Goal: Task Accomplishment & Management: Complete application form

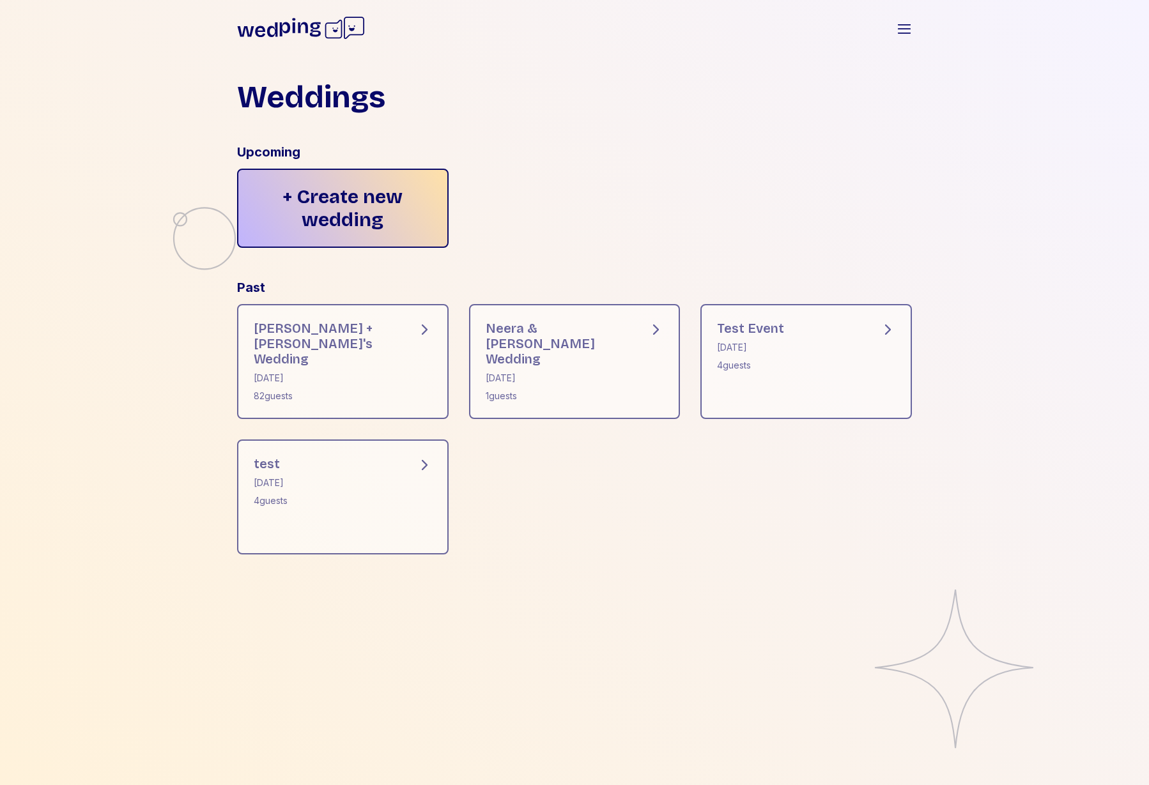
click at [822, 253] on div "Weddings Upcoming + Create new wedding Past Dylan + Kristina's Wedding May 15, …" at bounding box center [575, 318] width 716 height 514
click at [428, 219] on div "+ Create new wedding" at bounding box center [343, 208] width 212 height 79
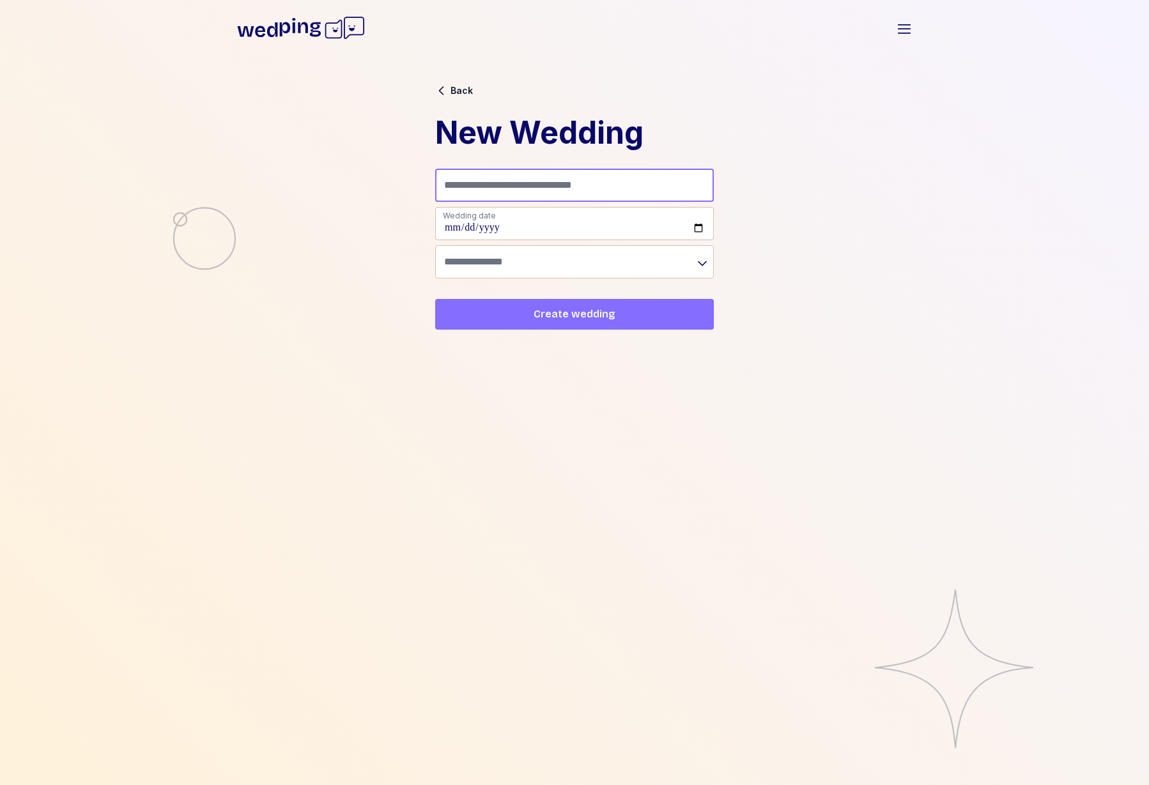
click at [534, 183] on input "Name (e.g. Sam + Robin's Wedding)" at bounding box center [574, 185] width 279 height 33
type input "**********"
click at [700, 228] on input "date" at bounding box center [574, 223] width 279 height 33
type input "**********"
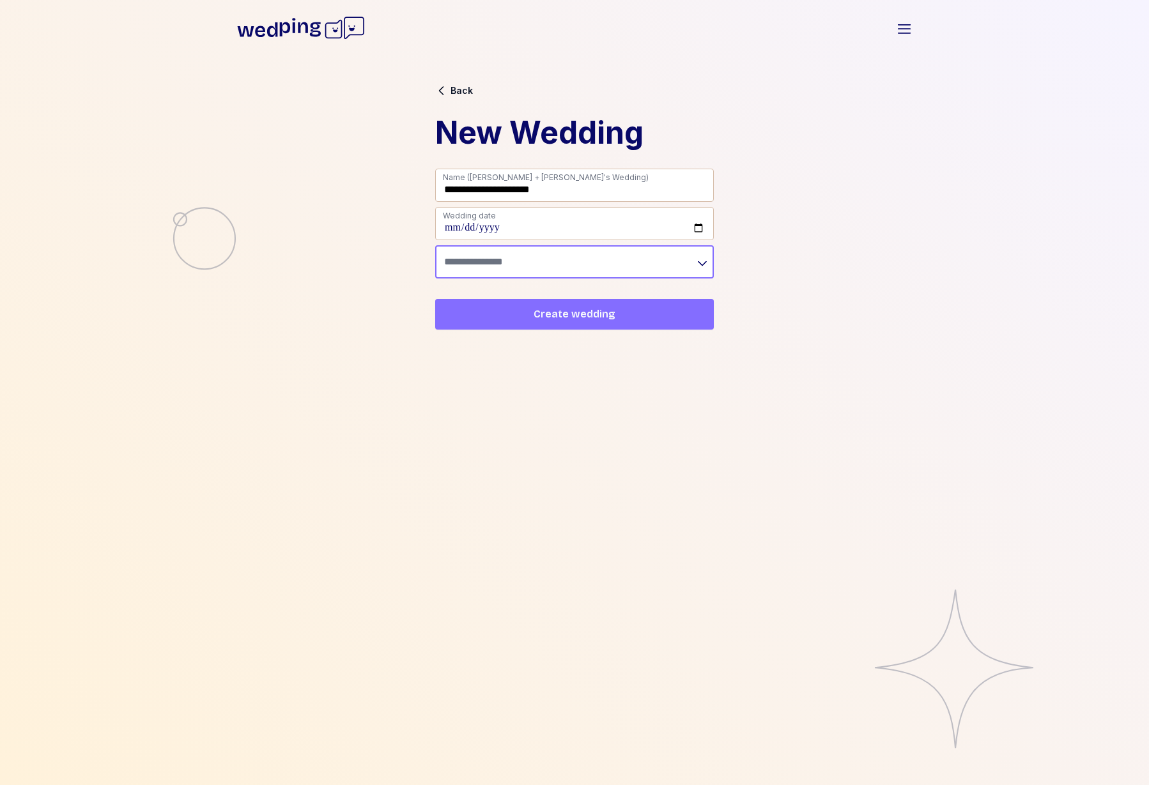
click at [584, 268] on input "text" at bounding box center [574, 261] width 279 height 33
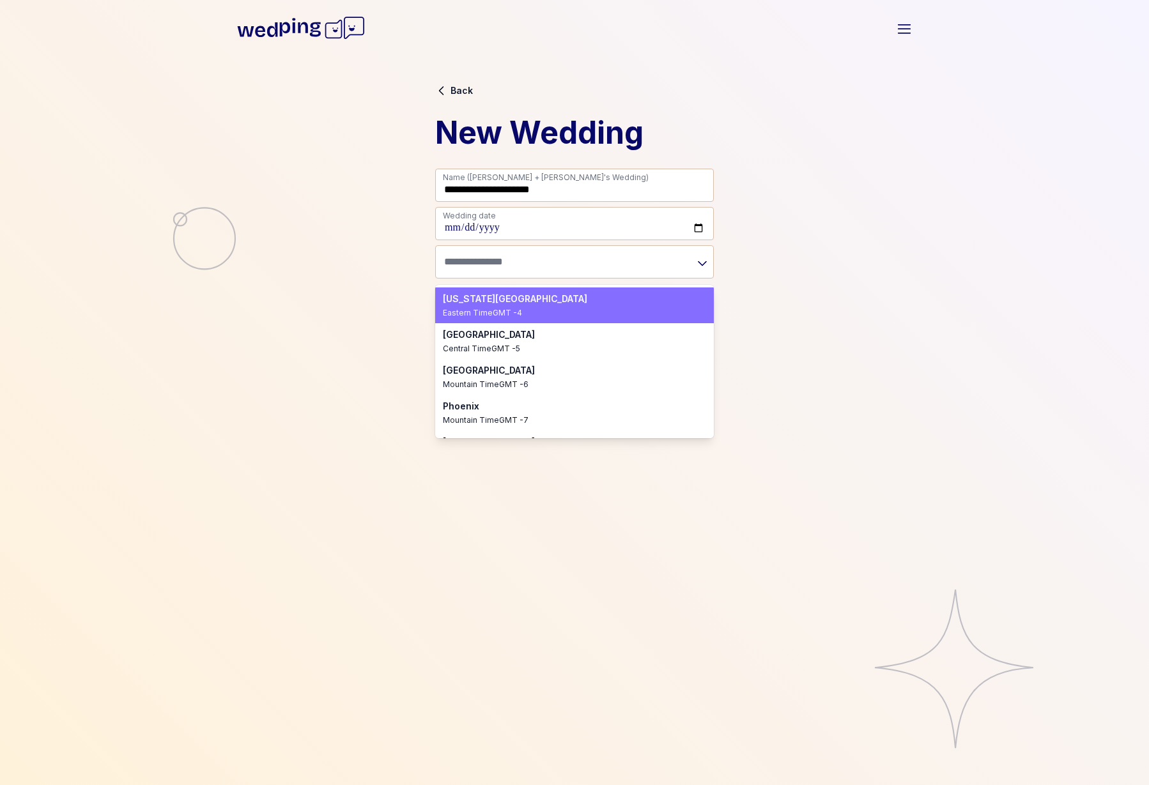
click at [533, 302] on div "New York City" at bounding box center [567, 299] width 248 height 13
type input "**********"
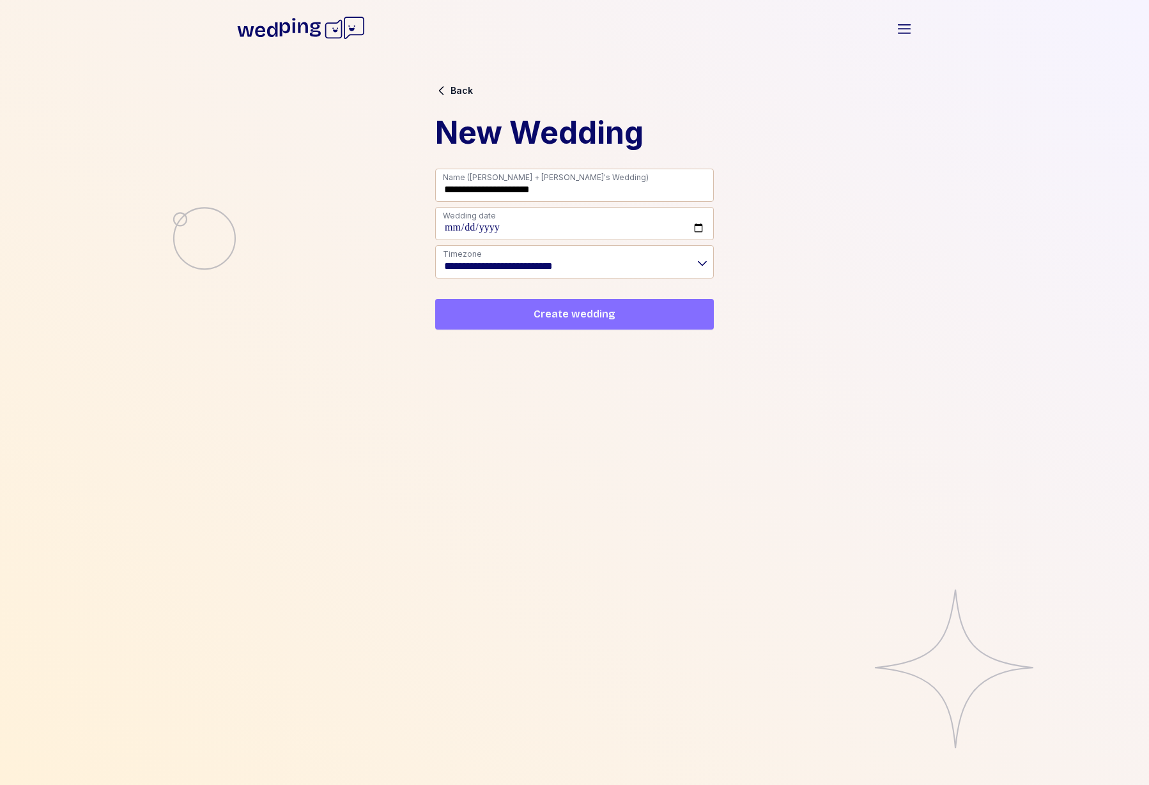
click at [551, 315] on span "Create wedding" at bounding box center [575, 314] width 82 height 15
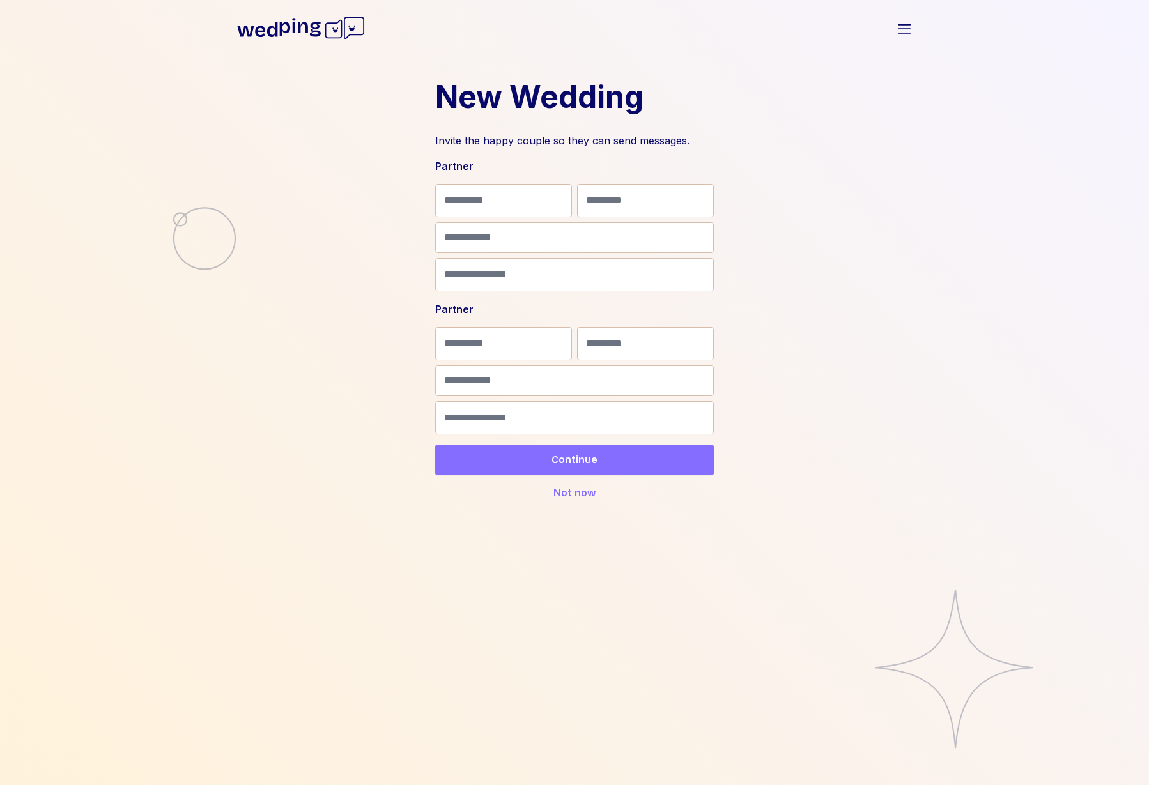
click at [577, 493] on span "Not now" at bounding box center [574, 493] width 43 height 15
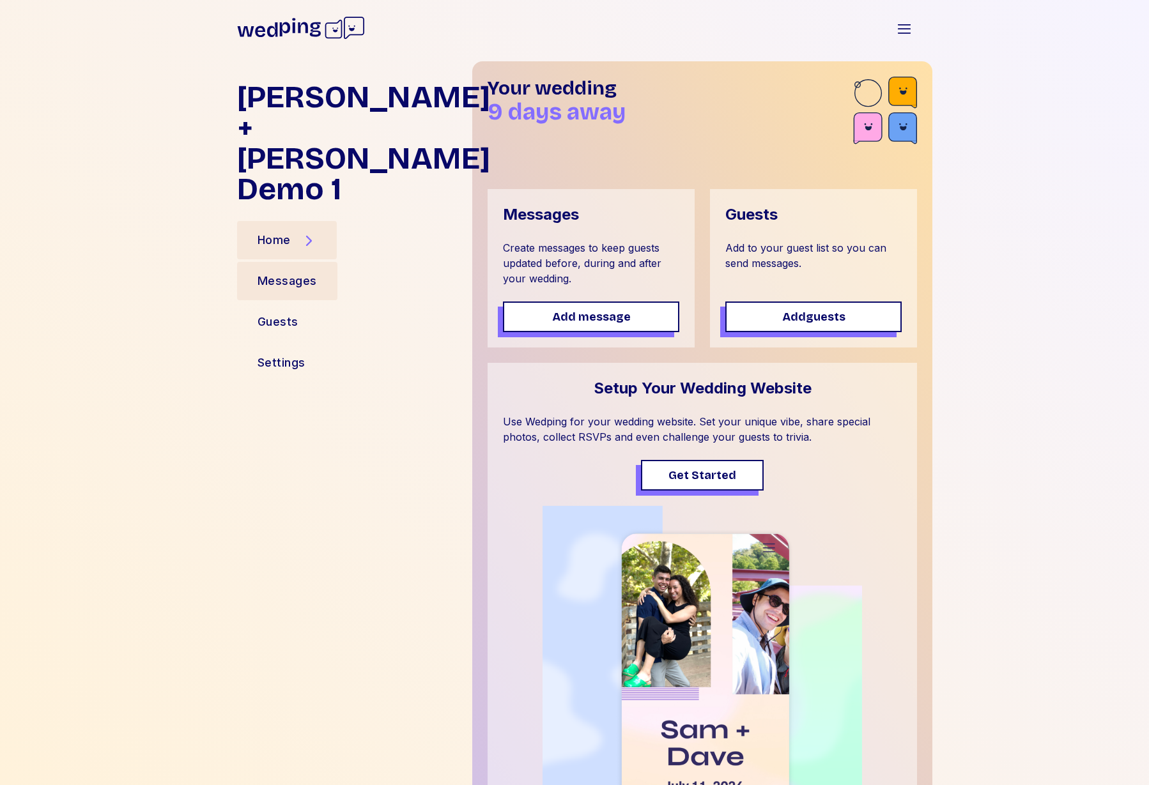
click at [312, 272] on div "Messages" at bounding box center [287, 281] width 59 height 18
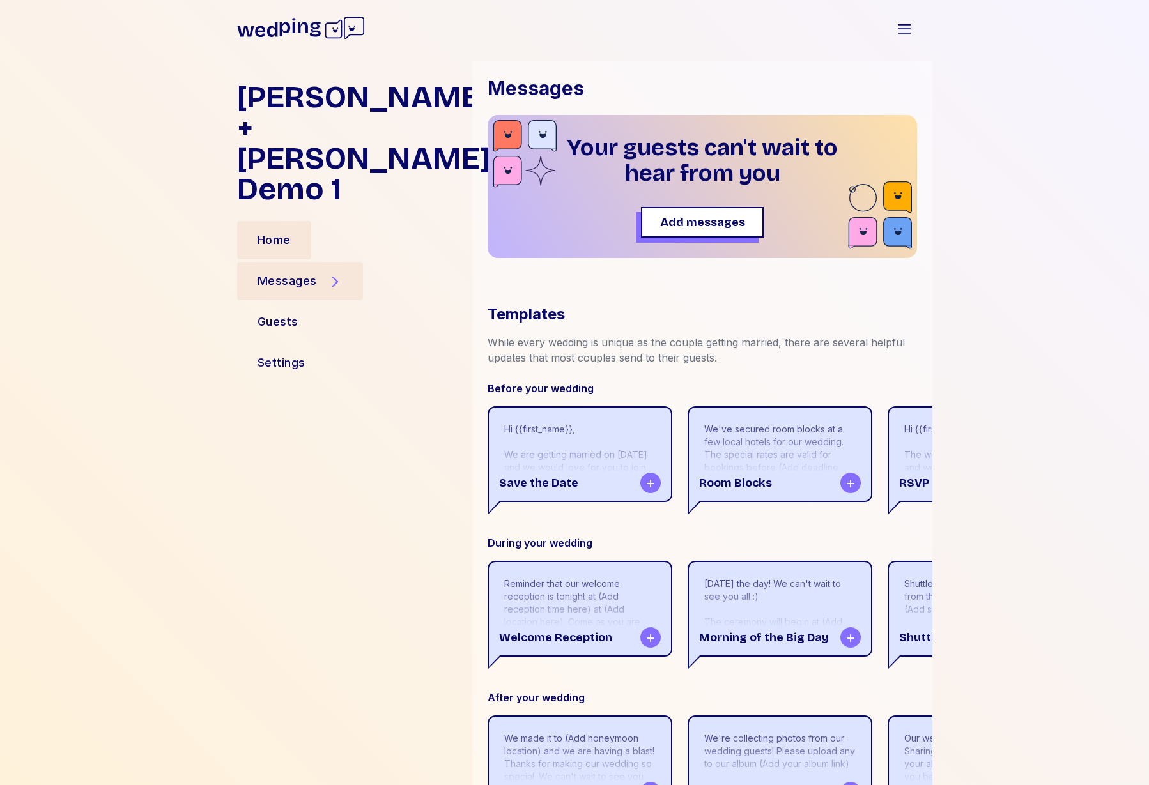
click at [279, 231] on div "Home" at bounding box center [274, 240] width 33 height 18
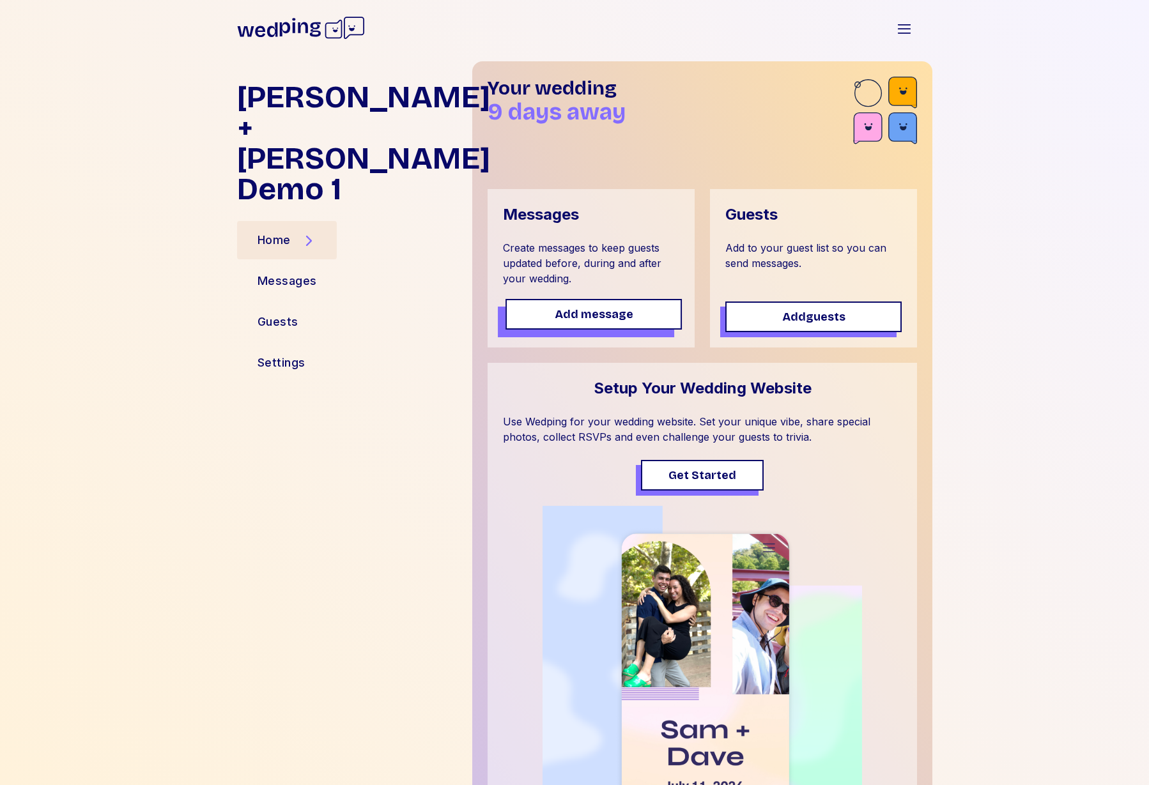
click at [570, 307] on span "Add message" at bounding box center [594, 314] width 79 height 18
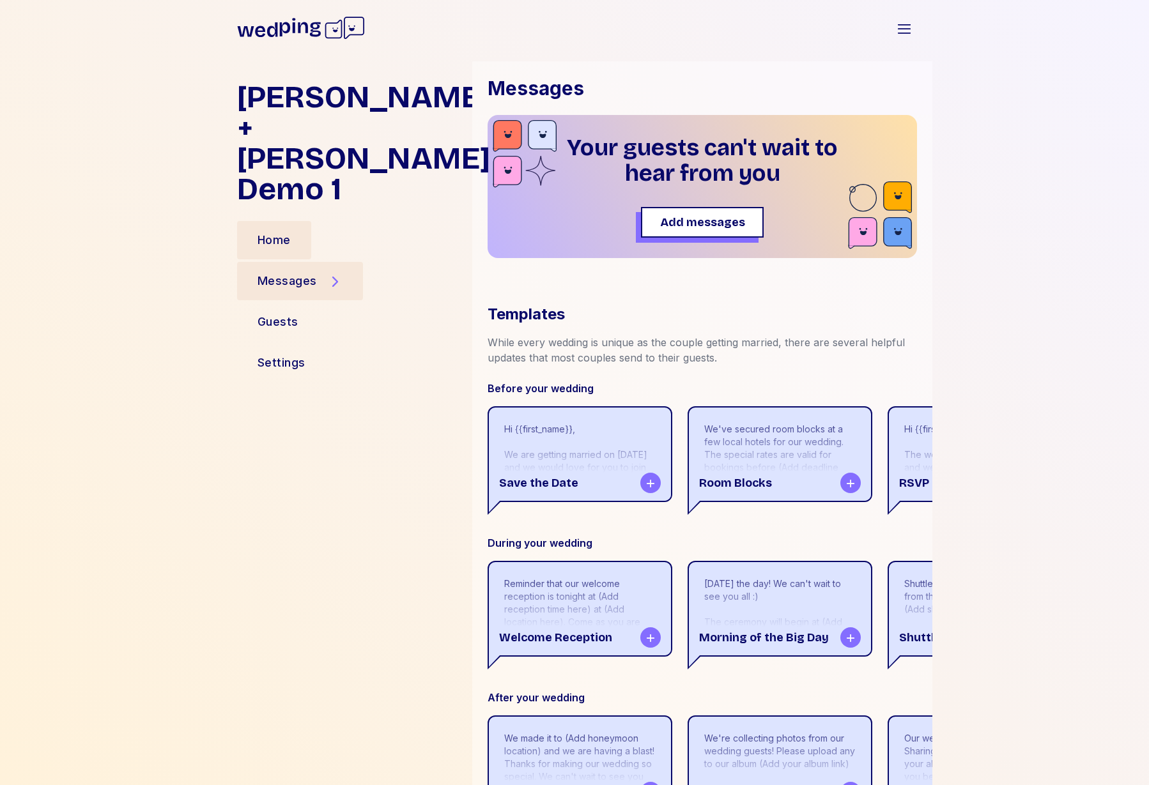
click at [292, 221] on div "Home" at bounding box center [274, 240] width 74 height 38
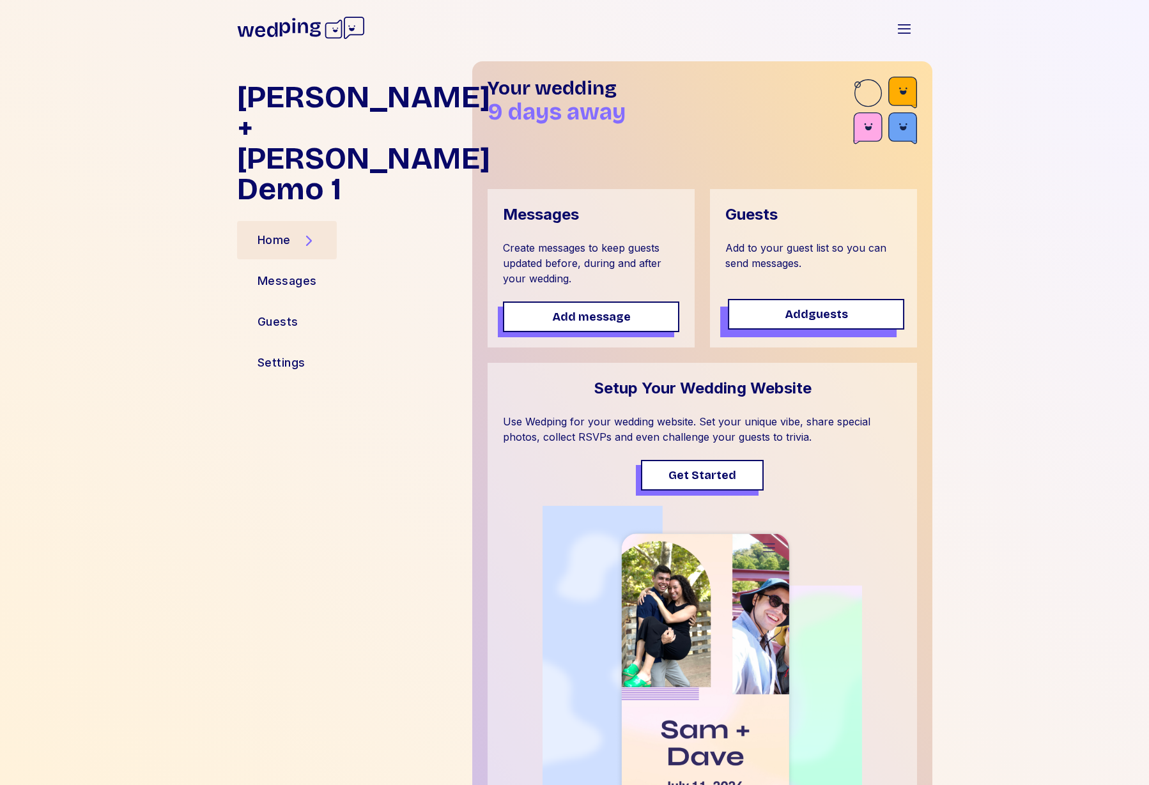
click at [780, 308] on span "Add guests" at bounding box center [815, 314] width 153 height 18
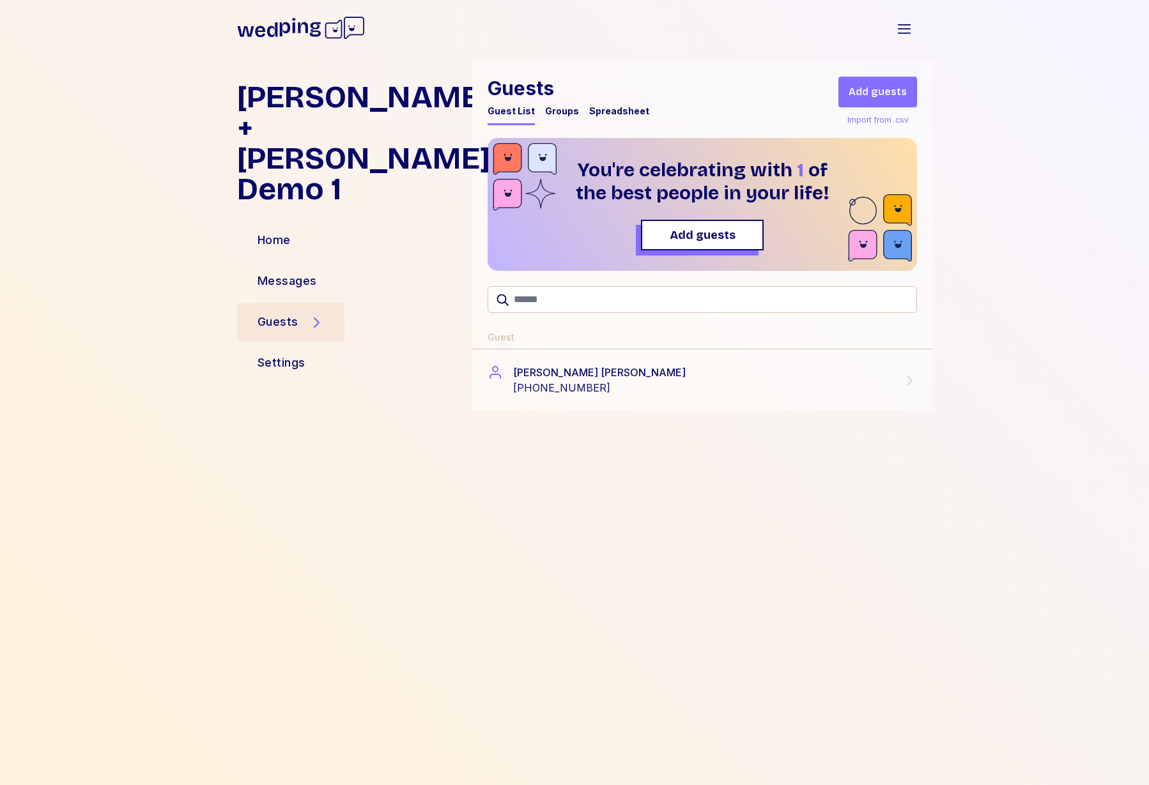
click at [562, 109] on div "Groups" at bounding box center [562, 111] width 34 height 13
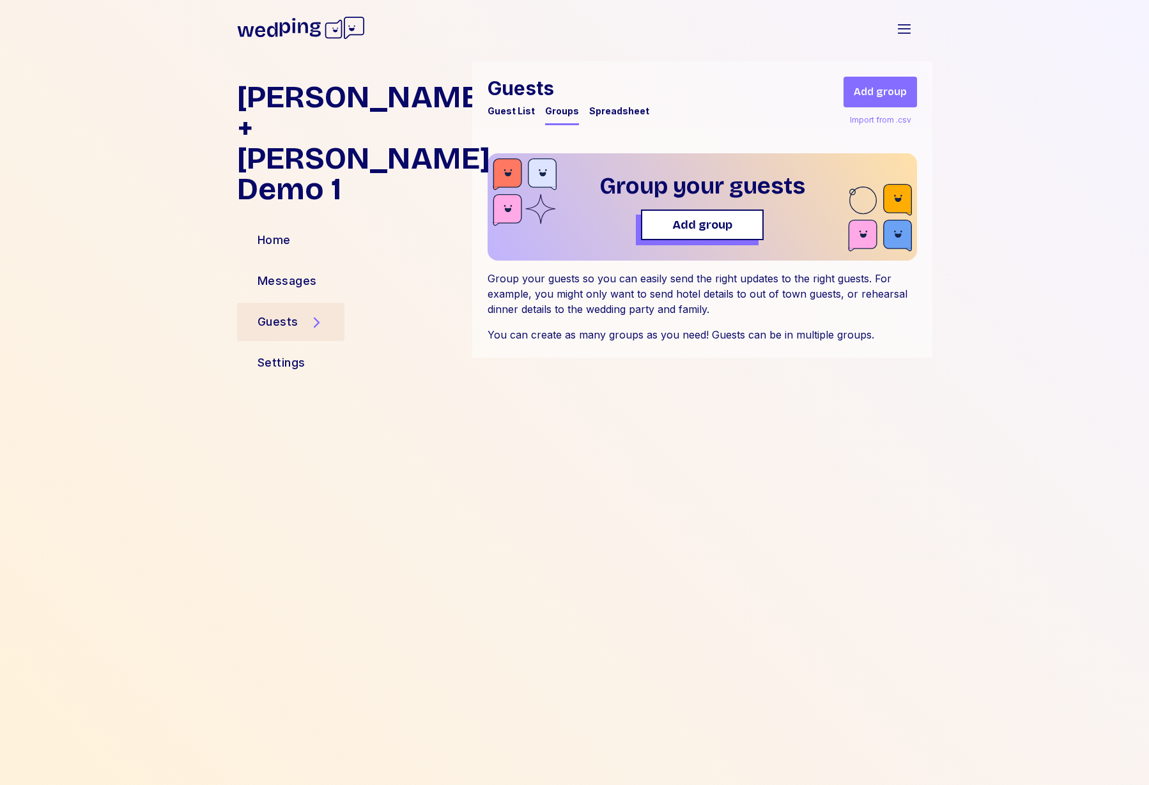
click at [508, 105] on div "Guest List" at bounding box center [511, 111] width 47 height 13
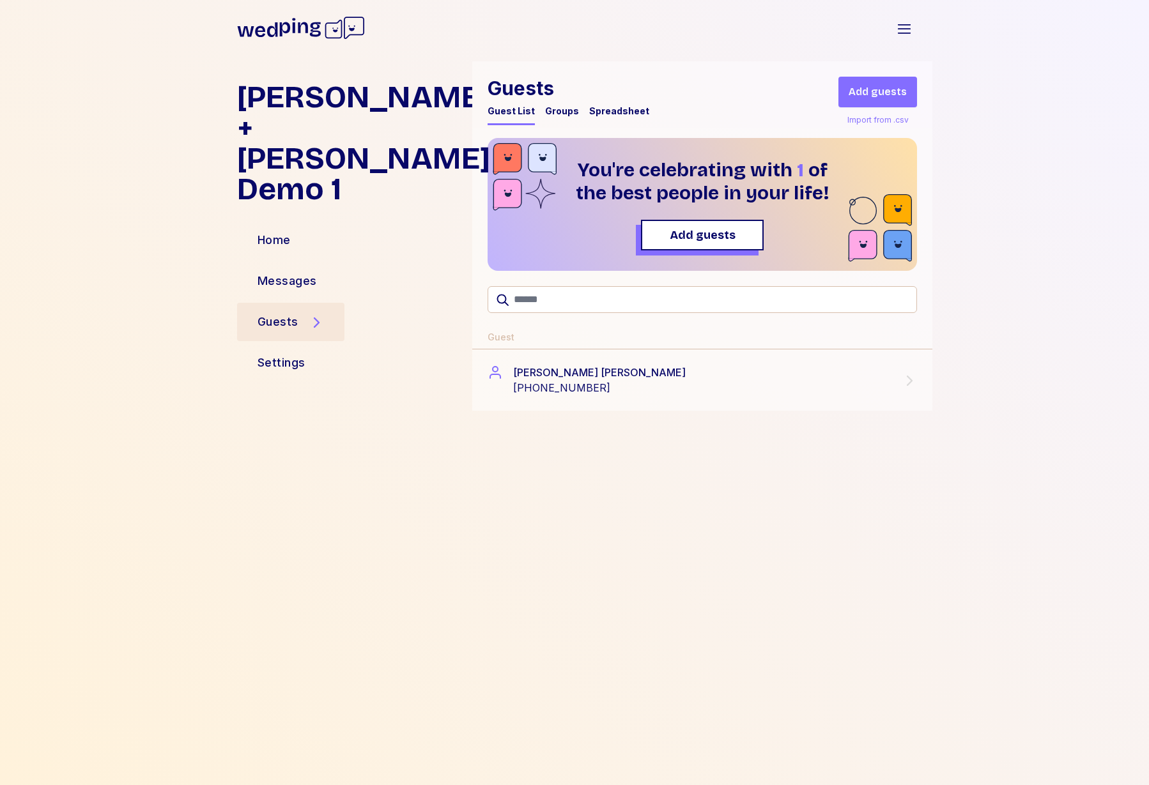
click at [622, 110] on div "Spreadsheet" at bounding box center [619, 111] width 60 height 13
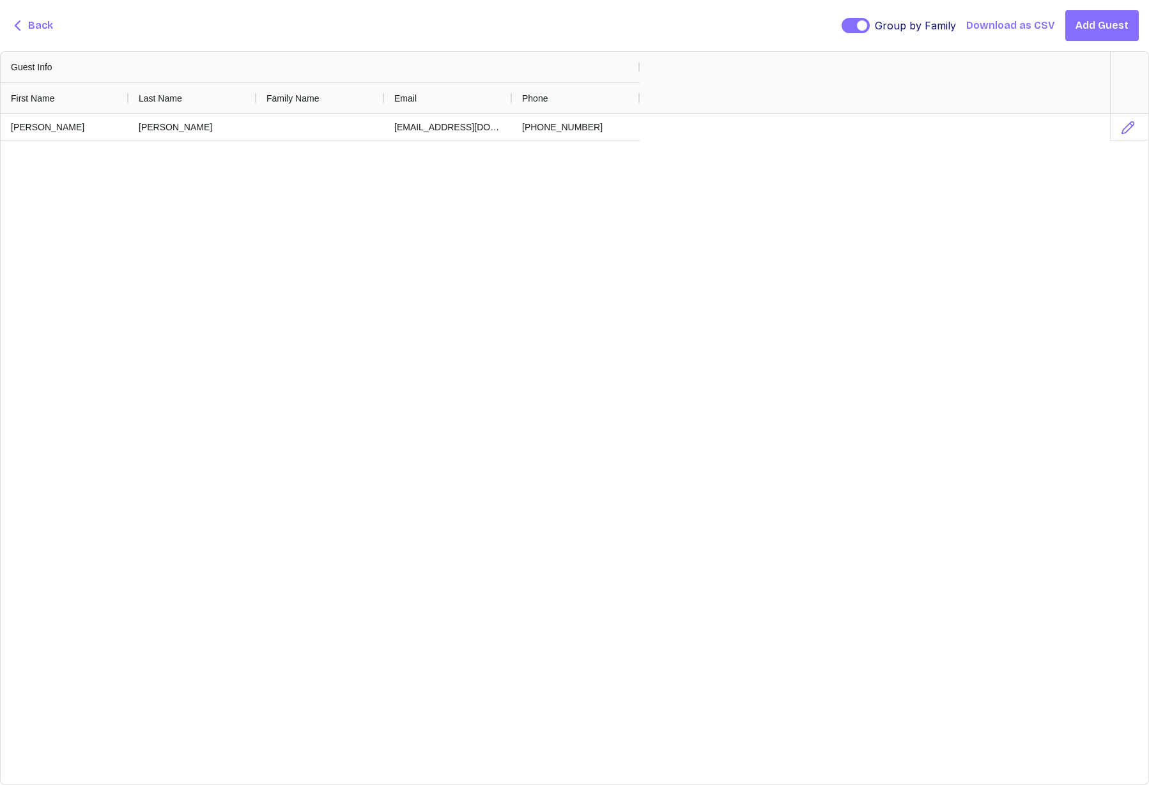
click at [373, 238] on div "Forrest Milburn milburnforrest@gmail.com +12072320191" at bounding box center [555, 449] width 1109 height 671
click at [1097, 23] on span "Add Guest" at bounding box center [1102, 25] width 53 height 15
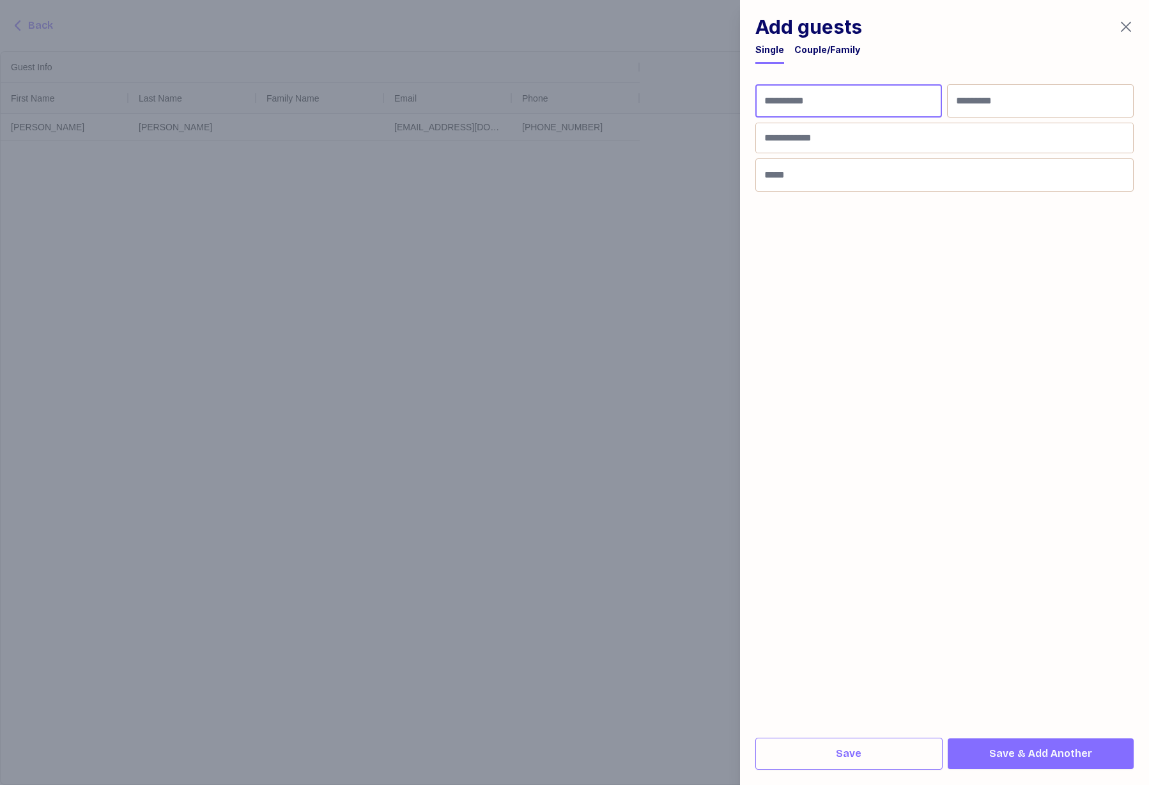
click at [826, 104] on input "First Name" at bounding box center [848, 100] width 187 height 33
type input "*****"
type input "***"
click at [826, 51] on div "Couple/Family" at bounding box center [827, 49] width 66 height 13
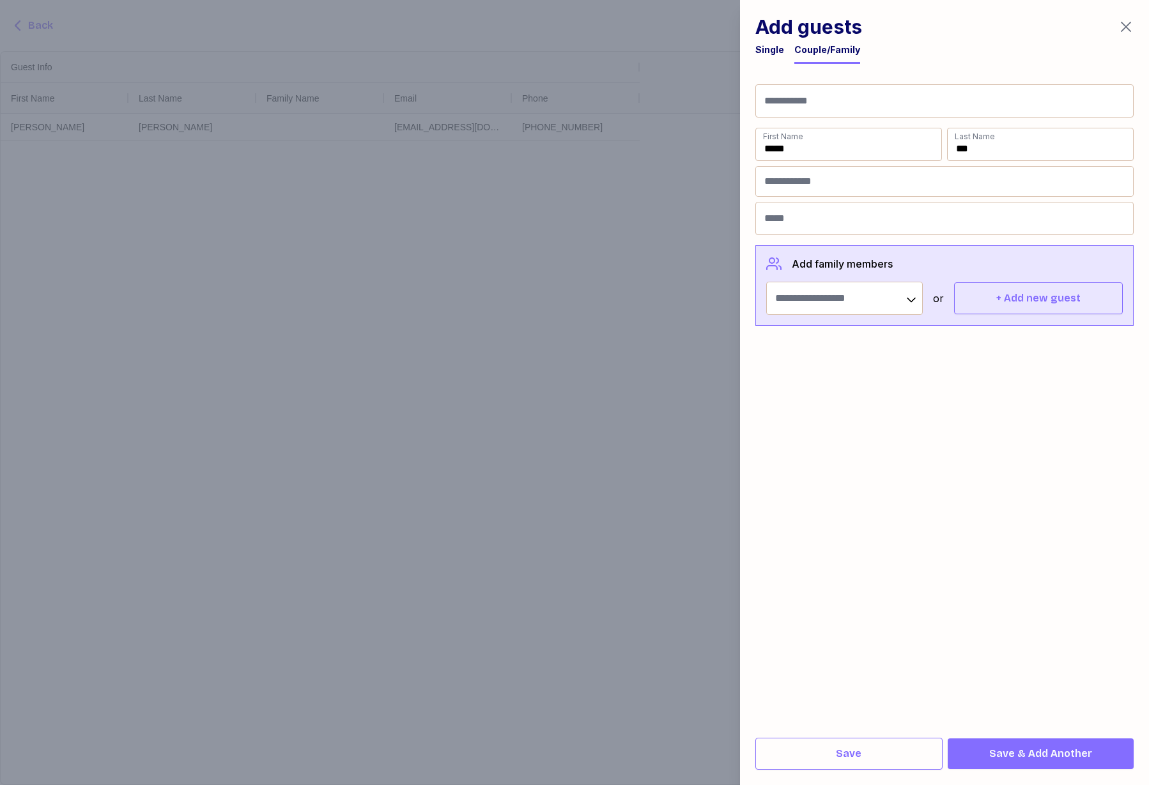
click at [768, 48] on div "Single" at bounding box center [769, 49] width 29 height 13
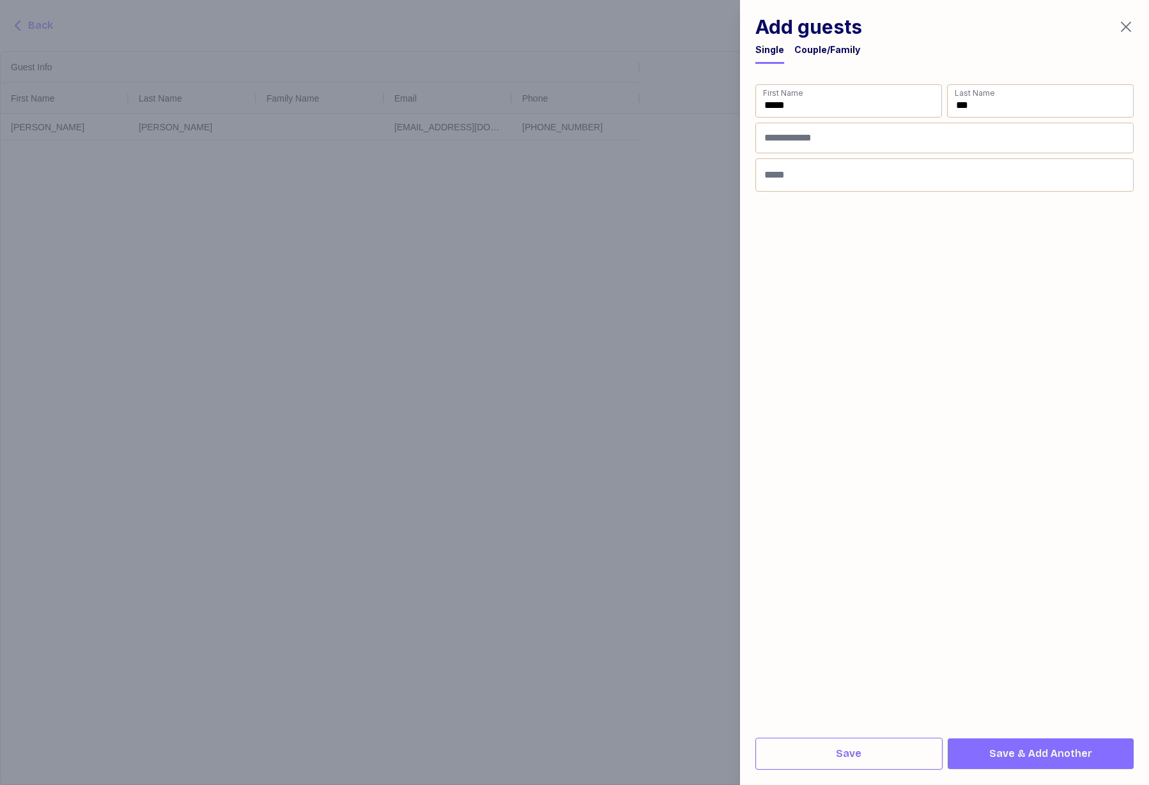
click at [1132, 22] on icon "button" at bounding box center [1125, 26] width 15 height 15
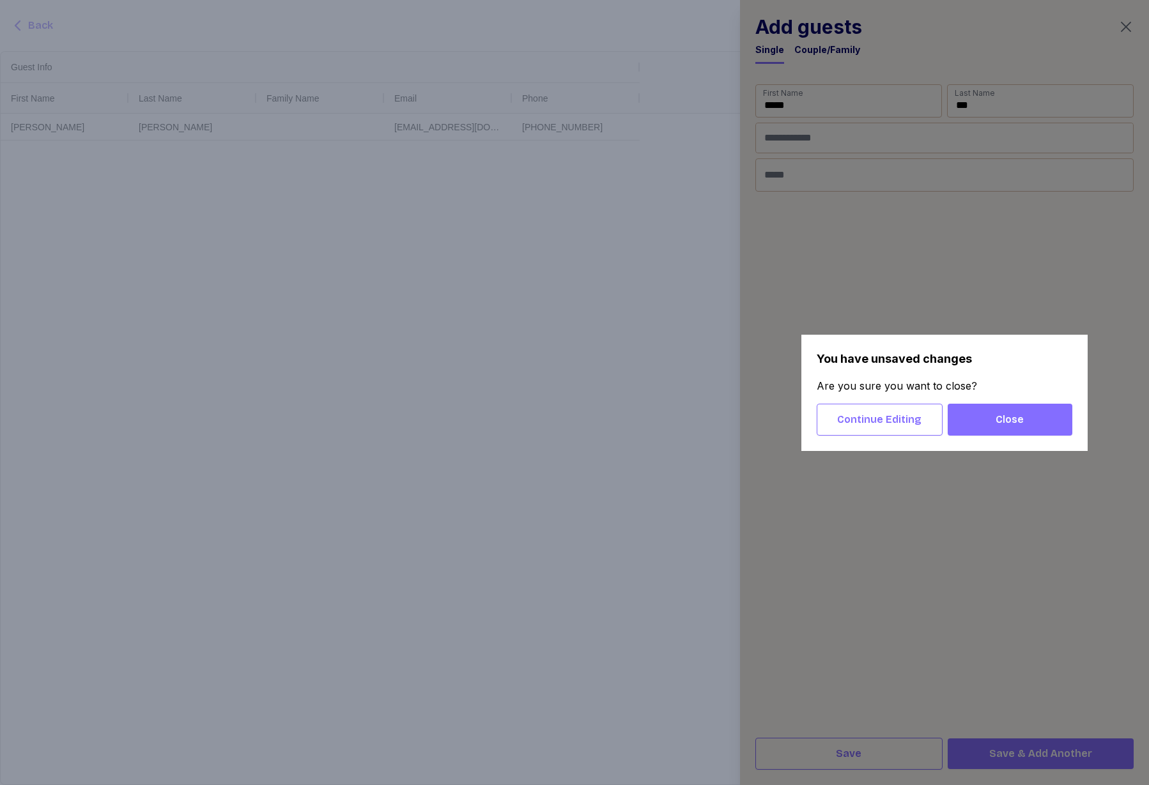
click at [1040, 425] on span "Close" at bounding box center [1010, 419] width 104 height 15
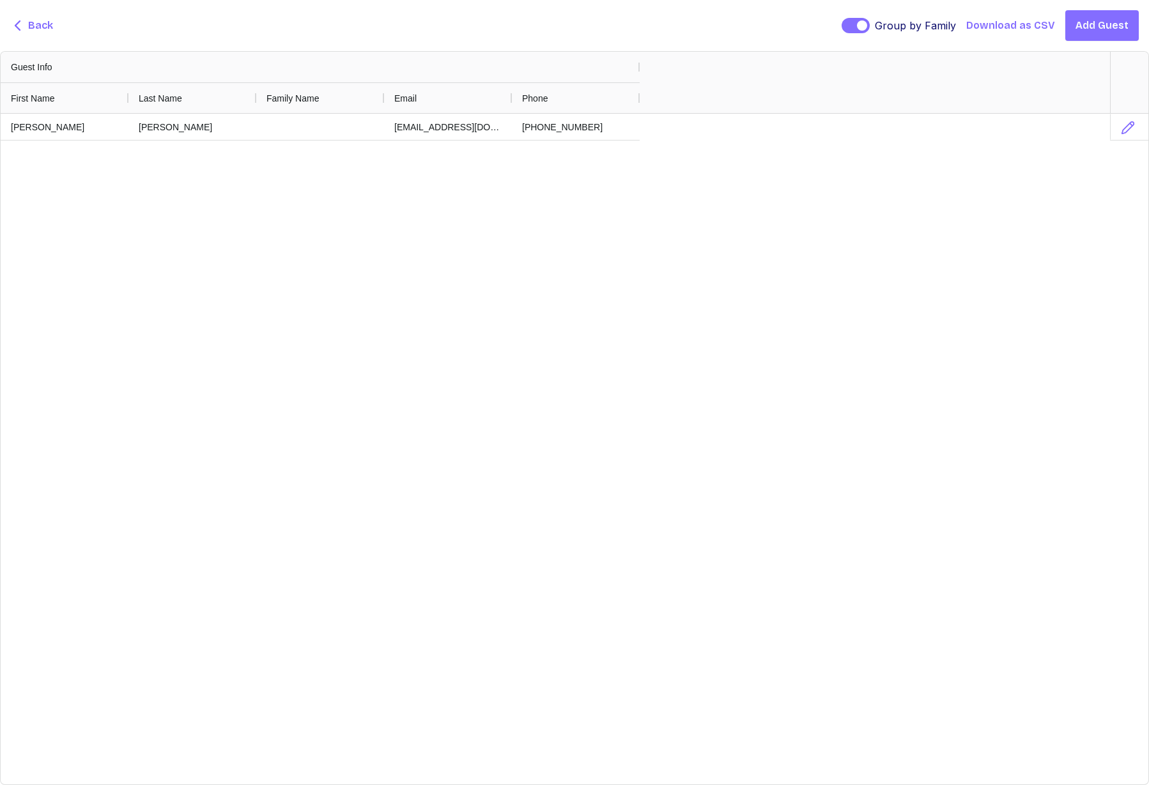
click at [764, 419] on div "Forrest Milburn milburnforrest@gmail.com +12072320191" at bounding box center [555, 449] width 1109 height 671
click at [33, 23] on span "Back" at bounding box center [40, 25] width 25 height 15
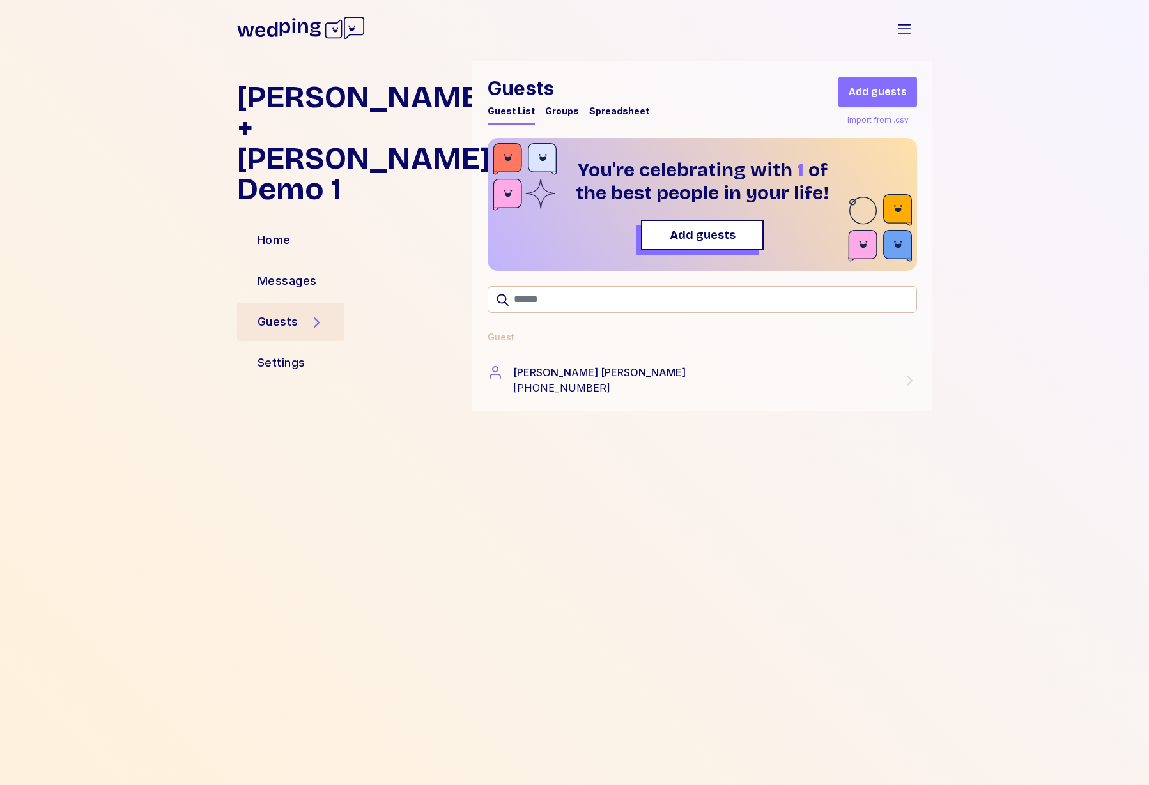
click at [1028, 201] on div "Forrest + Neera Demo 1 Home Messages Guests Settings Guests Guest List Groups S…" at bounding box center [574, 423] width 1149 height 724
click at [281, 272] on div "Messages" at bounding box center [287, 281] width 59 height 18
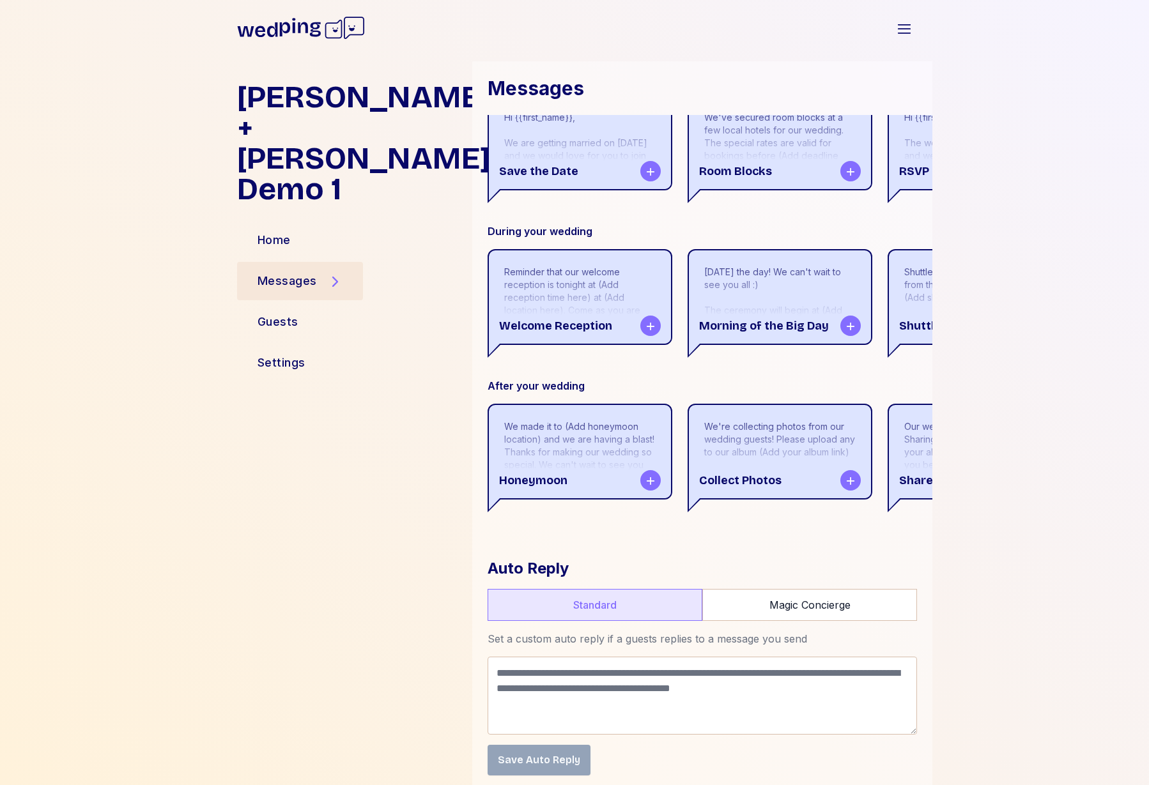
scroll to position [318, 0]
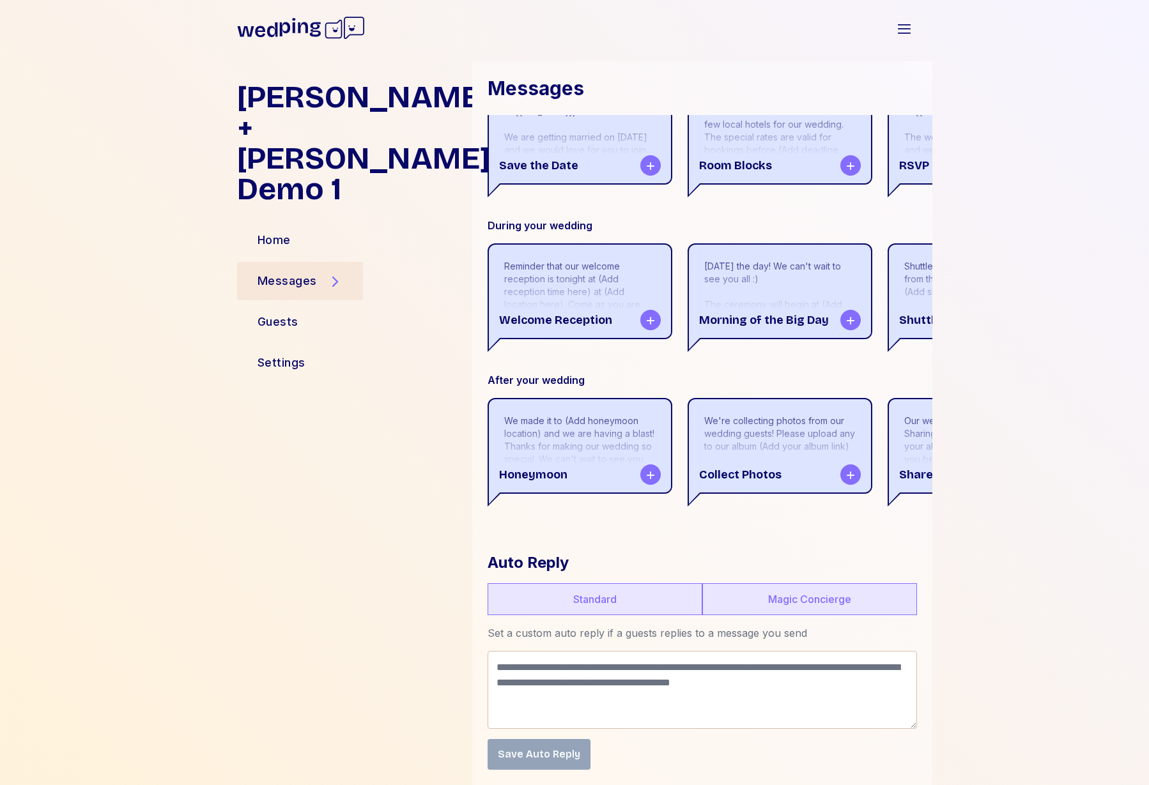
click at [768, 607] on label "Magic Concierge" at bounding box center [809, 599] width 215 height 32
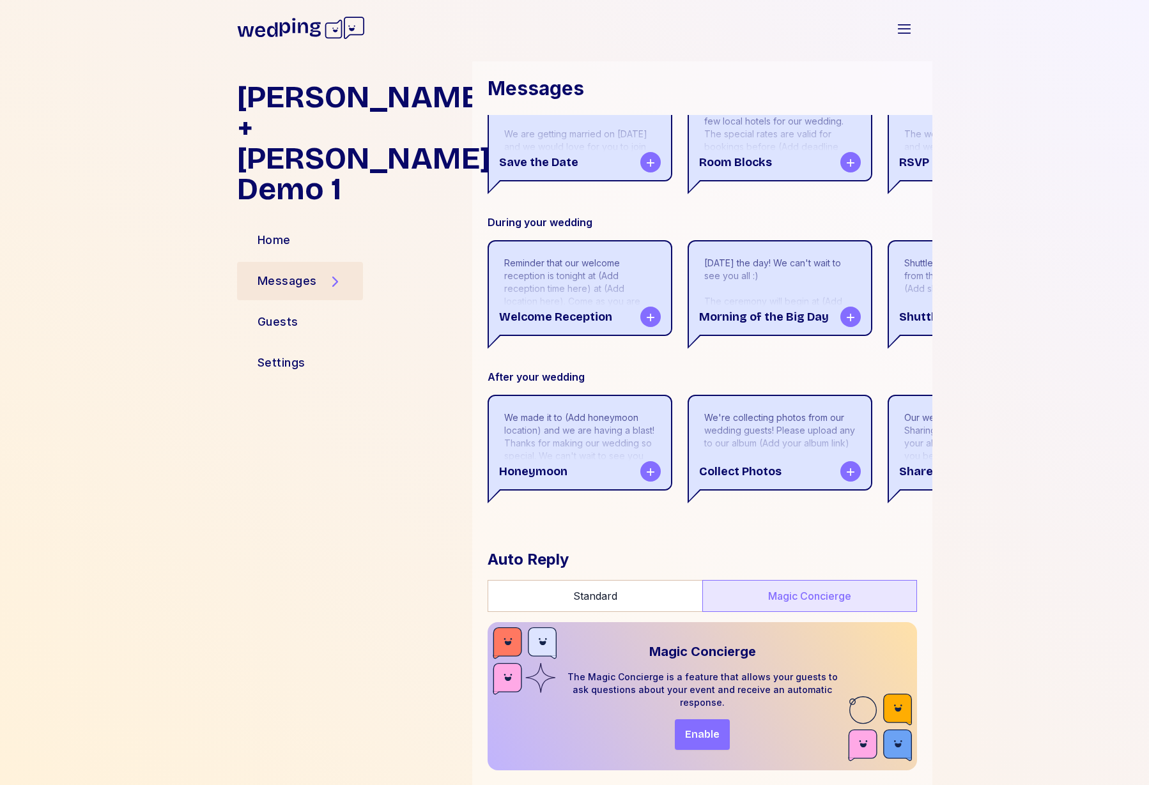
scroll to position [321, 0]
click at [608, 602] on label "Standard" at bounding box center [595, 596] width 215 height 32
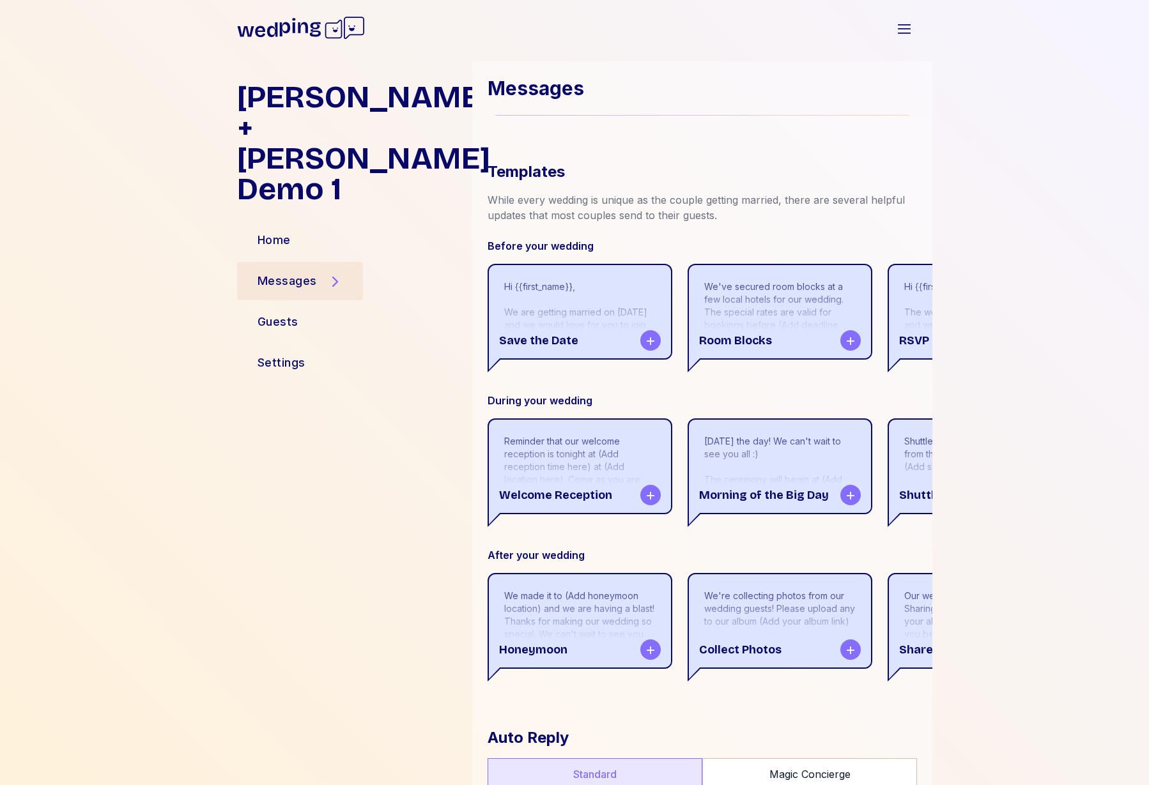
scroll to position [133, 0]
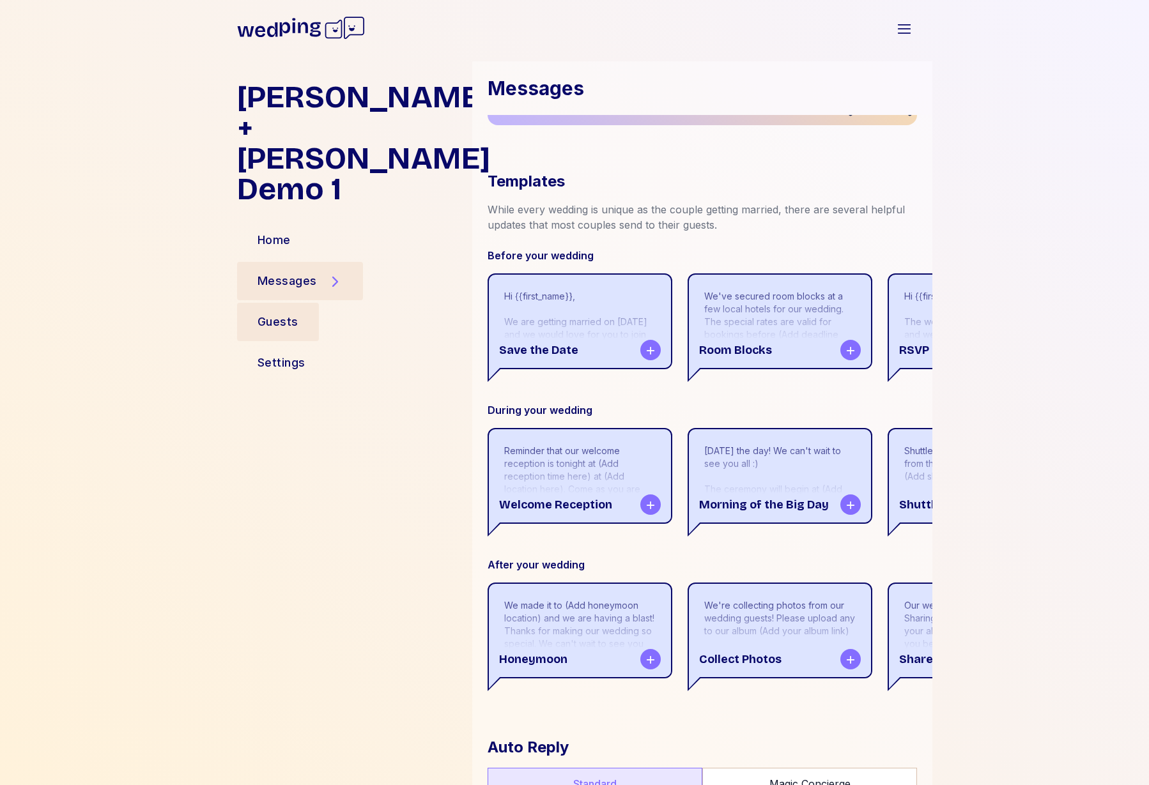
click at [309, 303] on div "Guests" at bounding box center [278, 322] width 82 height 38
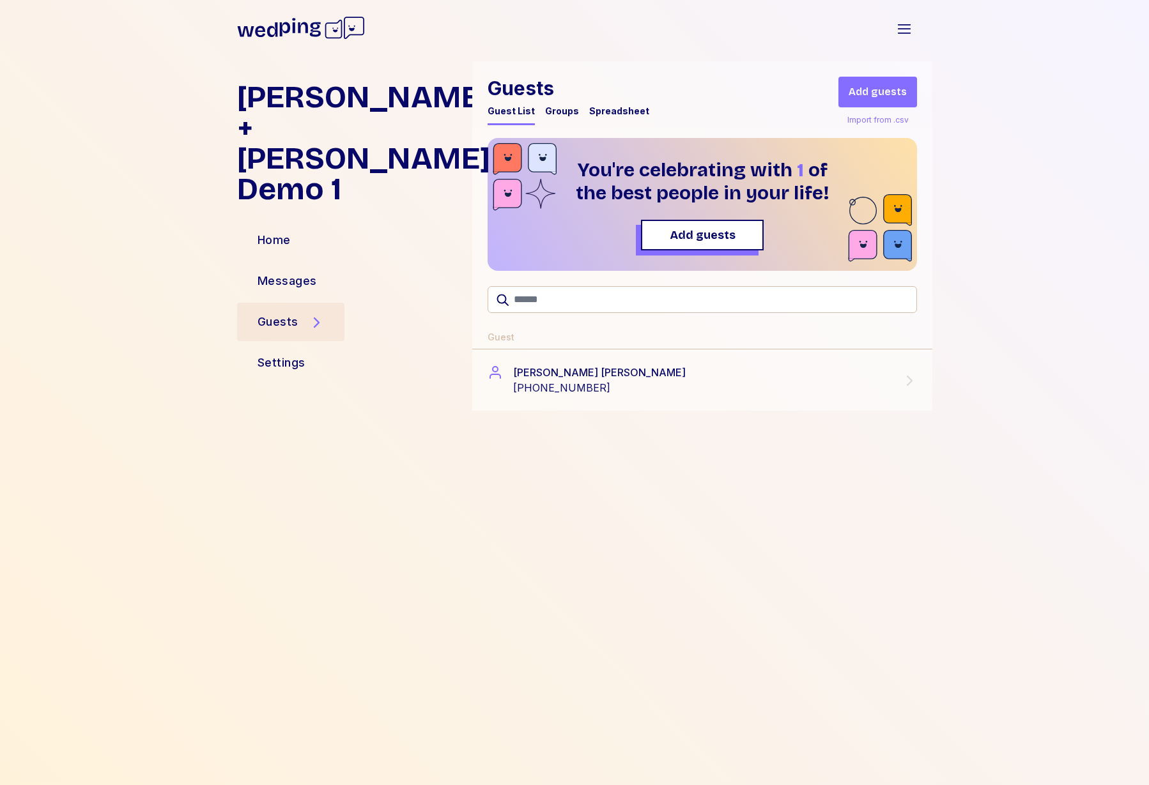
scroll to position [0, 0]
click at [748, 525] on div "Guests Guest List Groups Spreadsheet Add guests Import from .csv You're celebra…" at bounding box center [702, 413] width 460 height 704
click at [558, 113] on div "Groups" at bounding box center [562, 111] width 34 height 13
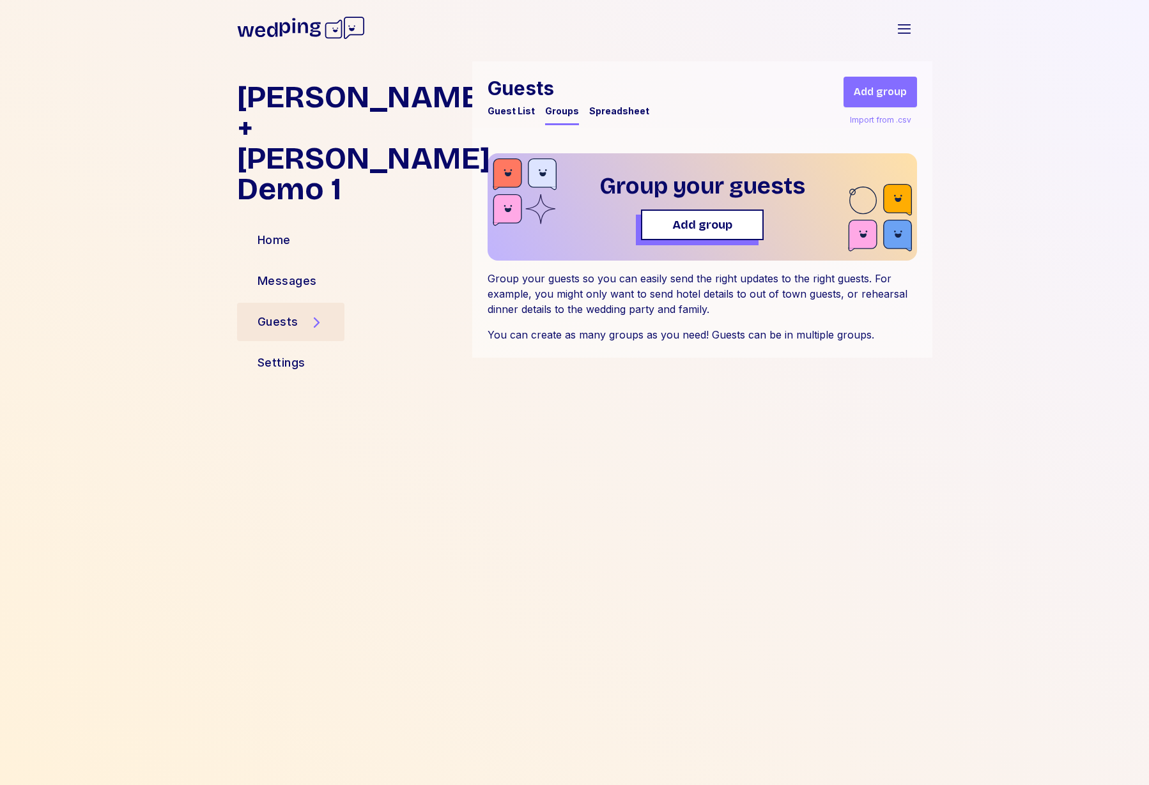
click at [493, 107] on div "Guest List" at bounding box center [511, 111] width 47 height 13
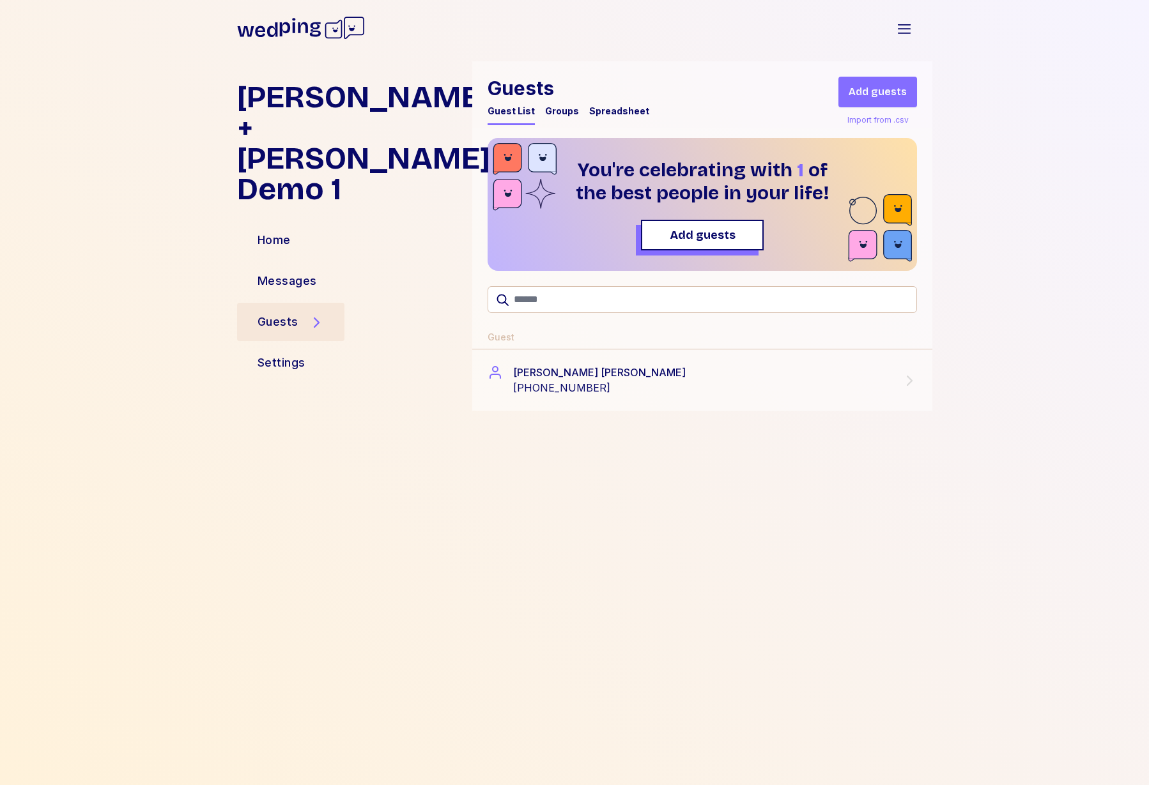
click at [554, 111] on div "Groups" at bounding box center [562, 111] width 34 height 13
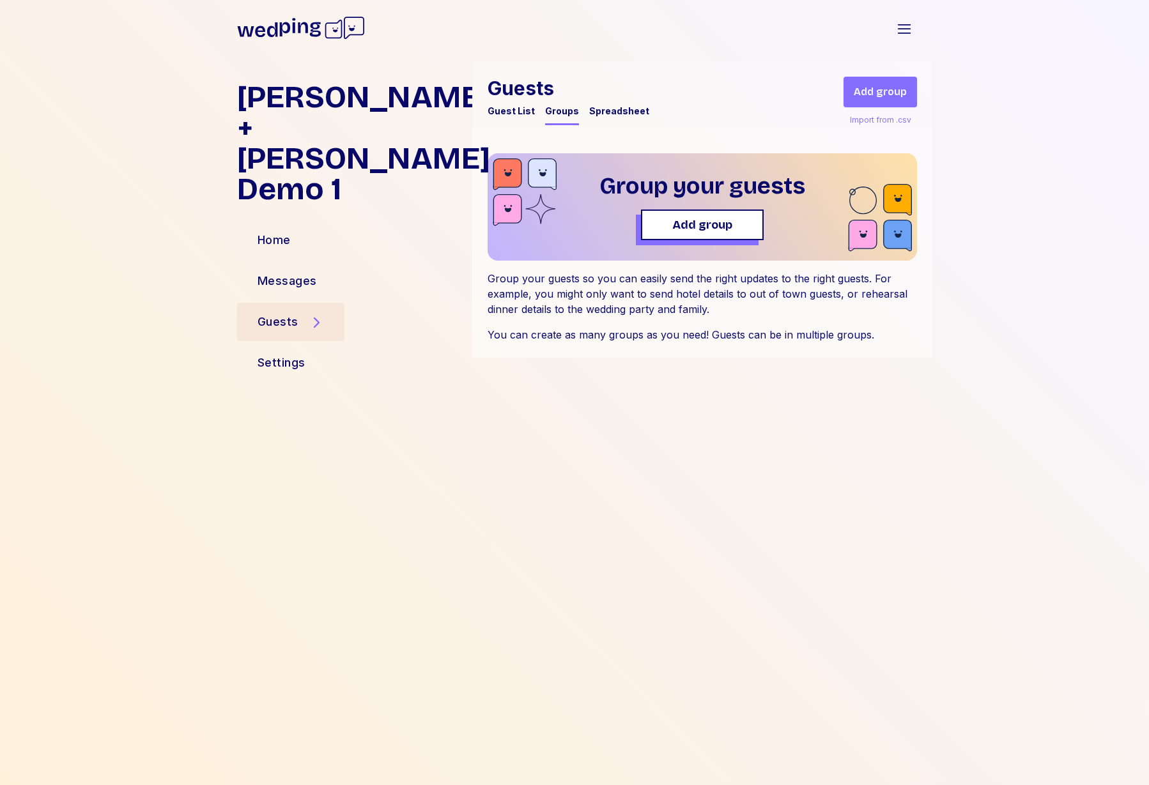
click at [868, 121] on div "Import from .csv" at bounding box center [880, 119] width 66 height 15
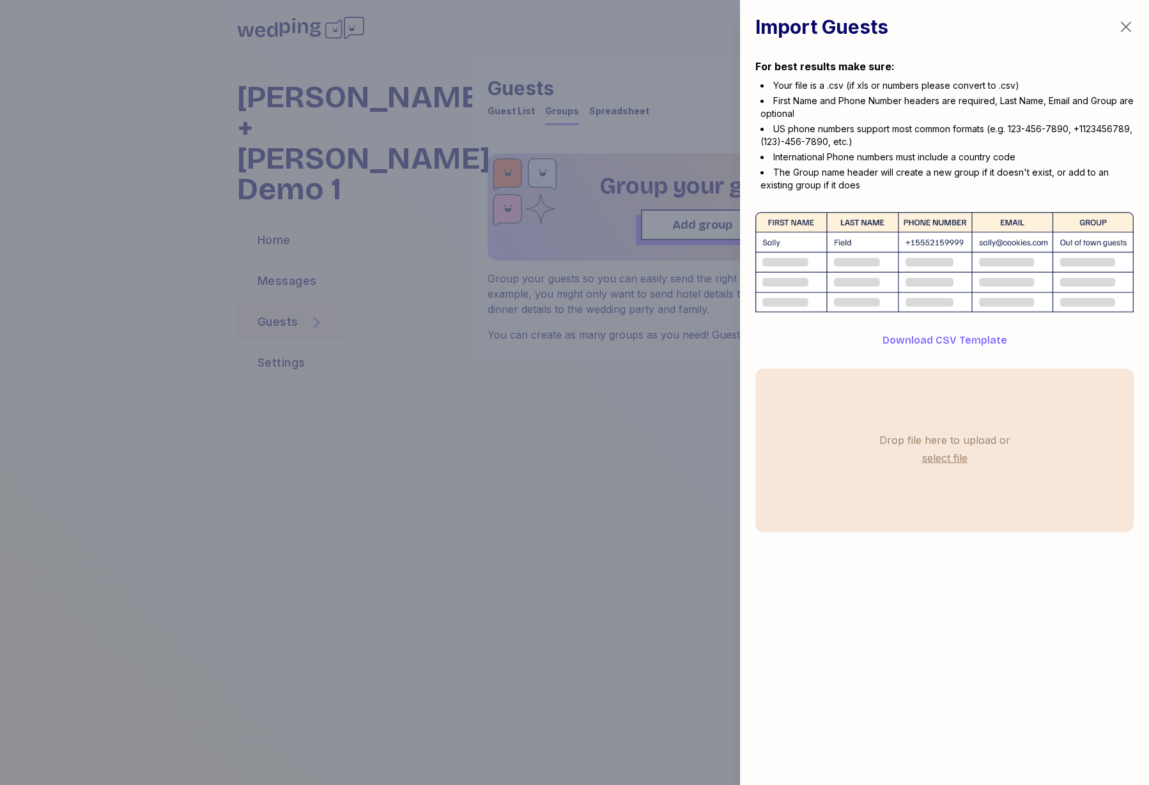
click at [1128, 27] on icon "button" at bounding box center [1125, 26] width 15 height 15
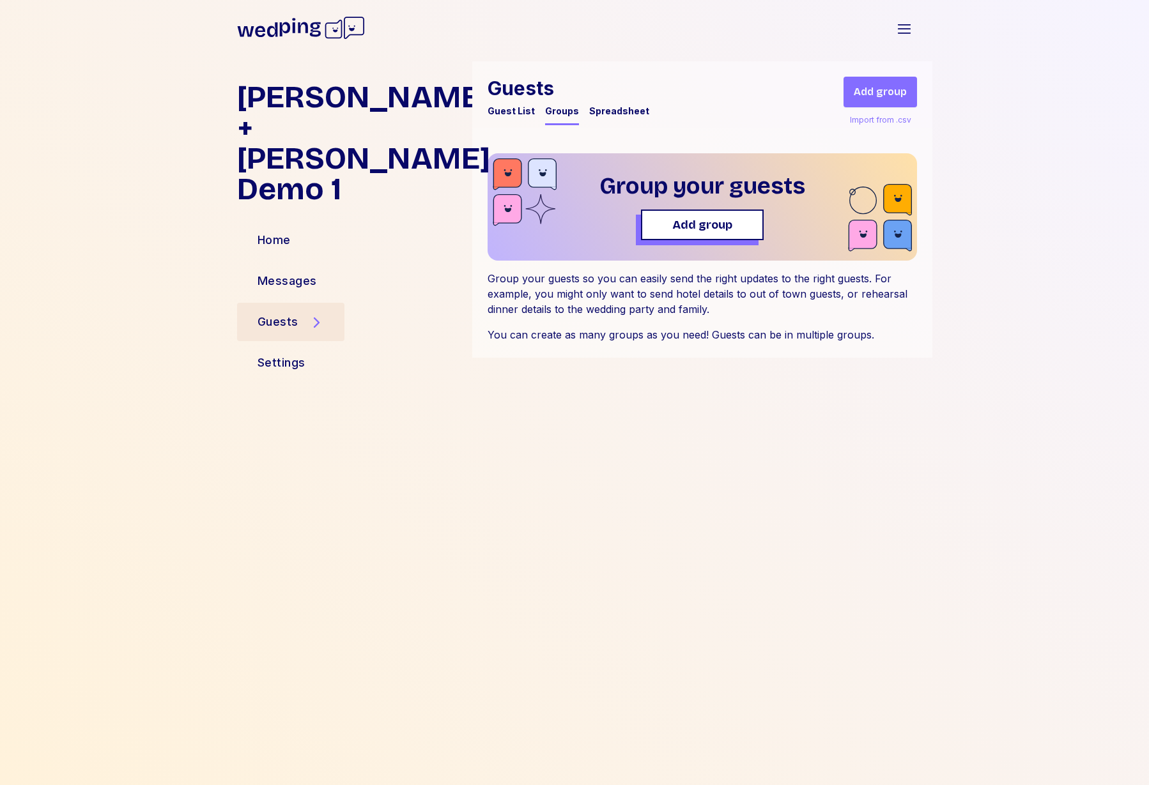
click at [458, 370] on div "Forrest + Neera Demo 1 Home Messages Guests Settings Guests Guest List Groups S…" at bounding box center [575, 423] width 716 height 724
click at [305, 344] on div "Settings" at bounding box center [281, 363] width 89 height 38
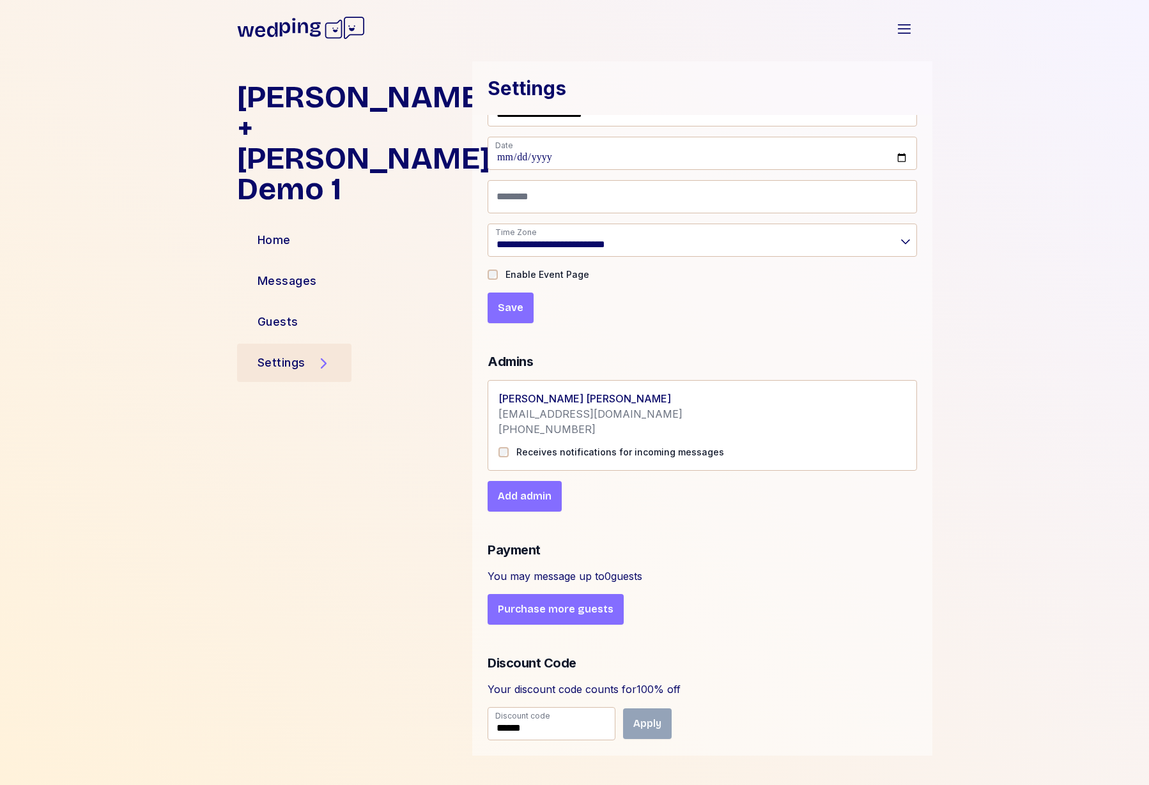
scroll to position [23, 0]
click at [612, 577] on div "You may message up to 0 guests" at bounding box center [702, 574] width 429 height 15
click at [766, 562] on div "Payment You may message up to 0 guests Purchase more guests" at bounding box center [702, 582] width 429 height 82
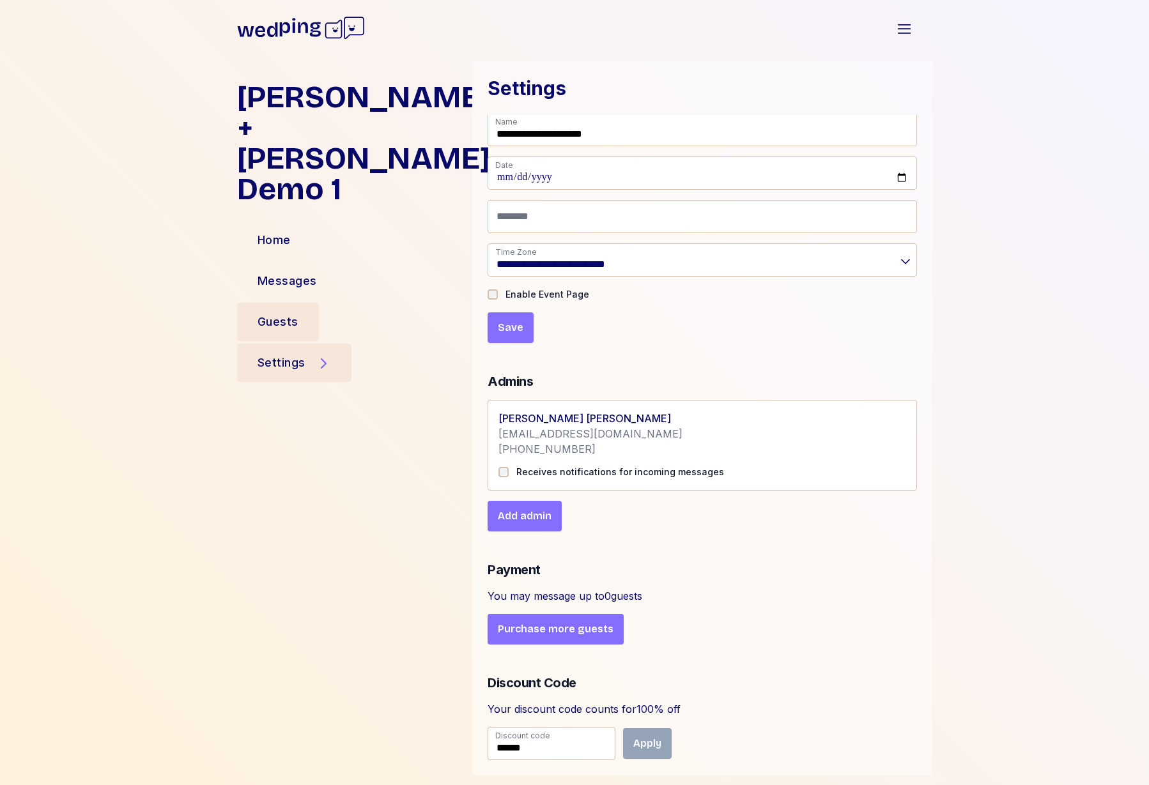
scroll to position [0, 0]
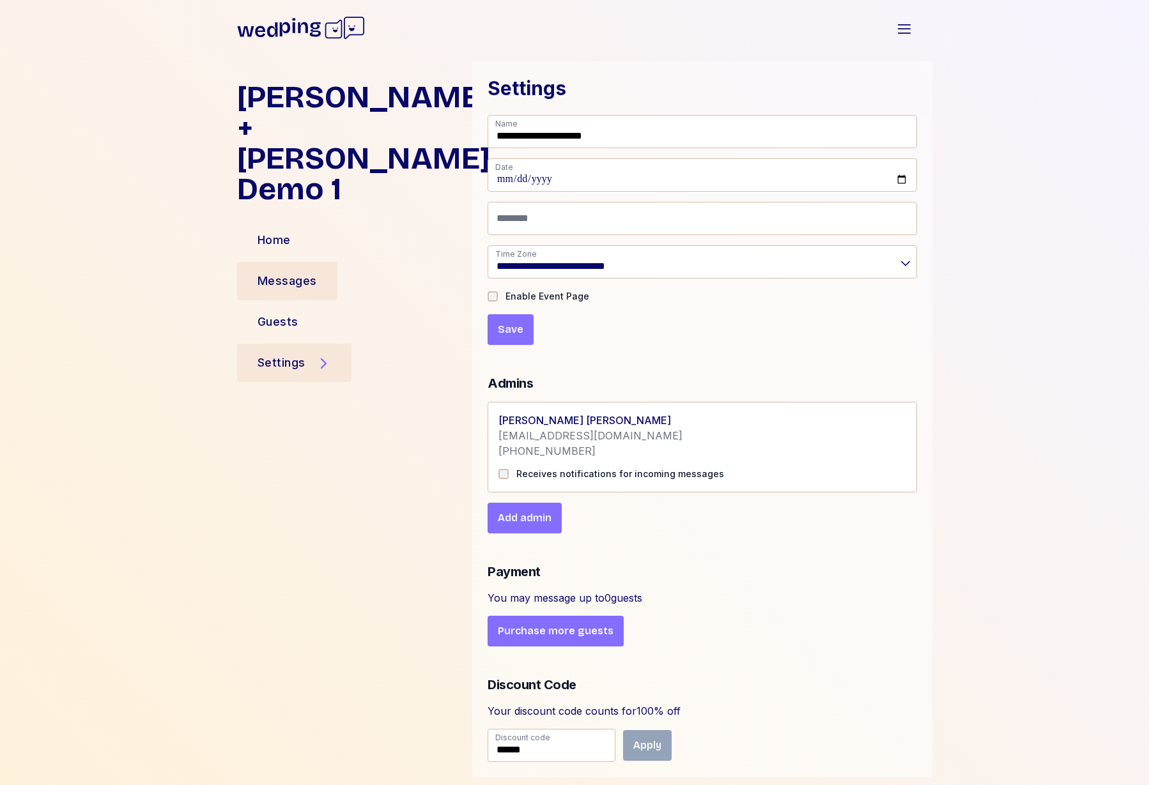
click at [297, 272] on div "Messages" at bounding box center [287, 281] width 59 height 18
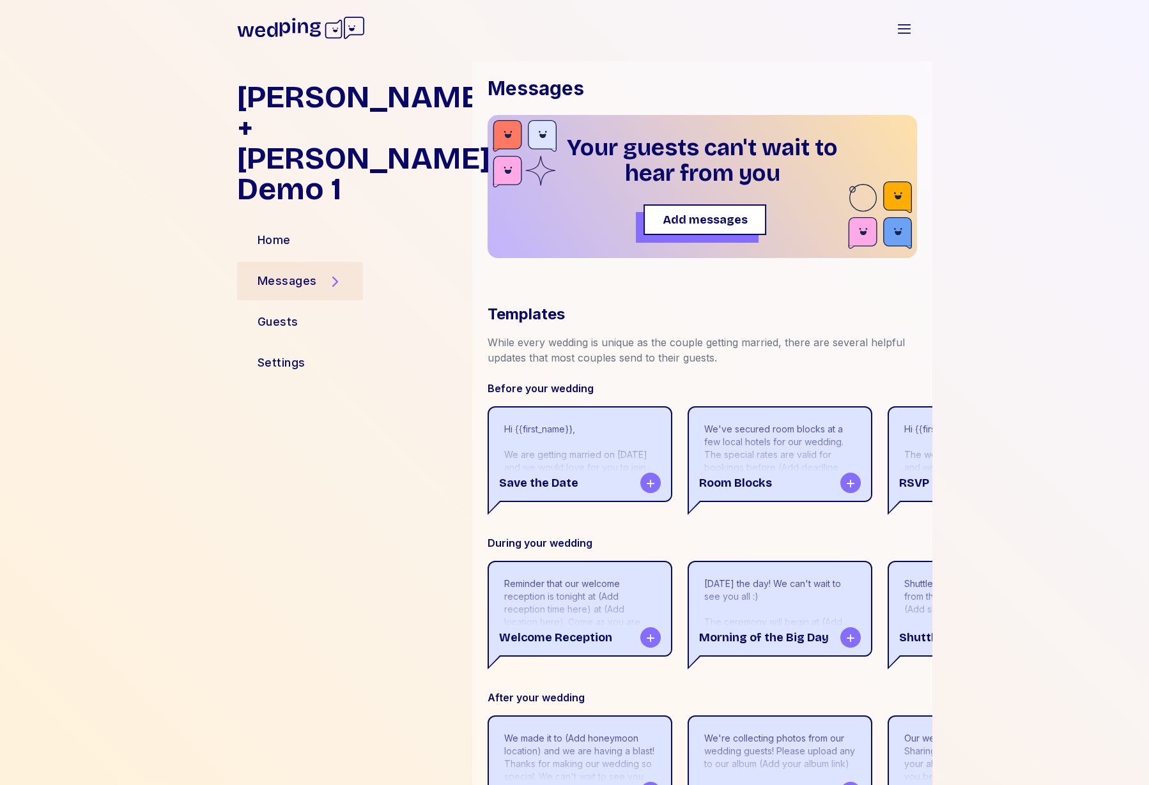
click at [714, 229] on button "Add messages" at bounding box center [705, 220] width 123 height 31
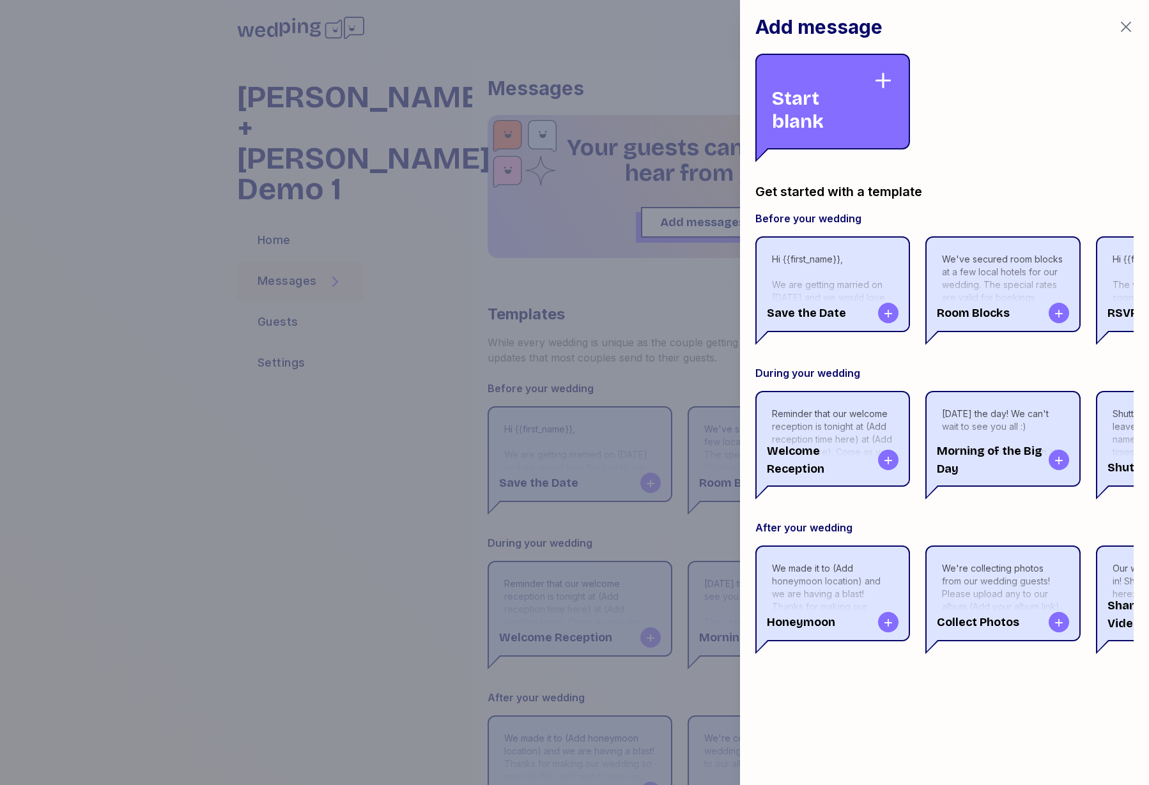
click at [847, 77] on div "Start blank" at bounding box center [822, 101] width 101 height 63
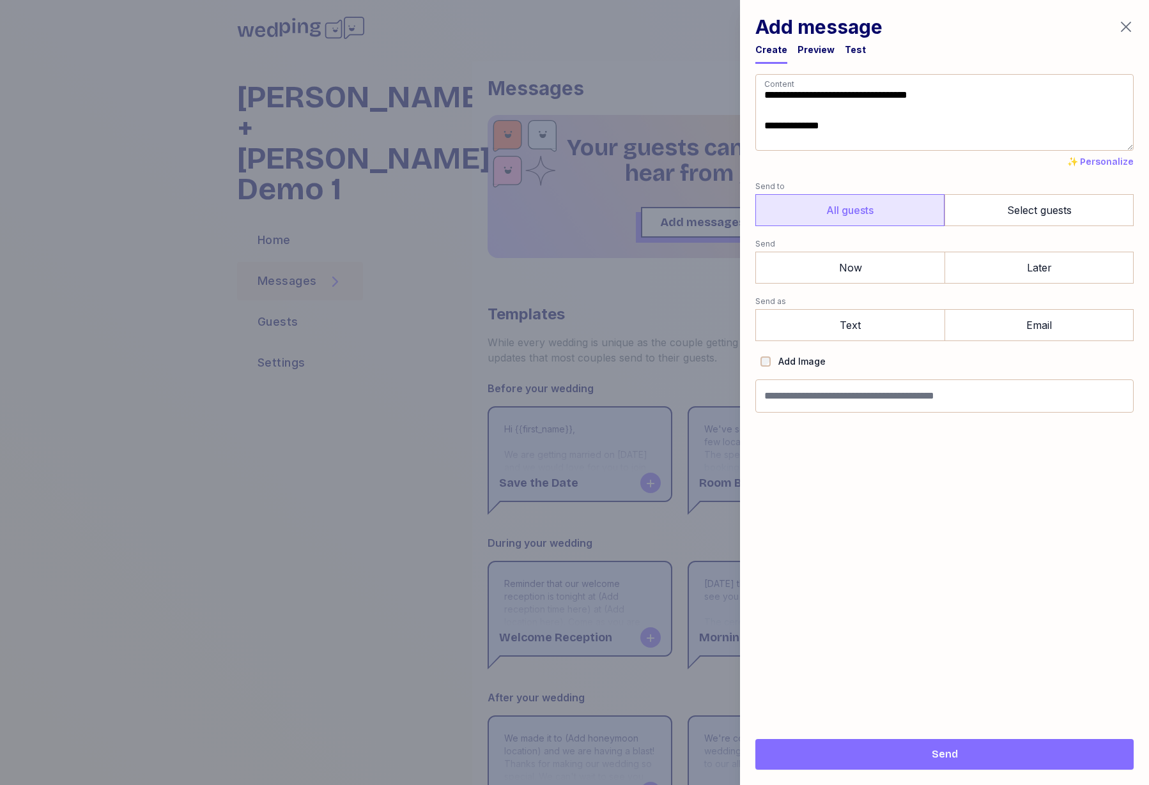
click at [851, 212] on label "All guests" at bounding box center [849, 210] width 189 height 32
click at [839, 258] on label "Now" at bounding box center [849, 268] width 189 height 32
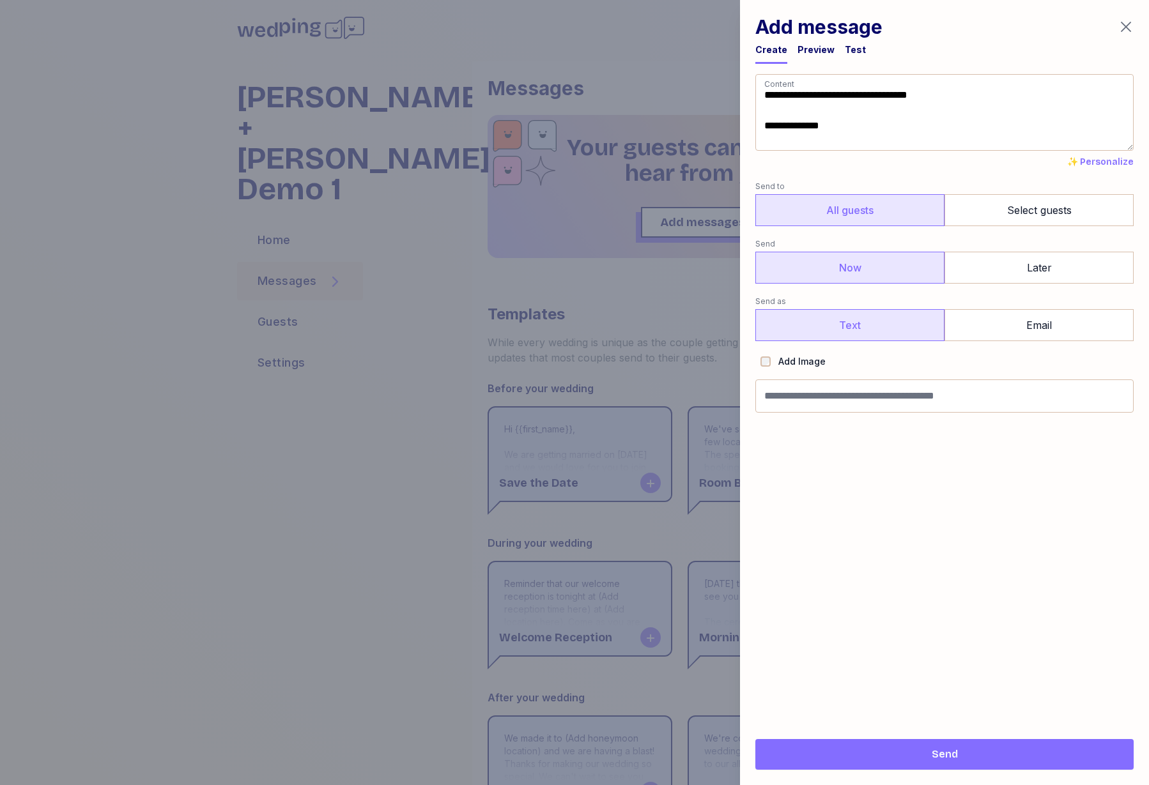
click at [837, 322] on label "Text" at bounding box center [849, 325] width 189 height 32
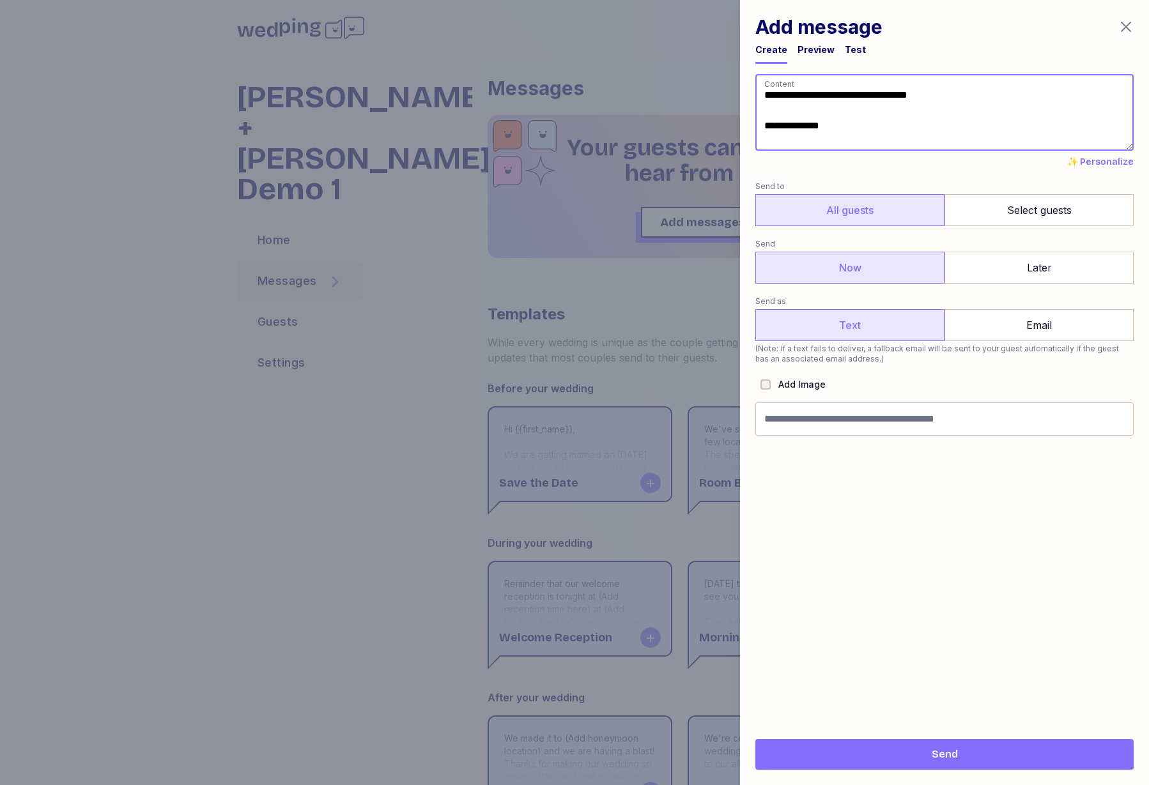
click at [848, 128] on textarea "**********" at bounding box center [944, 112] width 378 height 77
click at [1113, 162] on span "✨ Personalize" at bounding box center [1100, 162] width 66 height 13
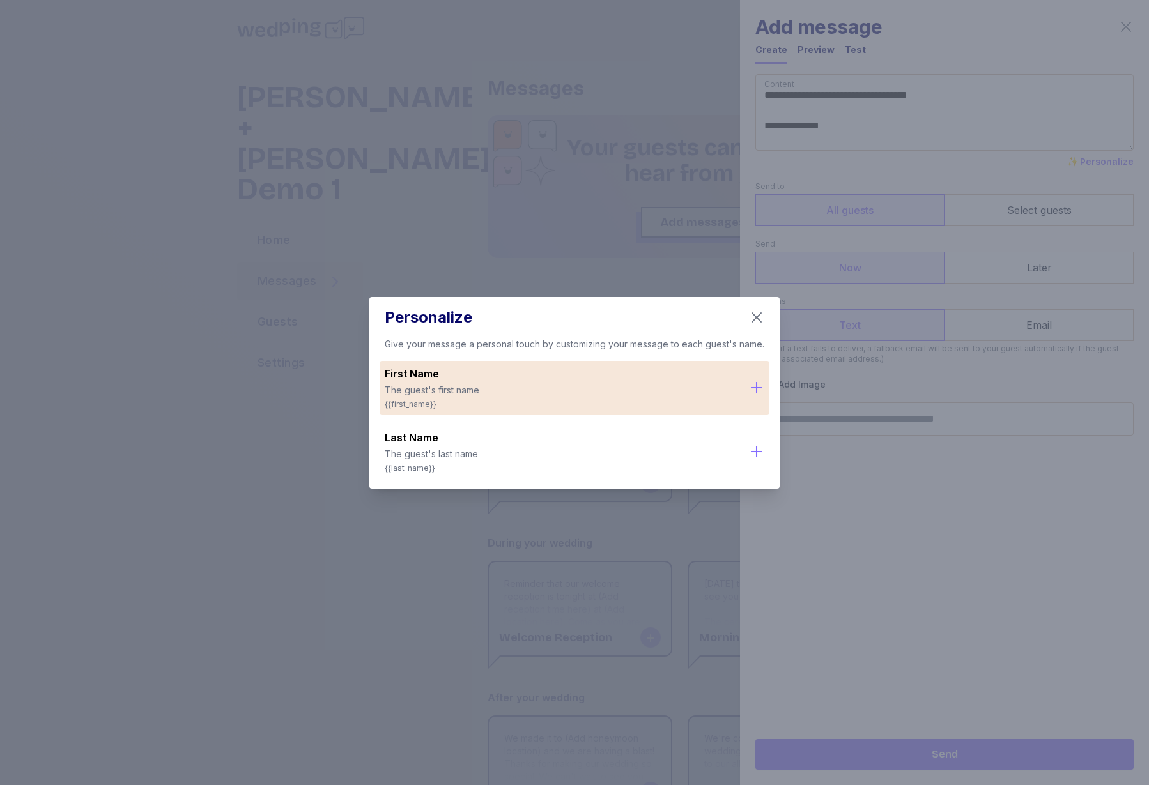
click at [757, 398] on button "button" at bounding box center [756, 387] width 15 height 43
type textarea "**********"
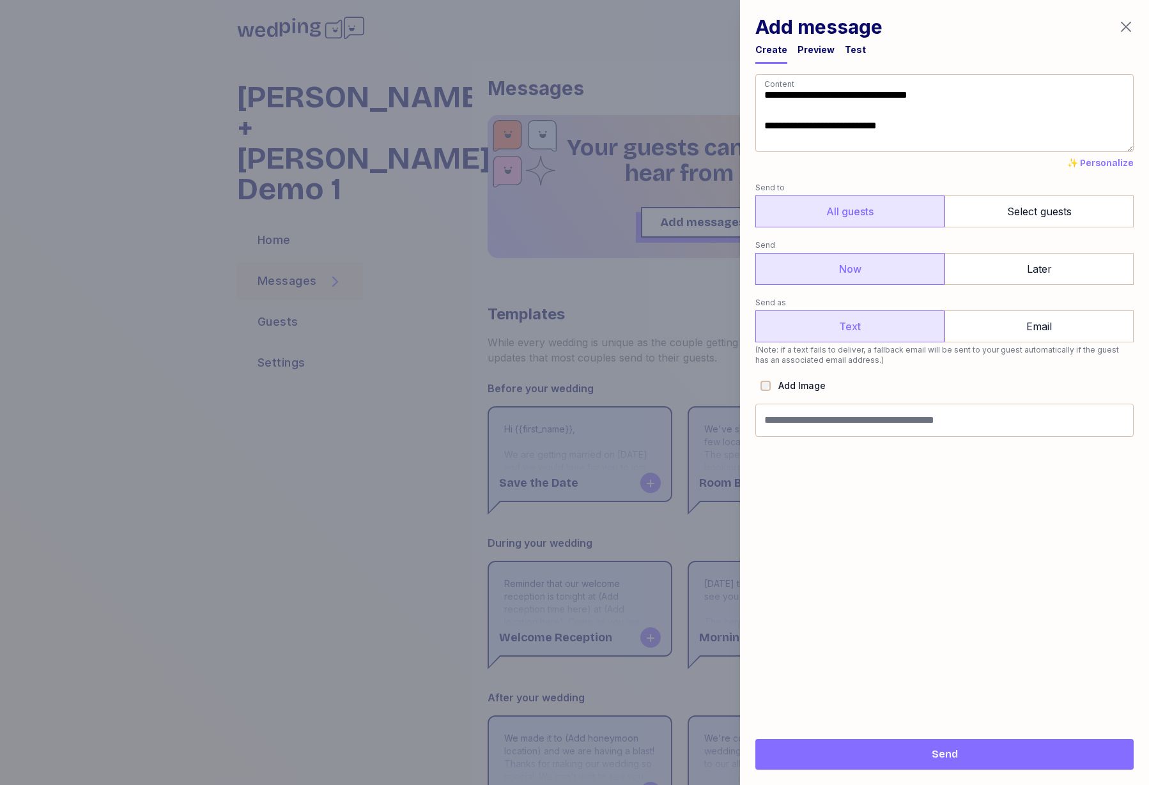
click at [927, 753] on span "Send" at bounding box center [945, 754] width 358 height 15
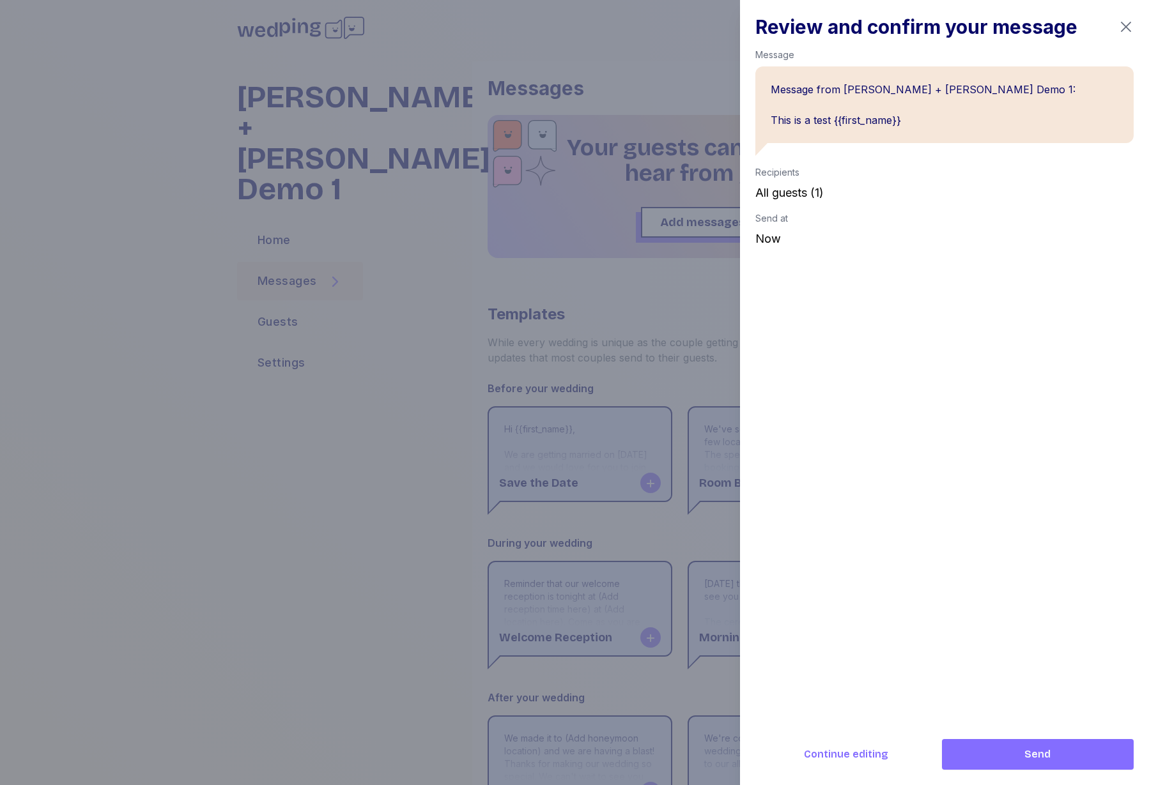
click at [1132, 26] on icon "button" at bounding box center [1125, 26] width 15 height 15
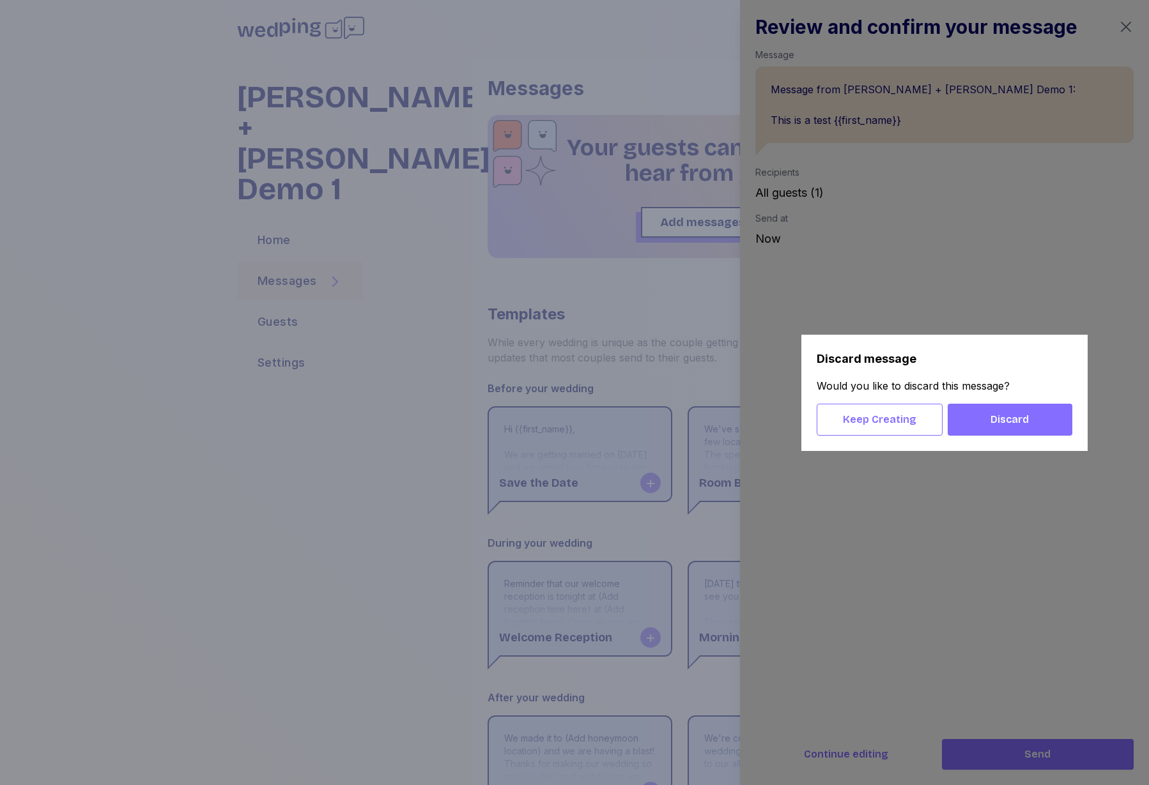
click at [993, 422] on span "Discard" at bounding box center [1010, 419] width 38 height 15
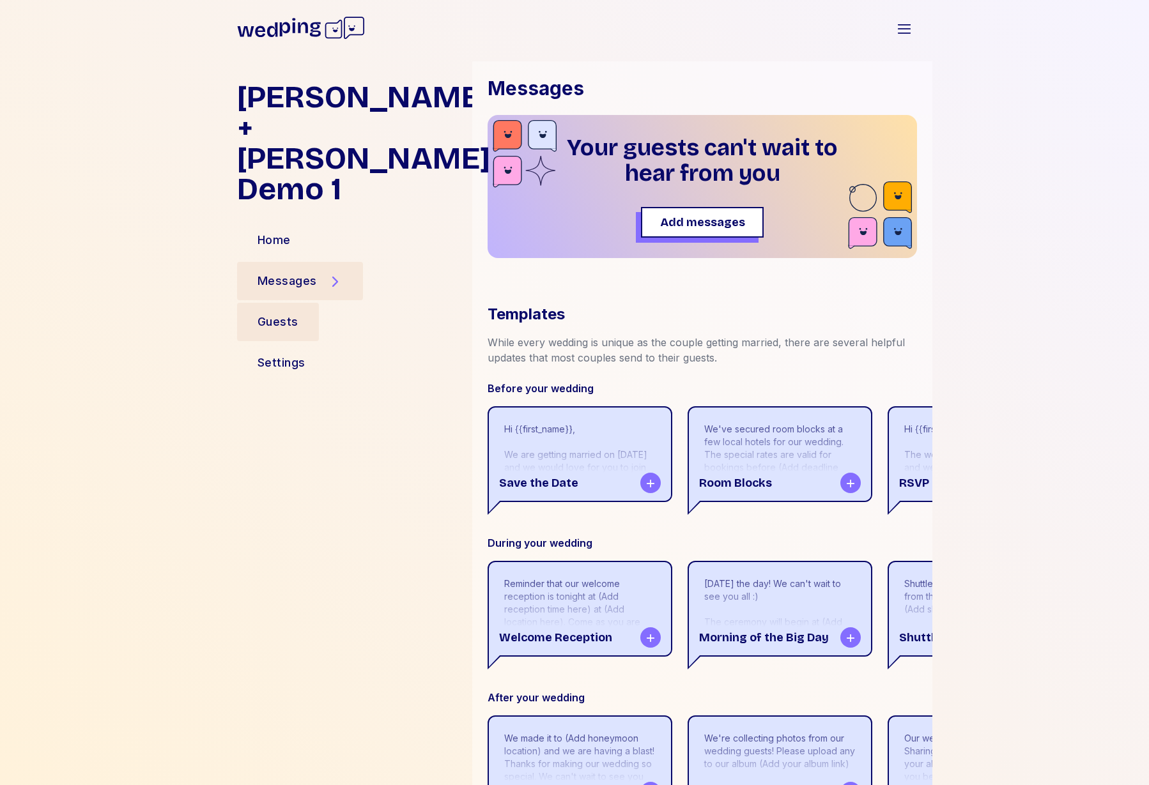
click at [281, 313] on div "Guests" at bounding box center [278, 322] width 41 height 18
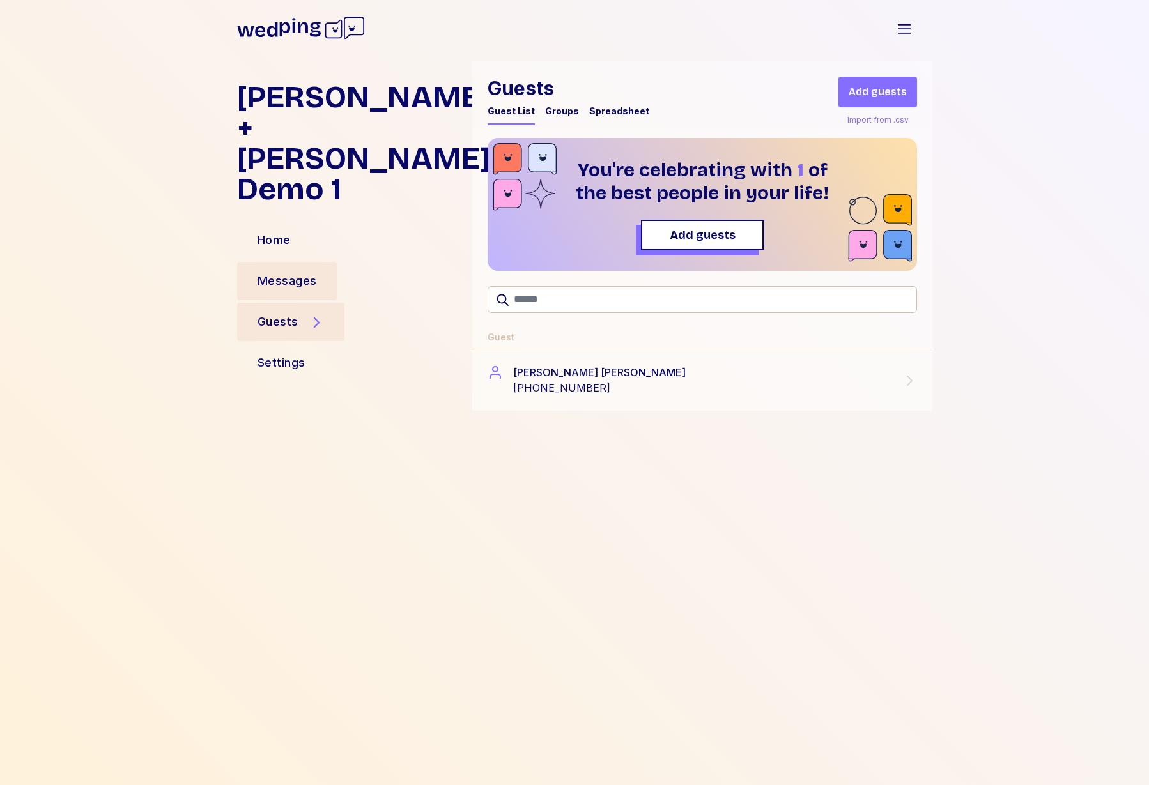
click at [279, 272] on div "Messages" at bounding box center [287, 281] width 59 height 18
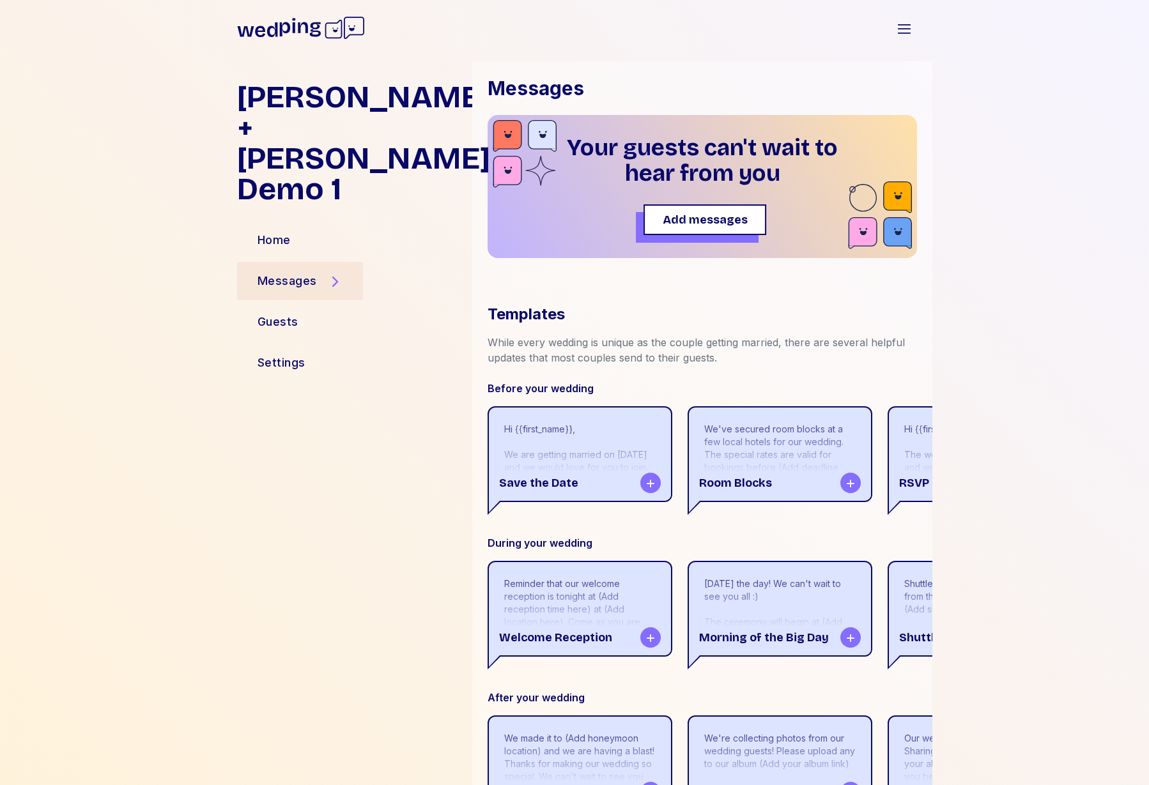
click at [705, 215] on span "Add messages" at bounding box center [705, 220] width 85 height 18
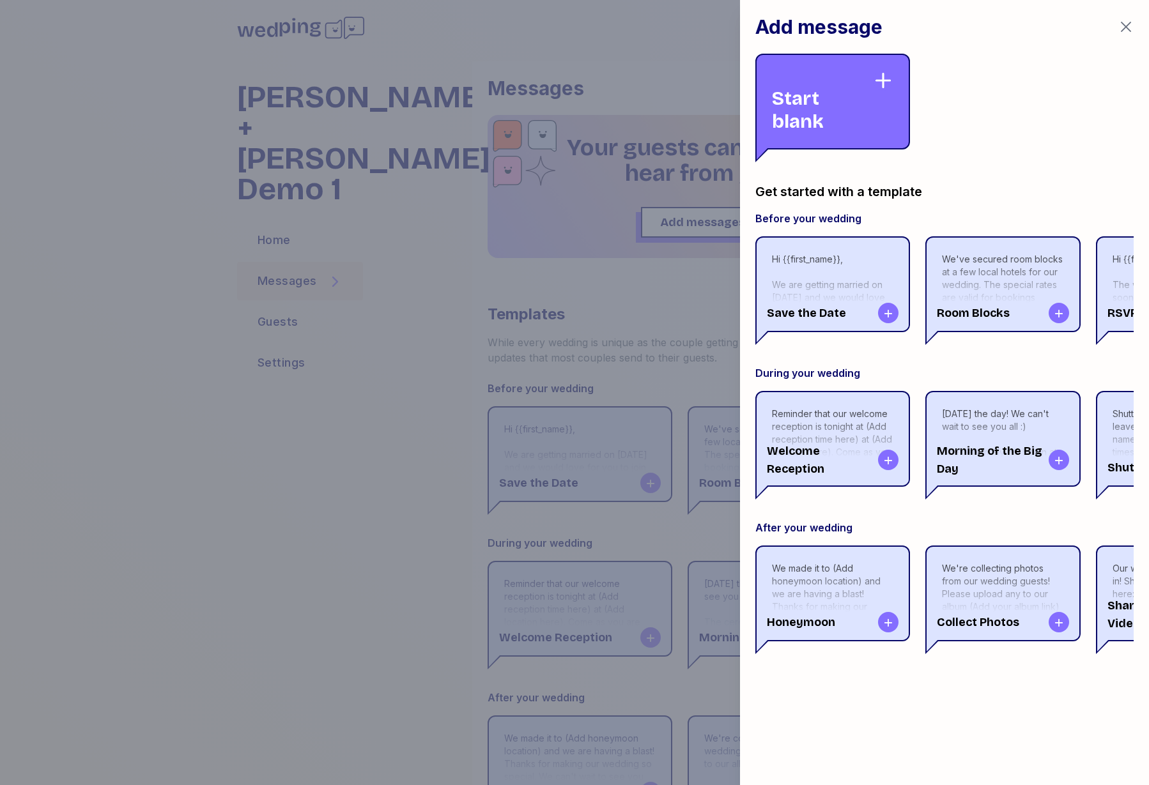
click at [1127, 22] on icon "button" at bounding box center [1125, 26] width 15 height 15
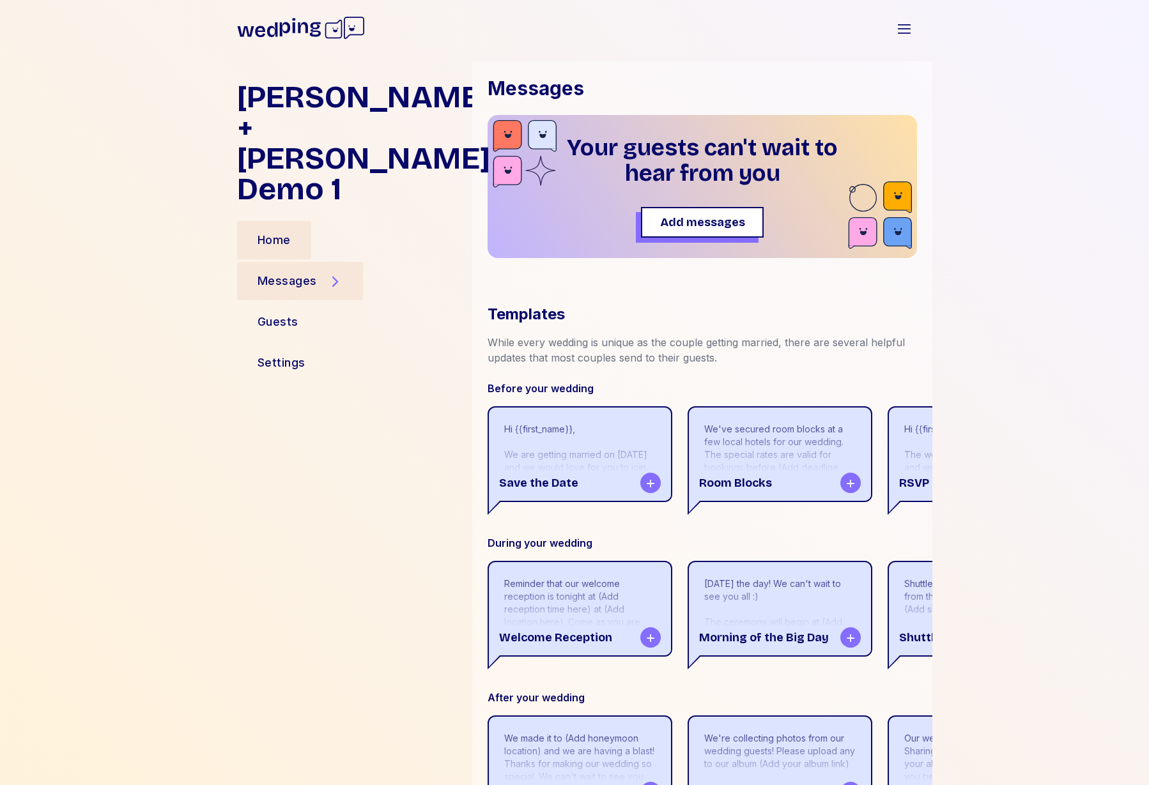
click at [282, 231] on div "Home" at bounding box center [274, 240] width 33 height 18
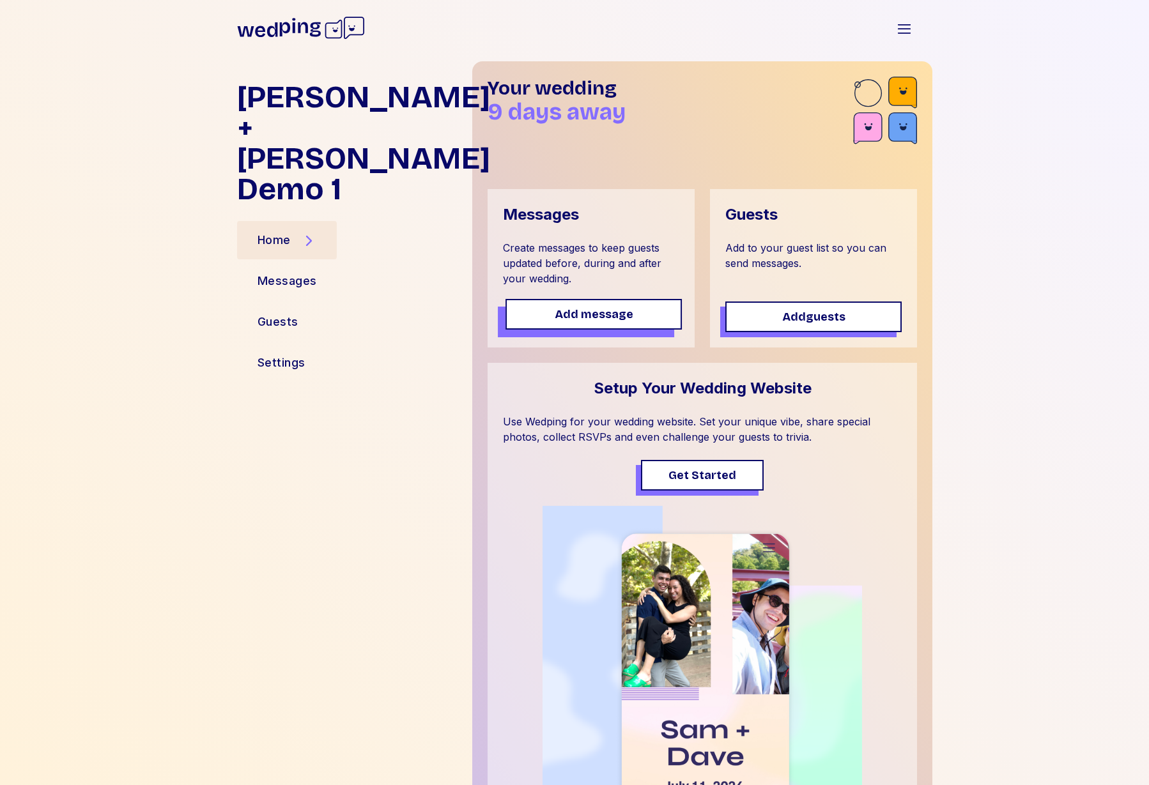
click at [566, 317] on span "Add message" at bounding box center [594, 314] width 79 height 18
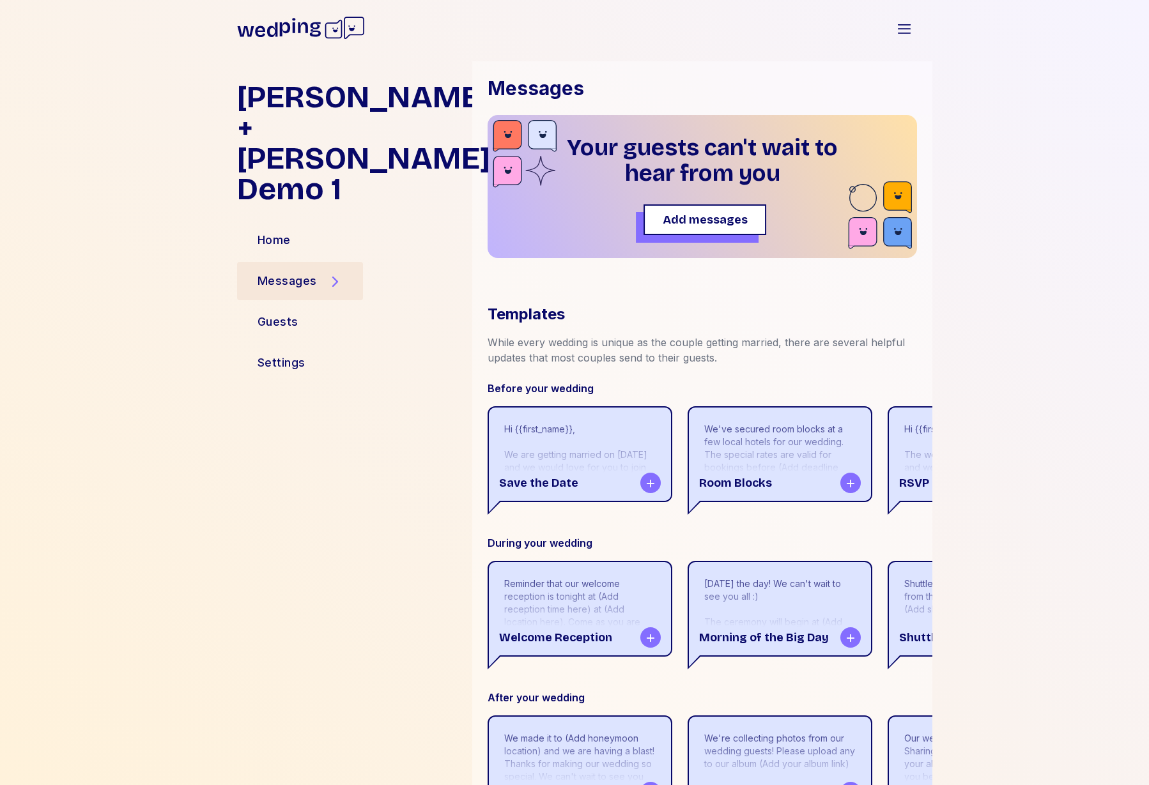
click at [706, 213] on span "Add messages" at bounding box center [705, 220] width 85 height 18
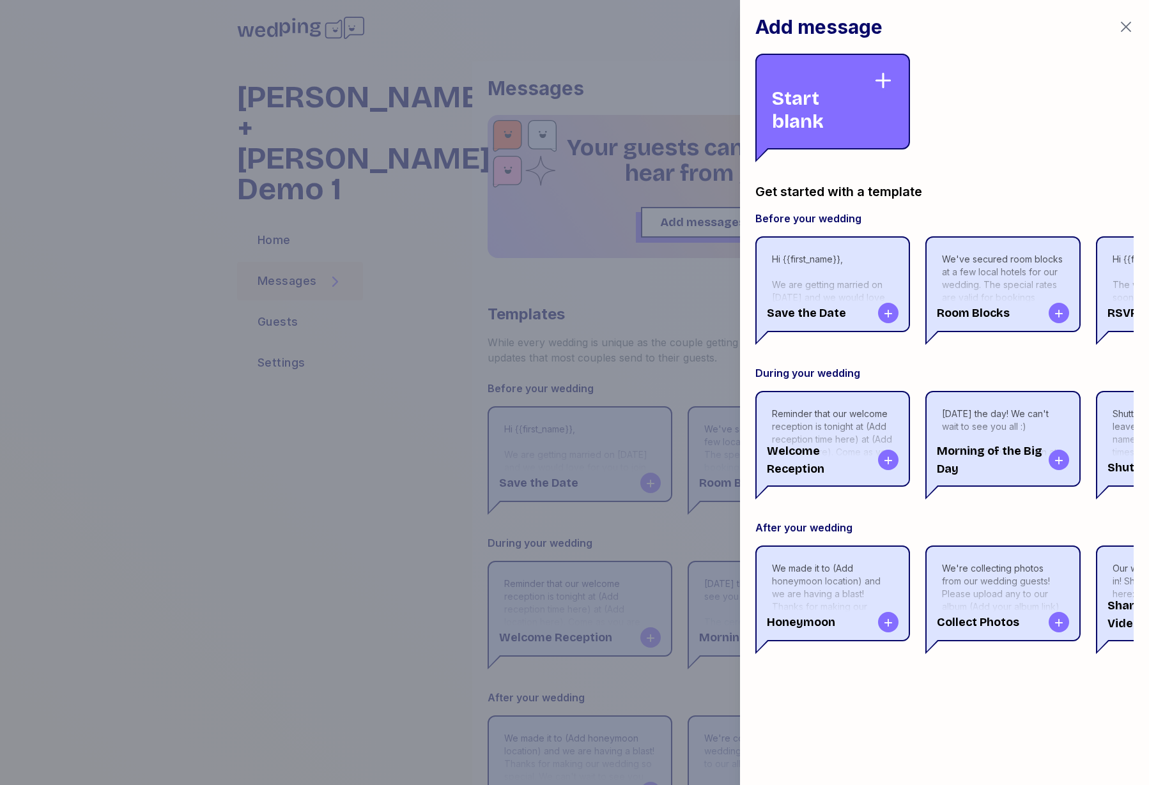
click at [832, 106] on div "Start blank" at bounding box center [822, 101] width 101 height 63
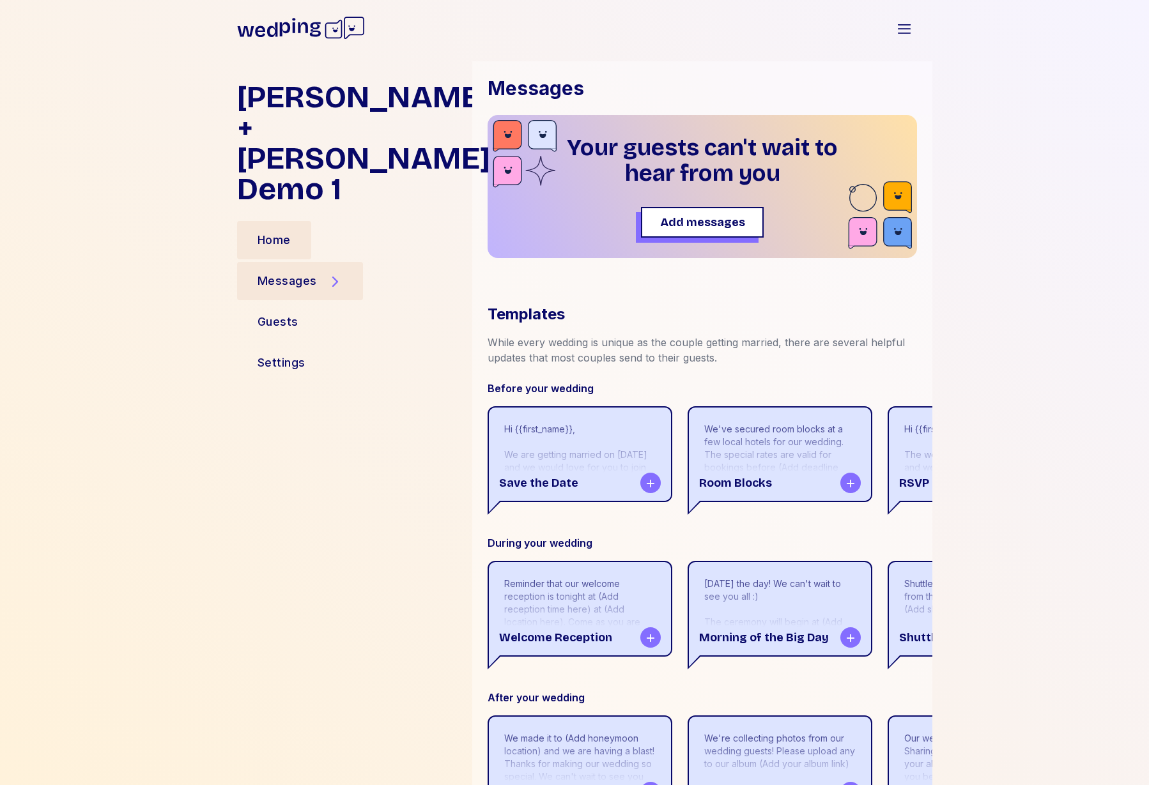
click at [289, 231] on div "Home" at bounding box center [274, 240] width 33 height 18
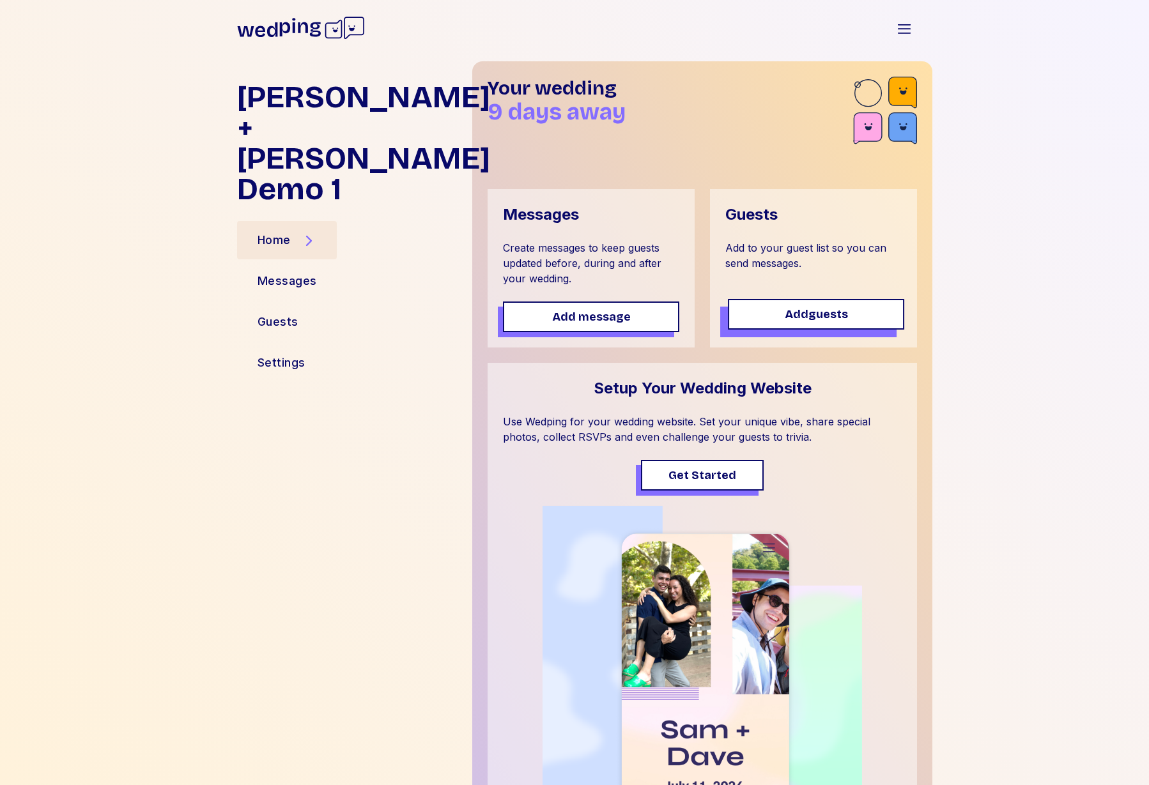
click at [799, 318] on span "Add guests" at bounding box center [816, 314] width 63 height 18
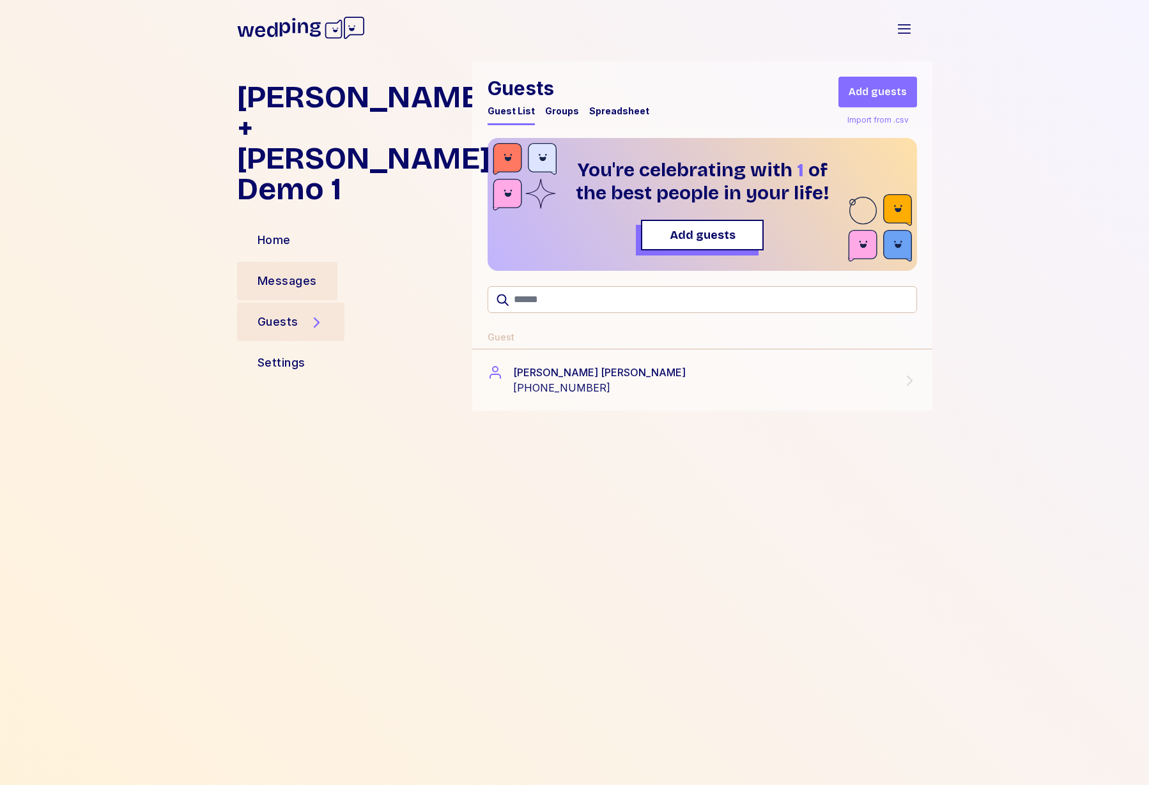
click at [273, 272] on div "Messages" at bounding box center [287, 281] width 59 height 18
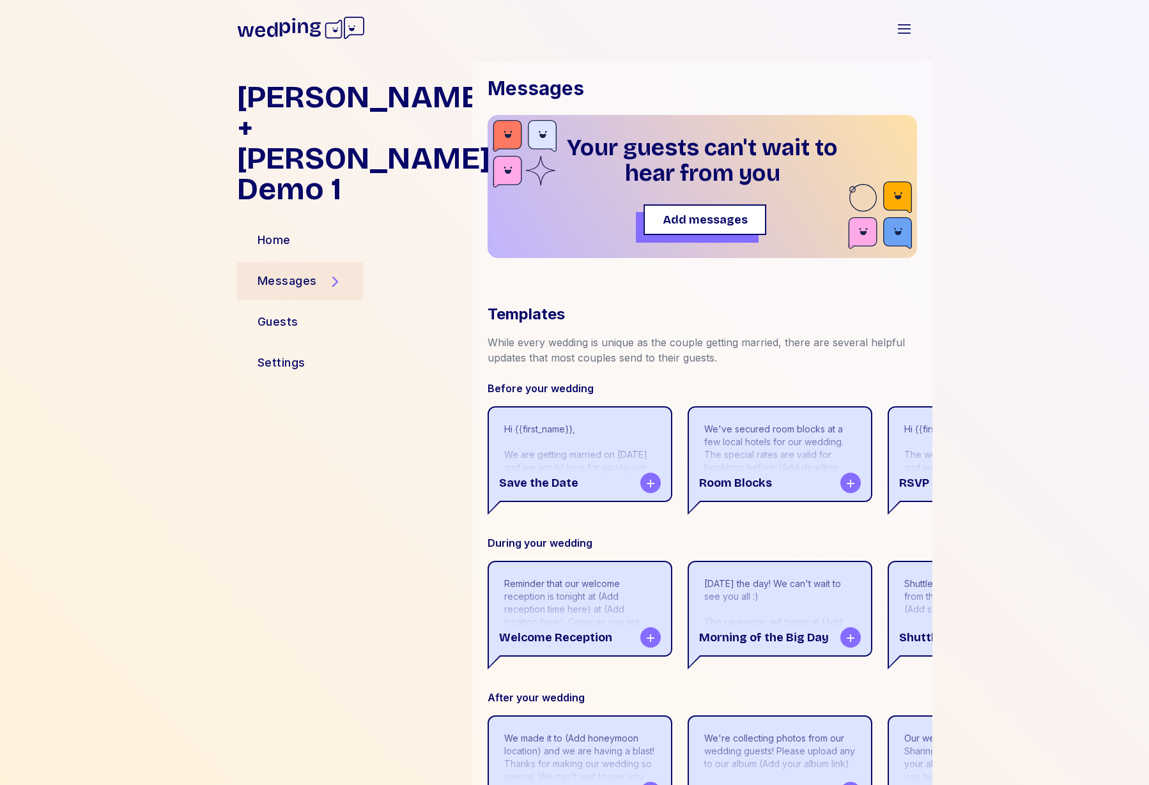
click at [686, 208] on button "Add messages" at bounding box center [705, 220] width 123 height 31
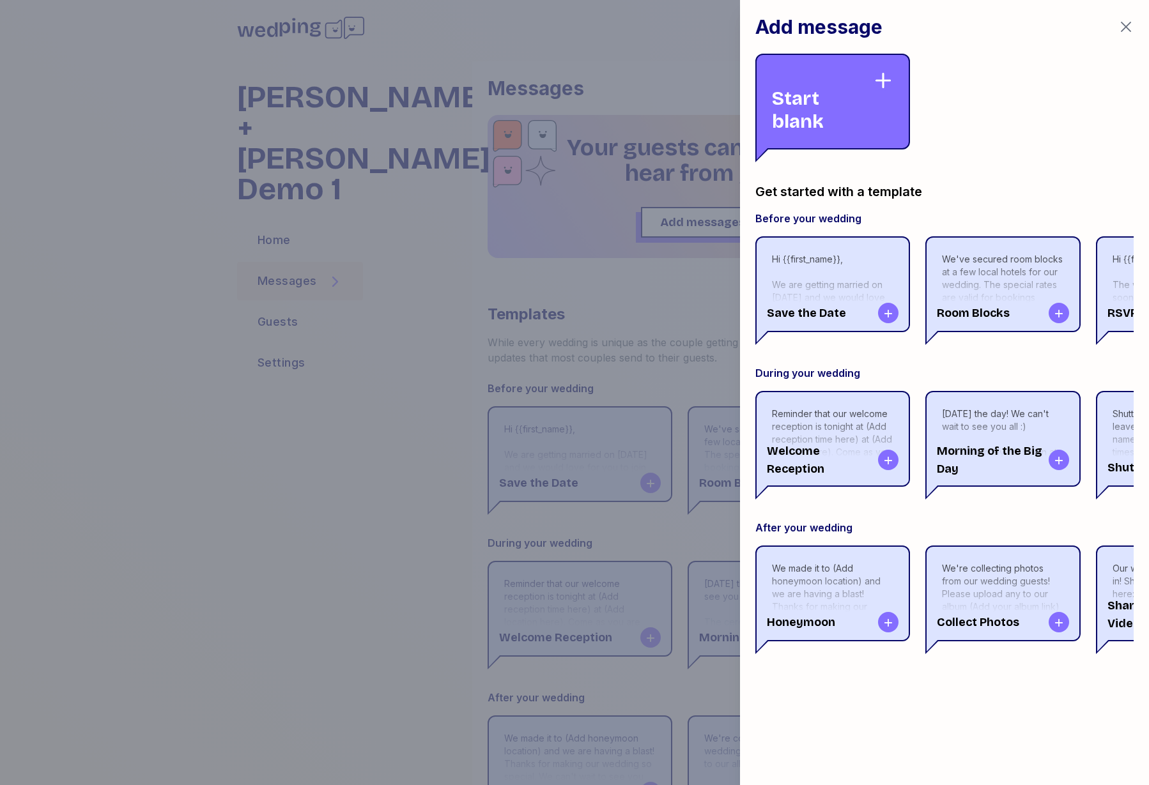
click at [867, 70] on div "Start blank" at bounding box center [822, 101] width 101 height 63
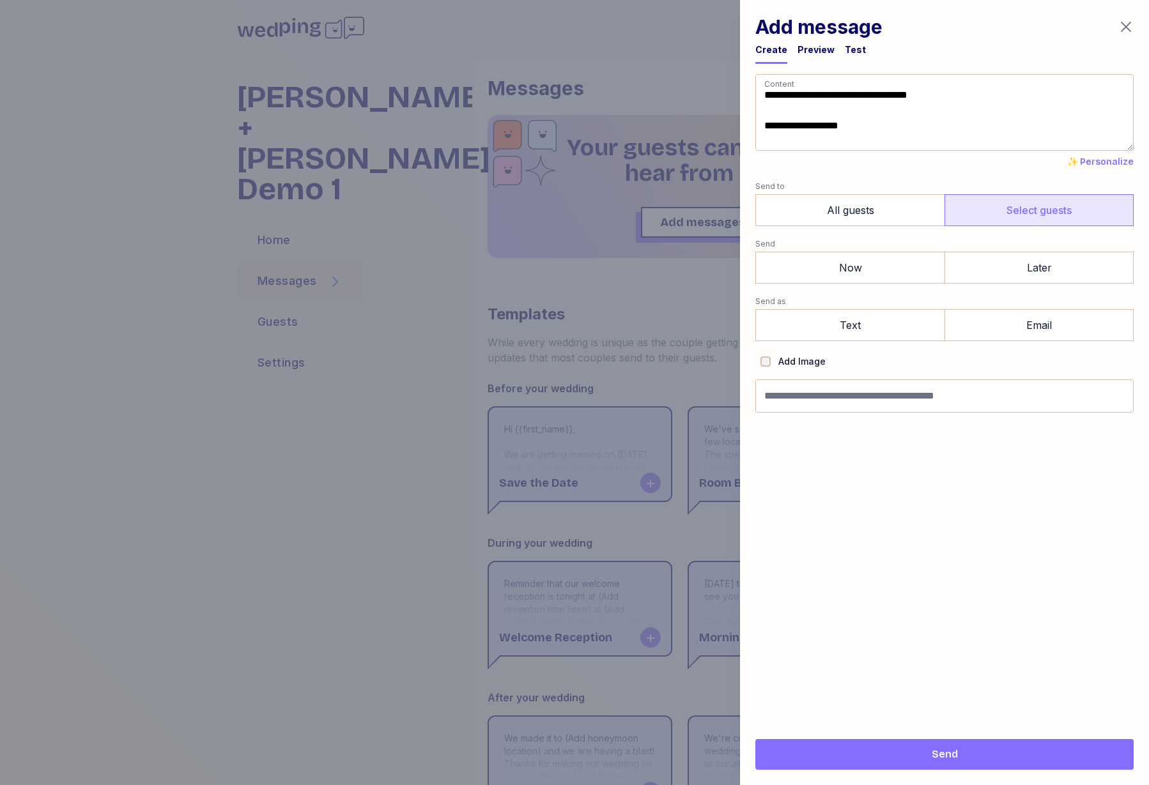
type textarea "**********"
click at [1021, 215] on label "Select guests" at bounding box center [1039, 210] width 189 height 32
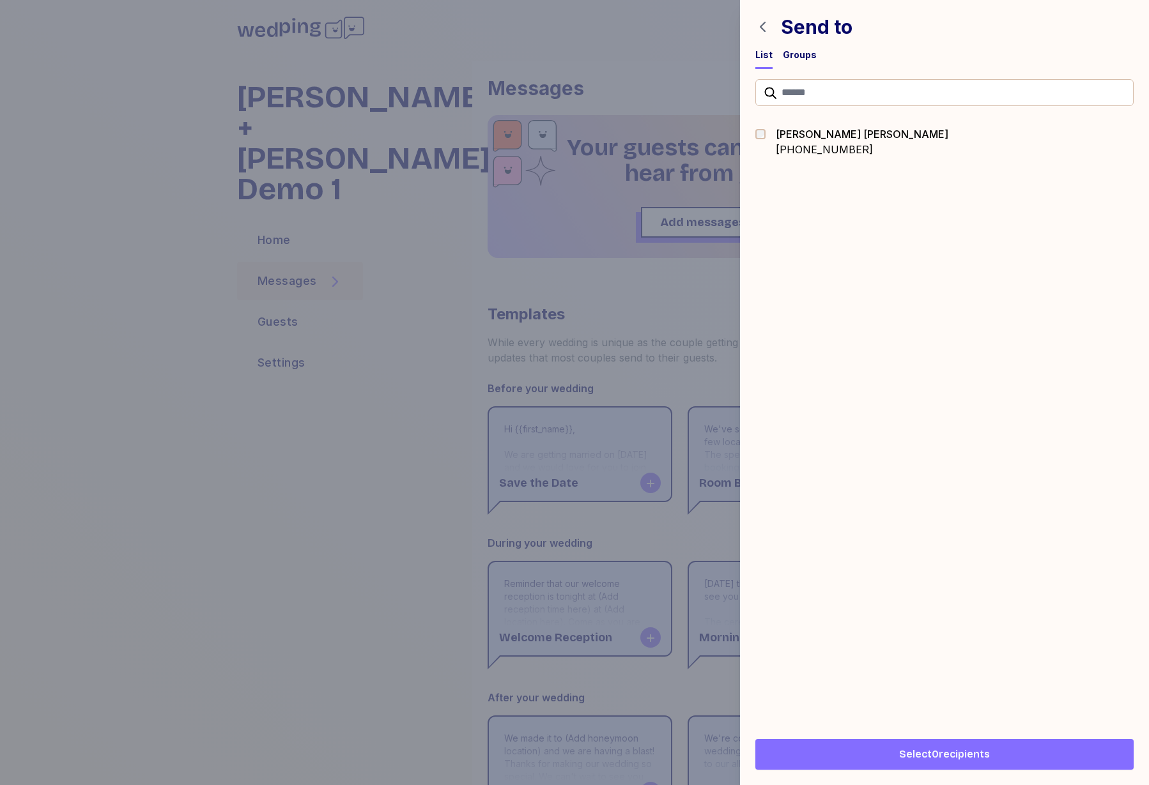
click at [794, 137] on div "Forrest Milburn" at bounding box center [862, 134] width 173 height 15
click at [955, 751] on span "Select 1 recipients" at bounding box center [944, 754] width 87 height 15
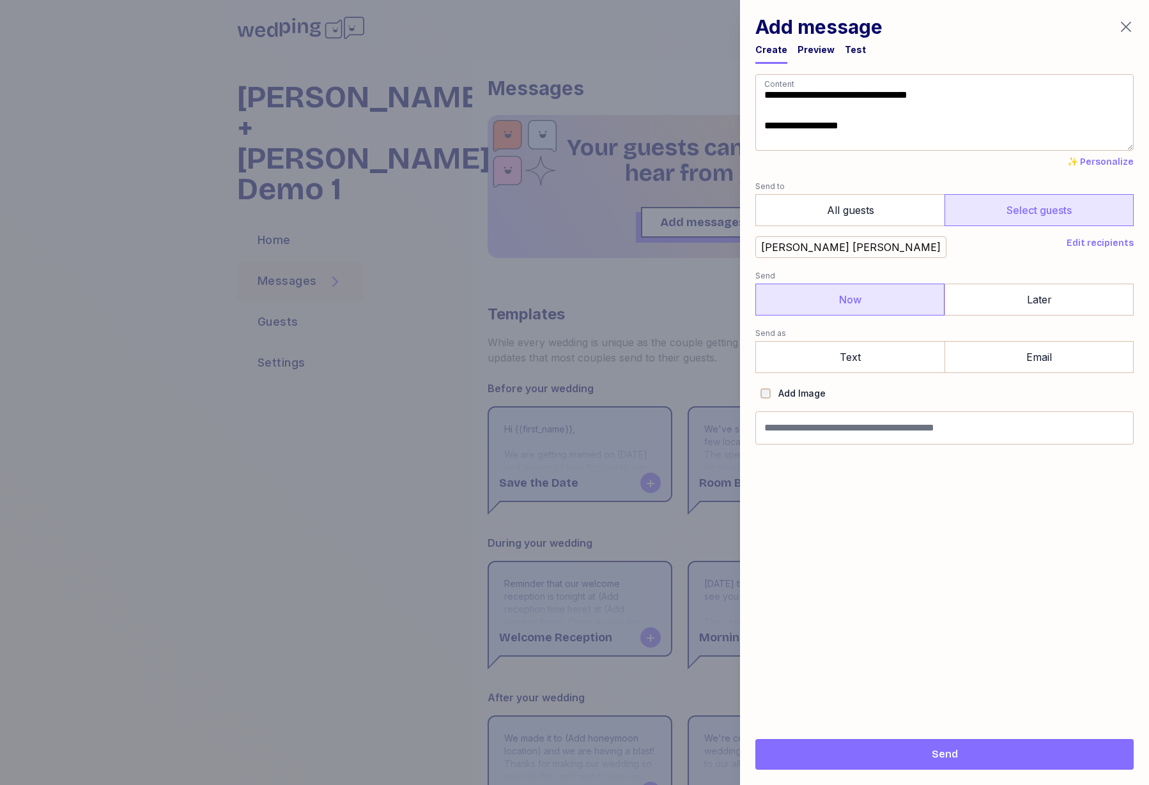
click at [817, 304] on label "Now" at bounding box center [849, 300] width 189 height 32
click at [842, 361] on label "Text" at bounding box center [849, 357] width 189 height 32
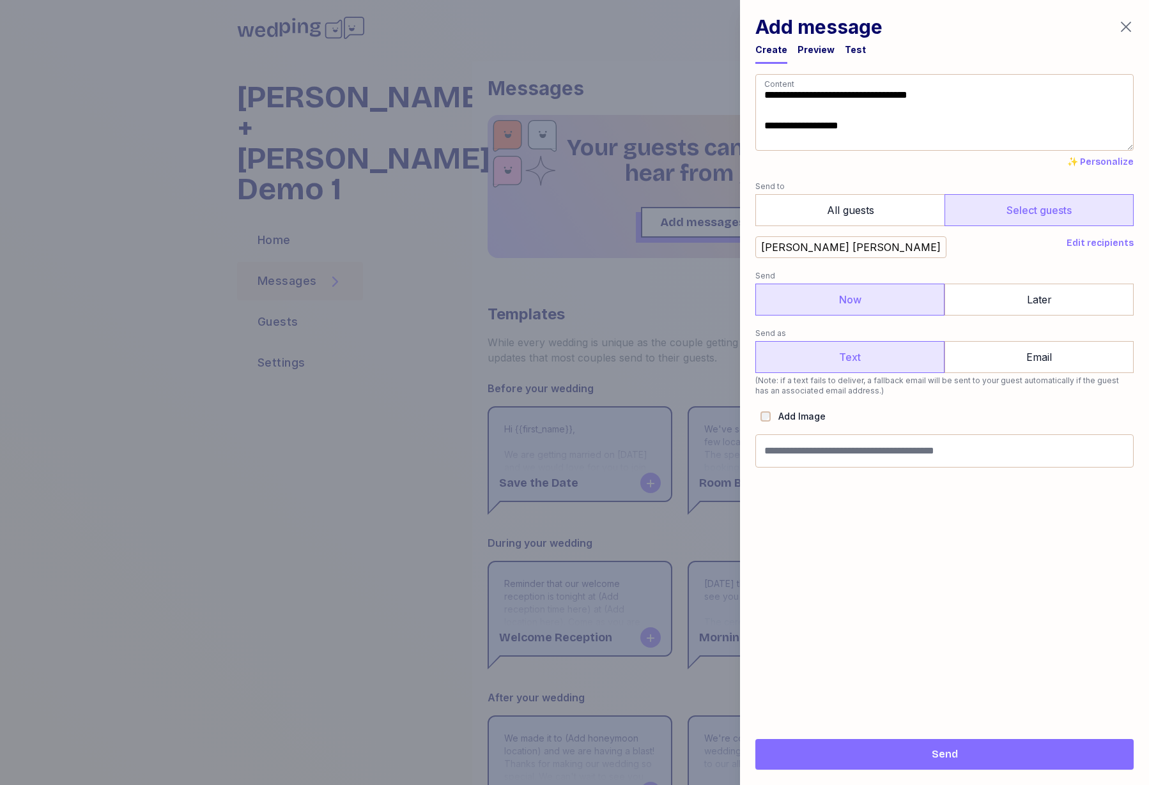
click at [908, 751] on span "Send" at bounding box center [945, 754] width 358 height 15
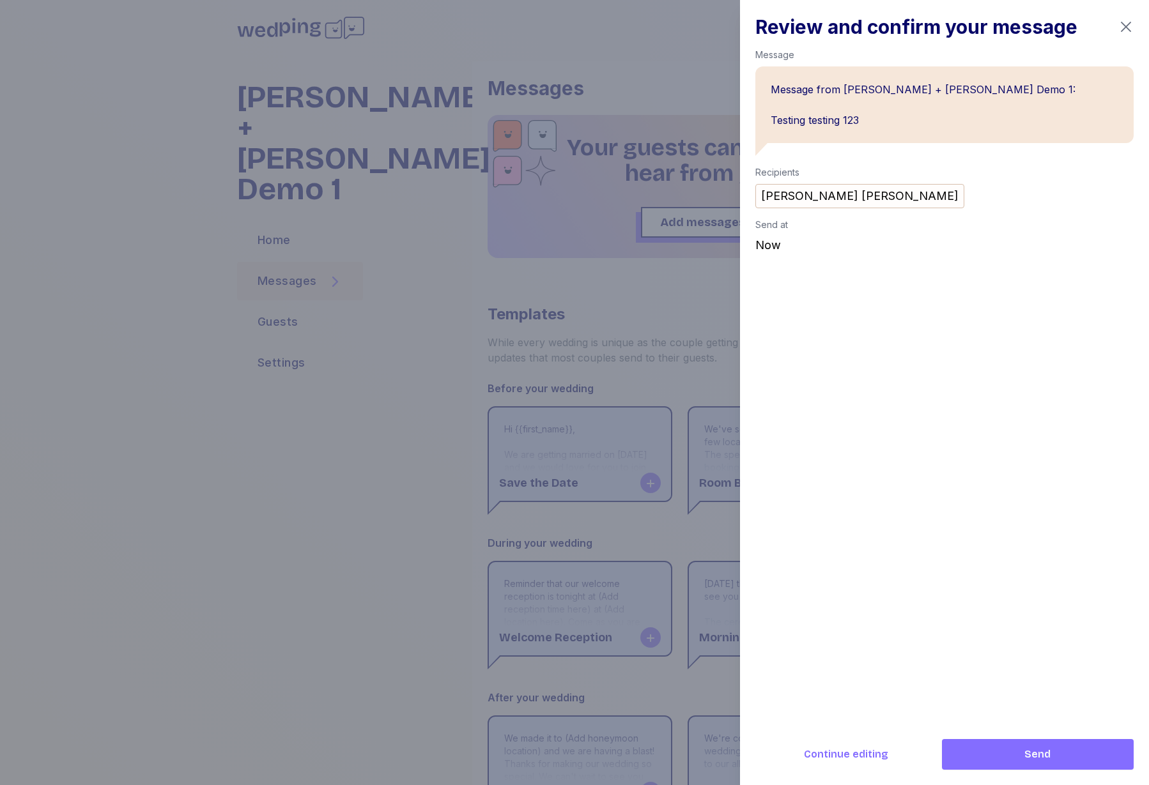
click at [984, 750] on span "Send" at bounding box center [1037, 754] width 171 height 15
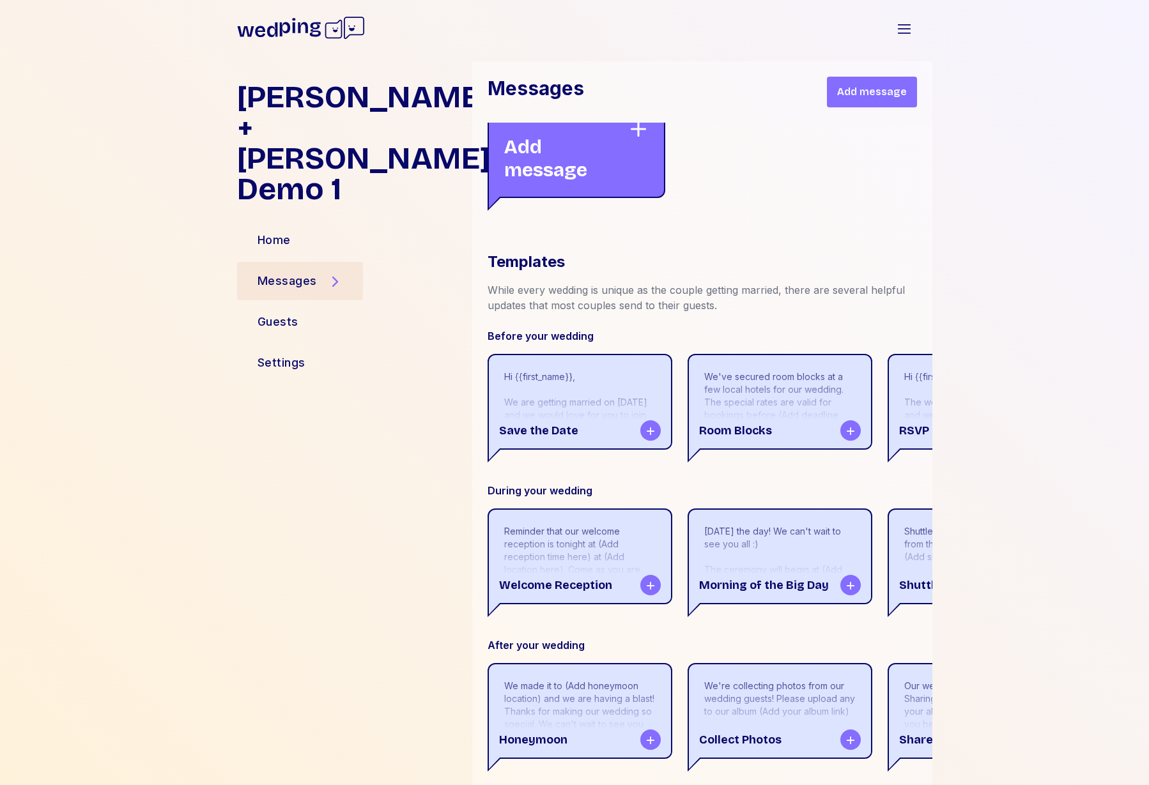
scroll to position [486, 0]
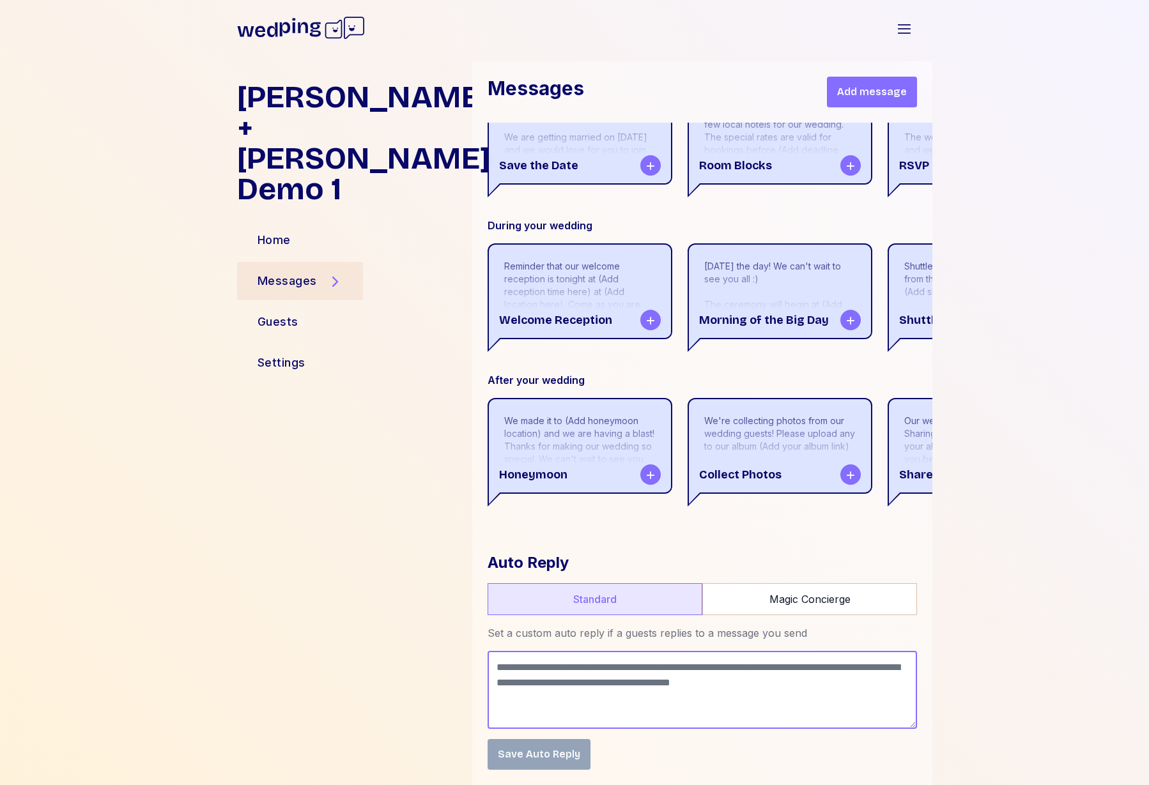
click at [604, 677] on textarea at bounding box center [702, 690] width 429 height 78
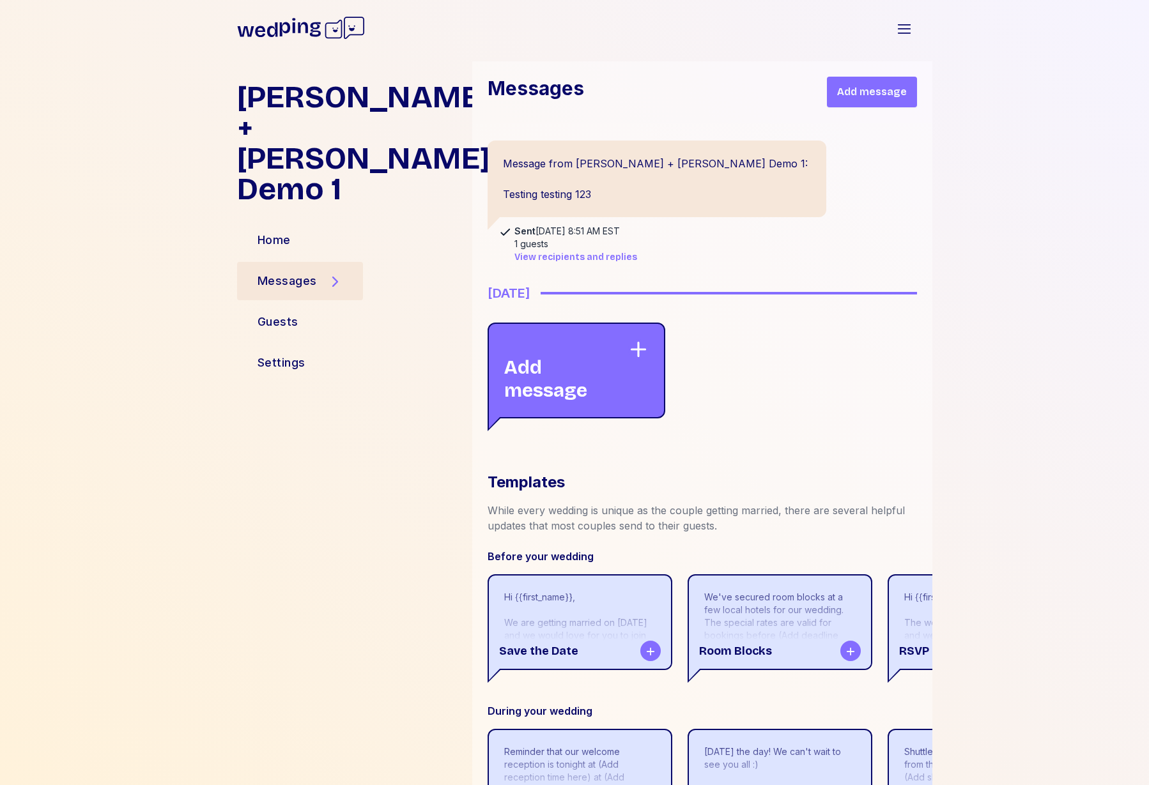
click at [535, 254] on span "View recipients and replies" at bounding box center [575, 257] width 123 height 13
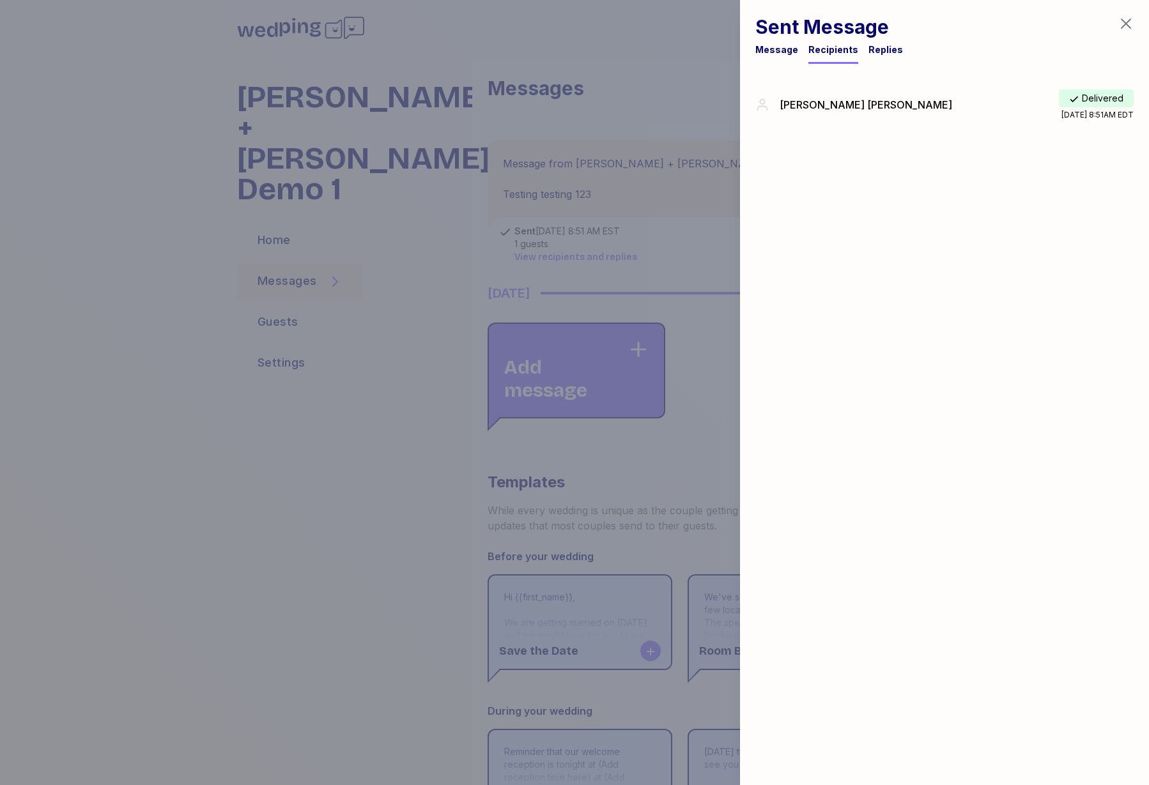
click at [1008, 192] on div "Sent Message Message Recipients Replies Forrest Milburn Delivered 08/20/25 at 8…" at bounding box center [944, 392] width 409 height 785
click at [876, 47] on div "Replies" at bounding box center [885, 49] width 35 height 13
click at [1126, 20] on icon "button" at bounding box center [1125, 23] width 15 height 15
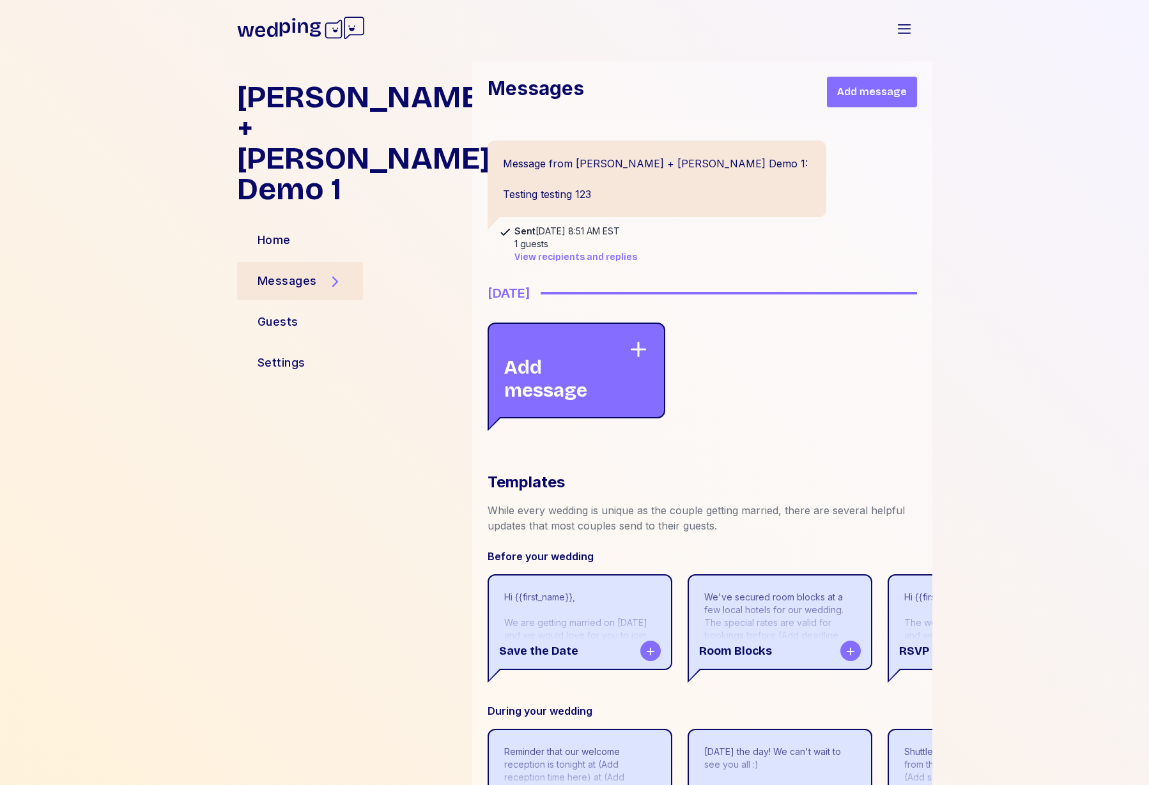
click at [1003, 201] on div "Forrest + Neera Demo 1 Home Messages Guests Settings Messages Add message Messa…" at bounding box center [574, 423] width 1149 height 724
click at [262, 313] on div "Guests" at bounding box center [278, 322] width 41 height 18
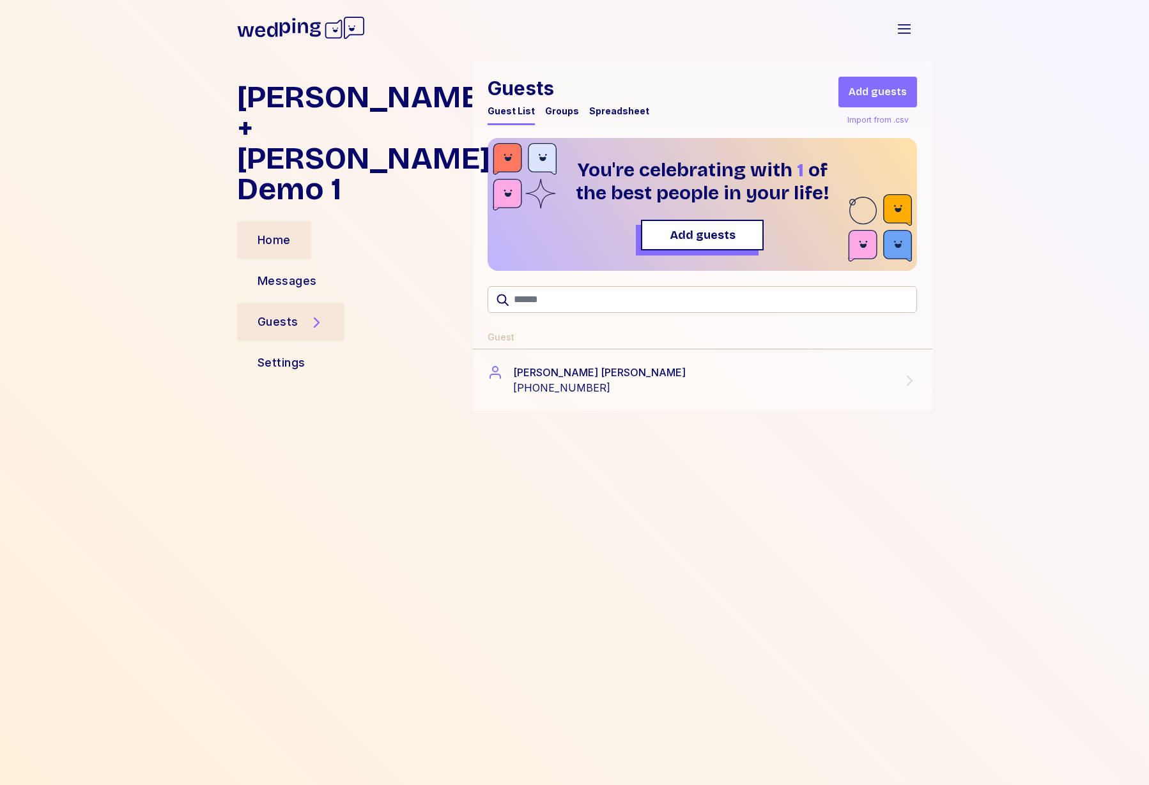
click at [282, 231] on div "Home" at bounding box center [274, 240] width 33 height 18
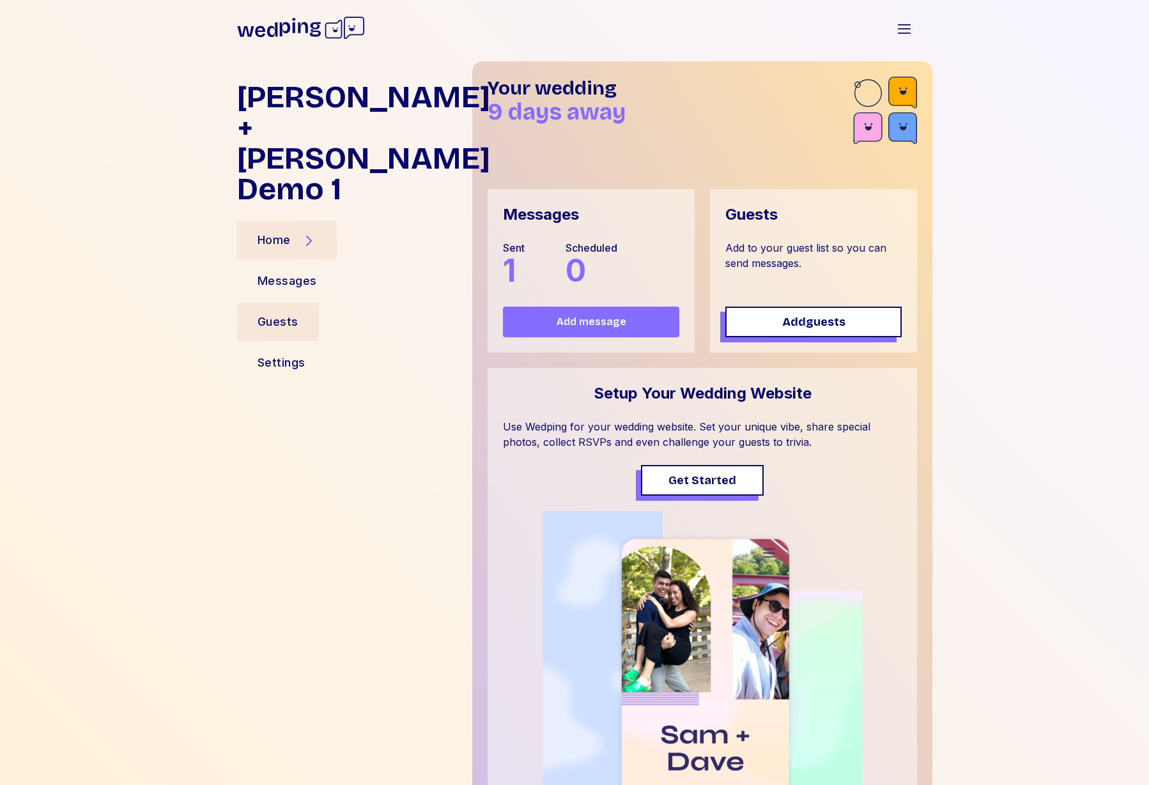
click at [288, 313] on div "Guests" at bounding box center [278, 322] width 41 height 18
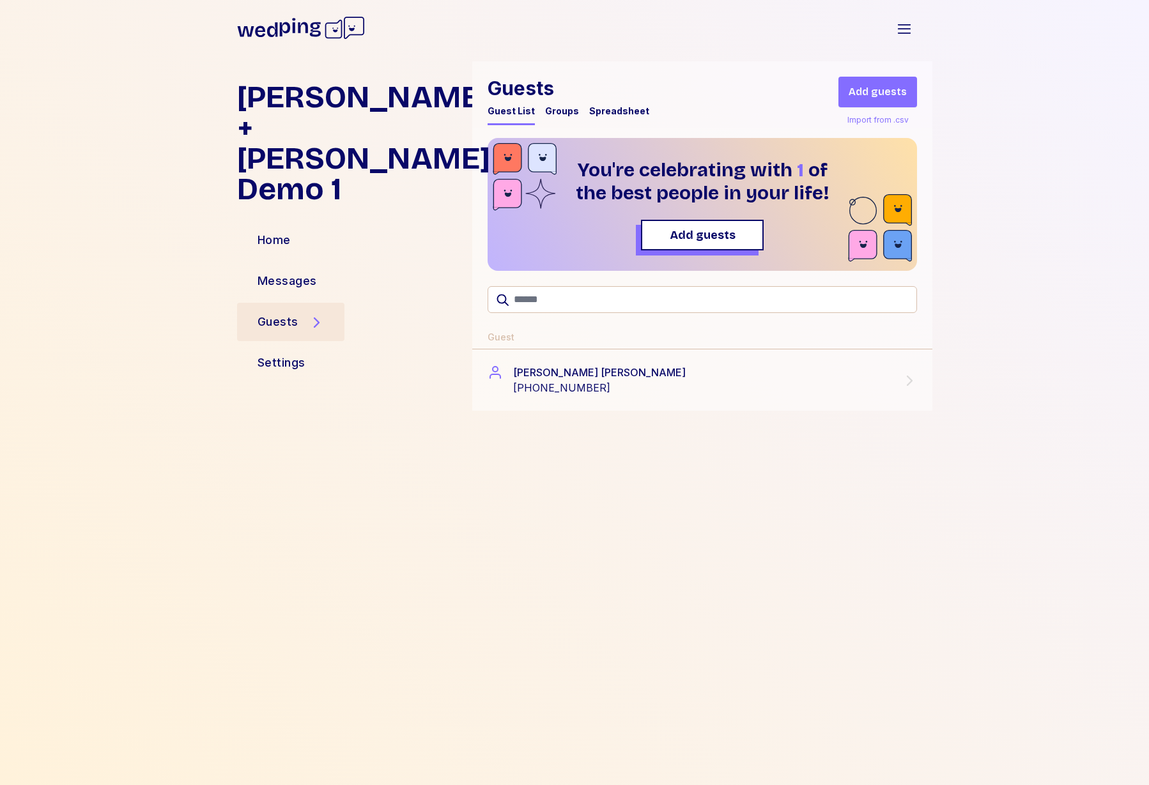
click at [562, 113] on div "Groups" at bounding box center [562, 111] width 34 height 13
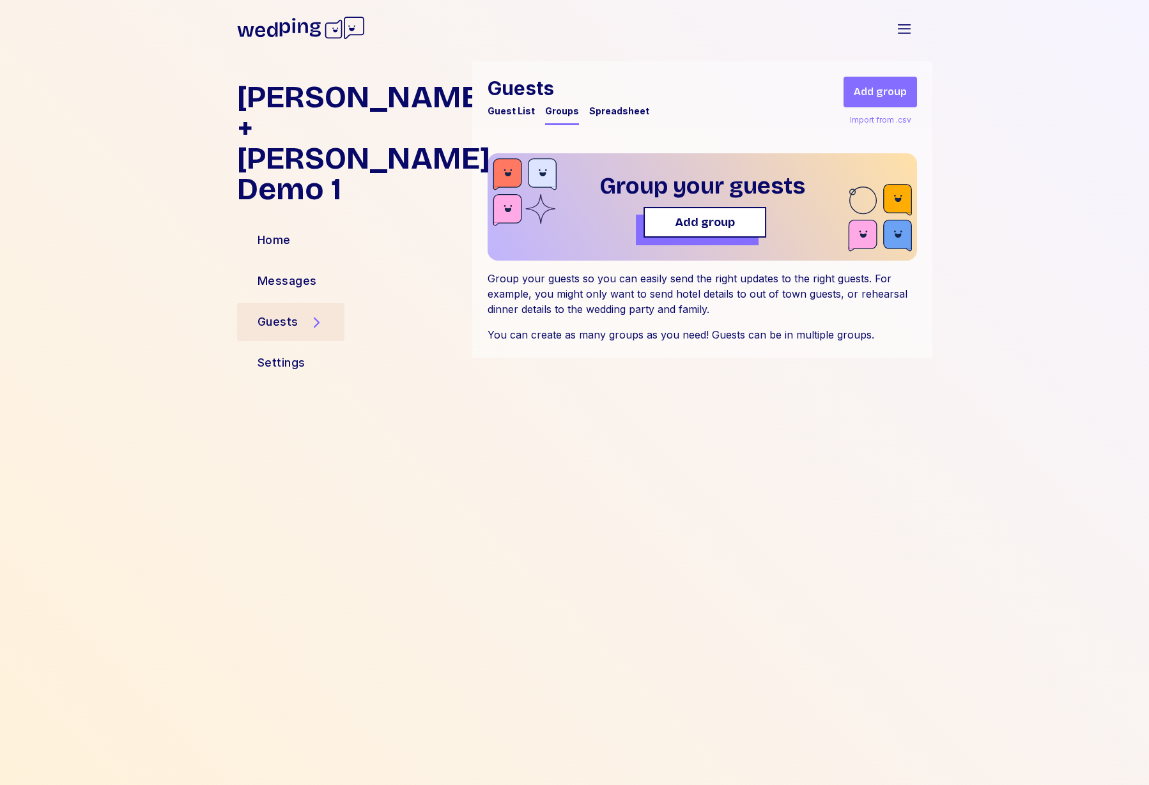
click at [706, 213] on span "Add group" at bounding box center [705, 222] width 60 height 18
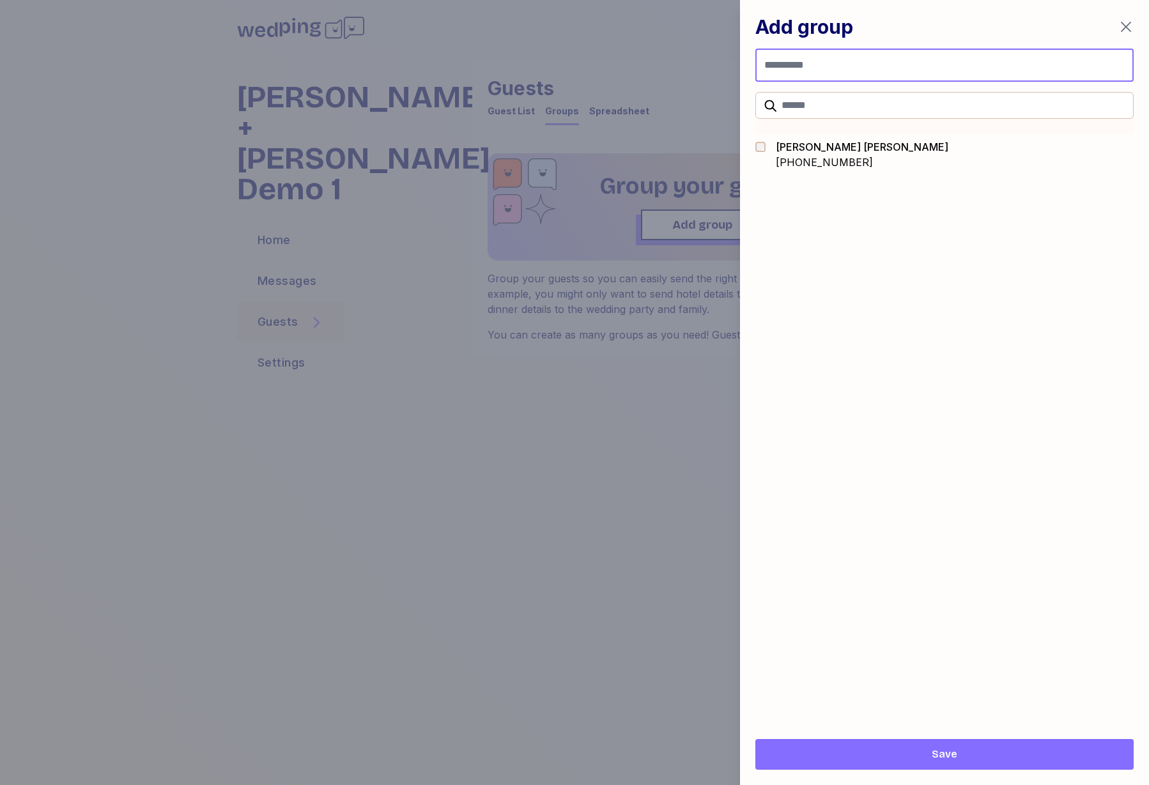
click at [980, 62] on input "Group name" at bounding box center [944, 65] width 378 height 33
click at [1125, 22] on icon "button" at bounding box center [1125, 26] width 15 height 15
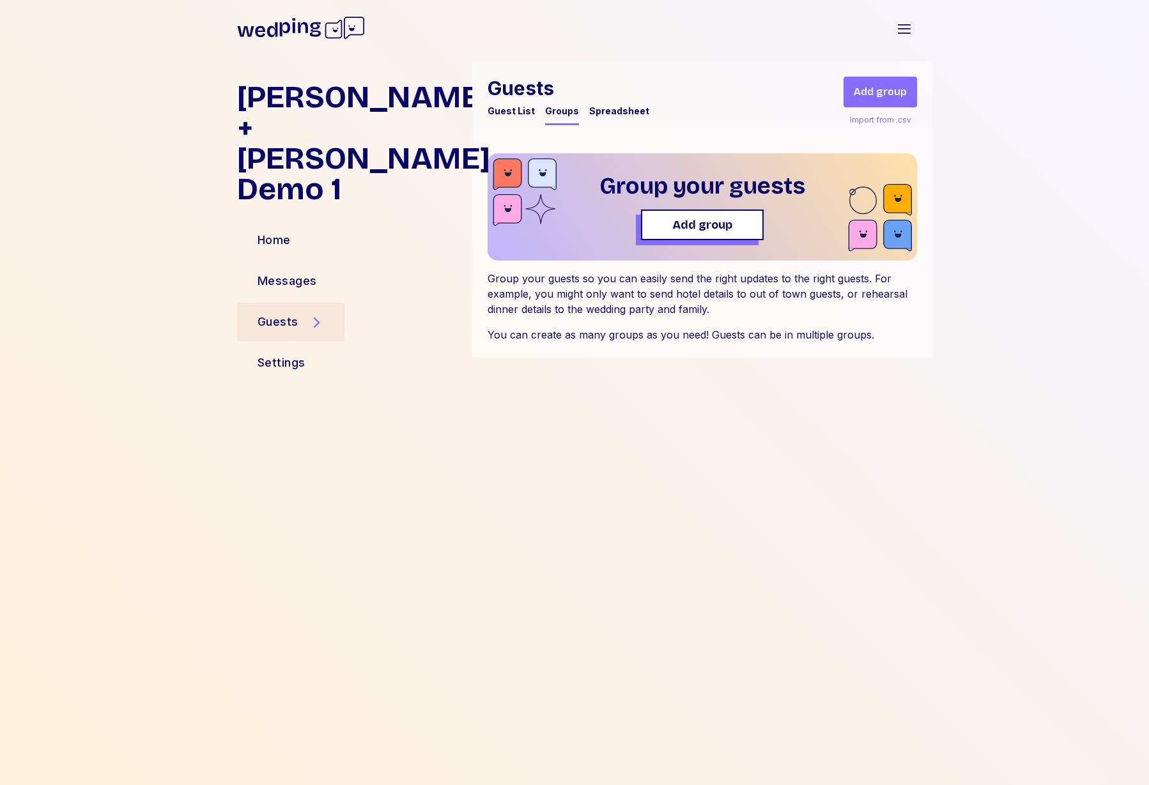
drag, startPoint x: 752, startPoint y: 408, endPoint x: 727, endPoint y: 382, distance: 36.6
click at [752, 408] on div "Guests Guest List Groups Spreadsheet Add group Import from .csv Group your gues…" at bounding box center [702, 413] width 460 height 704
click at [518, 113] on div "Guest List" at bounding box center [511, 111] width 47 height 13
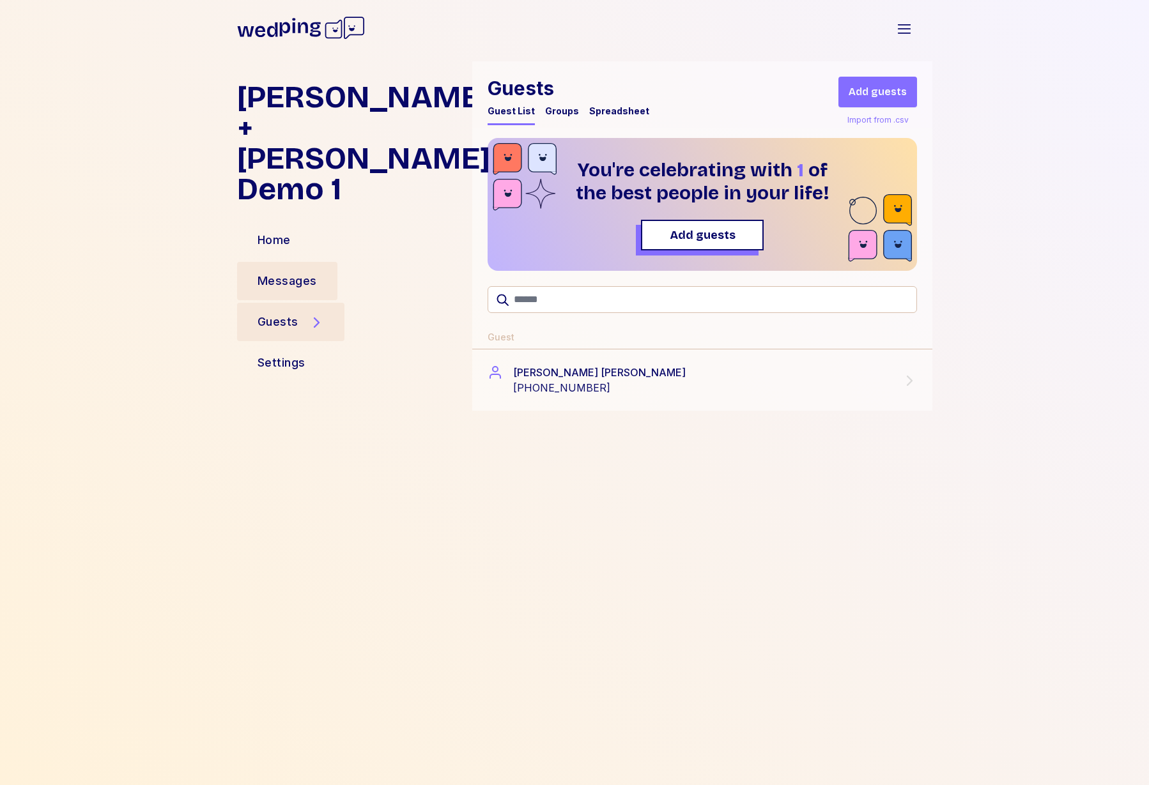
click at [281, 272] on div "Messages" at bounding box center [287, 281] width 59 height 18
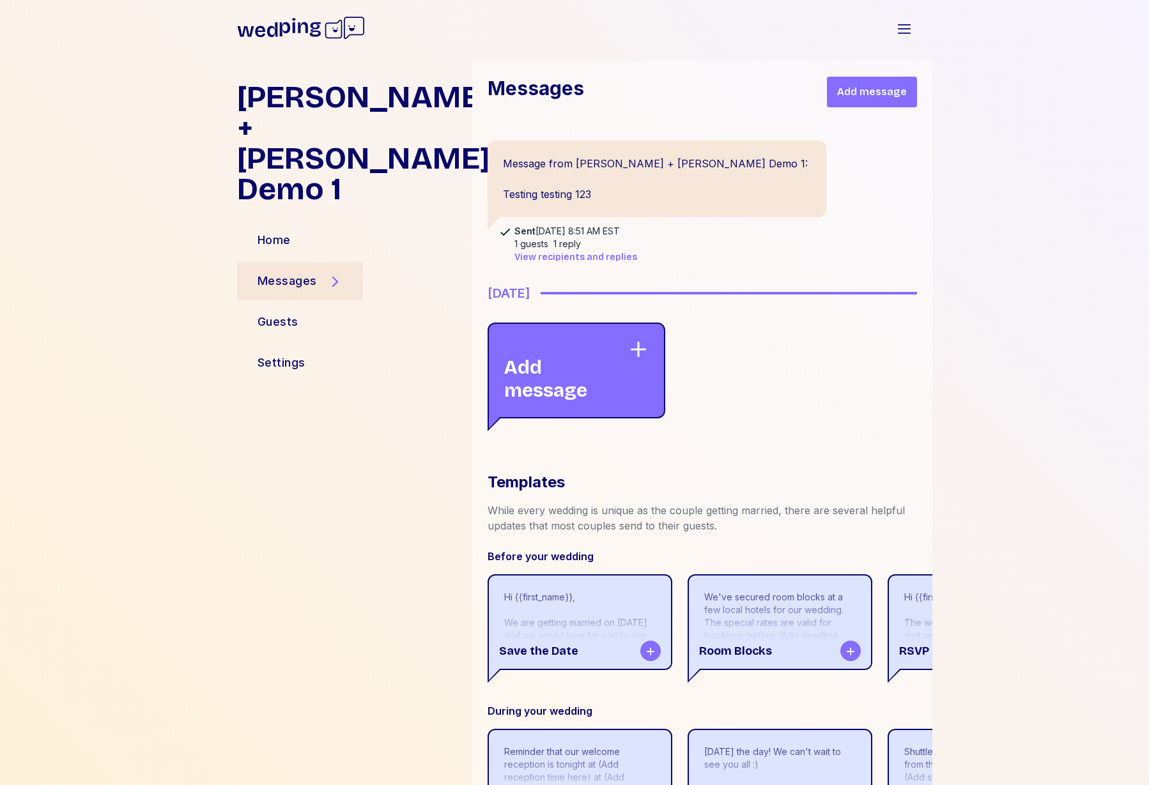
click at [595, 394] on div "Add message" at bounding box center [566, 370] width 124 height 63
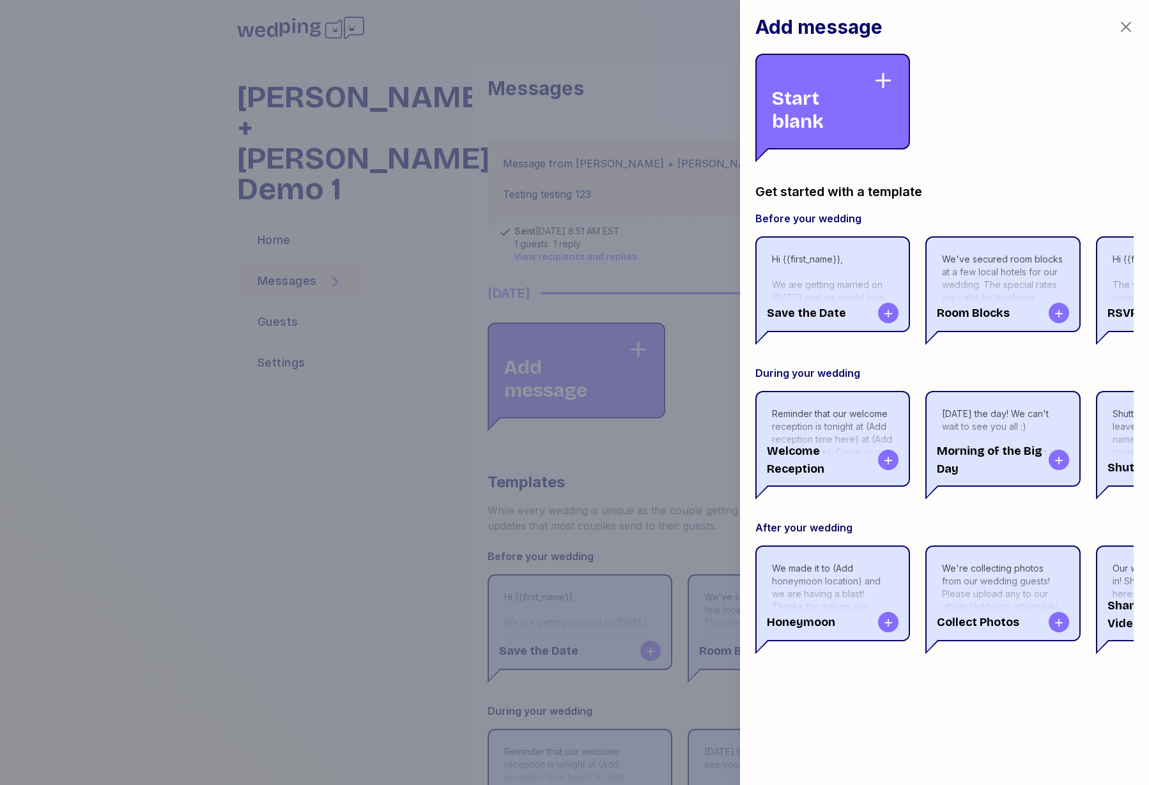
click at [874, 118] on div "Start blank" at bounding box center [832, 102] width 155 height 96
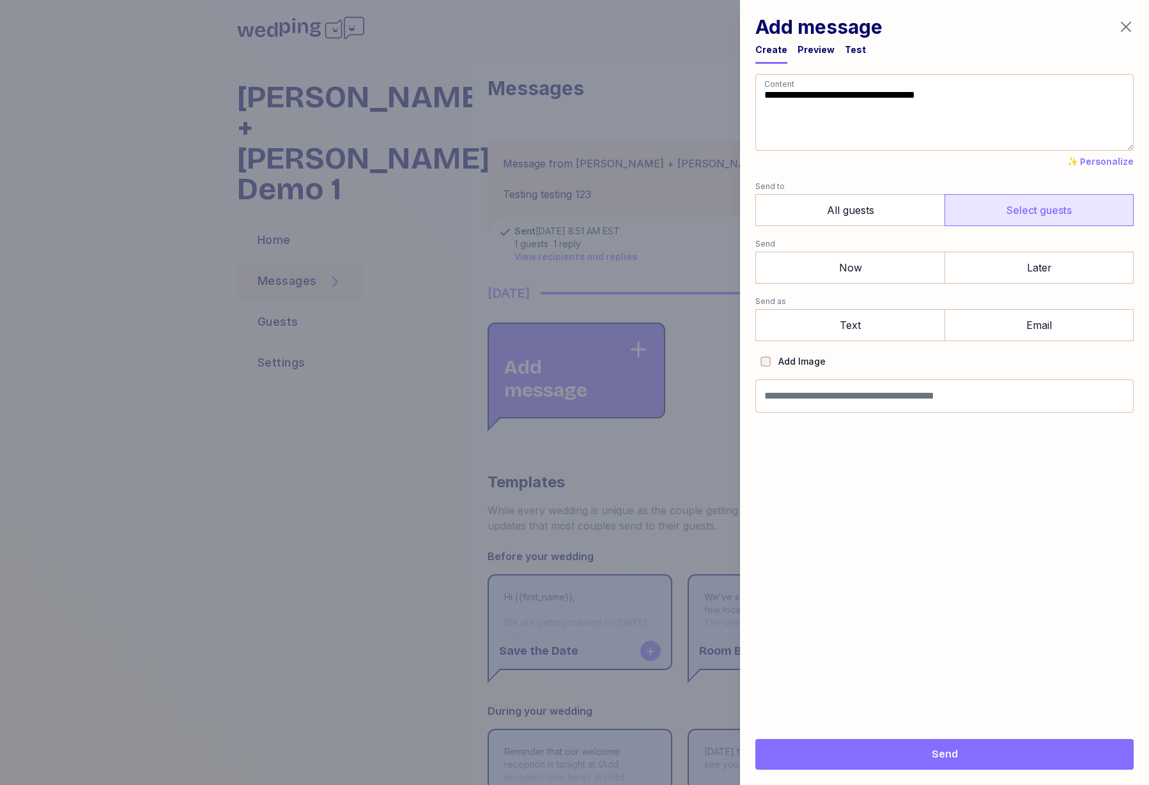
click at [993, 210] on label "Select guests" at bounding box center [1039, 210] width 189 height 32
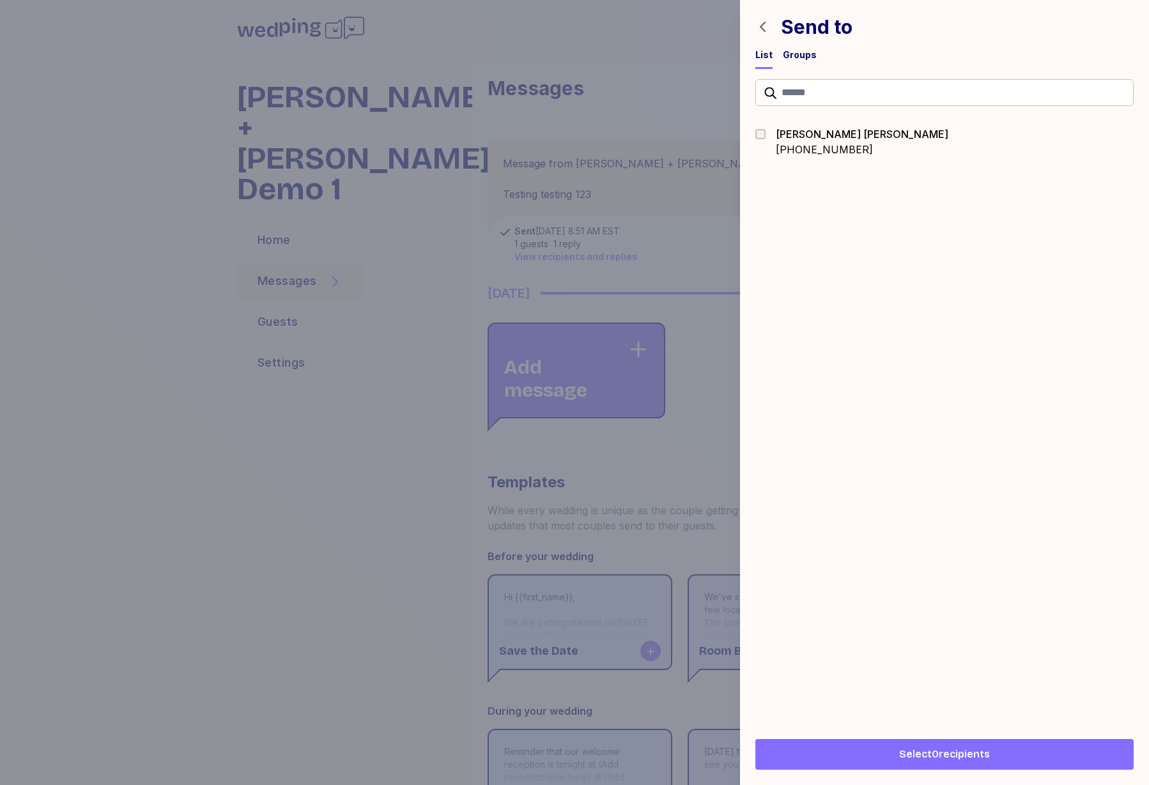
click at [806, 49] on div "Groups" at bounding box center [800, 55] width 34 height 13
click at [760, 26] on icon "button" at bounding box center [763, 27] width 6 height 10
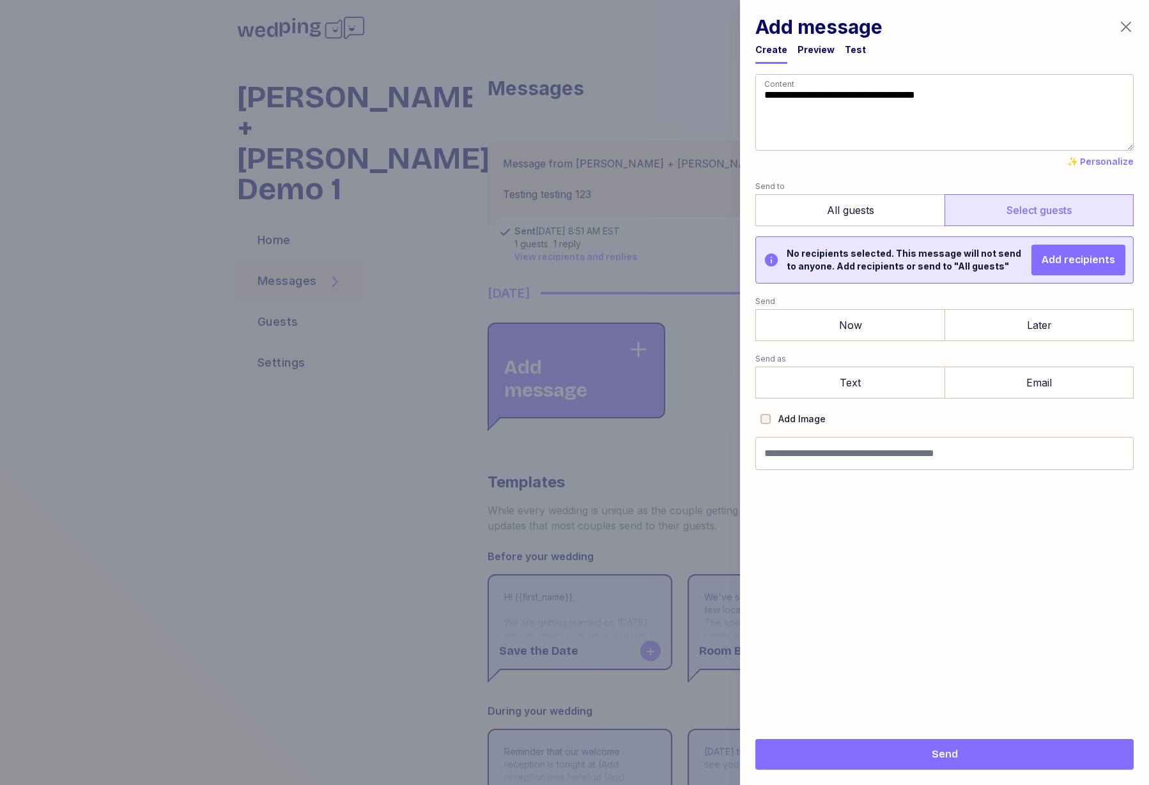
click at [1125, 29] on icon "button" at bounding box center [1125, 26] width 15 height 15
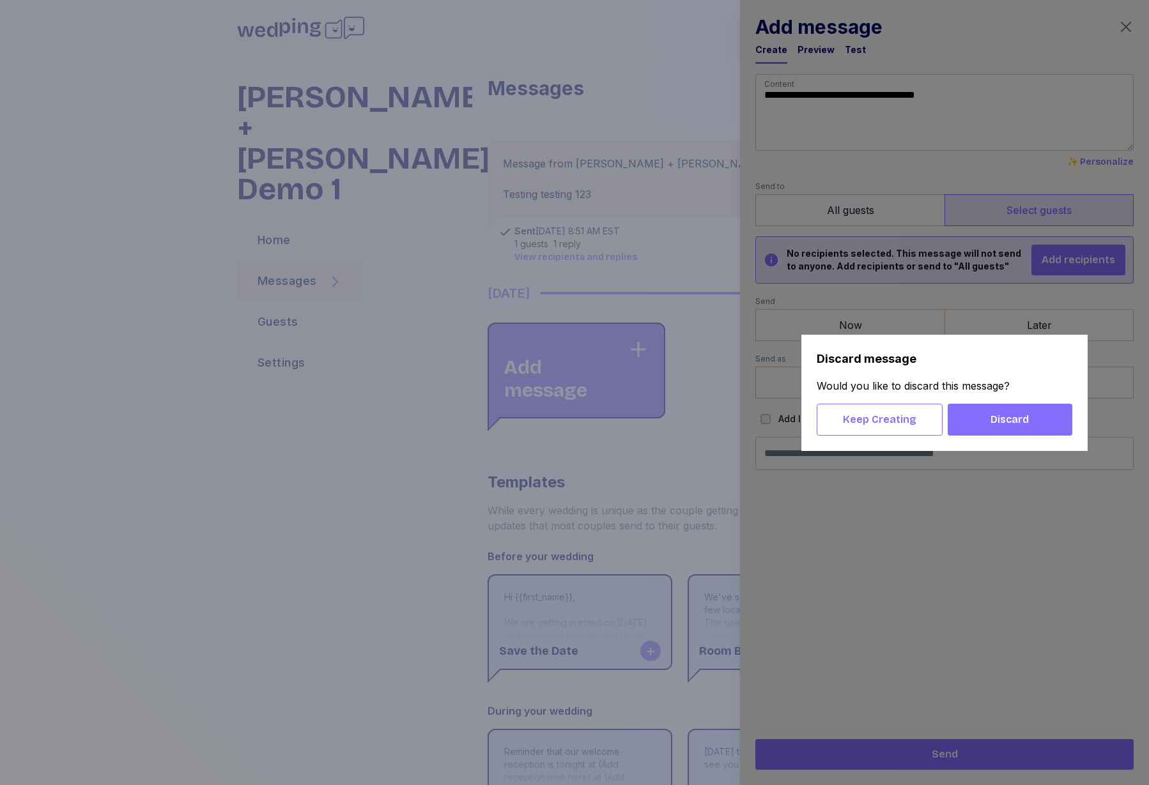
click at [982, 426] on span "Discard" at bounding box center [1010, 419] width 104 height 15
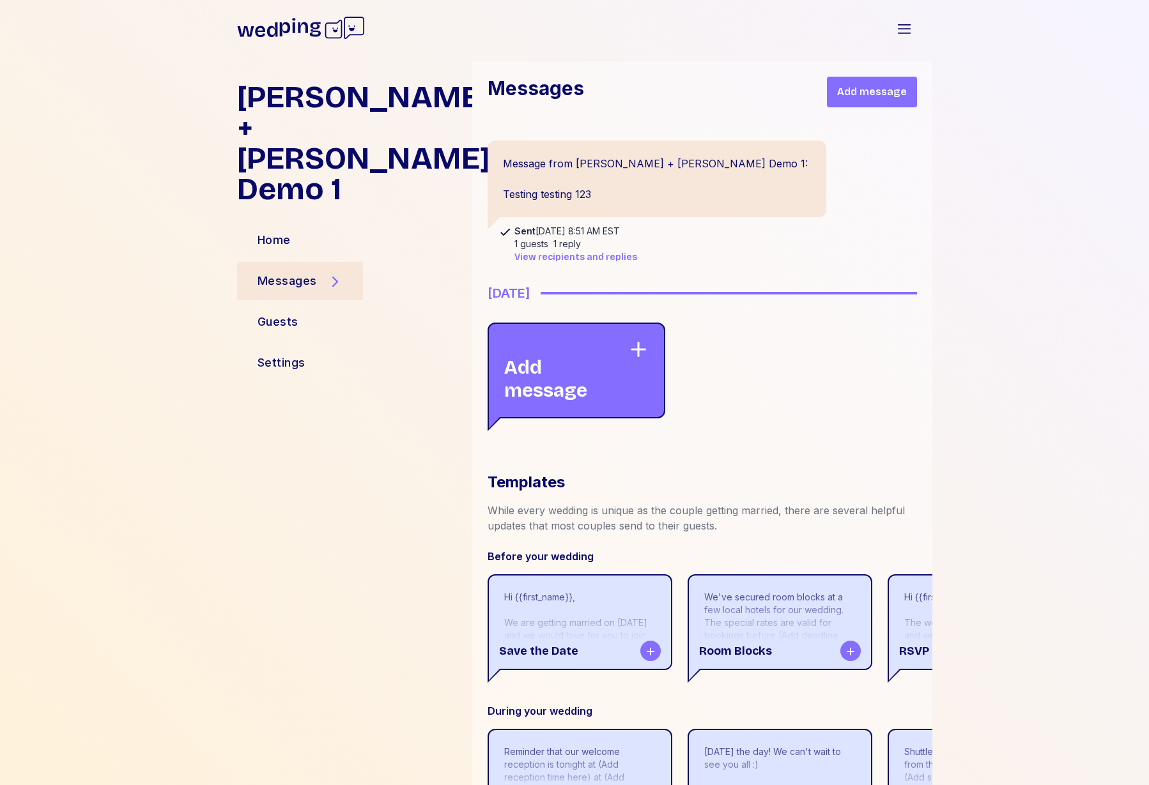
click at [393, 553] on div "Forrest + Neera Demo 1 Home Messages Guests Settings Messages Add message Messa…" at bounding box center [575, 666] width 716 height 1210
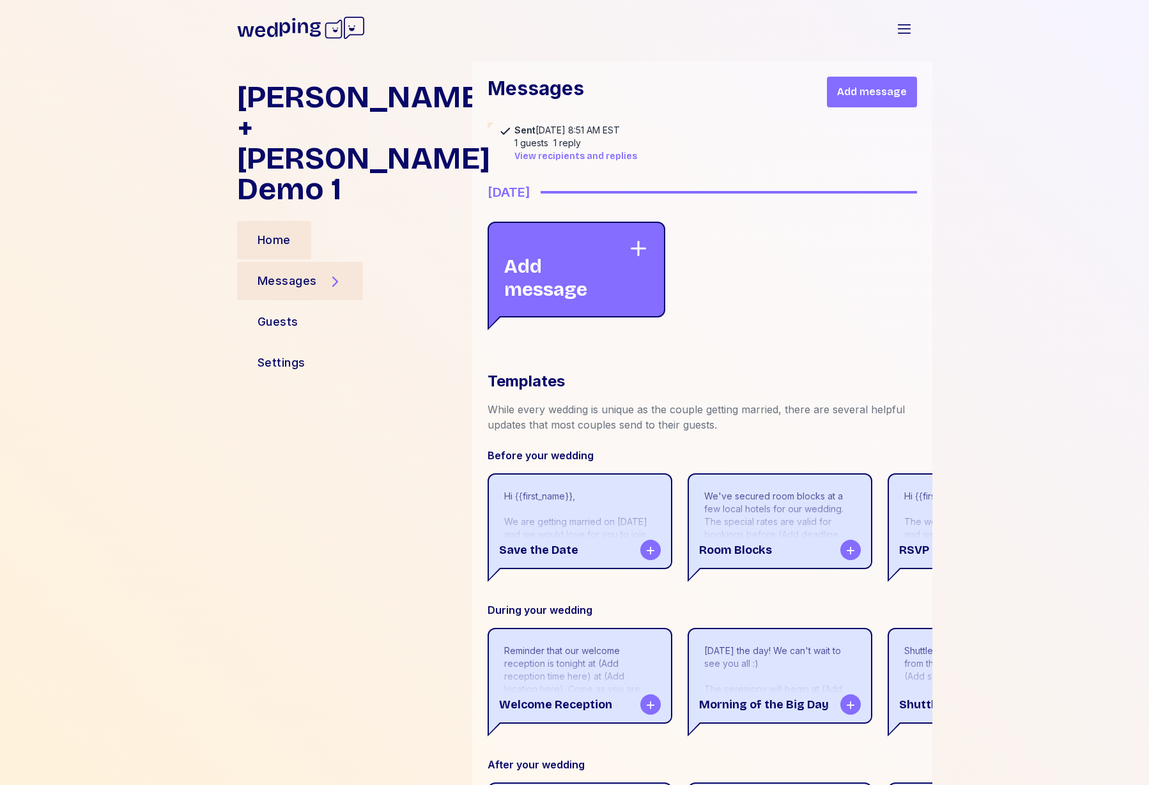
click at [281, 231] on div "Home" at bounding box center [274, 240] width 33 height 18
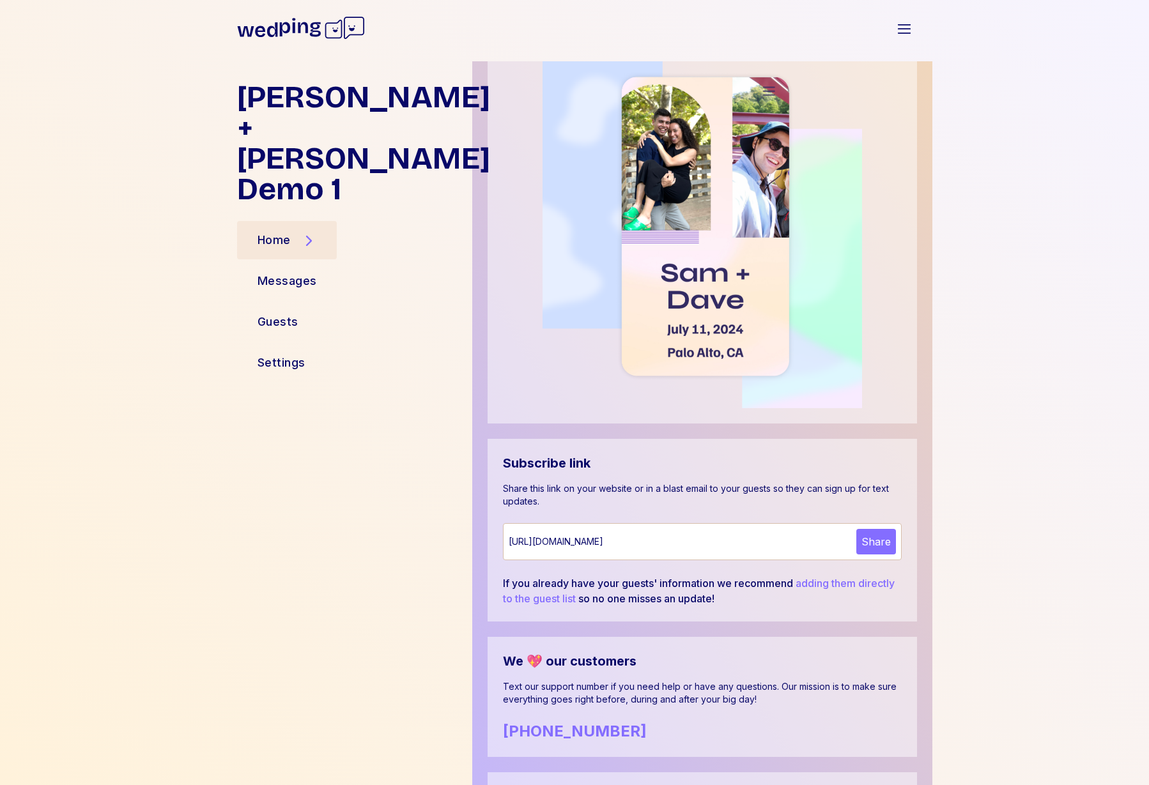
scroll to position [498, 0]
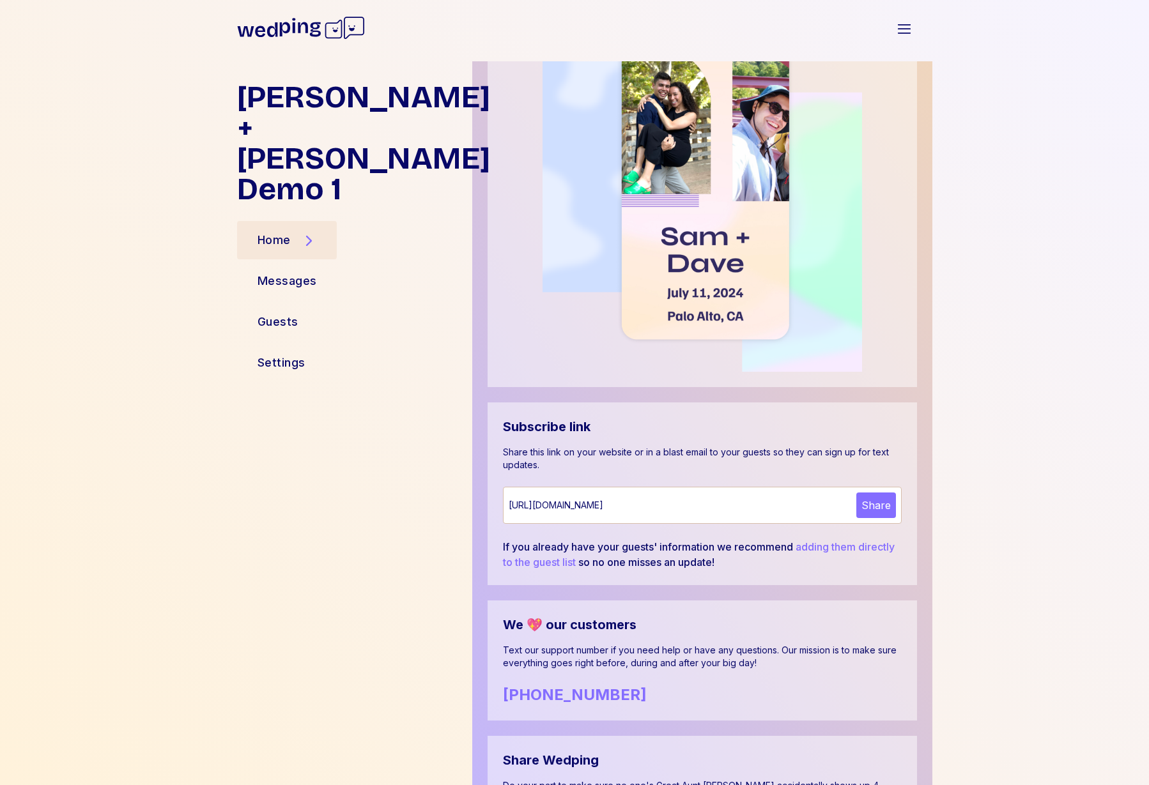
click at [1005, 424] on div "Forrest + Neera Demo 1 Home Messages Guests Settings Your wedding 9 days away M…" at bounding box center [574, 423] width 1149 height 724
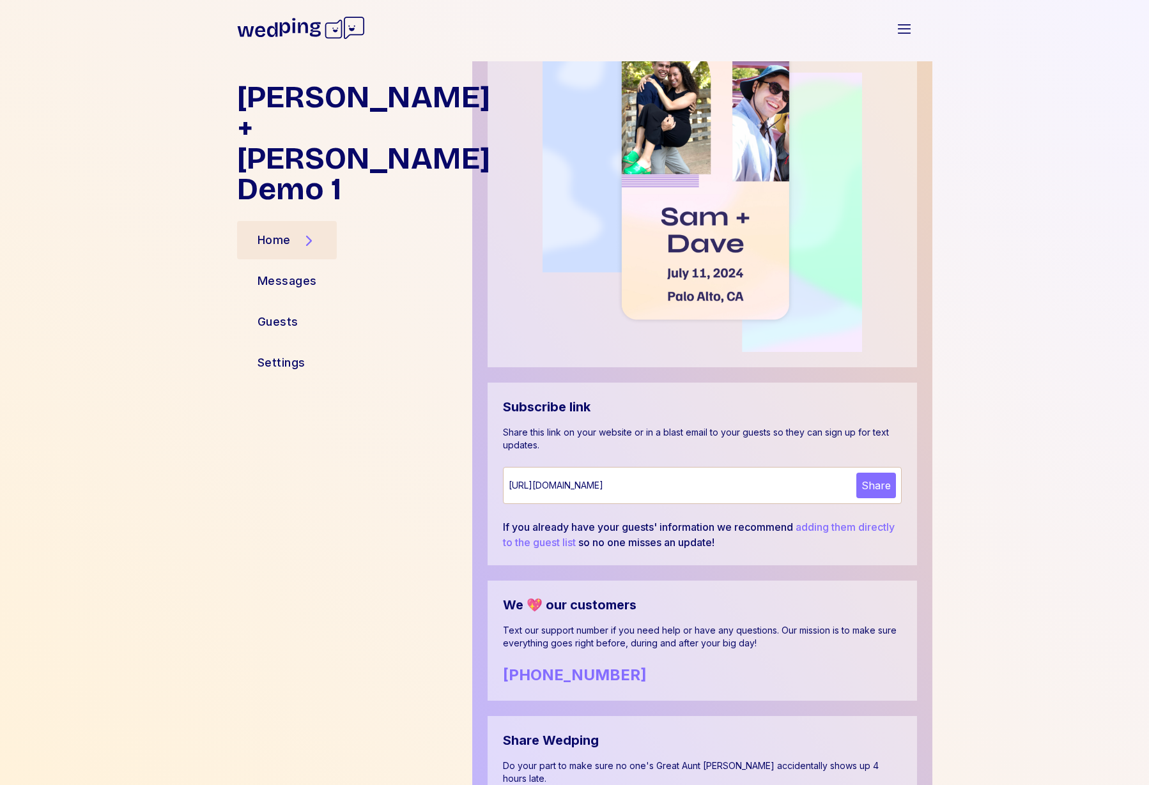
scroll to position [519, 0]
click at [743, 472] on div "https://www.wedping.com/eb33a56b-957b-4839-9512-c02e0382be55/updates Share" at bounding box center [702, 485] width 399 height 37
click at [751, 482] on div "https://www.wedping.com/eb33a56b-957b-4839-9512-c02e0382be55/updates" at bounding box center [680, 485] width 343 height 13
click at [875, 482] on button "Share" at bounding box center [876, 485] width 40 height 26
click at [996, 461] on div "Forrest + Neera Demo 1 Home Messages Guests Settings Your wedding 9 days away M…" at bounding box center [574, 423] width 1149 height 724
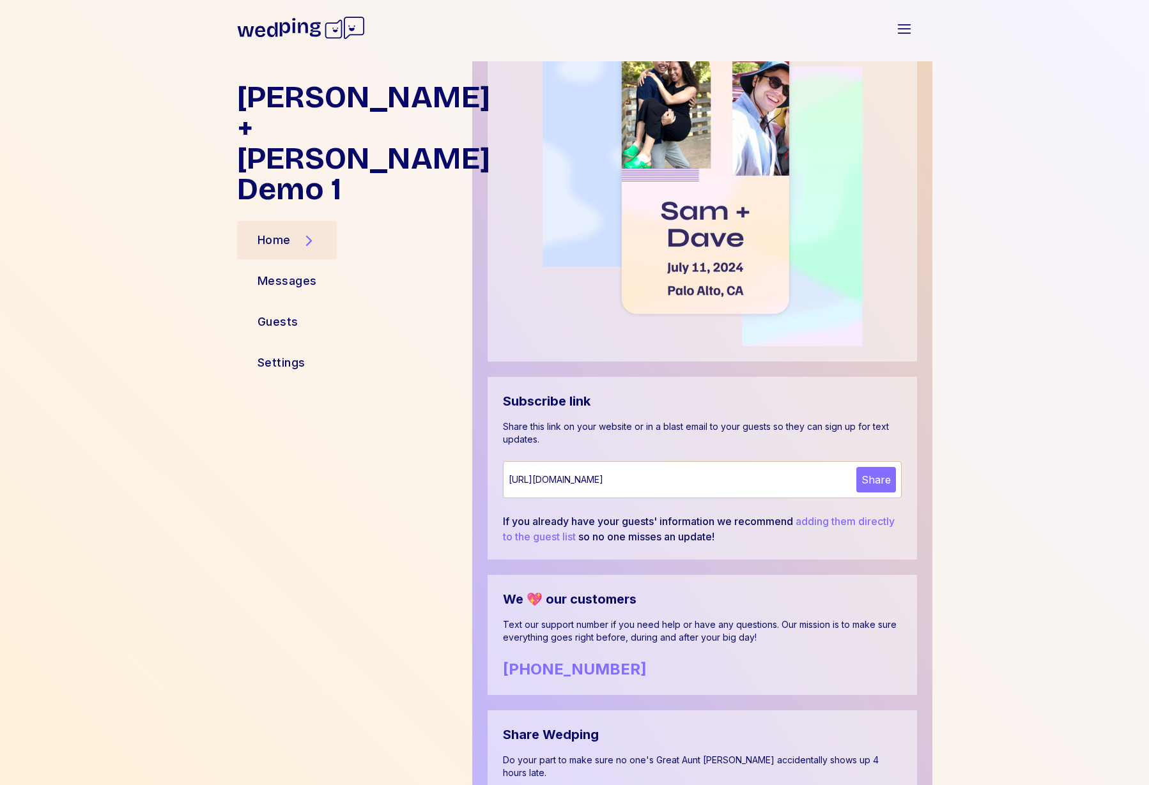
scroll to position [187, 0]
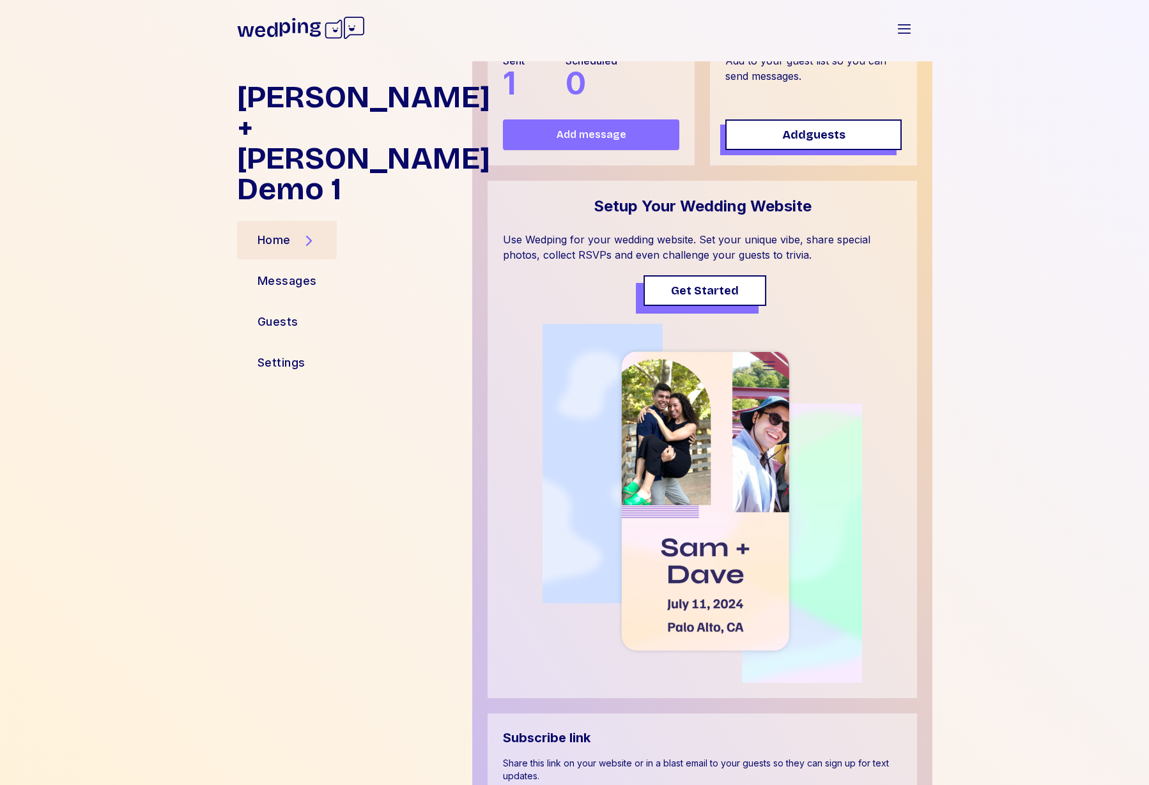
click at [709, 286] on span "Get Started" at bounding box center [705, 291] width 68 height 18
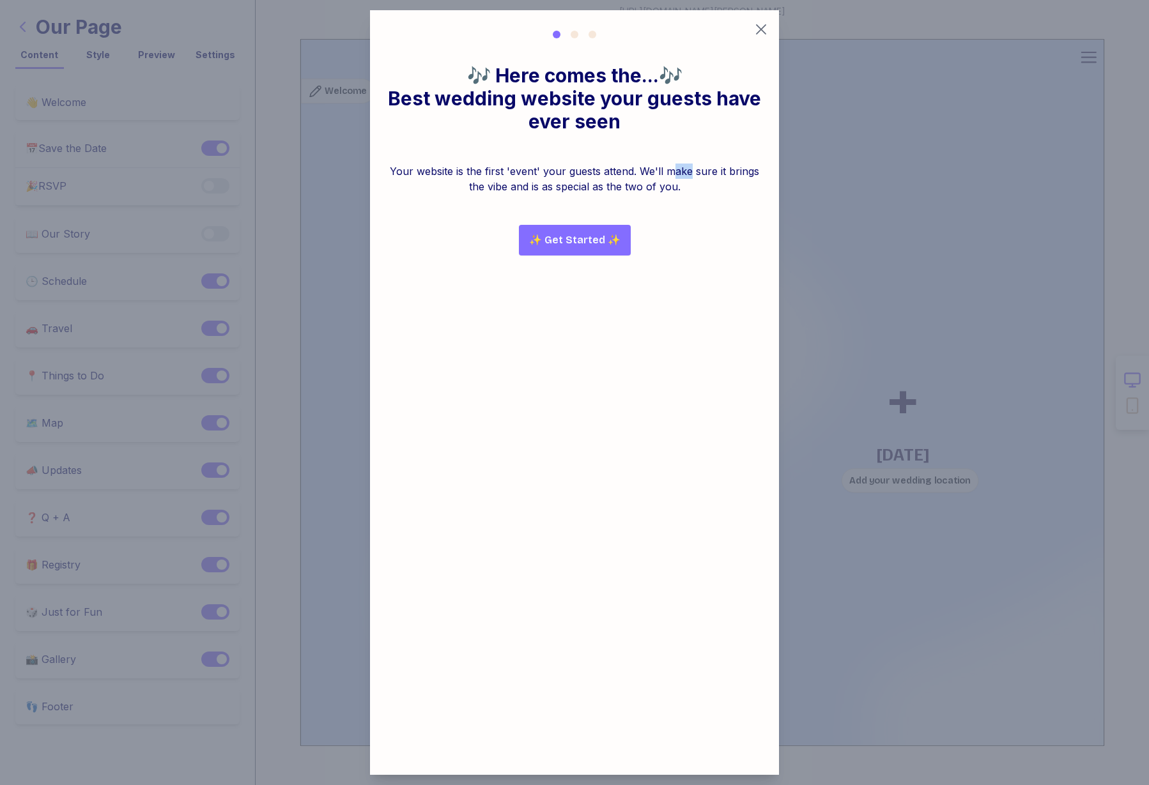
drag, startPoint x: 693, startPoint y: 171, endPoint x: 563, endPoint y: 178, distance: 130.0
click at [584, 175] on div "Your website is the first 'event' your guests attend. We'll make sure it brings…" at bounding box center [574, 179] width 378 height 31
click at [641, 123] on div "Best wedding website your guests have ever seen" at bounding box center [574, 110] width 378 height 46
click at [672, 254] on div "🎶 Here comes the...🎶 Best wedding website your guests have ever seen Your websi…" at bounding box center [574, 160] width 409 height 222
click at [596, 233] on span "✨ Get Started ✨" at bounding box center [574, 240] width 91 height 15
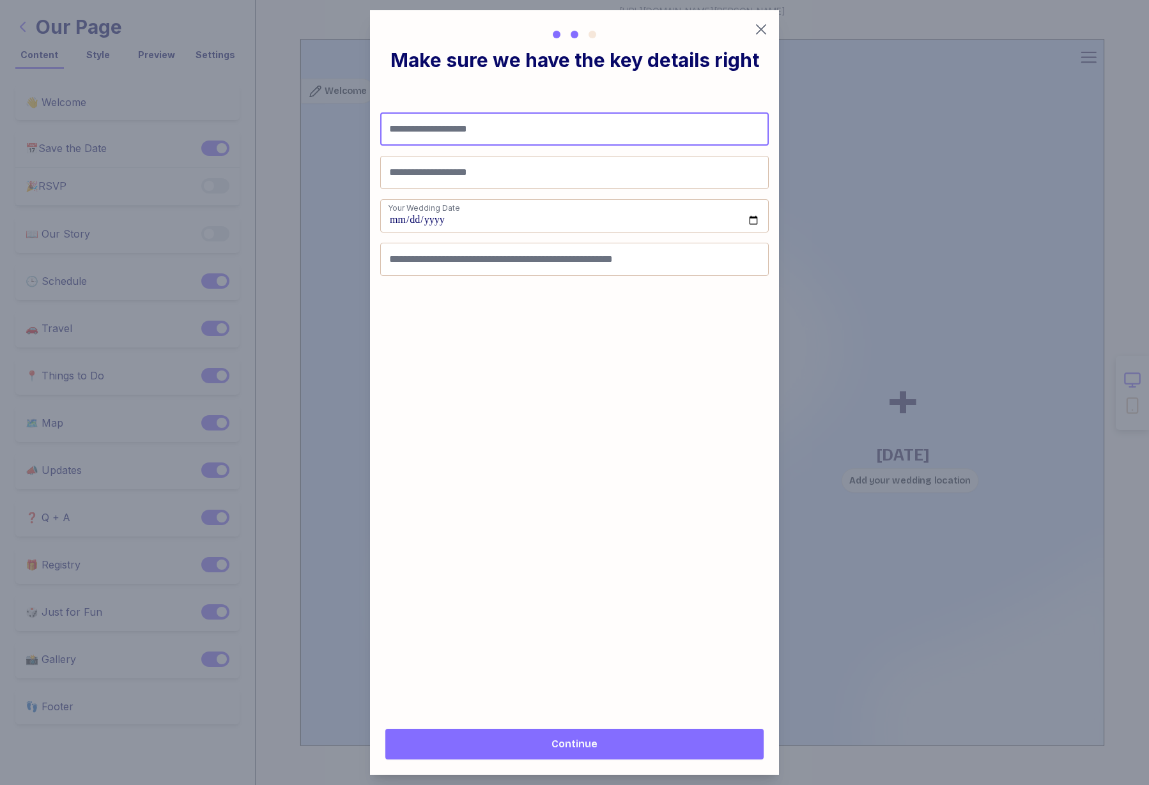
click at [500, 129] on input "Partner 1 First Name" at bounding box center [574, 128] width 389 height 33
type input "*****"
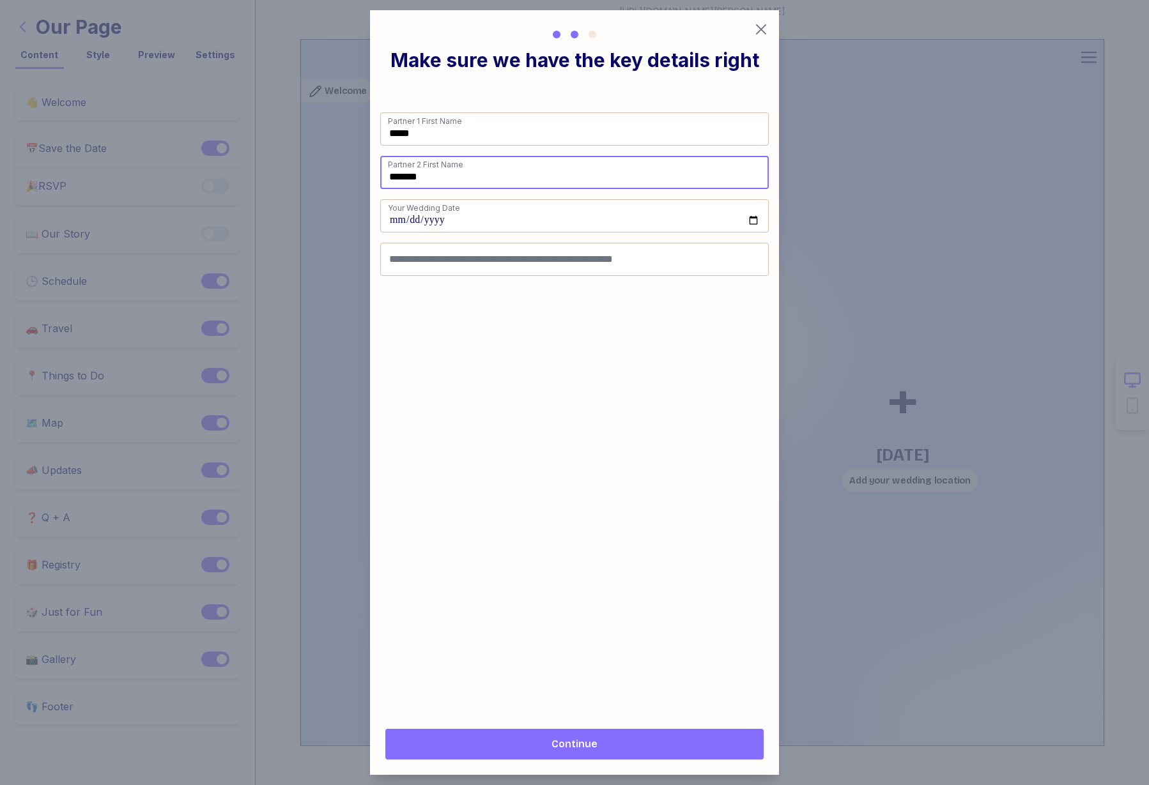
type input "*******"
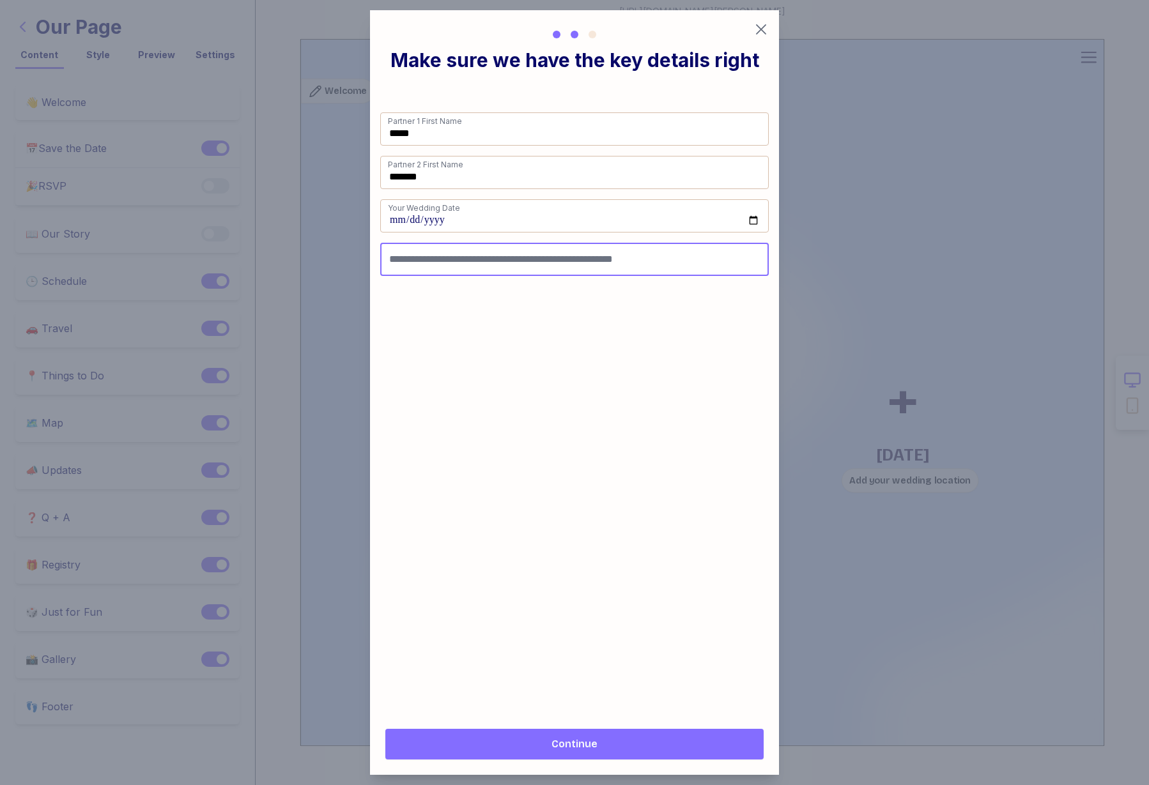
click at [521, 262] on input "Your Wedding Location (e.g. Las Vegas, NV or The Maldives)" at bounding box center [574, 259] width 389 height 33
type input "*"
type input "**********"
click at [633, 741] on span "Continue" at bounding box center [575, 744] width 358 height 15
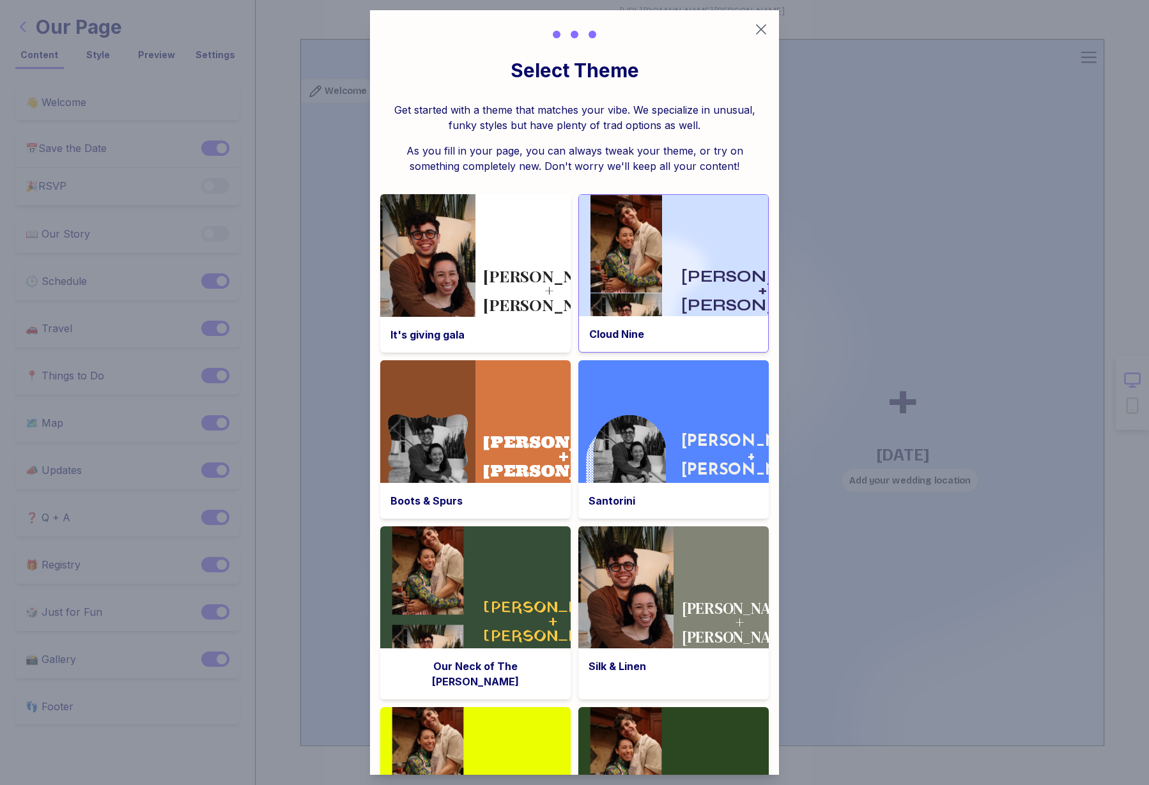
click at [679, 251] on div "Sam + Dave August 29, 2025" at bounding box center [721, 303] width 95 height 217
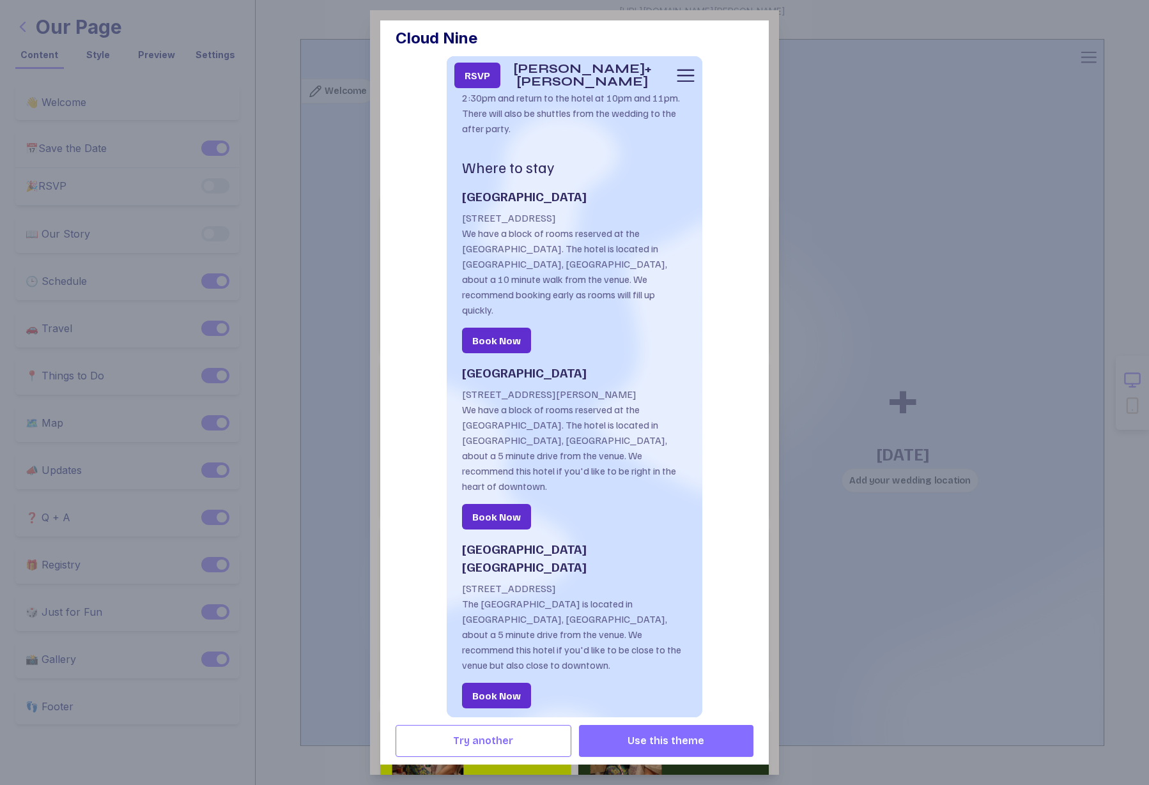
scroll to position [3778, 0]
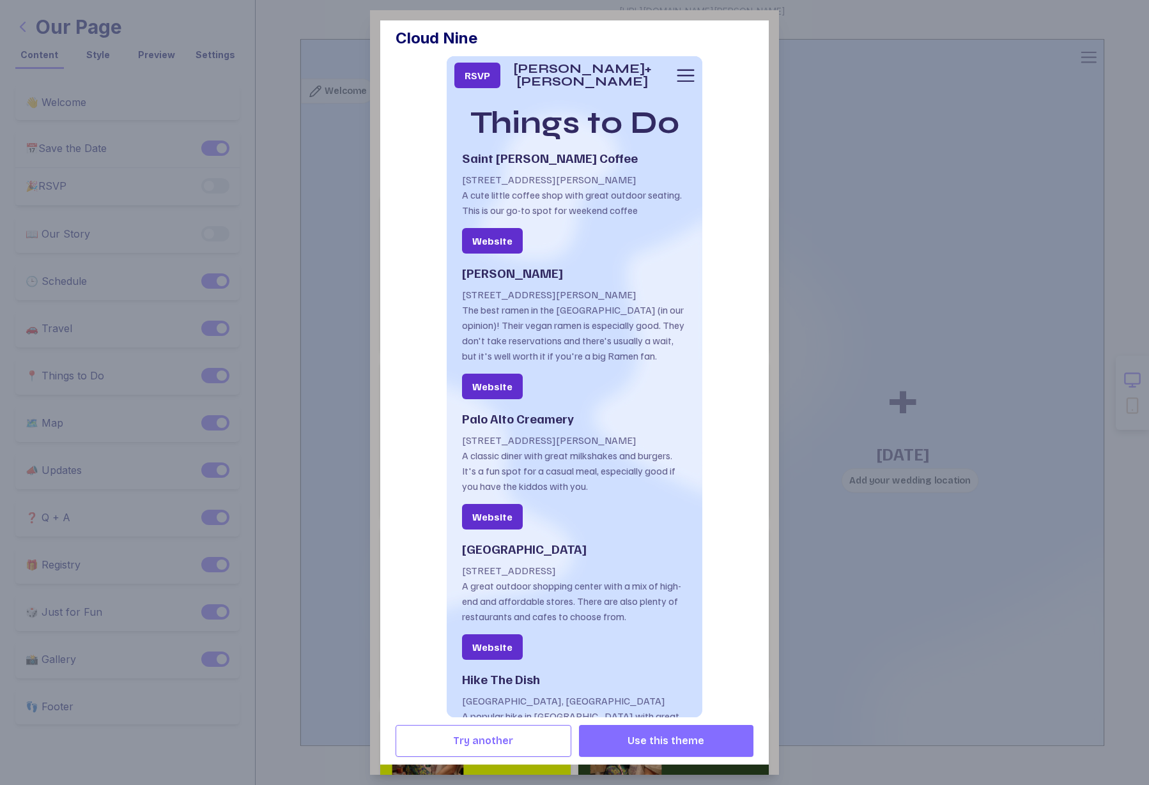
click at [689, 744] on span "Use this theme" at bounding box center [666, 741] width 77 height 15
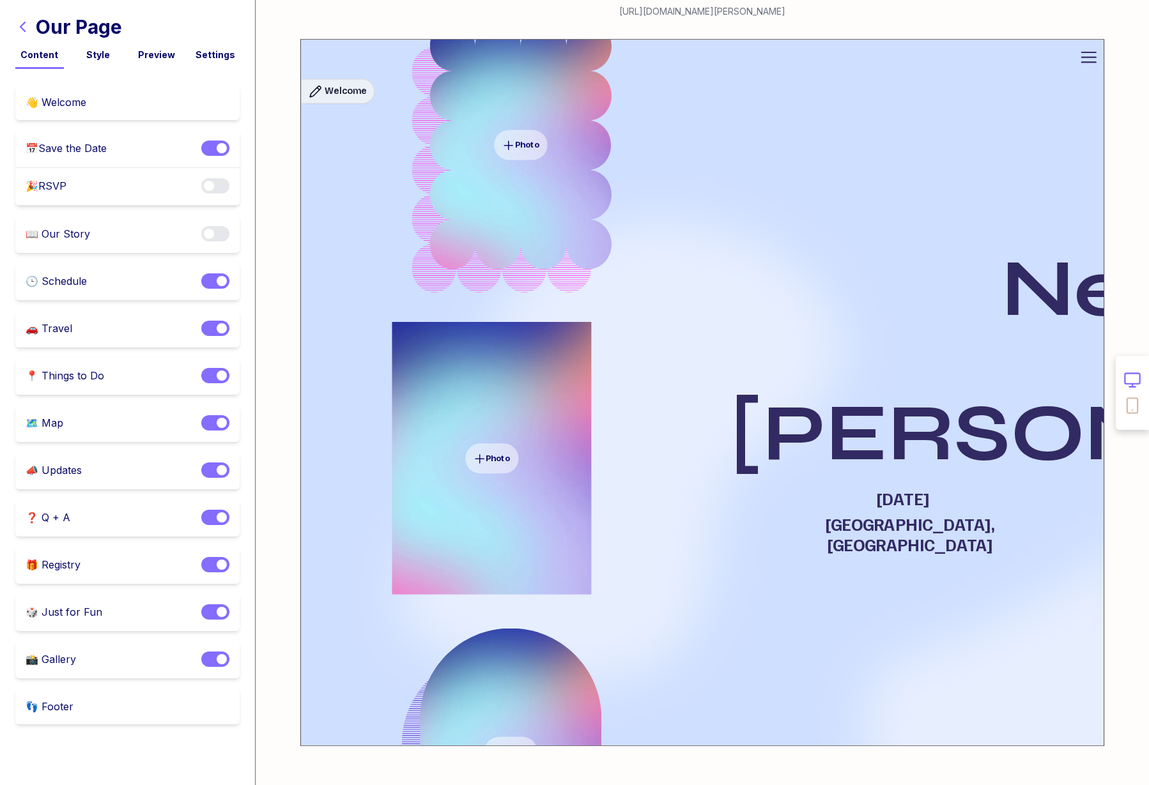
scroll to position [0, 0]
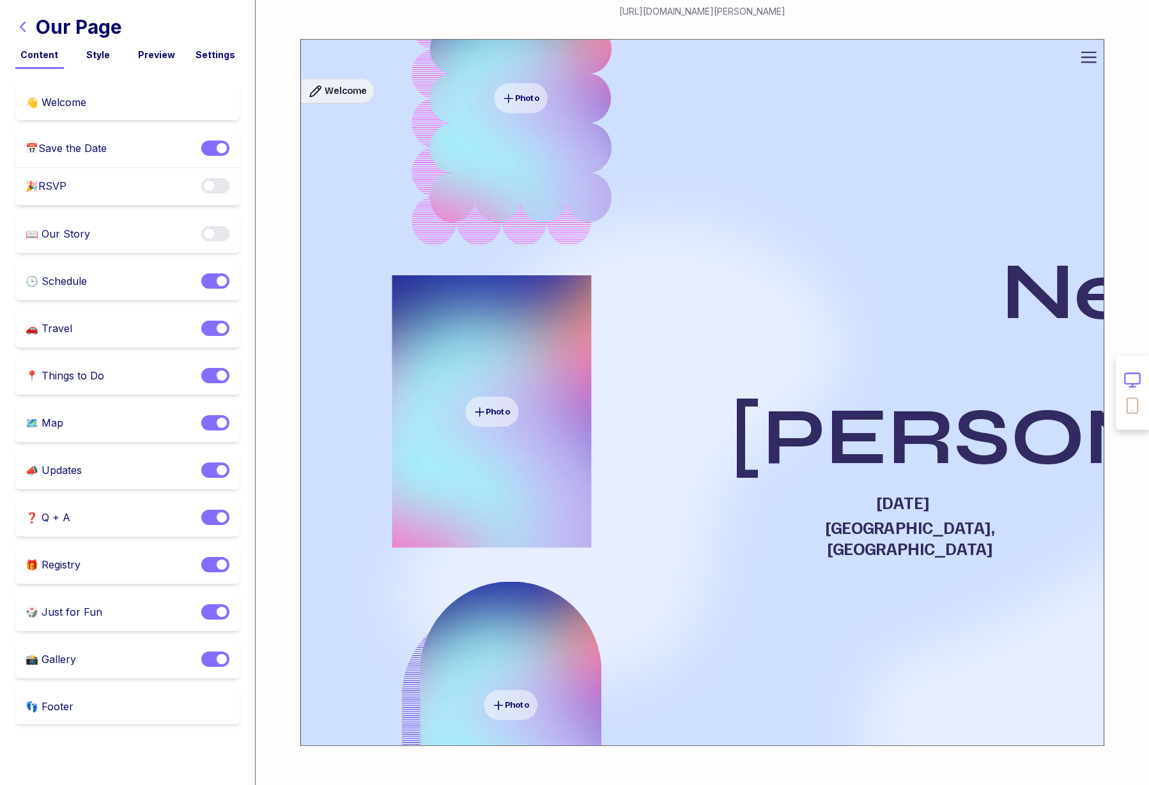
click at [94, 56] on div "Style" at bounding box center [98, 55] width 49 height 13
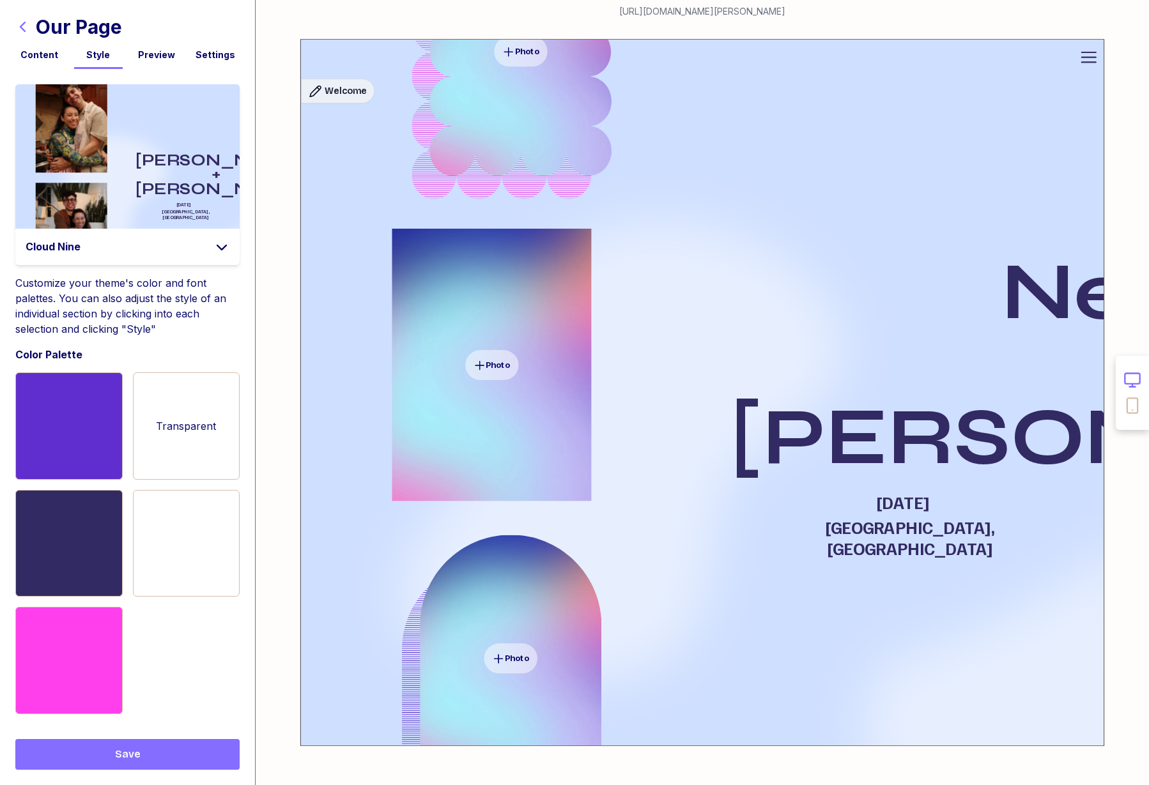
click at [24, 61] on div "Content" at bounding box center [39, 55] width 49 height 13
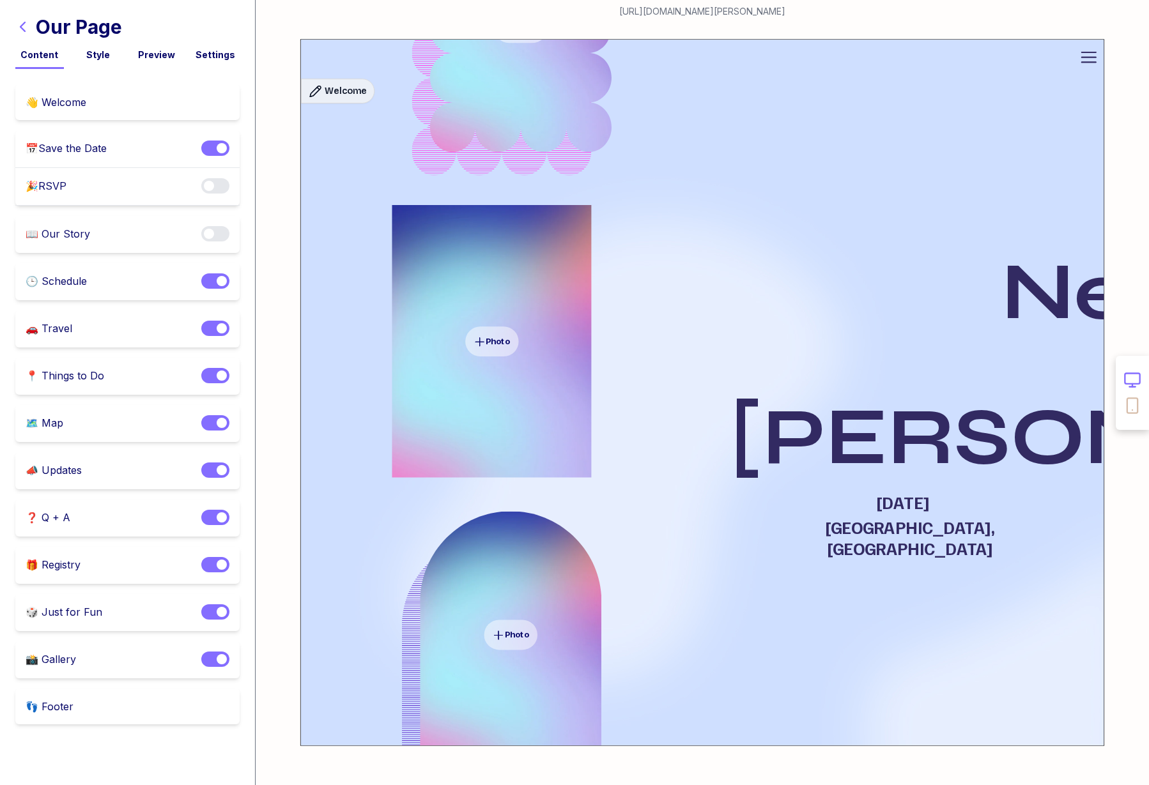
click at [163, 56] on div "Preview" at bounding box center [157, 55] width 49 height 13
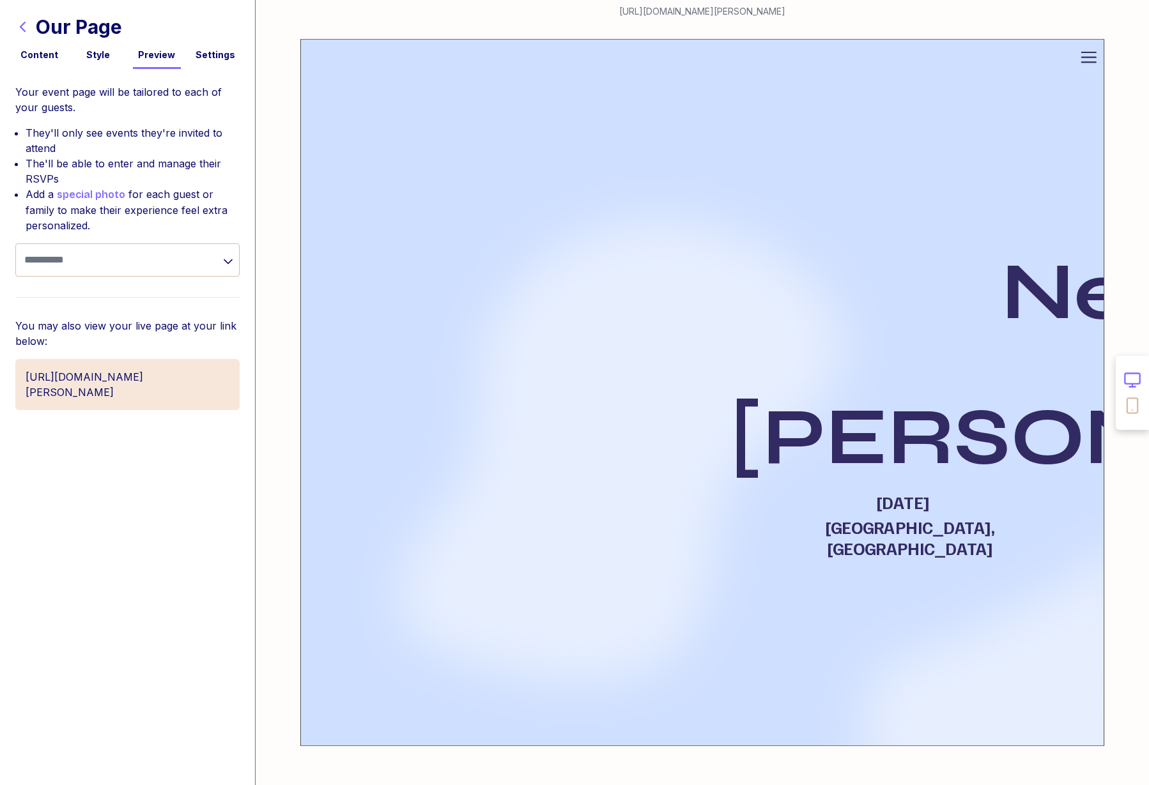
click at [205, 58] on div "Settings" at bounding box center [215, 55] width 49 height 13
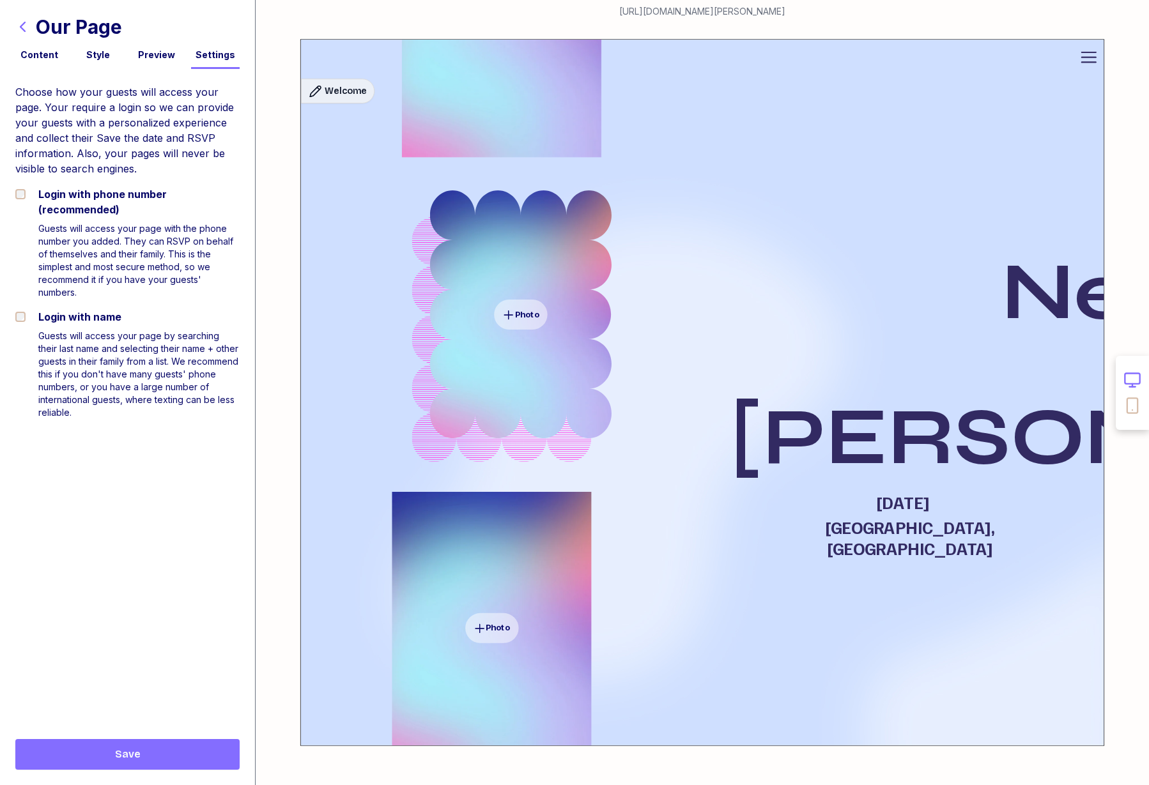
click at [24, 29] on icon "button" at bounding box center [22, 26] width 15 height 15
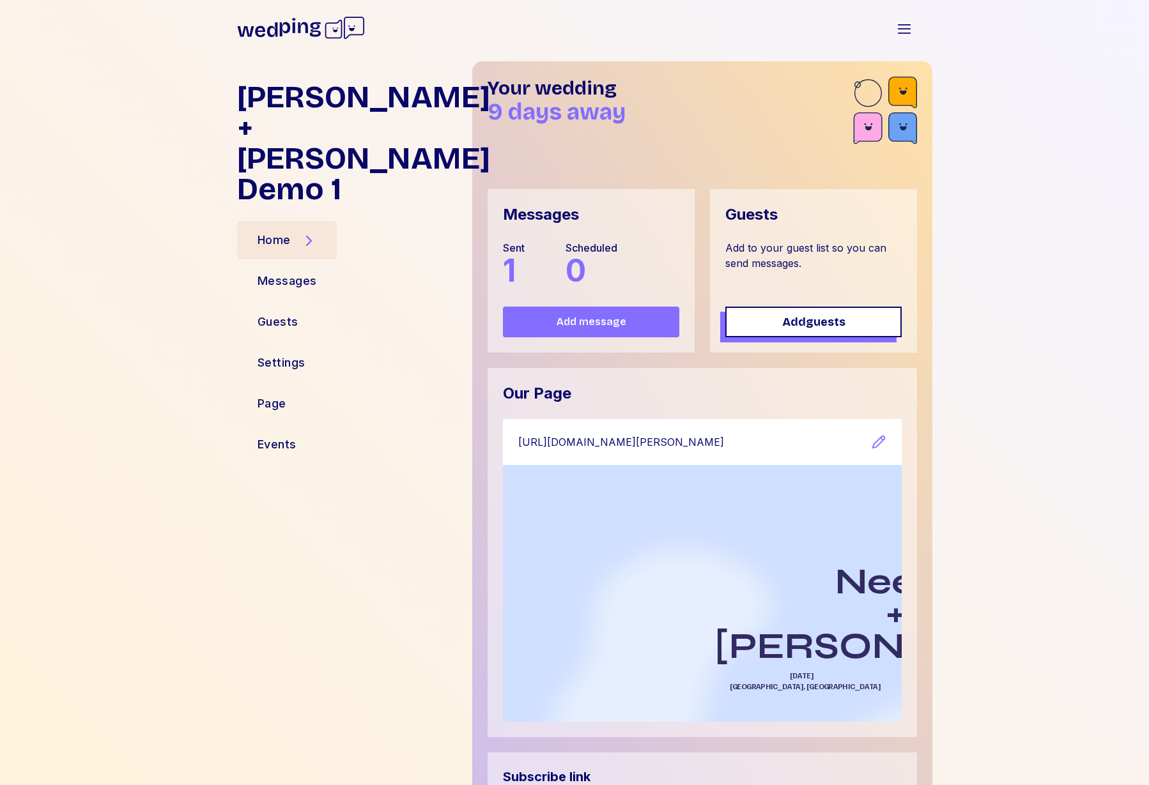
scroll to position [3, 0]
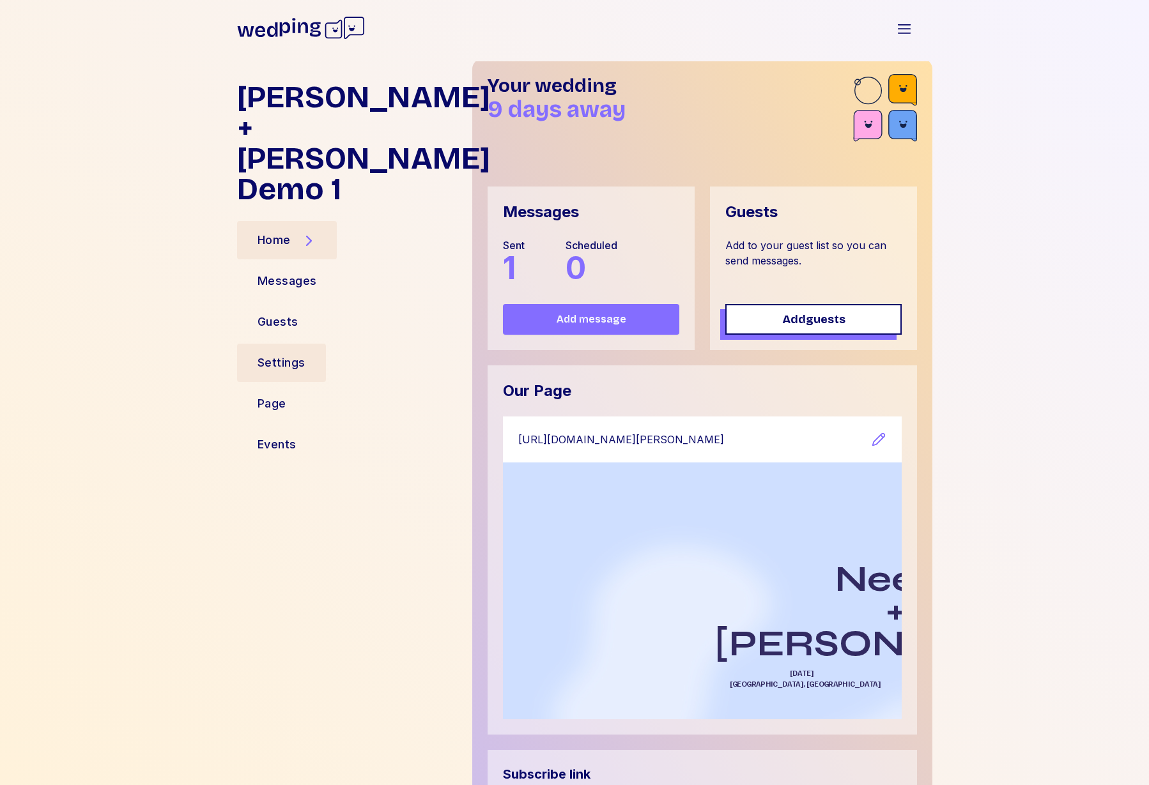
click at [281, 354] on div "Settings" at bounding box center [282, 363] width 48 height 18
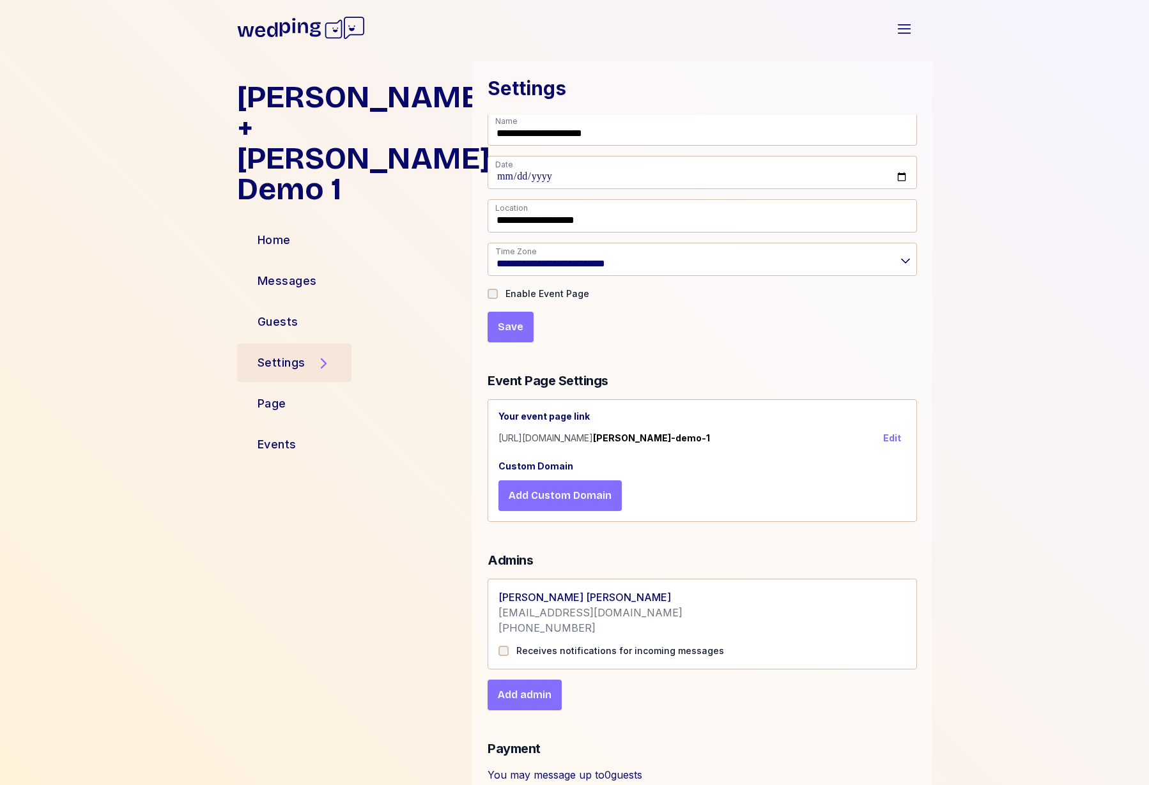
click at [776, 328] on form "**********" at bounding box center [702, 227] width 429 height 230
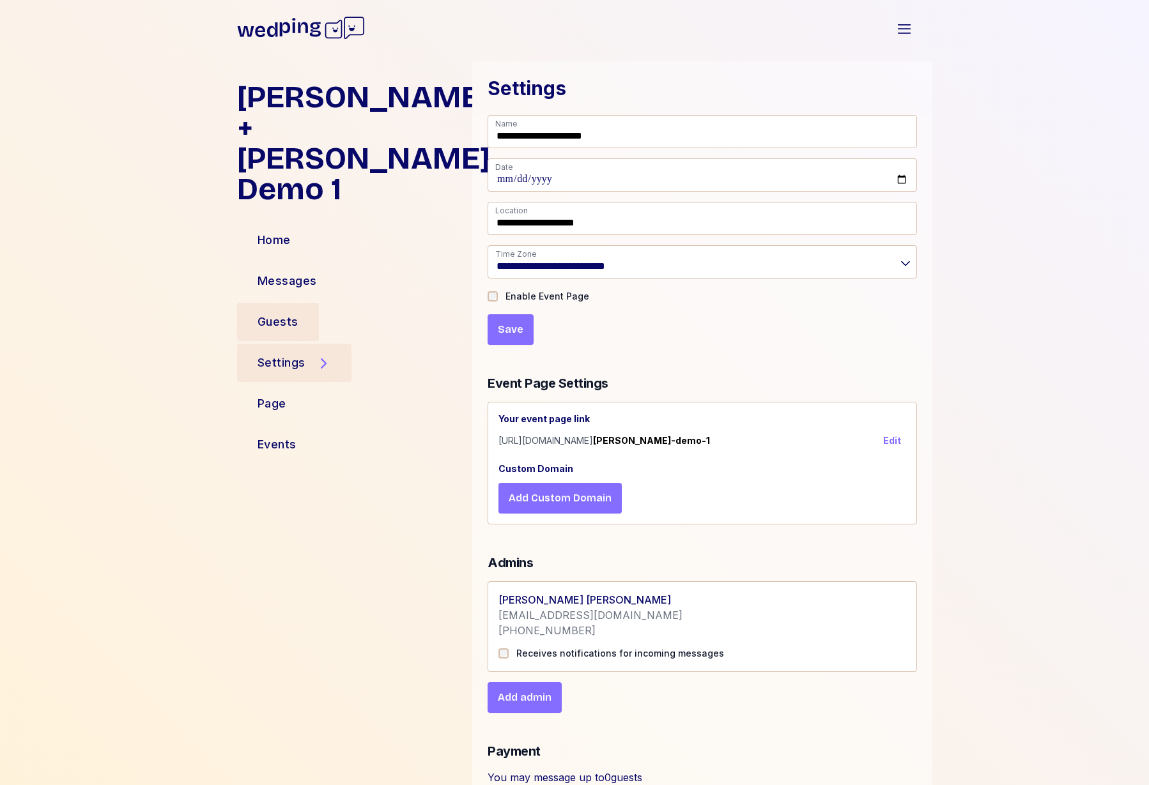
click at [272, 313] on div "Guests" at bounding box center [278, 322] width 41 height 18
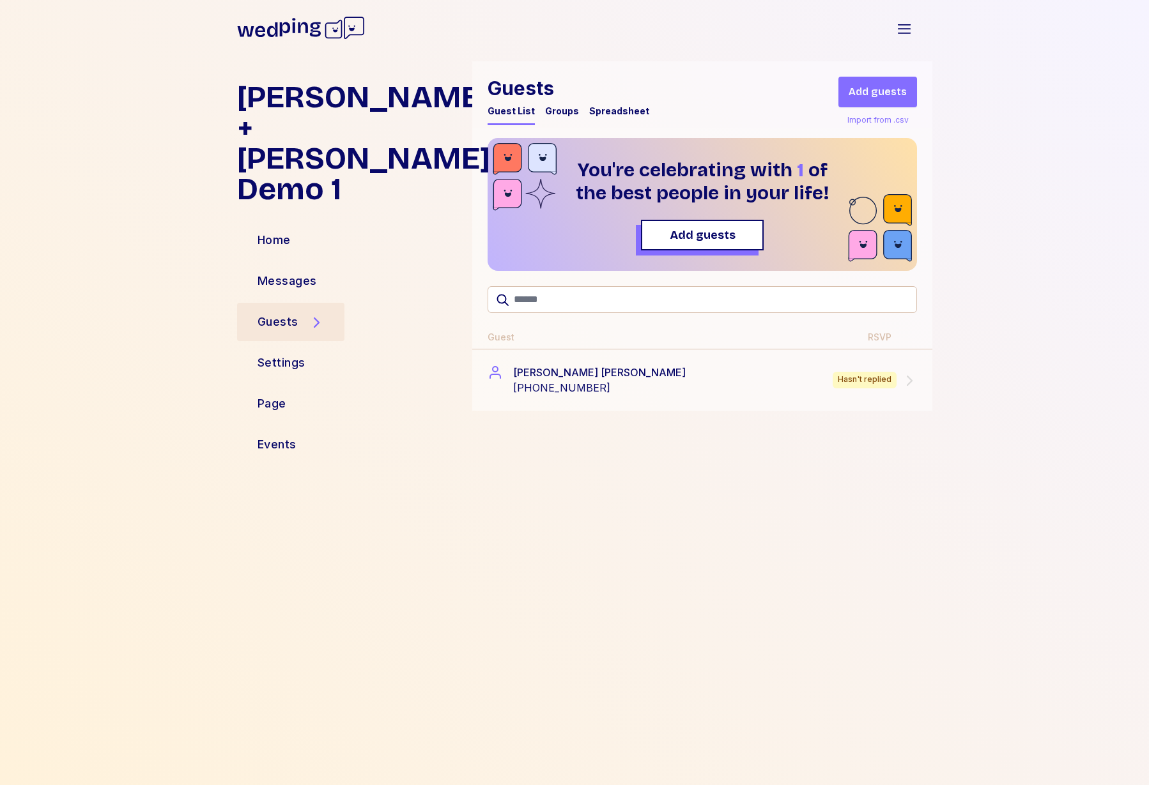
click at [683, 507] on div "Guests Guest List Groups Spreadsheet Add guests Import from .csv You're celebra…" at bounding box center [702, 413] width 460 height 704
click at [707, 394] on div "Forrest Milburn +12072320191 Hasn't replied" at bounding box center [702, 380] width 429 height 31
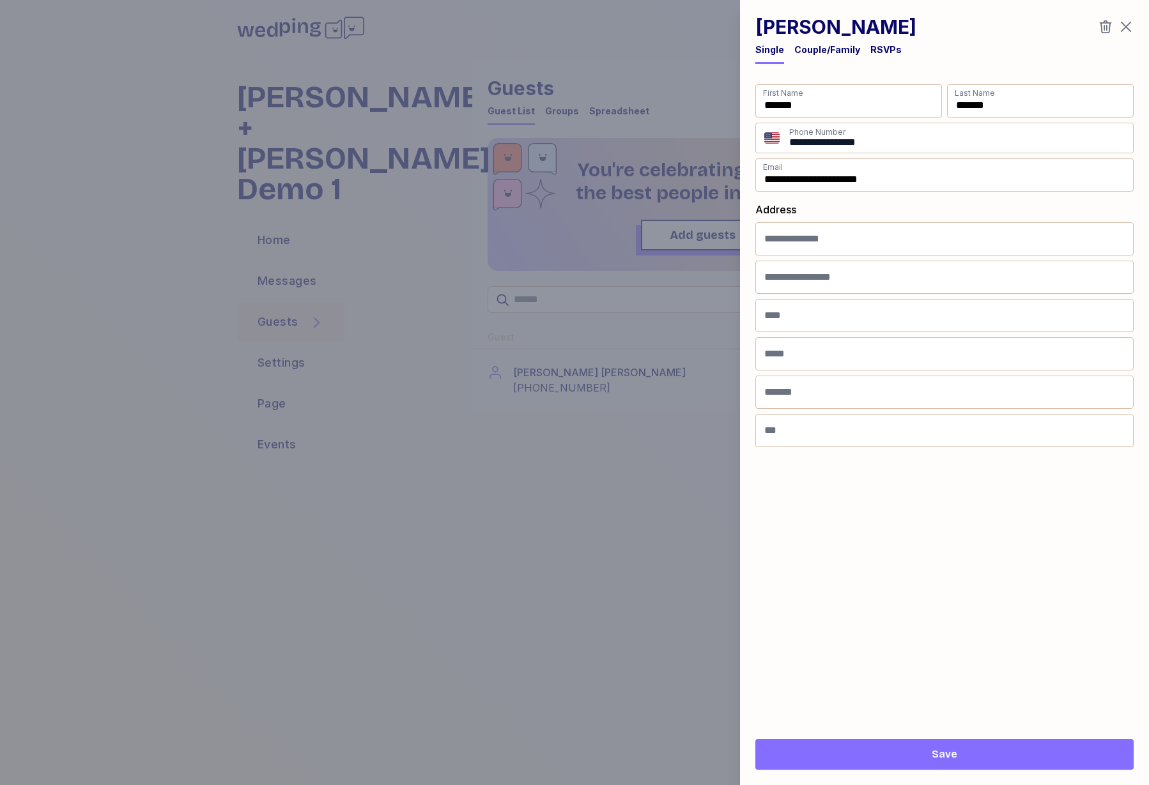
click at [888, 51] on div "RSVPs" at bounding box center [885, 49] width 31 height 13
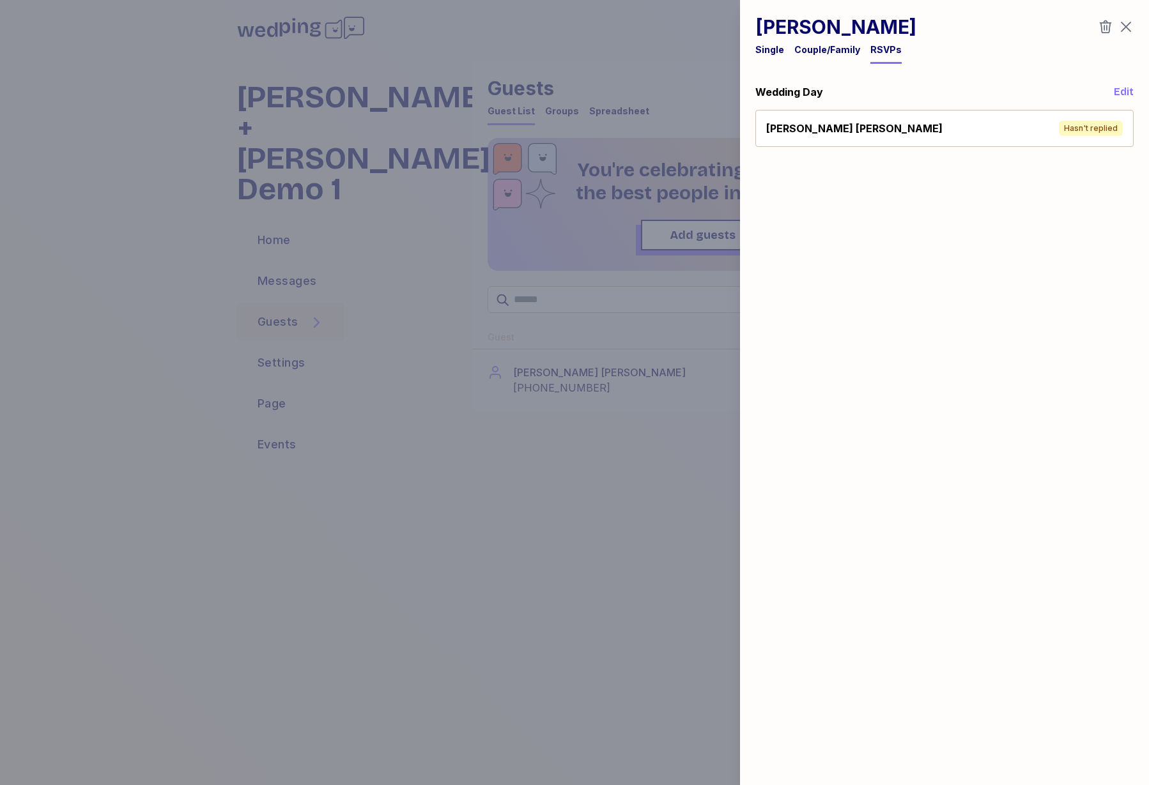
click at [1118, 92] on span "Edit" at bounding box center [1124, 91] width 20 height 15
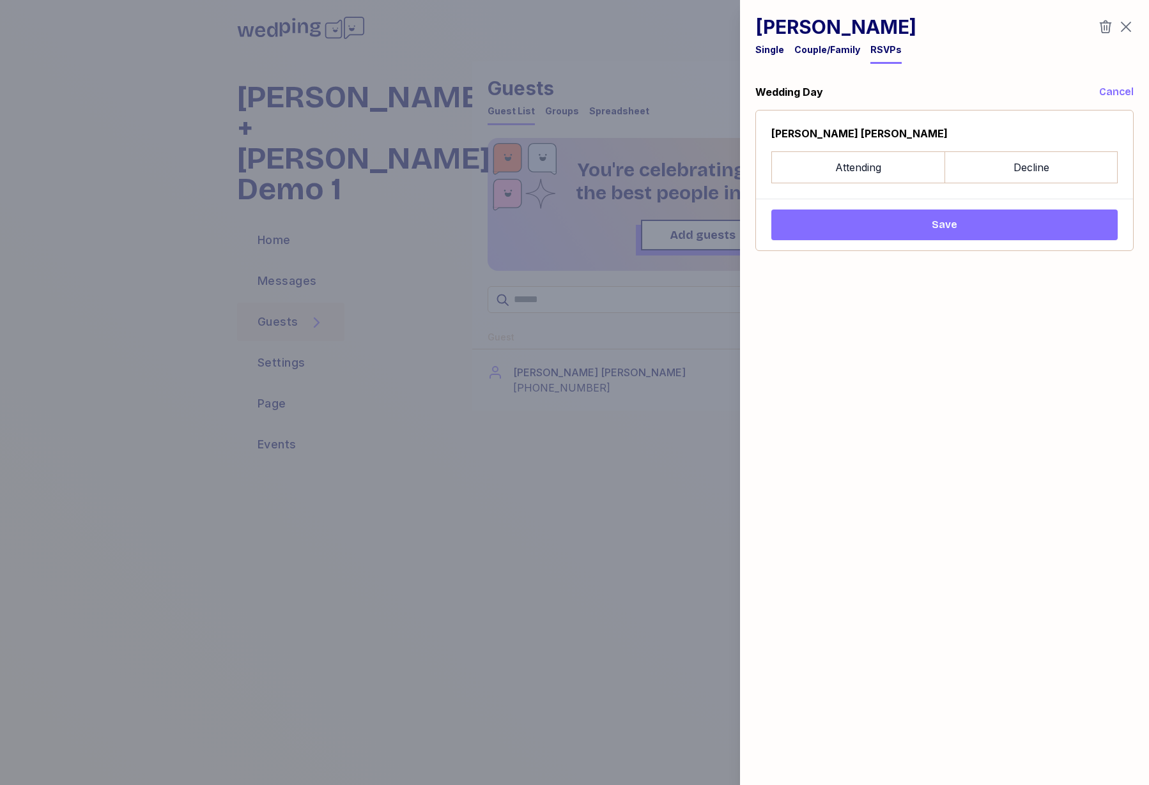
click at [1118, 92] on span "Cancel" at bounding box center [1116, 91] width 35 height 15
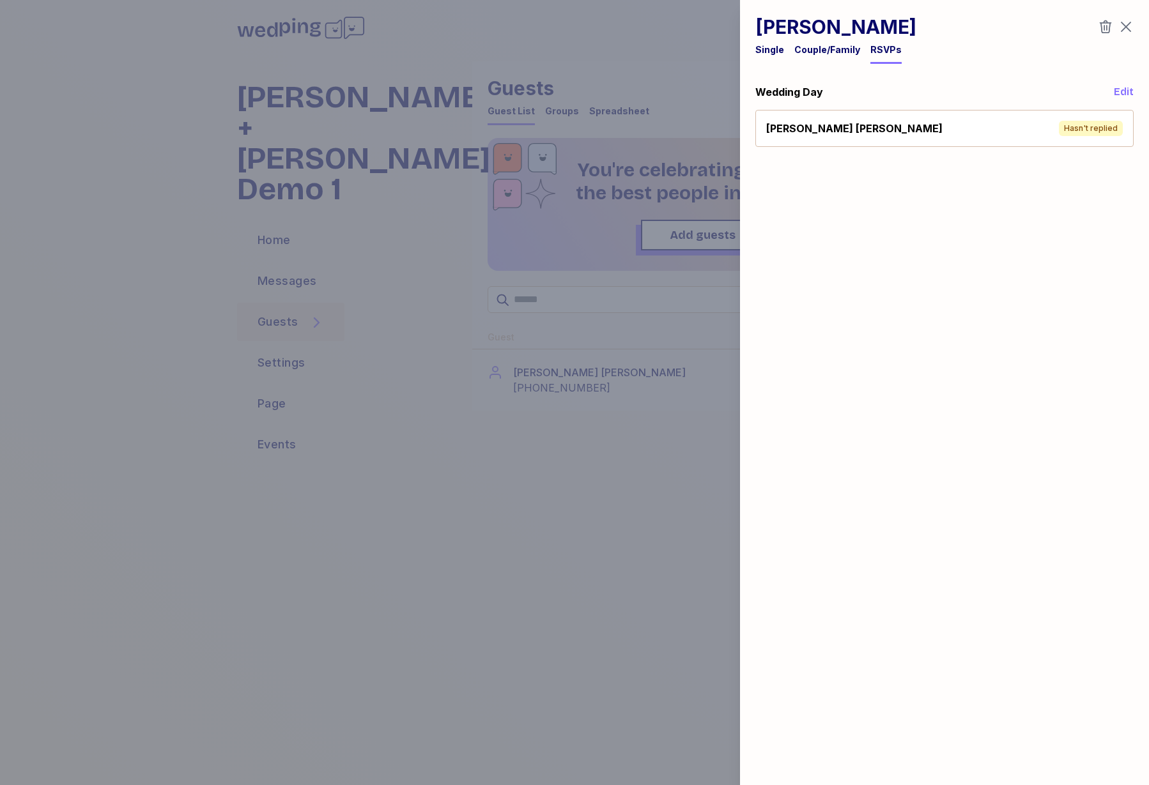
click at [830, 56] on div "Couple/Family" at bounding box center [827, 49] width 66 height 13
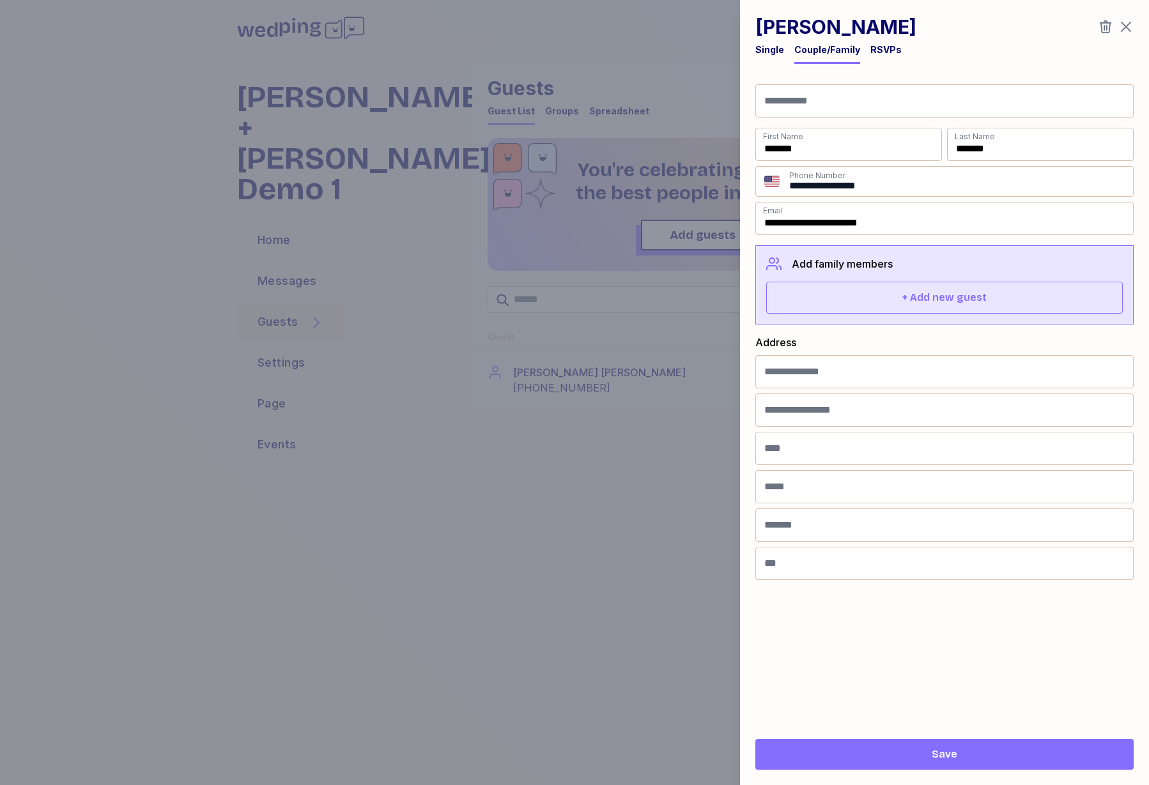
click at [872, 45] on div "RSVPs" at bounding box center [885, 49] width 31 height 13
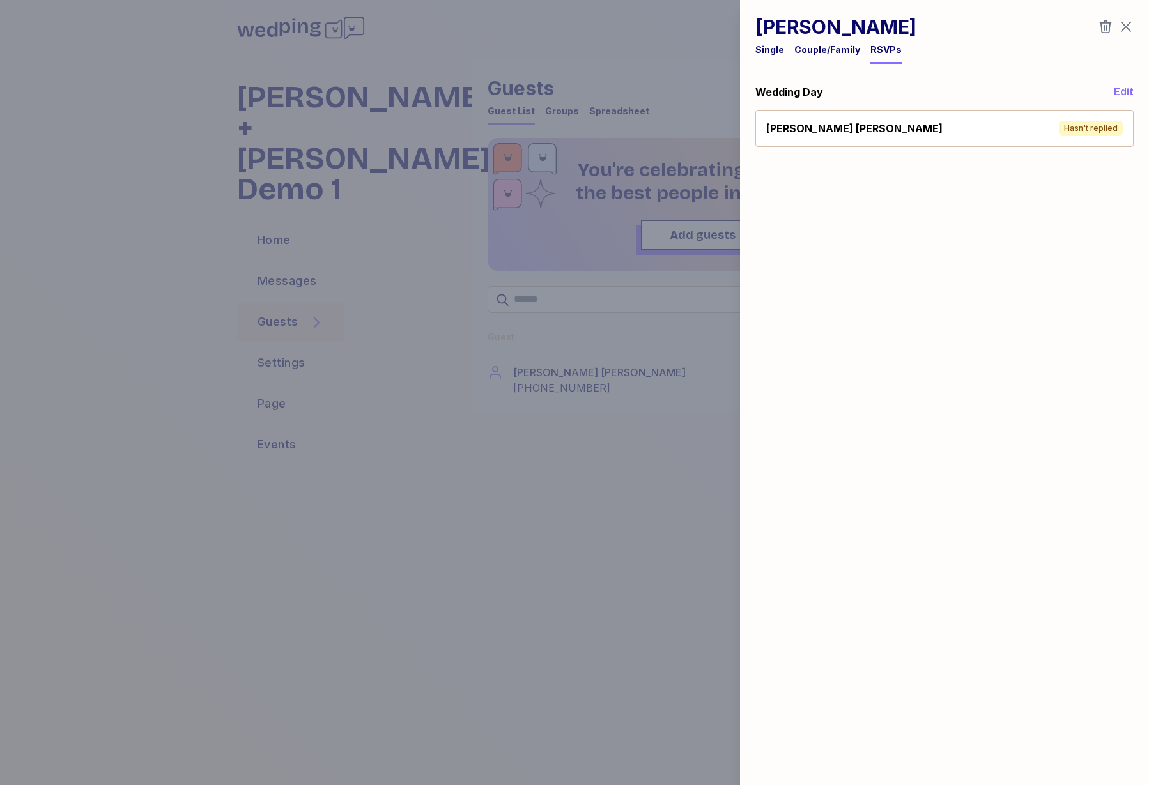
click at [1125, 24] on icon "button" at bounding box center [1125, 26] width 15 height 15
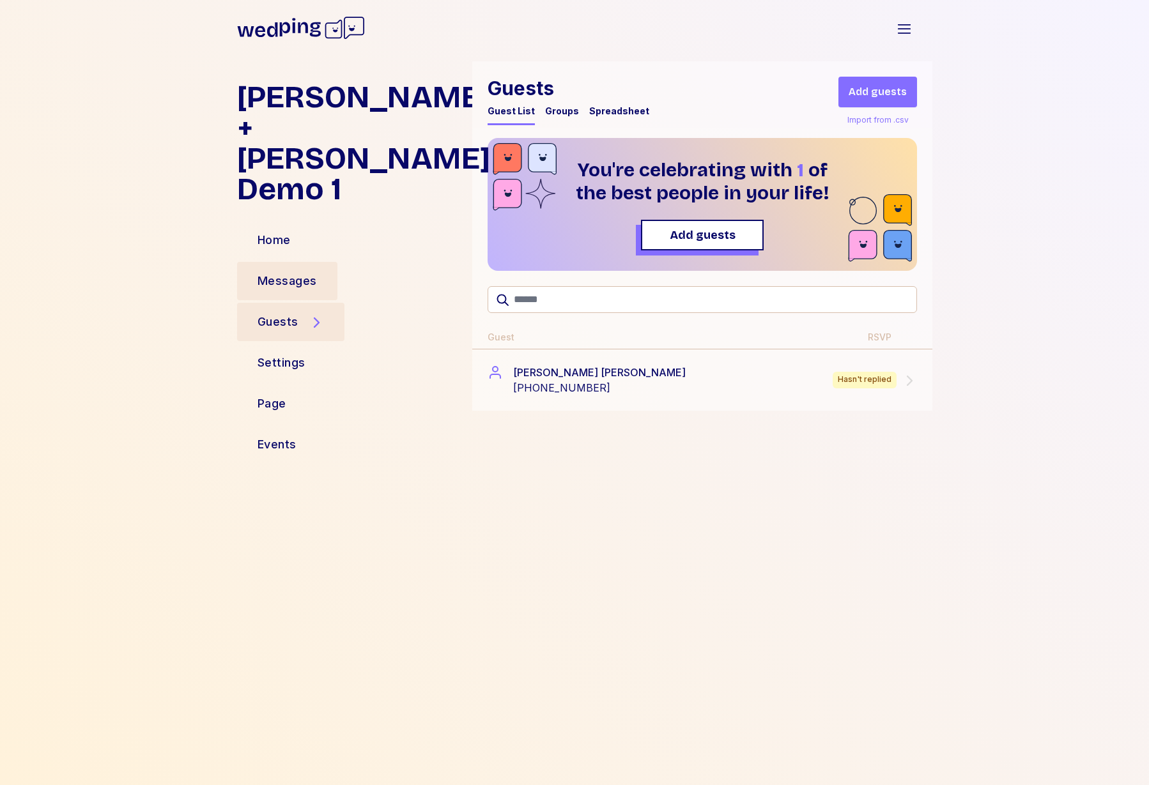
click at [297, 272] on div "Messages" at bounding box center [287, 281] width 59 height 18
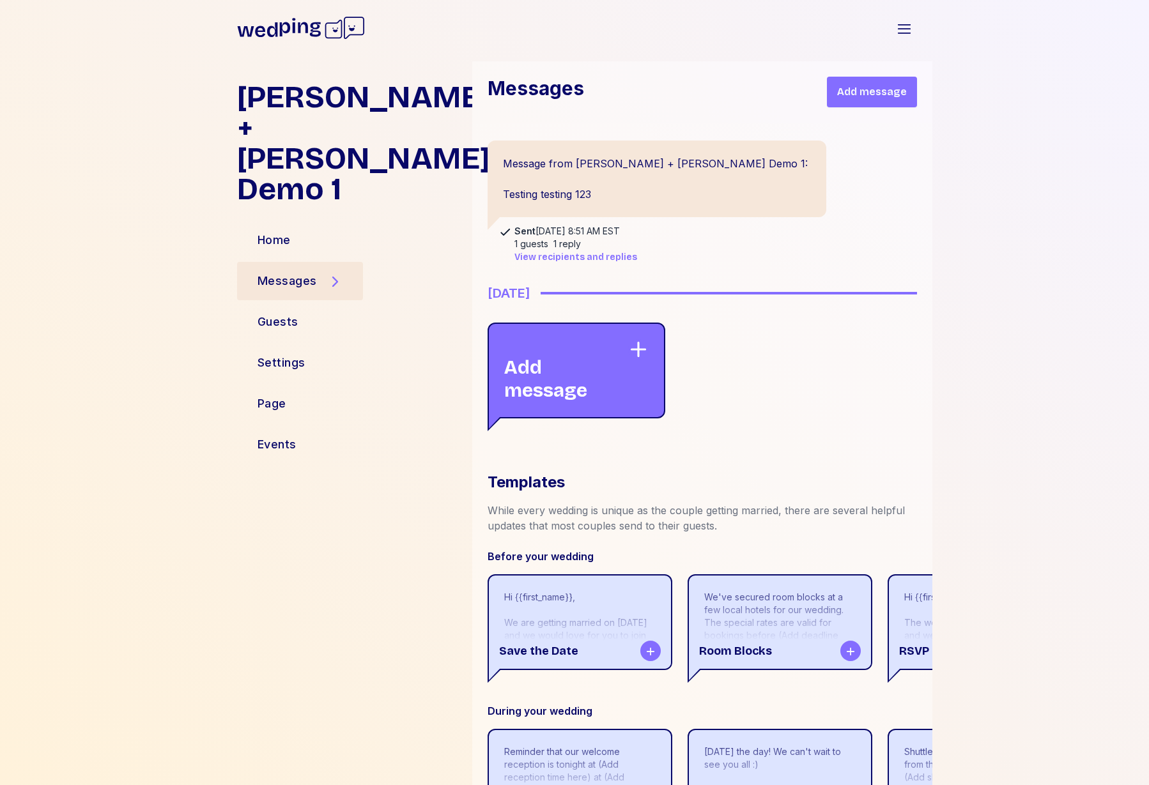
click at [866, 93] on span "Add message" at bounding box center [872, 91] width 70 height 15
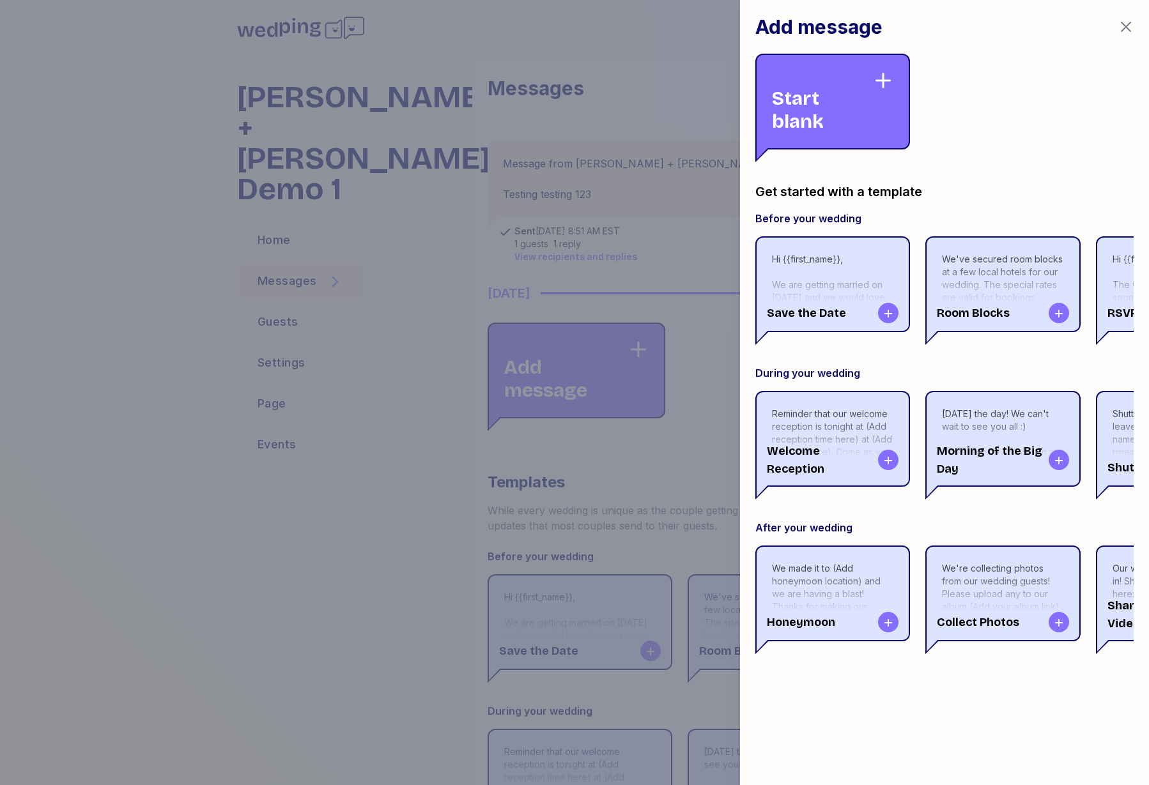
click at [876, 99] on div "Start blank" at bounding box center [832, 102] width 155 height 96
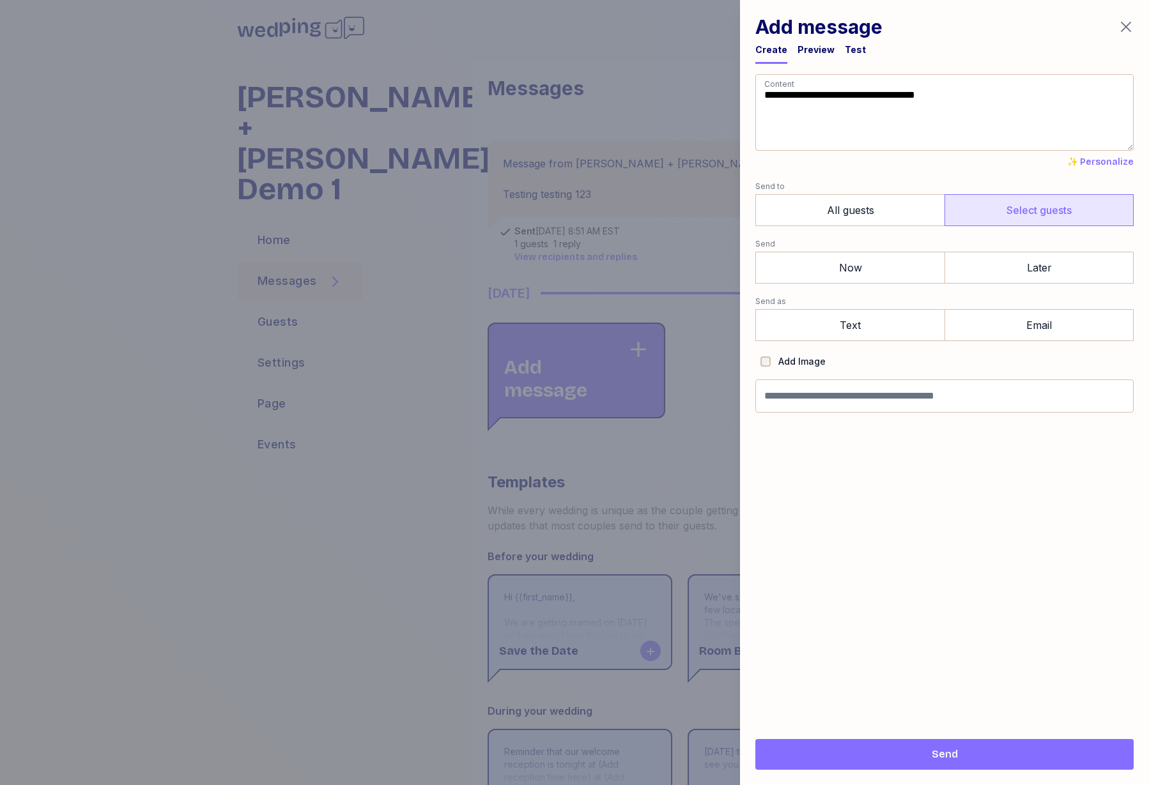
click at [992, 196] on label "Select guests" at bounding box center [1039, 210] width 189 height 32
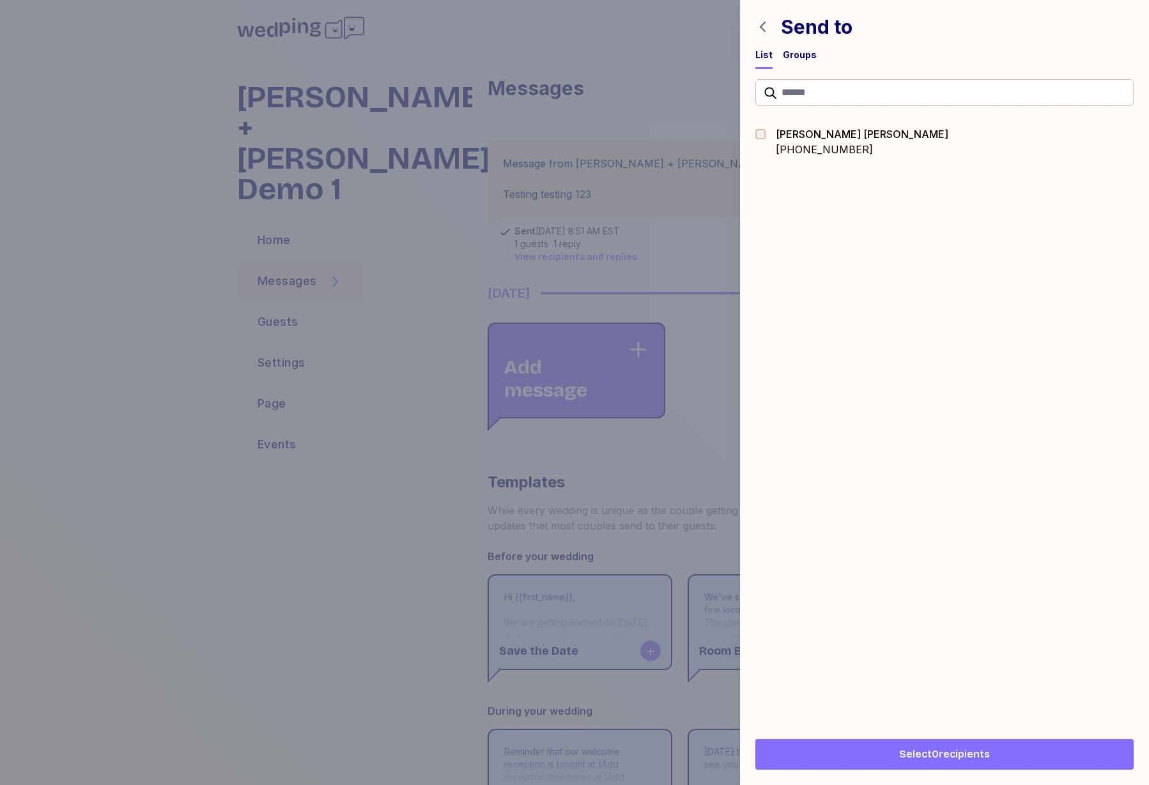
click at [808, 52] on div "Groups" at bounding box center [800, 55] width 34 height 13
click at [888, 109] on div at bounding box center [944, 396] width 409 height 655
click at [806, 141] on div at bounding box center [944, 396] width 409 height 655
click at [765, 54] on div "List" at bounding box center [763, 55] width 17 height 13
click at [762, 27] on icon "button" at bounding box center [762, 26] width 15 height 15
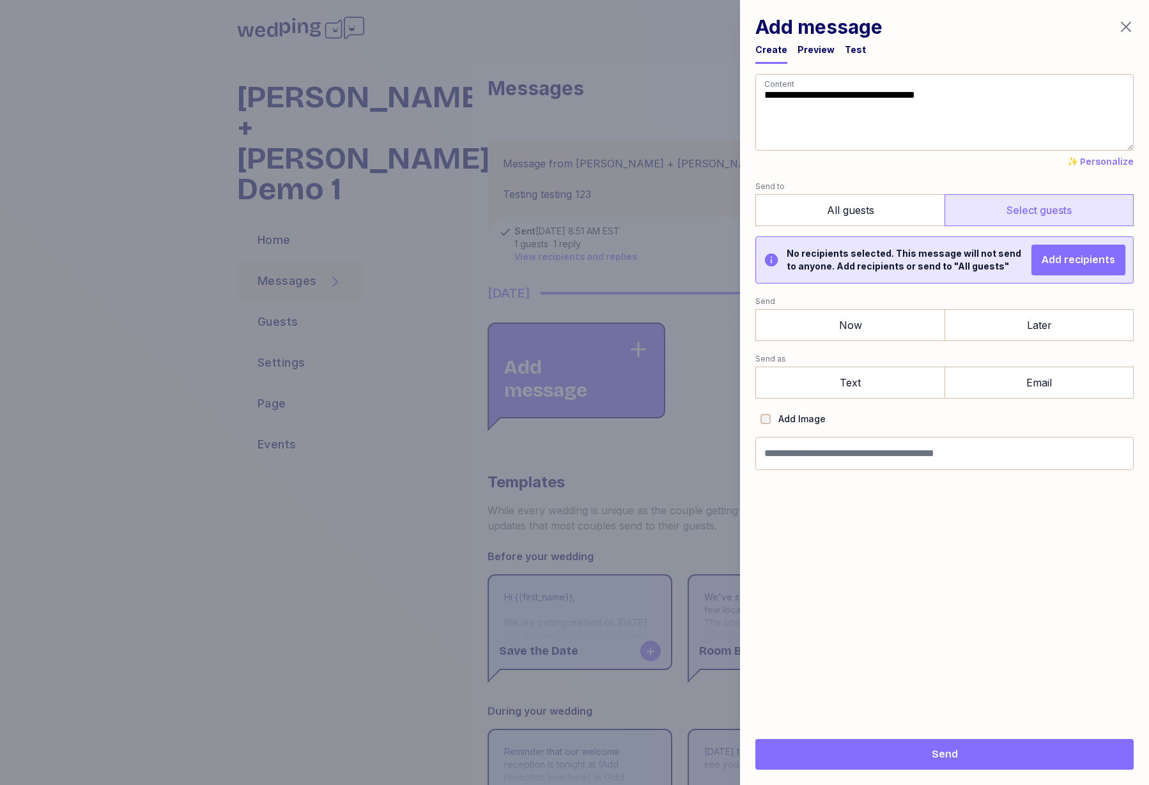
click at [762, 27] on h1 "Add message" at bounding box center [818, 26] width 127 height 23
click at [1122, 19] on icon "button" at bounding box center [1125, 26] width 15 height 15
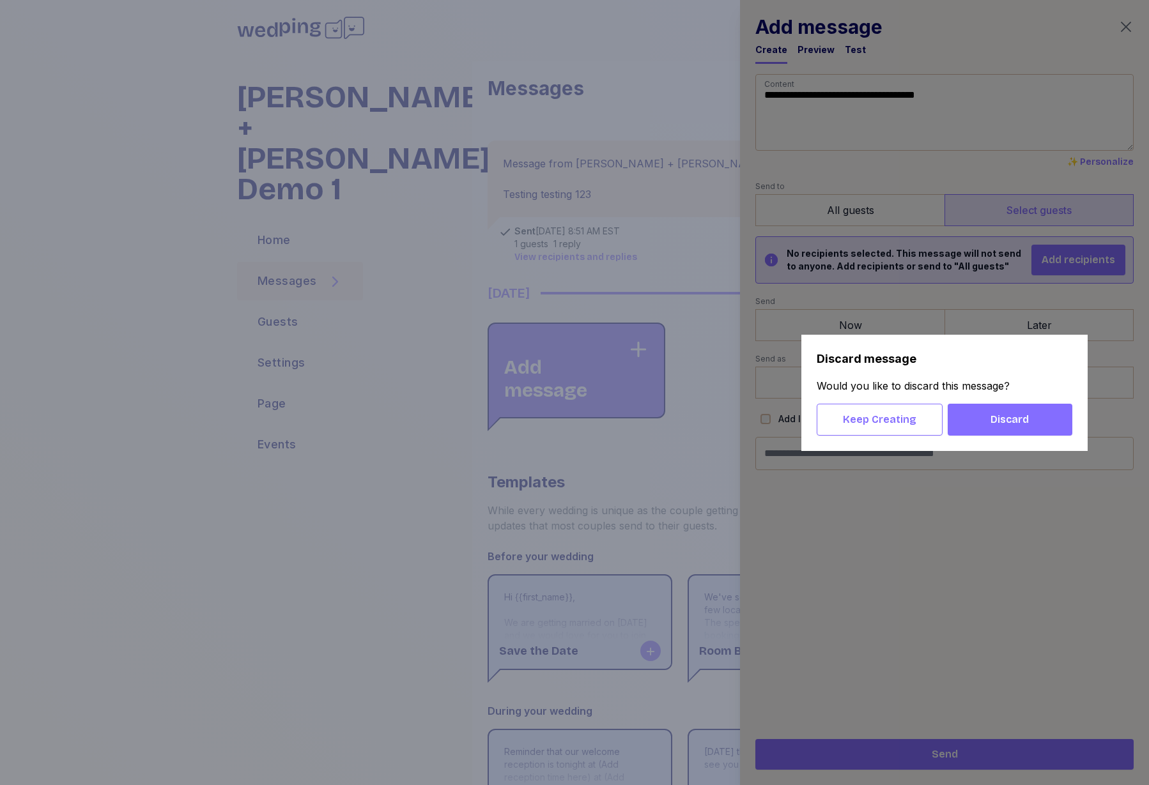
click at [985, 423] on span "Discard" at bounding box center [1010, 419] width 104 height 15
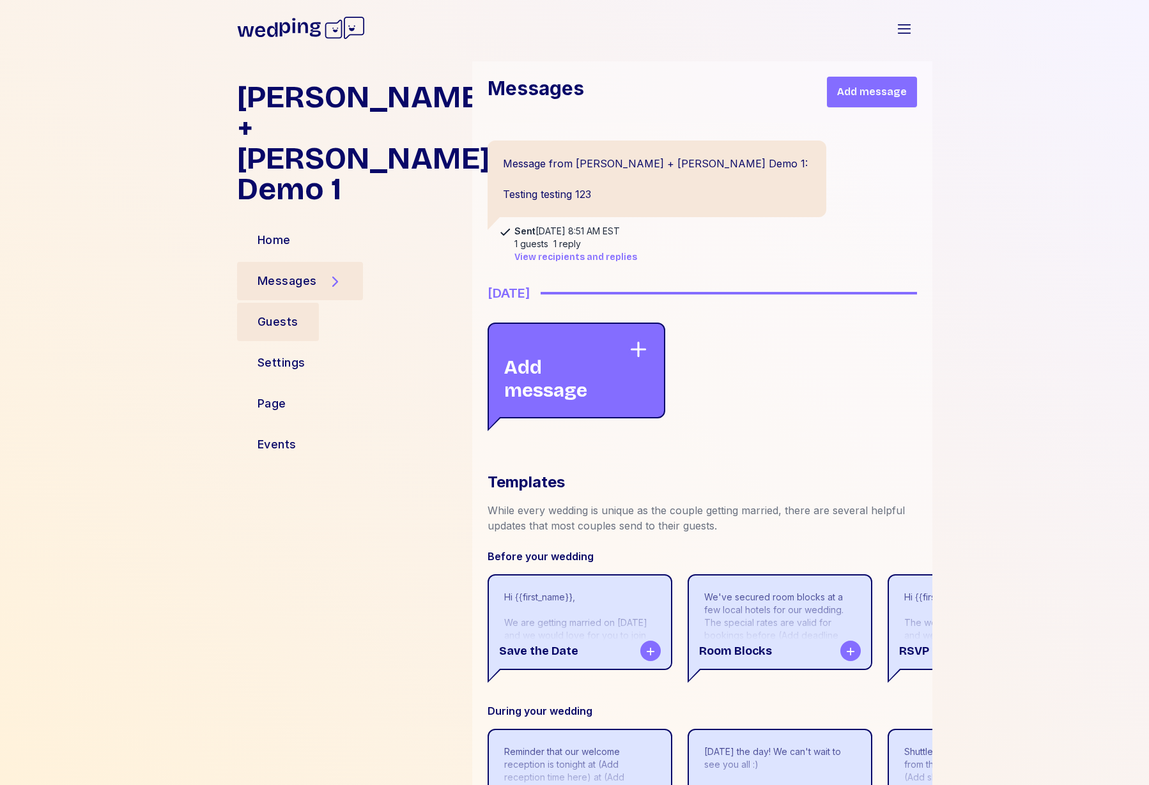
click at [270, 303] on div "Guests" at bounding box center [278, 322] width 82 height 38
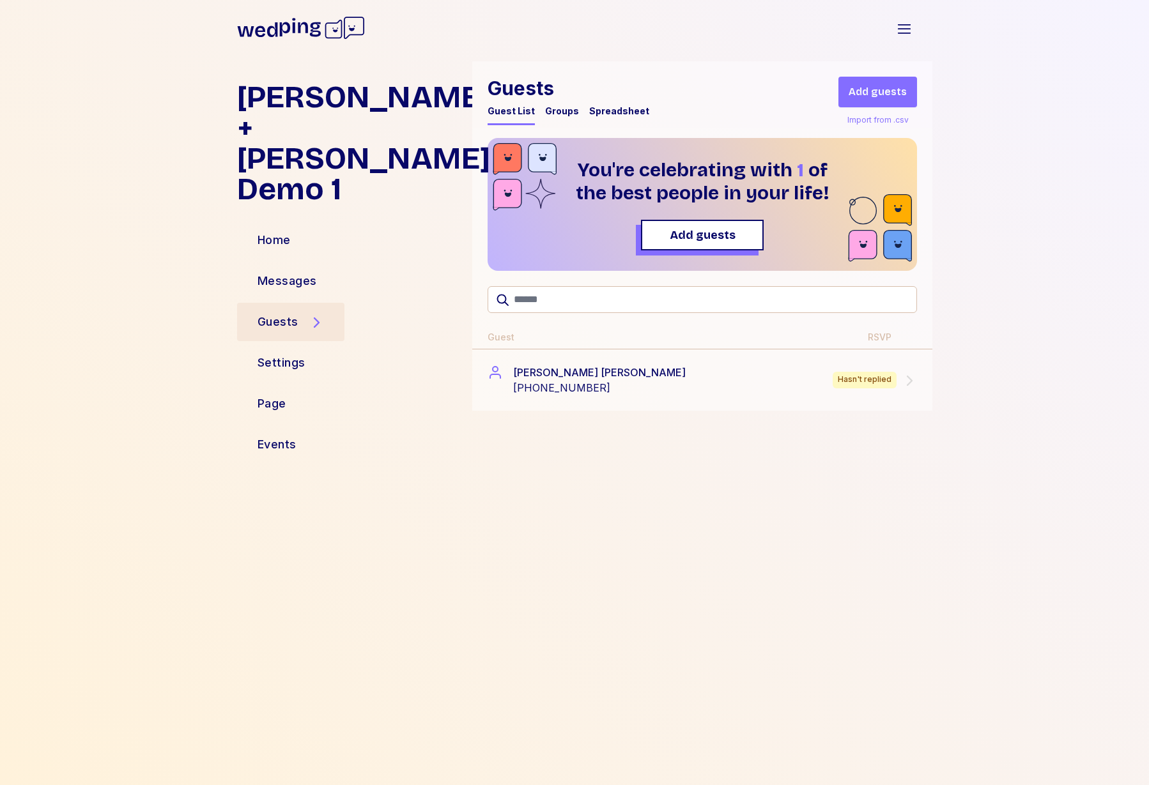
click at [566, 107] on div "Groups" at bounding box center [562, 111] width 34 height 13
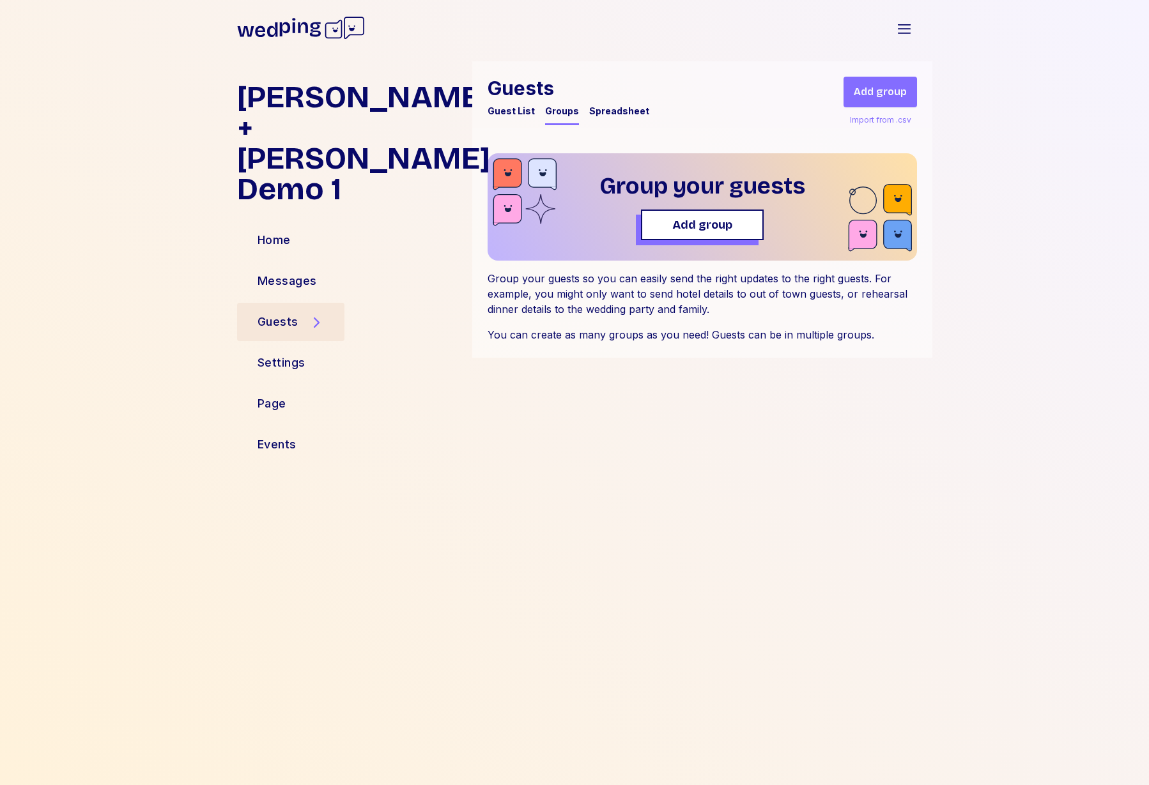
click at [617, 109] on div "Spreadsheet" at bounding box center [619, 111] width 60 height 13
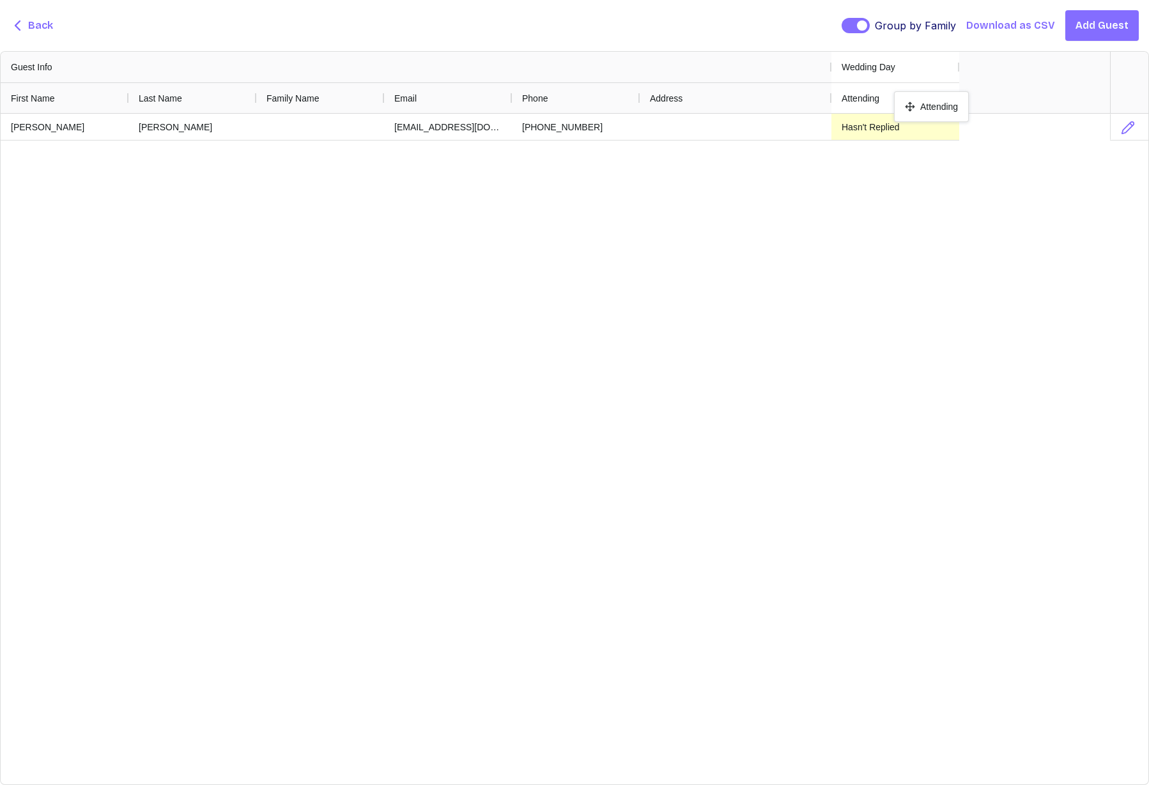
drag, startPoint x: 946, startPoint y: 96, endPoint x: 900, endPoint y: 96, distance: 45.4
click at [918, 263] on div "Forrest Milburn milburnforrest@gmail.com +12072320191 Hasn't Replied" at bounding box center [555, 449] width 1109 height 671
click at [37, 25] on span "Back" at bounding box center [40, 25] width 25 height 15
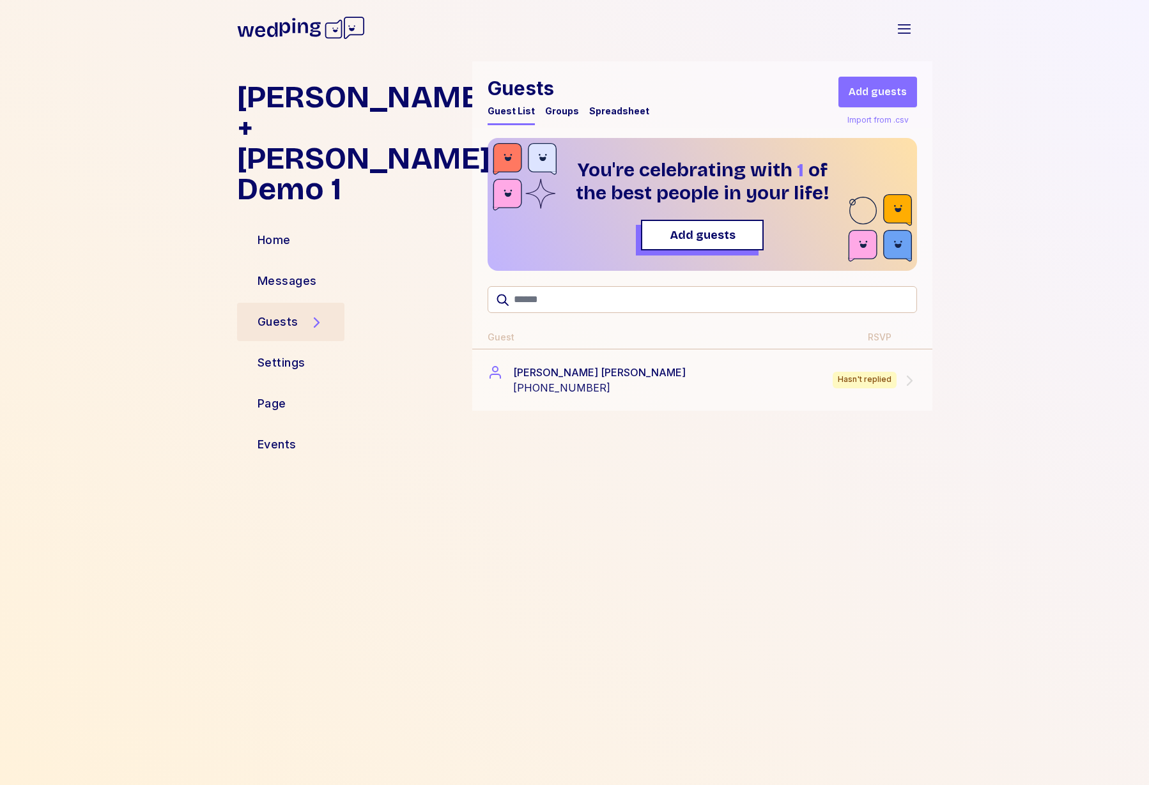
click at [957, 192] on div "Forrest + Neera Demo 1 Home Messages Guests Settings Page Events Guests Guest L…" at bounding box center [574, 423] width 1149 height 724
click at [985, 202] on div "Forrest + Neera Demo 1 Home Messages Guests Settings Page Events Guests Guest L…" at bounding box center [574, 423] width 1149 height 724
click at [275, 354] on div "Settings" at bounding box center [282, 363] width 48 height 18
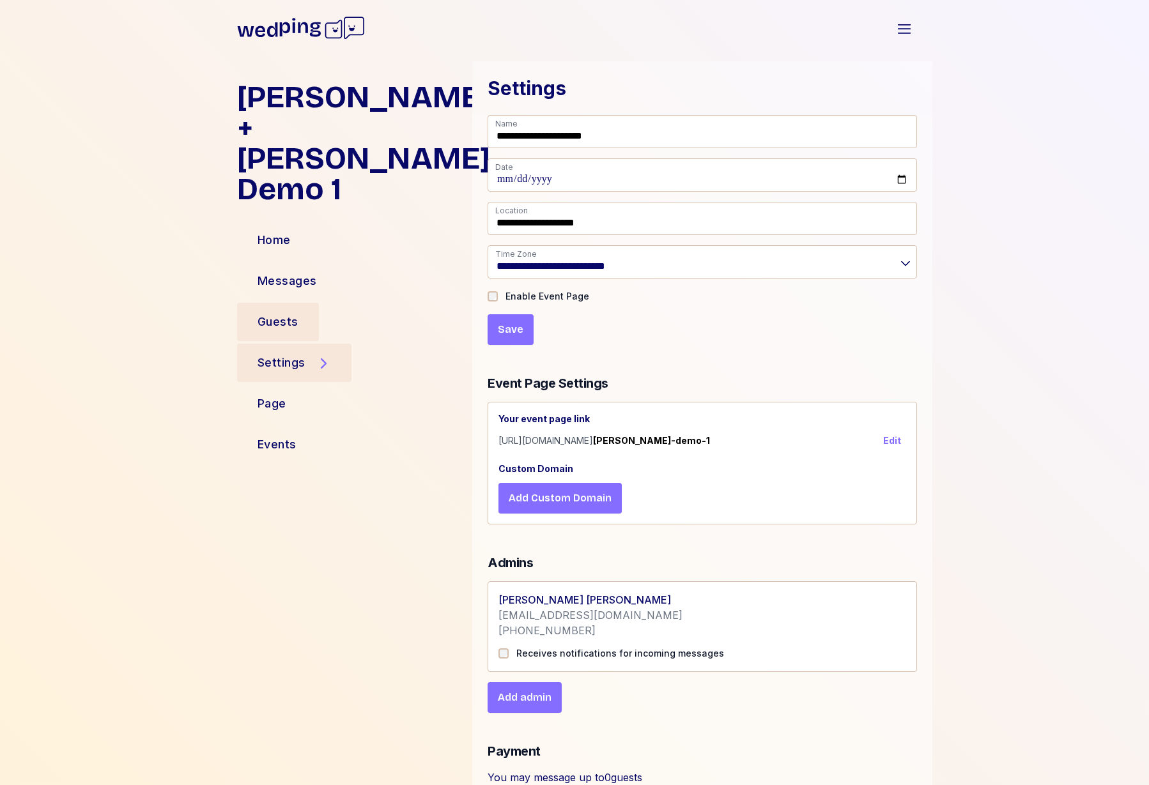
click at [275, 313] on div "Guests" at bounding box center [278, 322] width 41 height 18
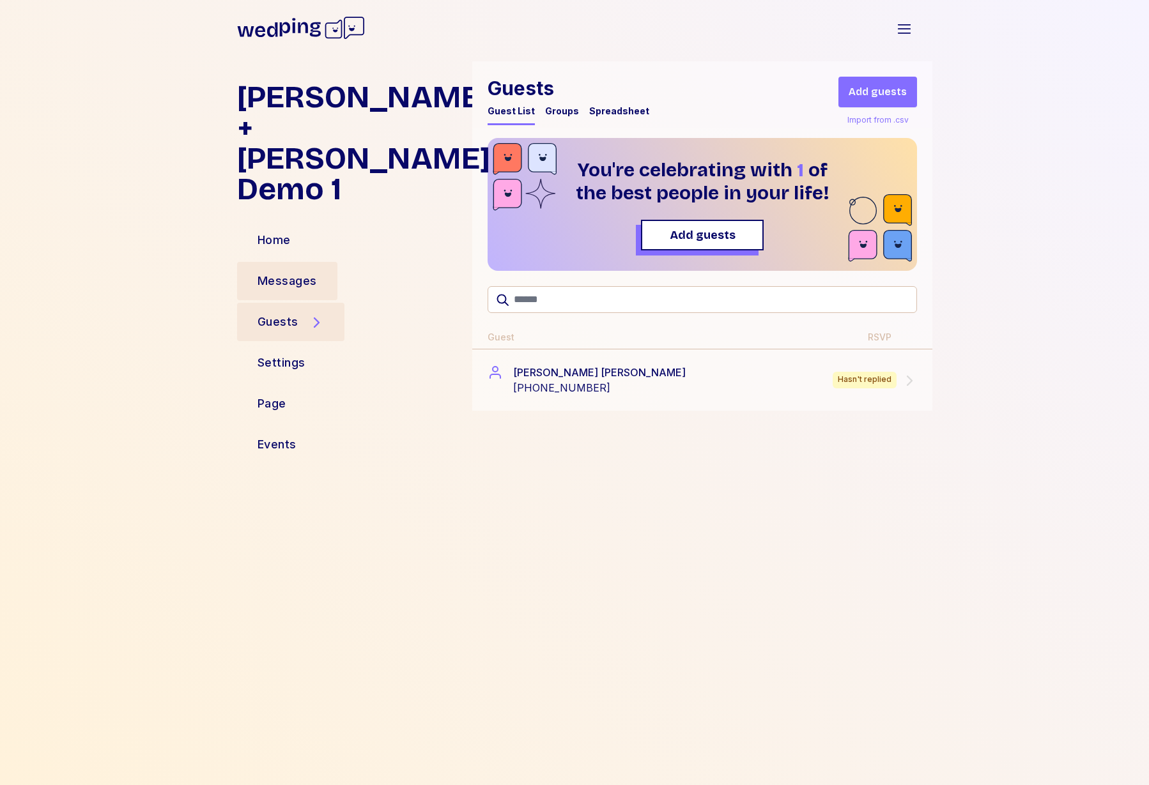
click at [278, 272] on div "Messages" at bounding box center [287, 281] width 59 height 18
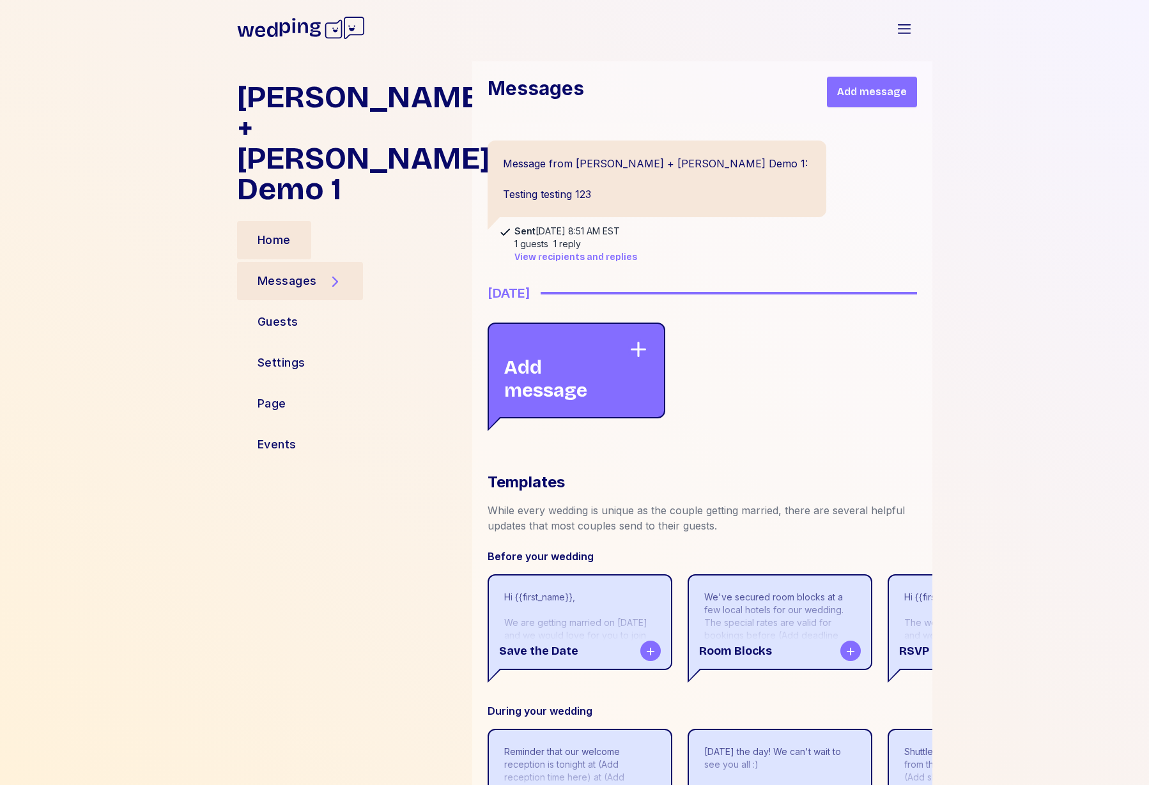
click at [263, 231] on div "Home" at bounding box center [274, 240] width 33 height 18
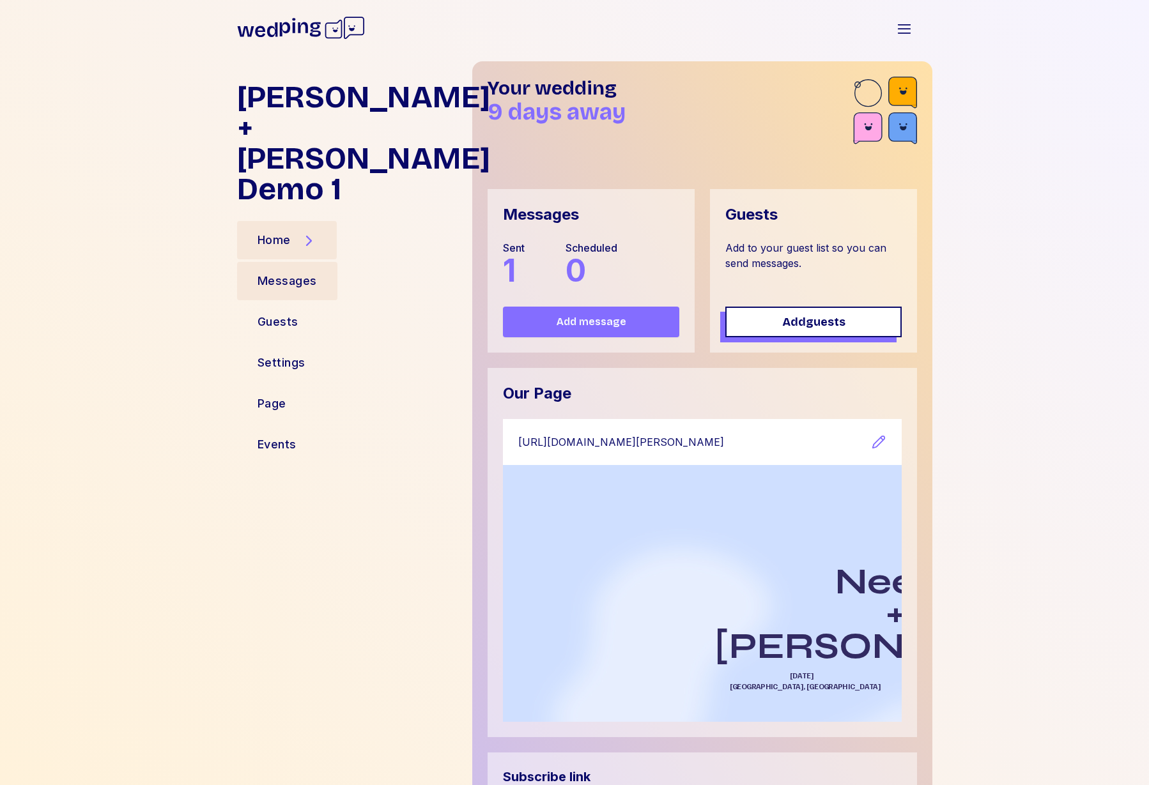
click at [271, 272] on div "Messages" at bounding box center [287, 281] width 59 height 18
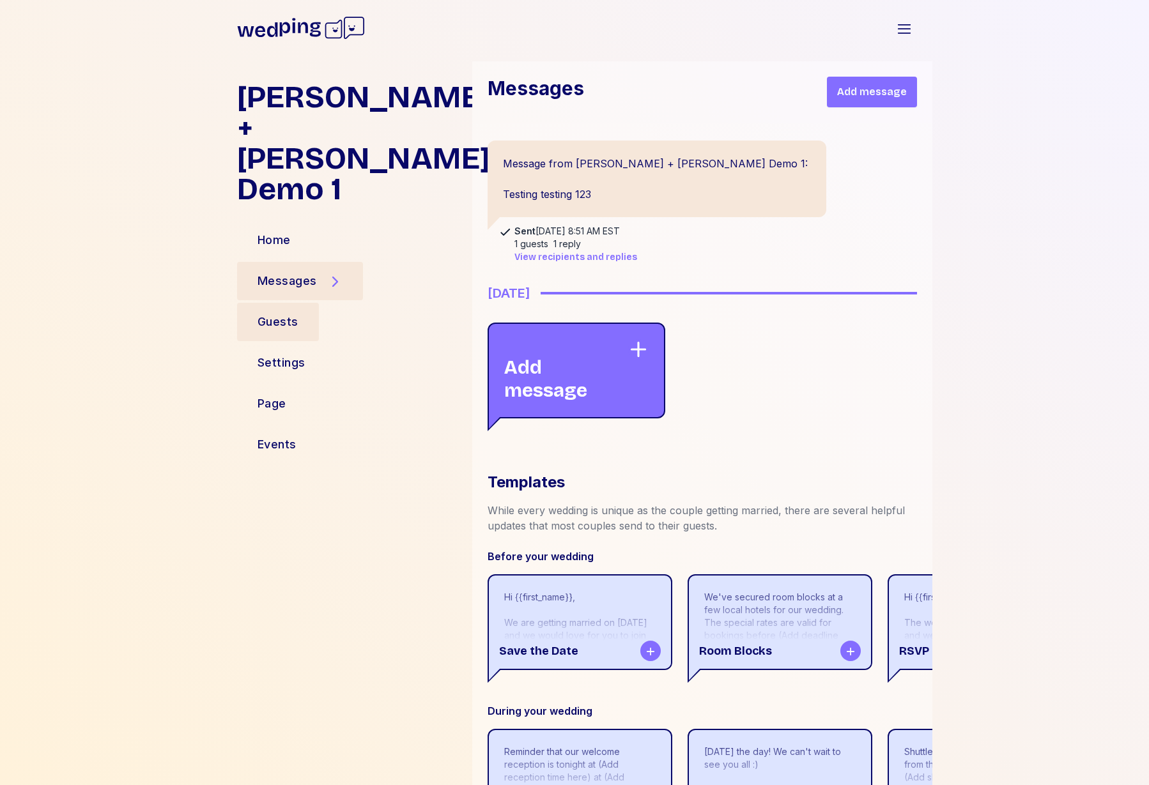
click at [277, 313] on div "Guests" at bounding box center [278, 322] width 41 height 18
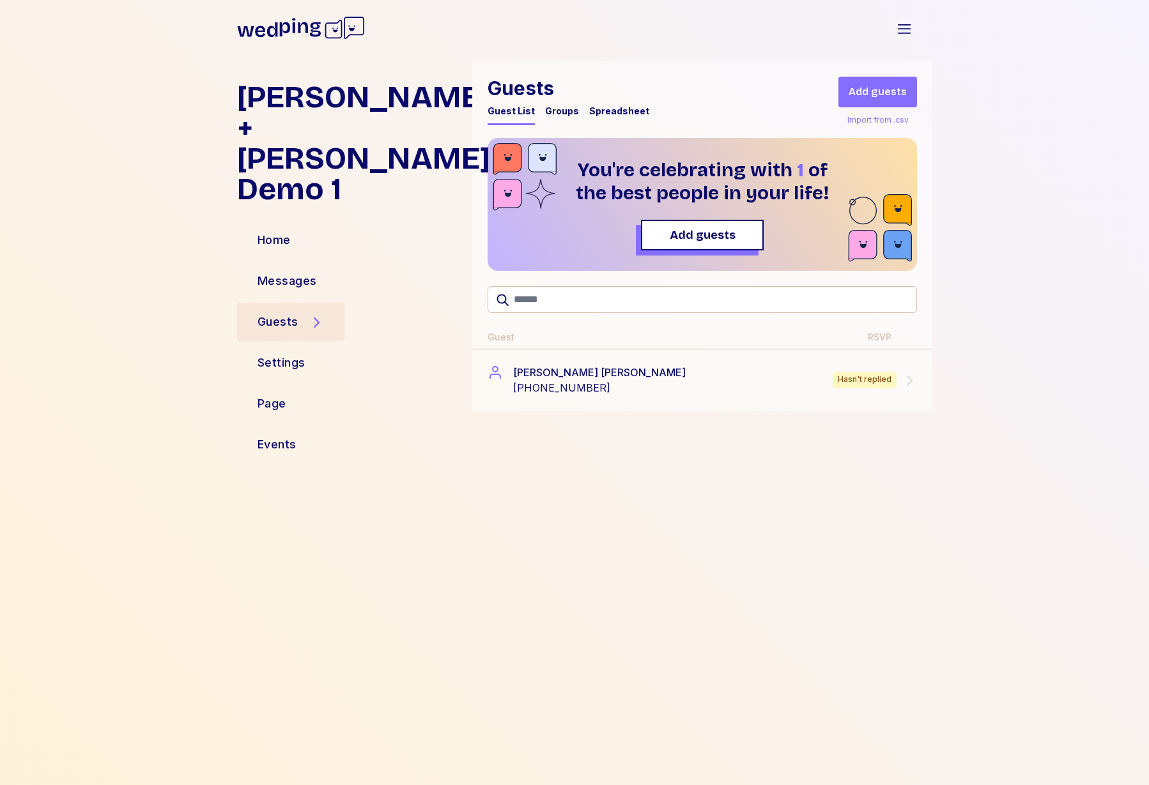
click at [497, 548] on div "Guests Guest List Groups Spreadsheet Add guests Import from .csv You're celebra…" at bounding box center [702, 413] width 460 height 704
click at [485, 537] on div "Guests Guest List Groups Spreadsheet Add guests Import from .csv You're celebra…" at bounding box center [702, 413] width 460 height 704
click at [1017, 224] on div "Forrest + Neera Demo 1 Home Messages Guests Settings Page Events Guests Guest L…" at bounding box center [574, 423] width 1149 height 724
click at [900, 22] on icon "button" at bounding box center [904, 28] width 15 height 15
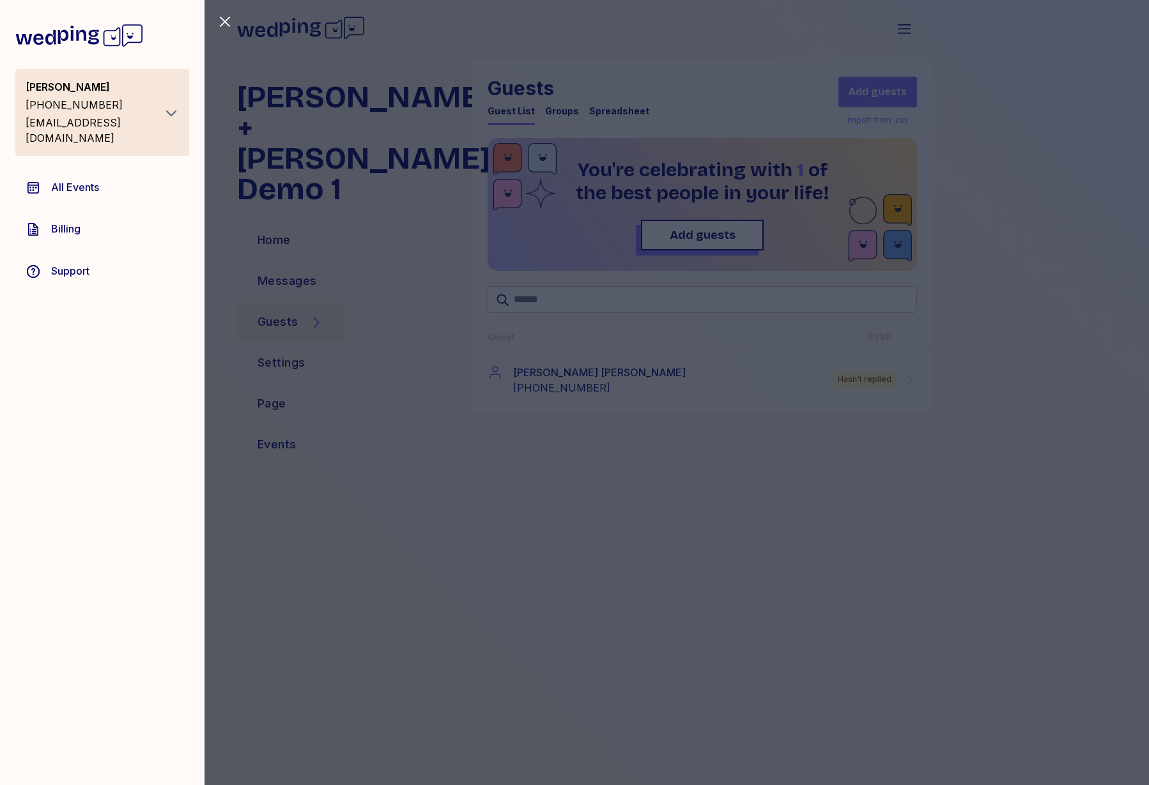
click at [223, 22] on icon "button" at bounding box center [224, 21] width 15 height 15
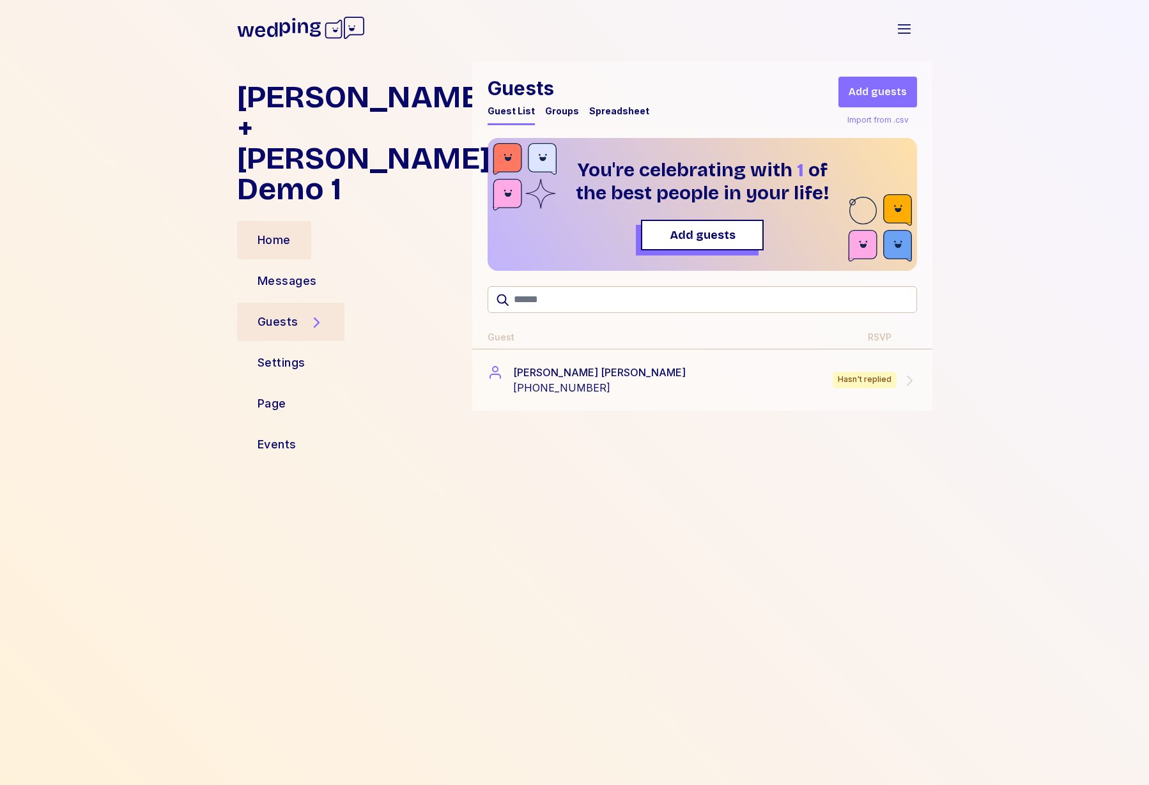
click at [271, 231] on div "Home" at bounding box center [274, 240] width 33 height 18
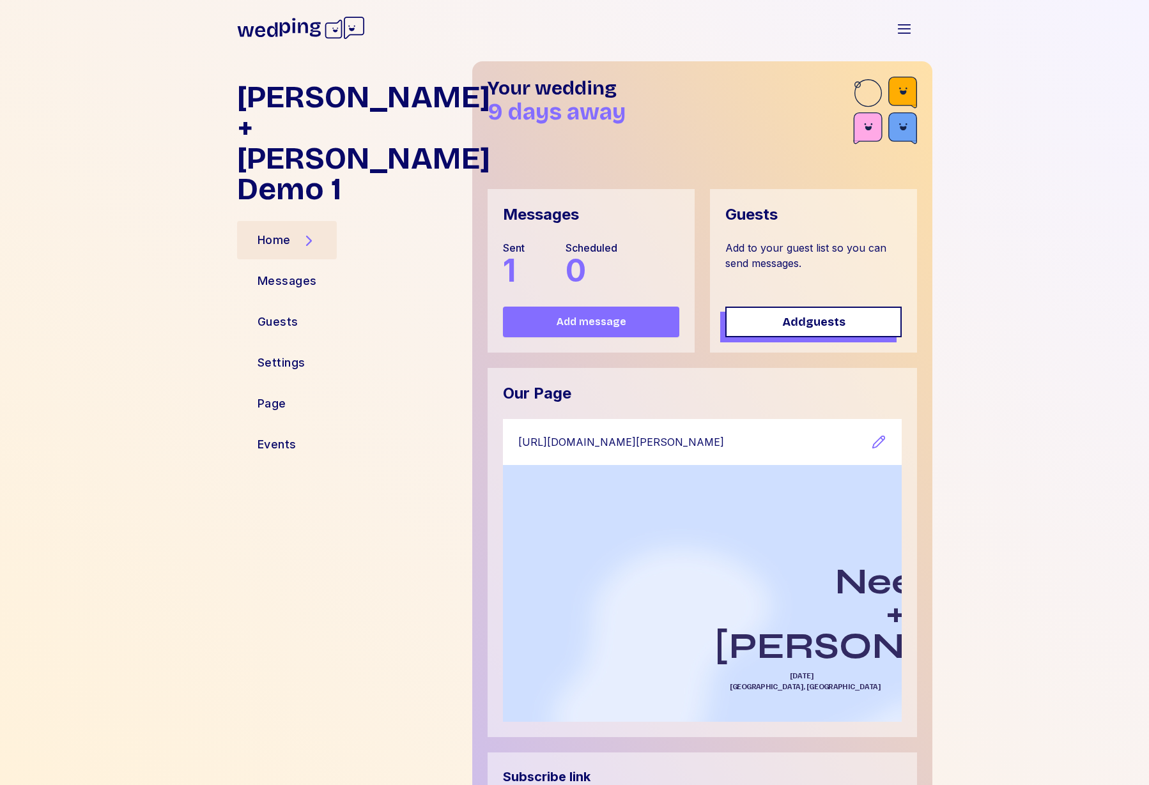
click at [990, 132] on div "Forrest + Neera Demo 1 Home Messages Guests Settings Page Events Your wedding 9…" at bounding box center [574, 423] width 1149 height 724
click at [1010, 382] on div "Forrest + Neera Demo 1 Home Messages Guests Settings Page Events Your wedding 9…" at bounding box center [574, 423] width 1149 height 724
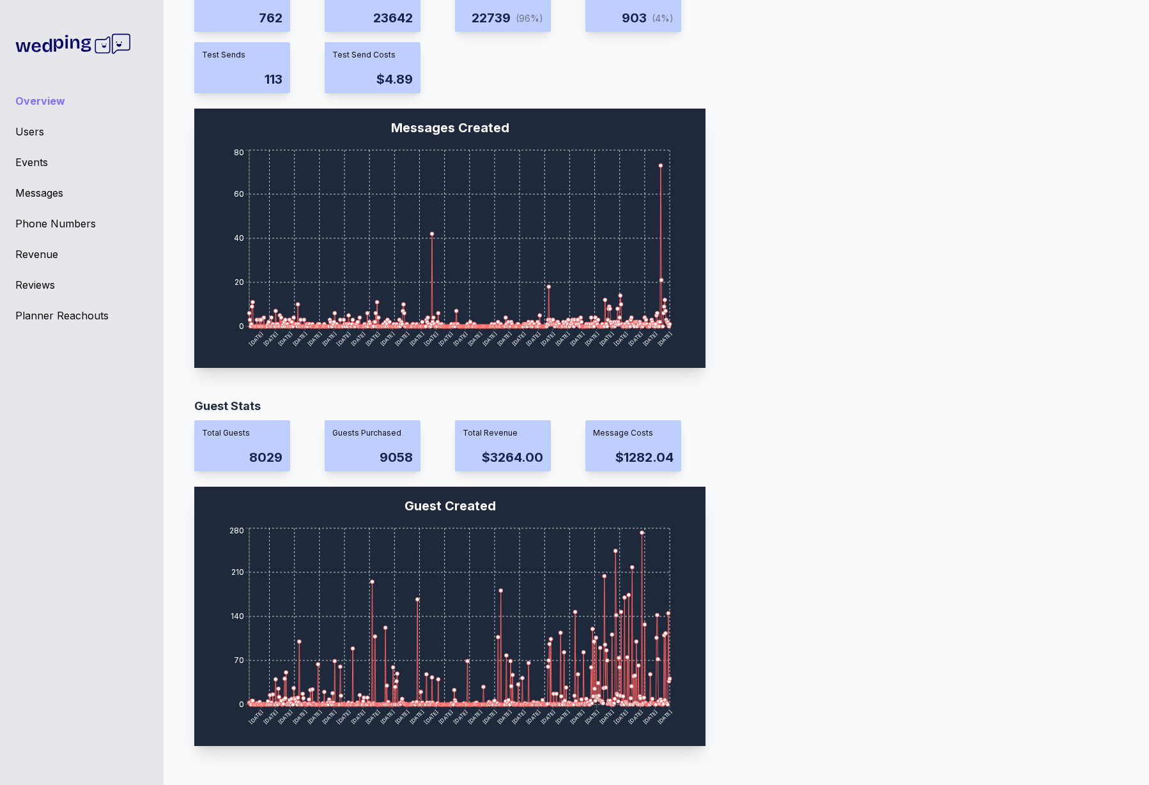
scroll to position [871, 0]
click at [812, 525] on div "Guest Stats Total Guests 8029 Guests Purchased 9058 Total Revenue $3264.00 Mess…" at bounding box center [651, 576] width 914 height 358
click at [795, 516] on div "Guest Stats Total Guests 8029 Guests Purchased 9058 Total Revenue $3264.00 Mess…" at bounding box center [651, 576] width 914 height 358
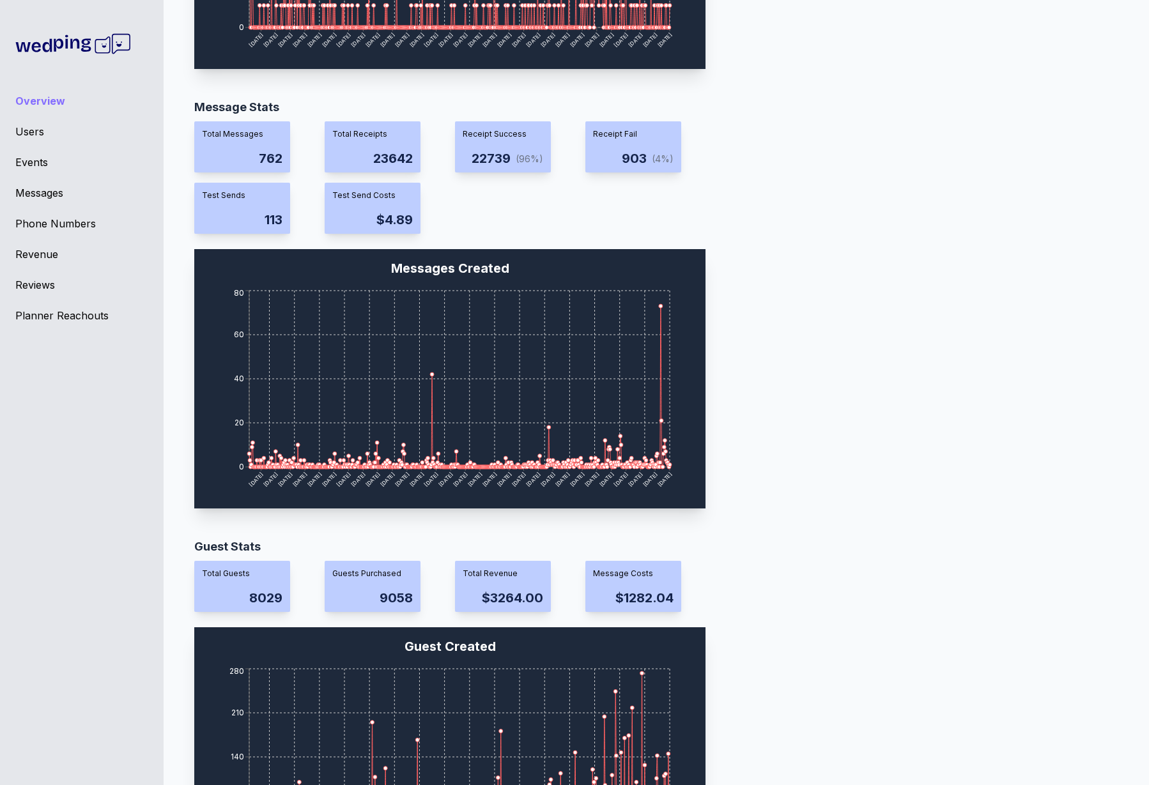
scroll to position [455, 0]
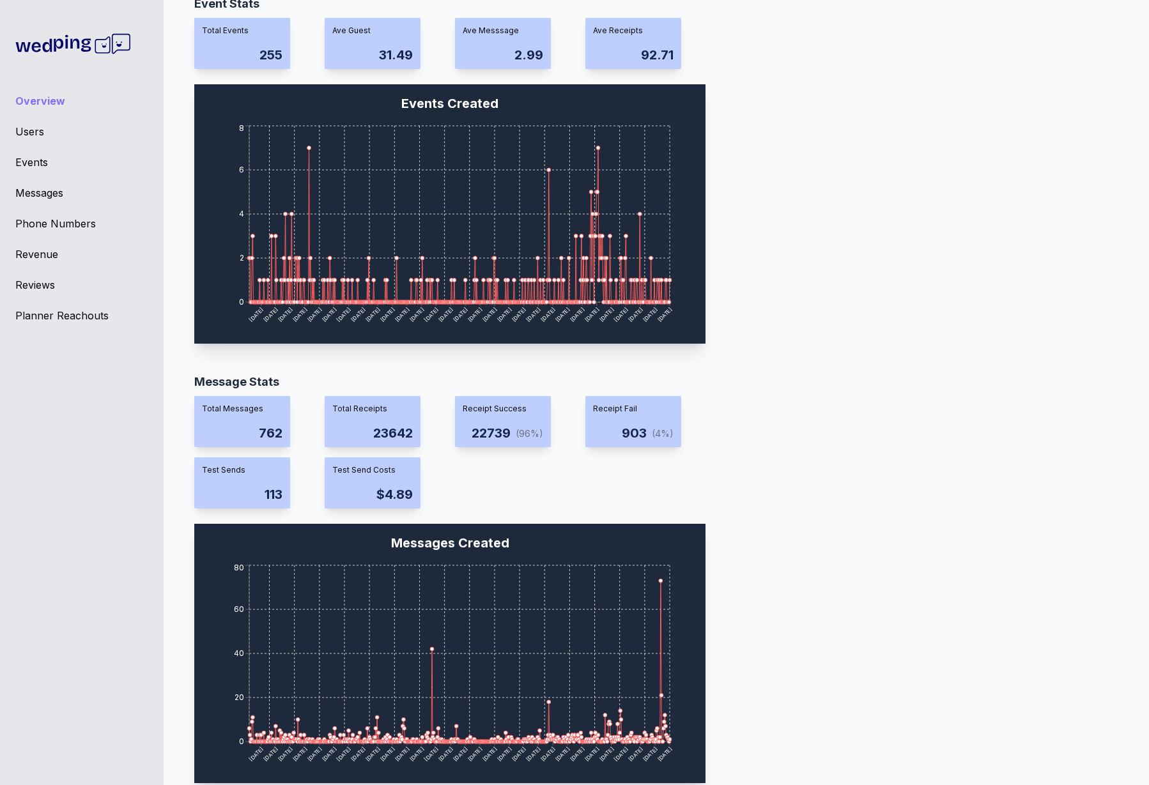
click at [33, 256] on div "Revenue" at bounding box center [81, 254] width 133 height 15
click at [45, 313] on div "Planner Reachouts" at bounding box center [81, 315] width 133 height 15
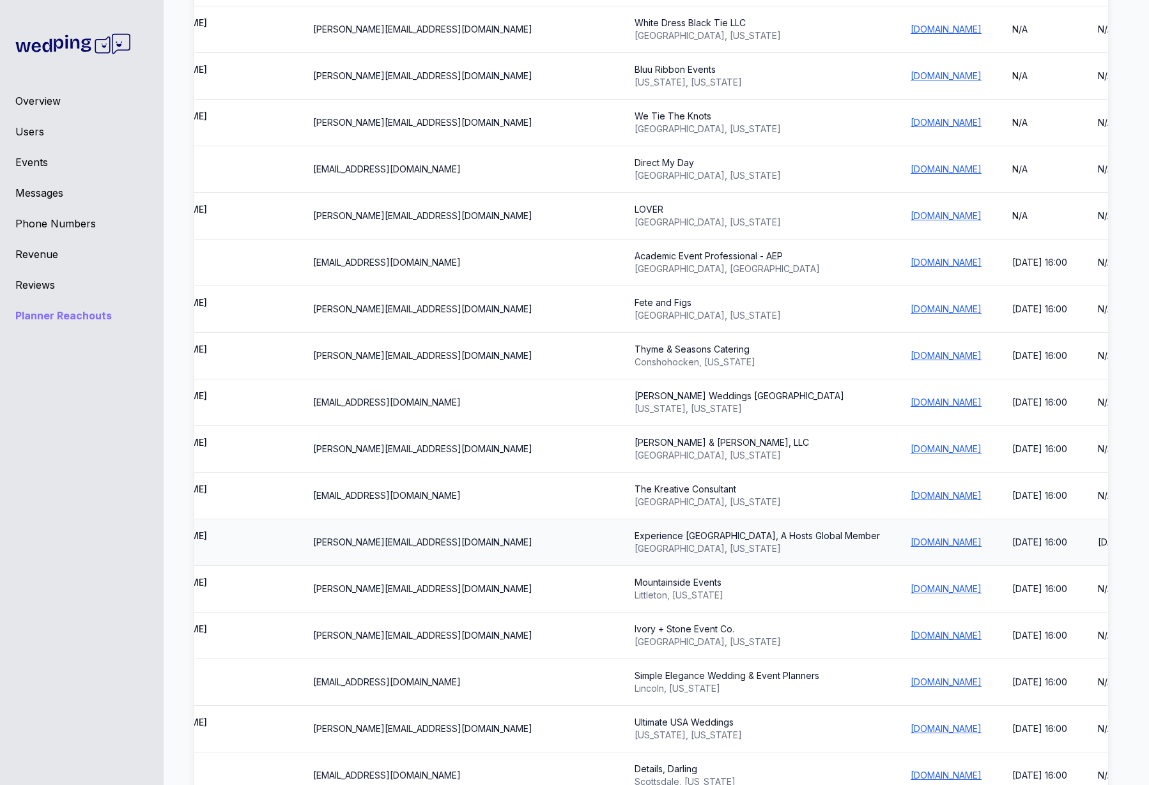
scroll to position [0, 230]
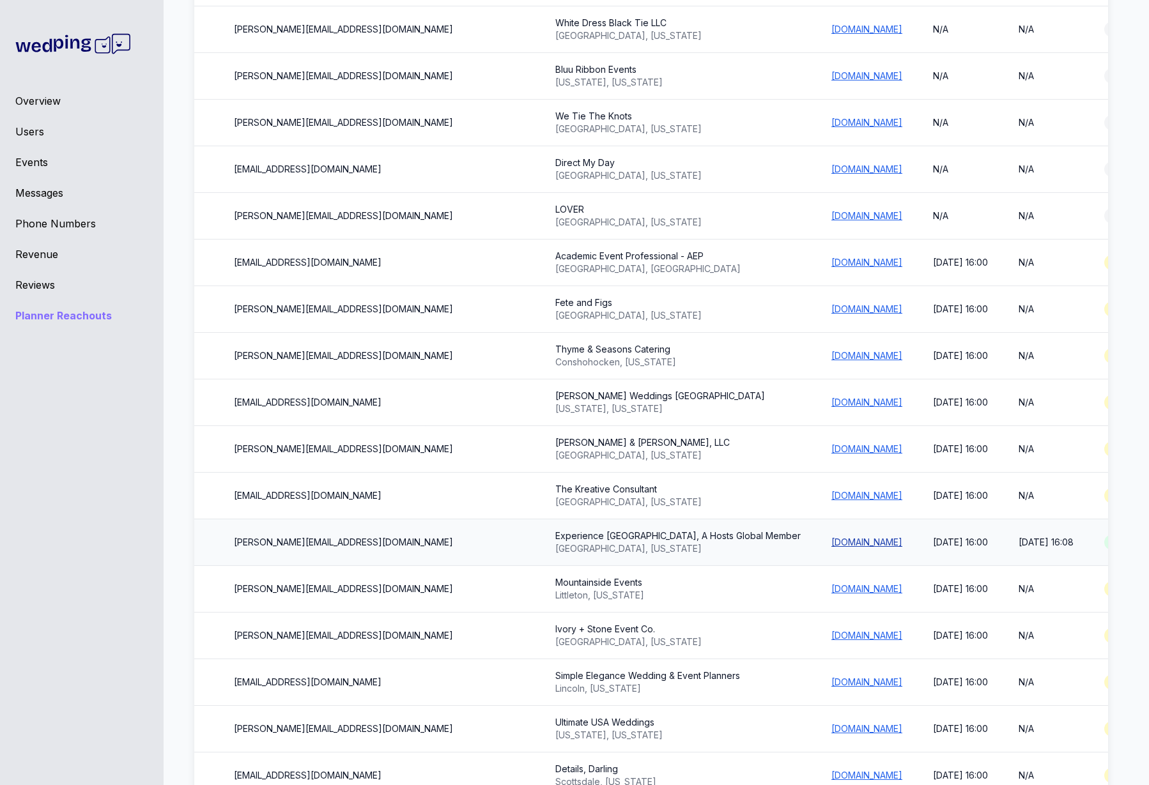
click at [831, 537] on link "www.experienceholycity.com" at bounding box center [866, 542] width 71 height 11
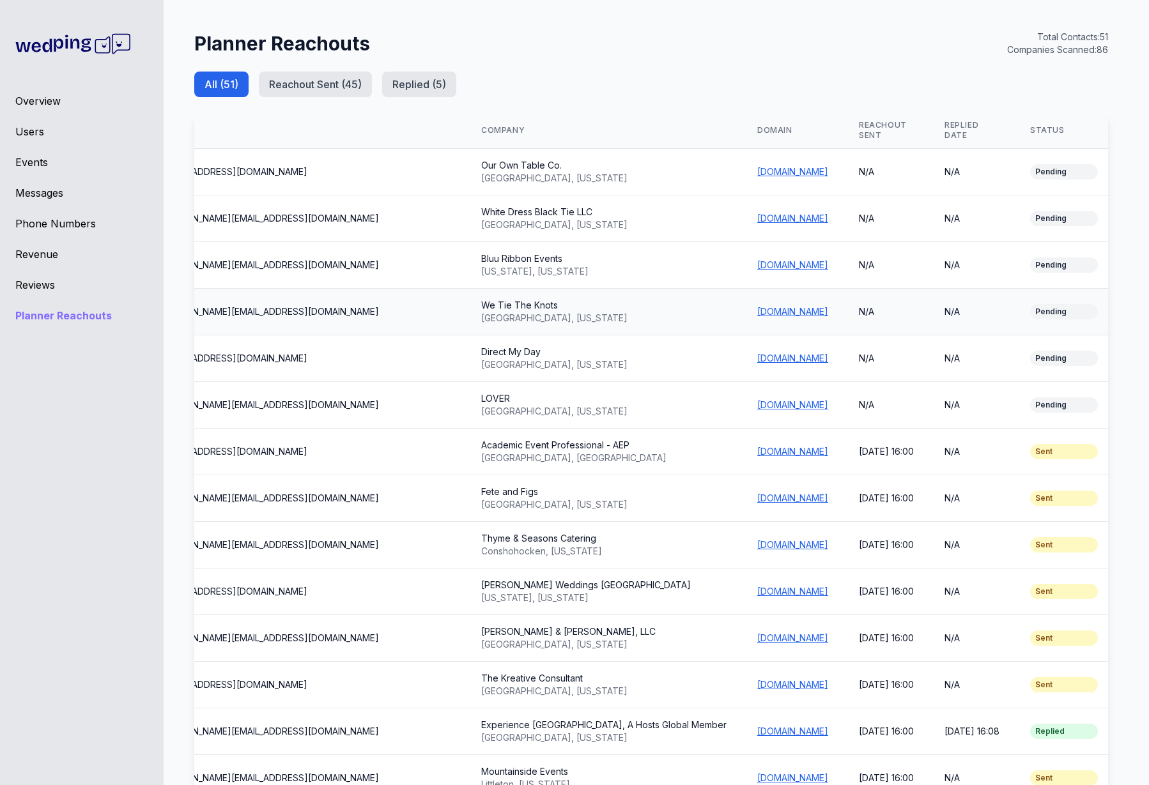
scroll to position [0, 0]
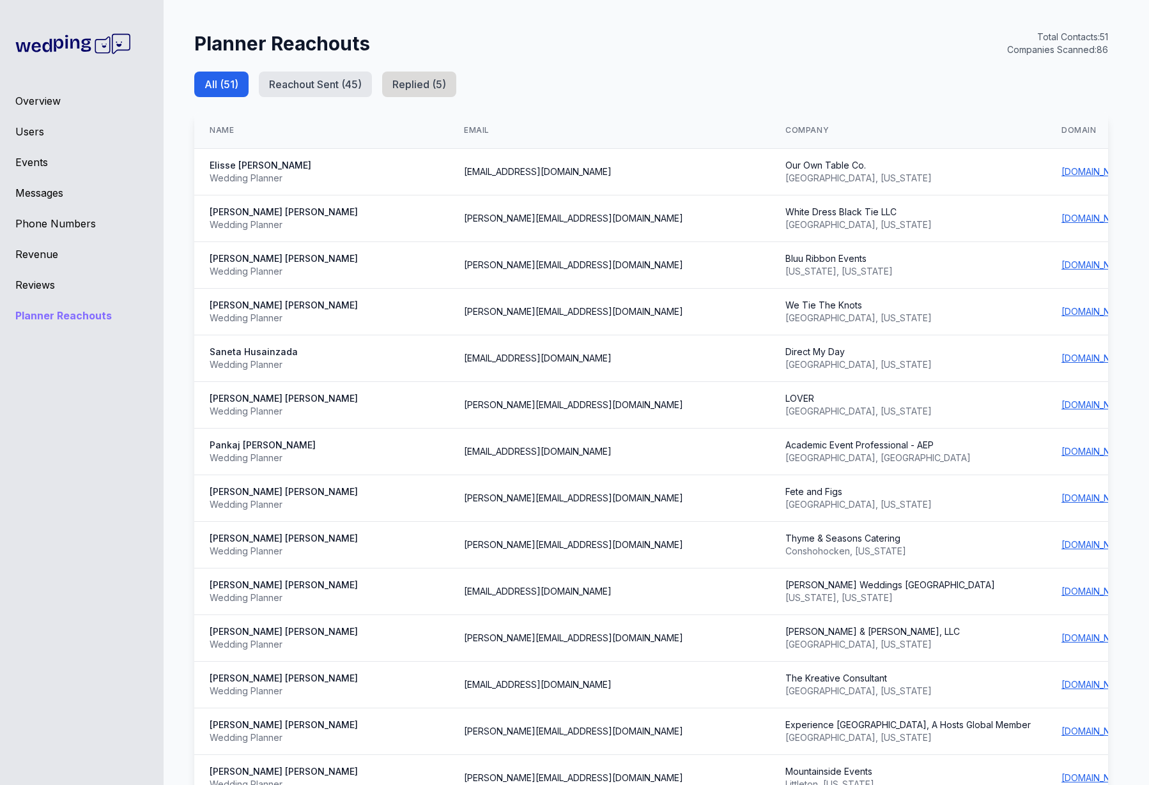
click at [449, 84] on button "Replied ( 5 )" at bounding box center [419, 85] width 74 height 26
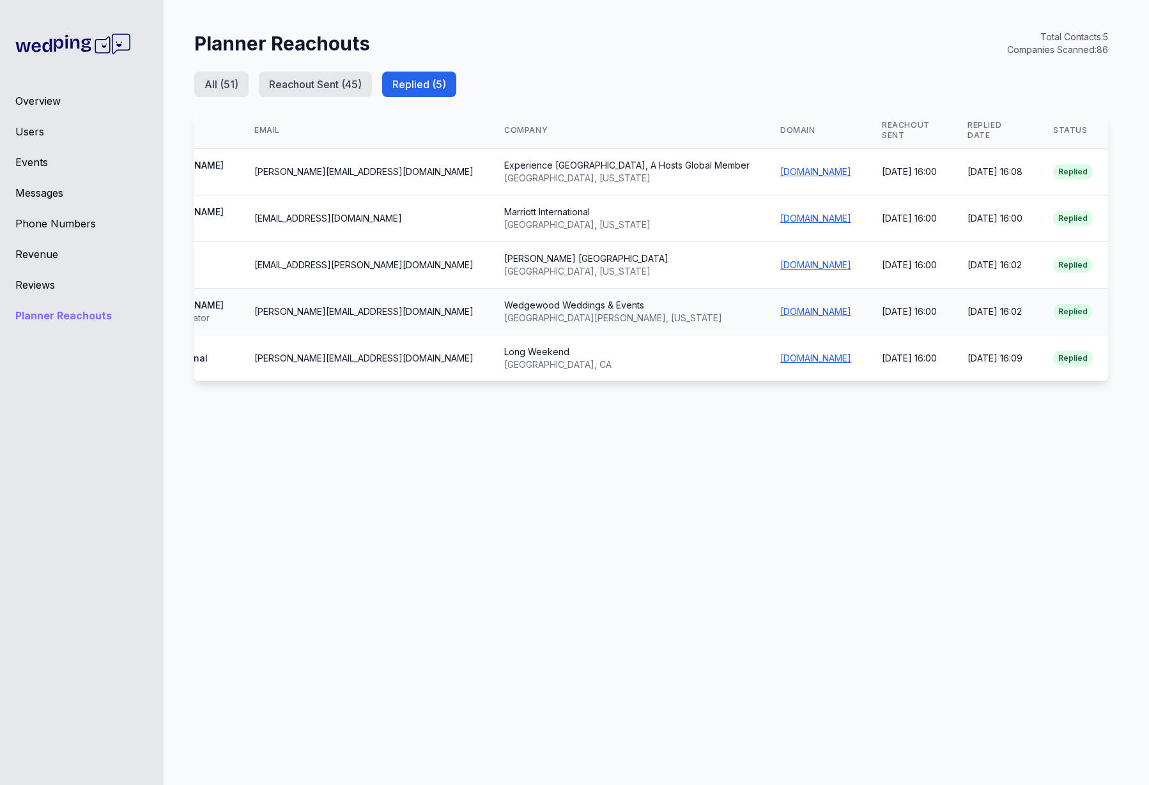
scroll to position [0, 150]
click at [36, 132] on div "Users" at bounding box center [81, 131] width 133 height 15
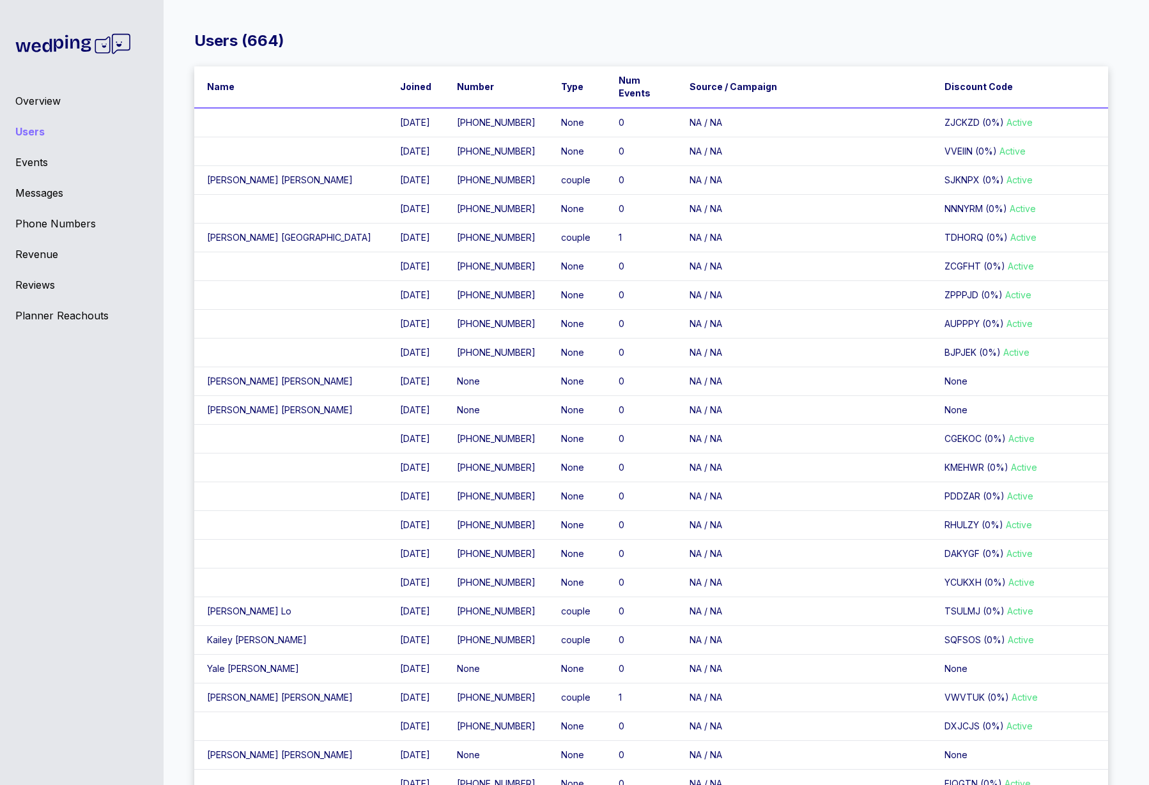
click at [387, 252] on td "8/14/25" at bounding box center [415, 238] width 57 height 29
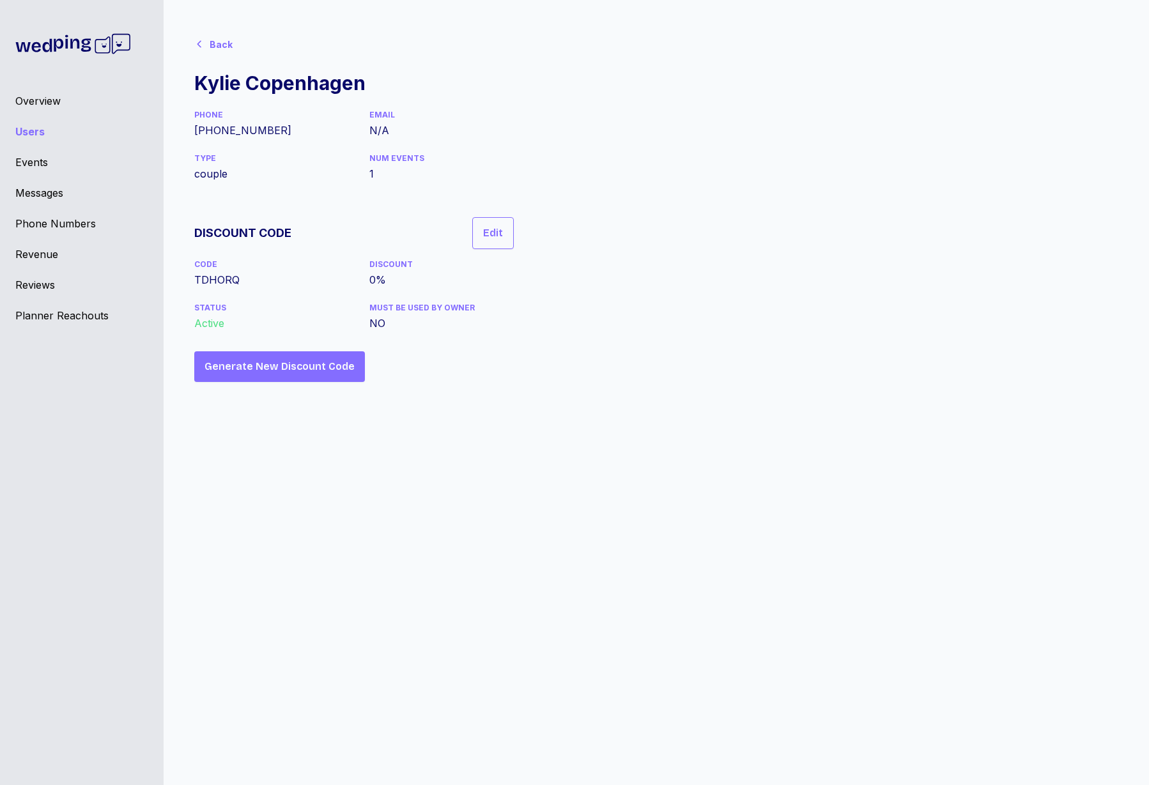
click at [223, 34] on div "Back" at bounding box center [215, 44] width 43 height 26
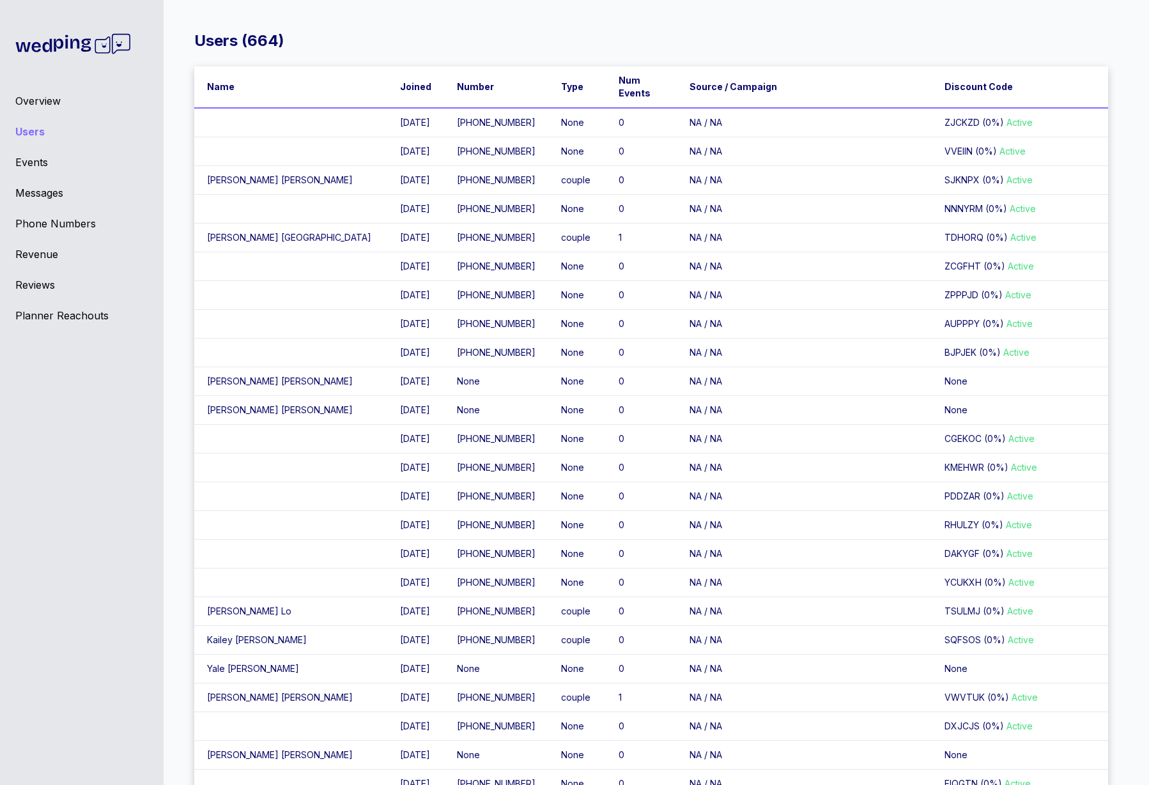
click at [43, 167] on div "Events" at bounding box center [81, 162] width 133 height 15
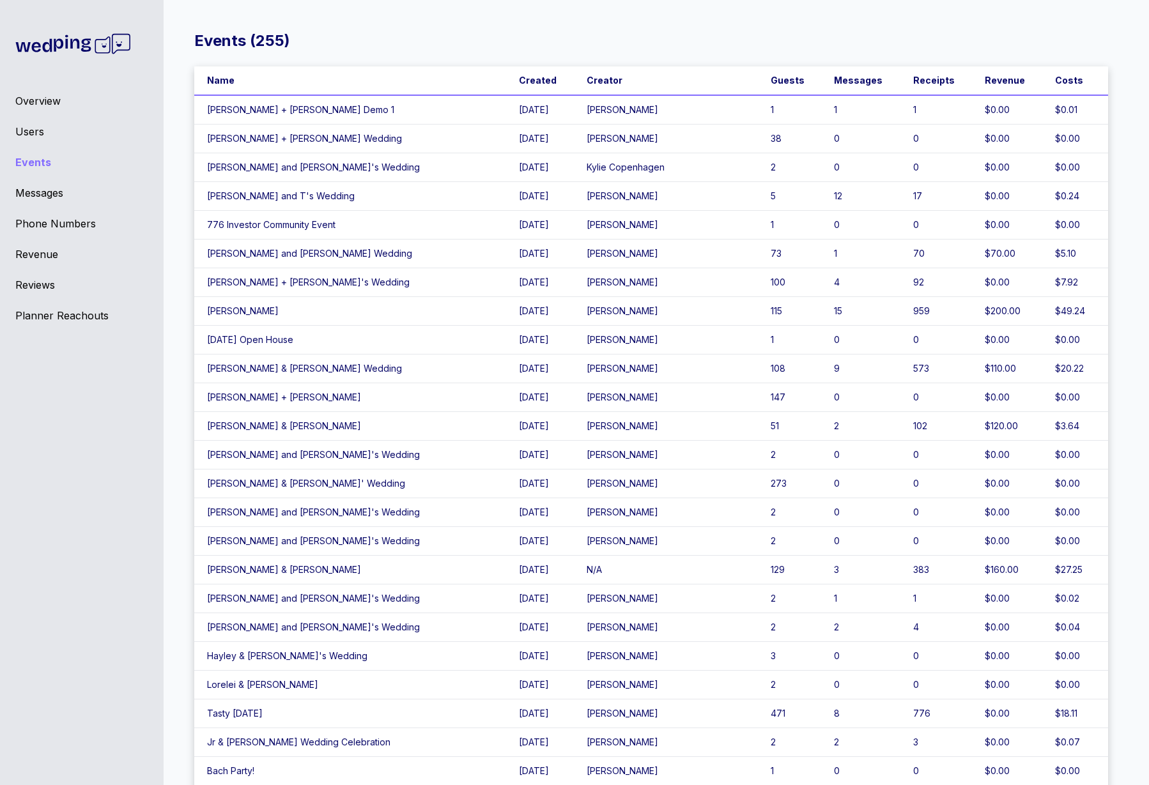
click at [327, 162] on td "Kylie and Brendan's Wedding" at bounding box center [350, 167] width 312 height 29
drag, startPoint x: 256, startPoint y: 38, endPoint x: 282, endPoint y: 40, distance: 25.6
click at [282, 40] on div "Events ( 255 )" at bounding box center [242, 41] width 96 height 20
click at [346, 48] on div "Events ( 255 )" at bounding box center [651, 41] width 914 height 20
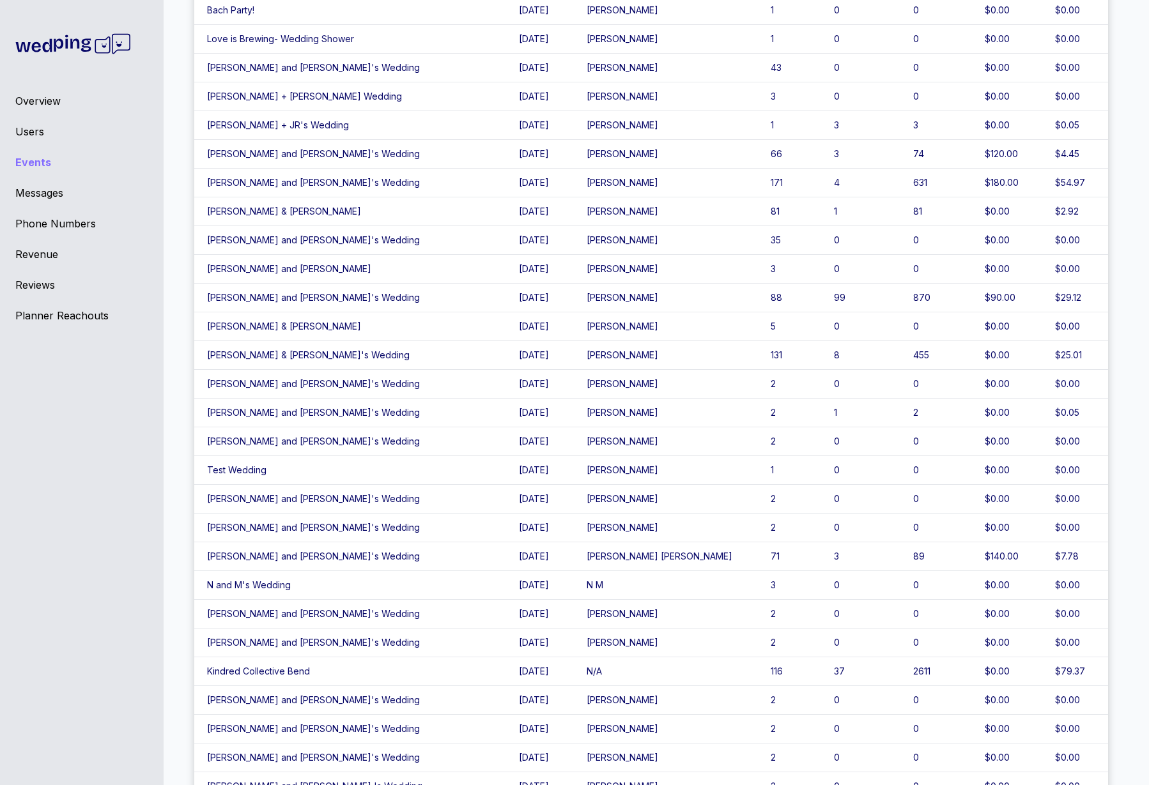
scroll to position [762, 0]
click at [284, 591] on td "N and M's Wedding" at bounding box center [350, 585] width 312 height 29
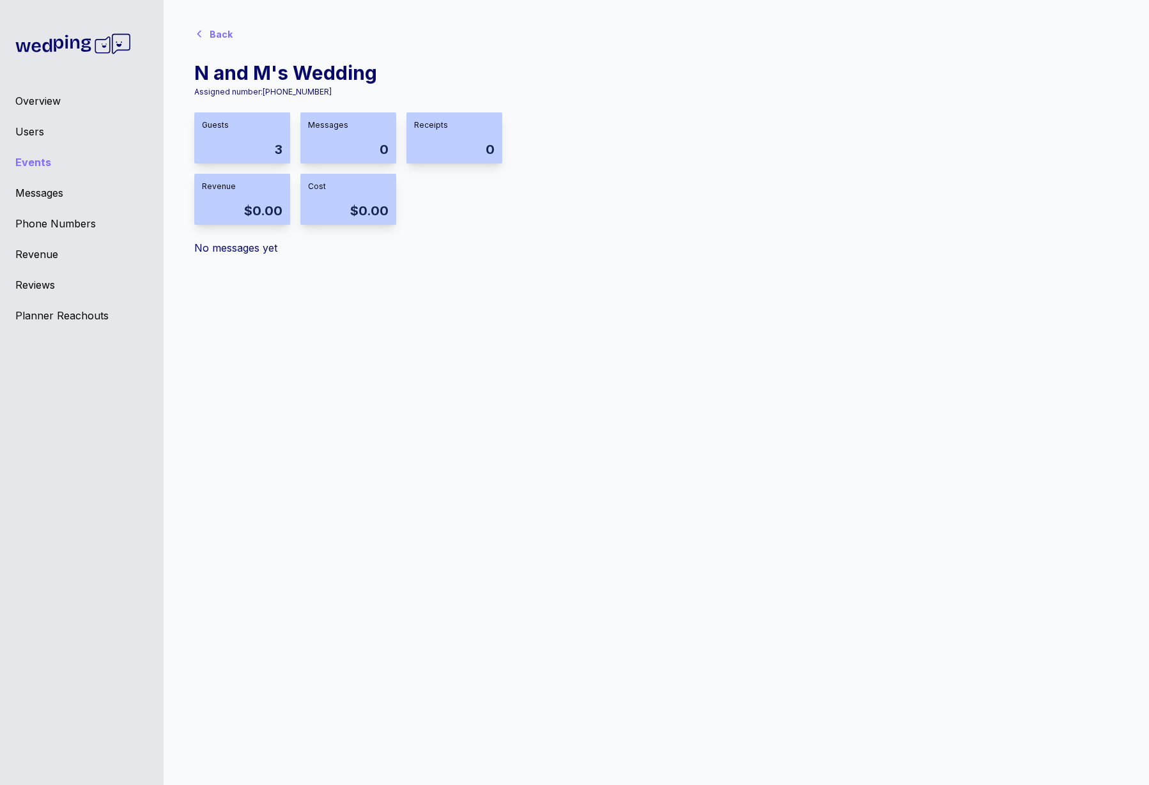
click at [213, 30] on div "Back" at bounding box center [221, 34] width 23 height 13
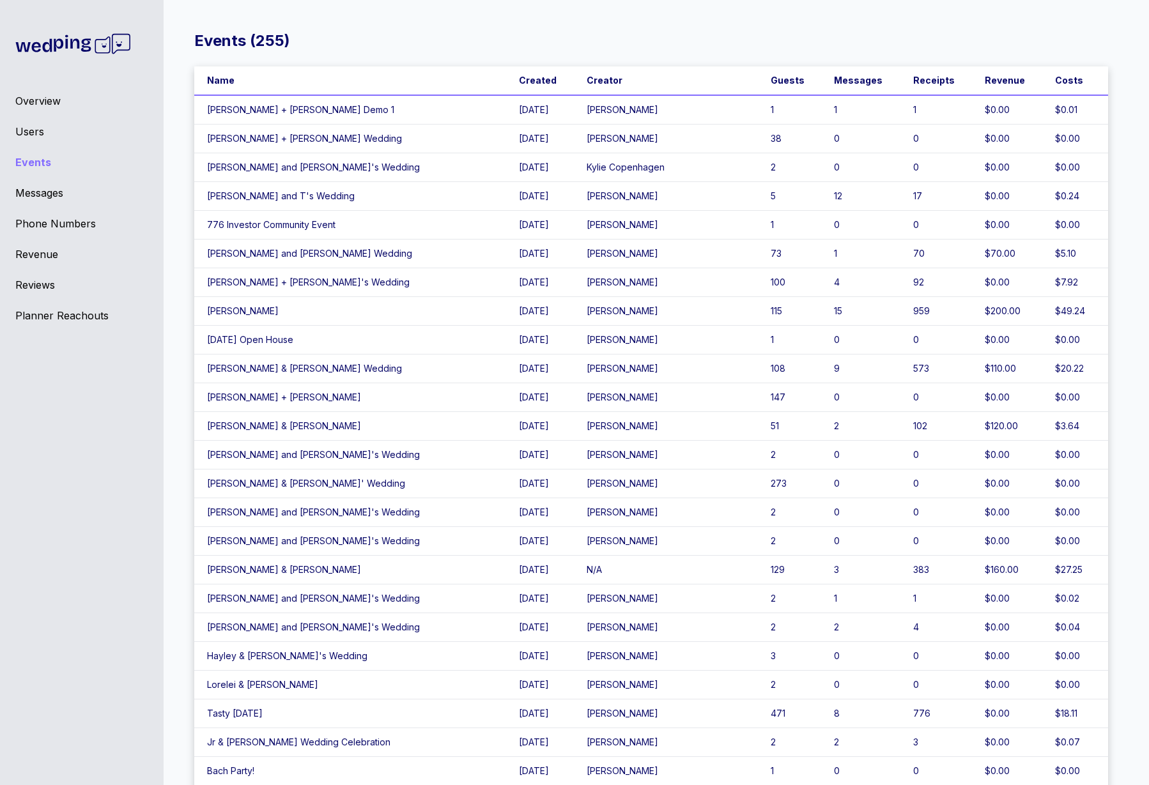
click at [238, 313] on td "Lo-Stockmal" at bounding box center [350, 311] width 312 height 29
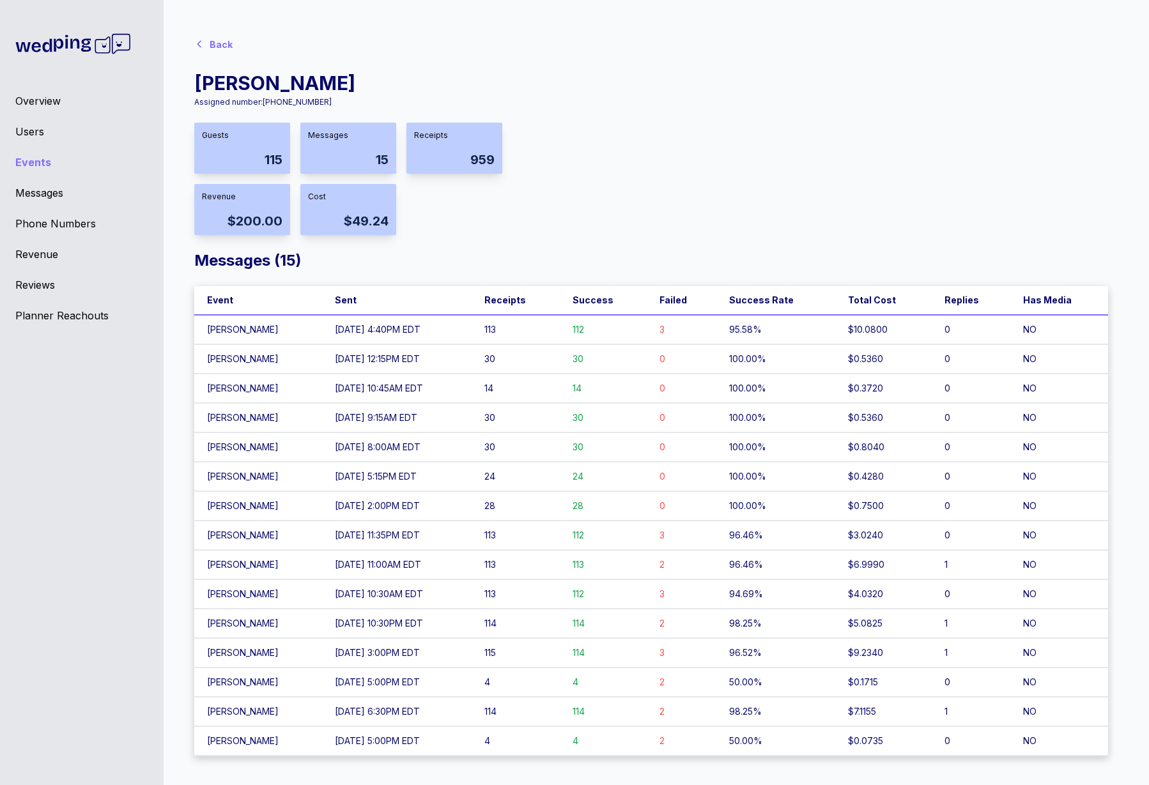
click at [217, 40] on div "Back" at bounding box center [221, 44] width 23 height 13
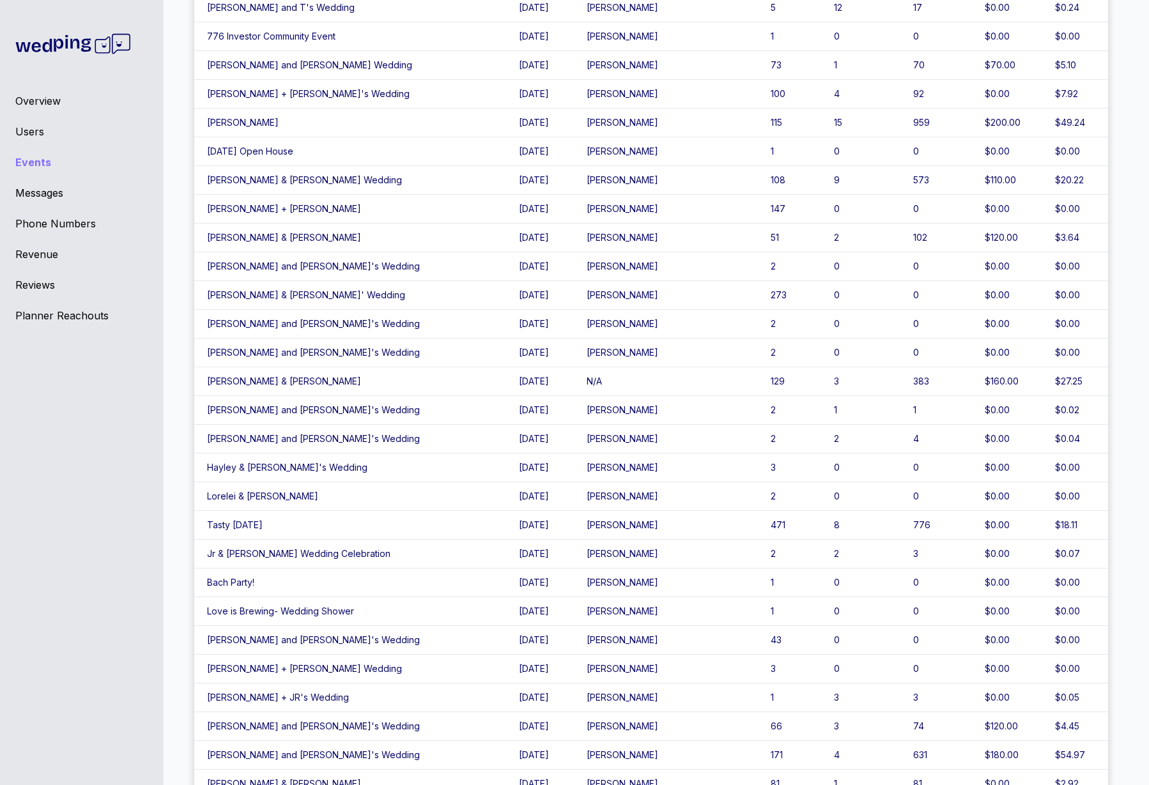
scroll to position [406, 0]
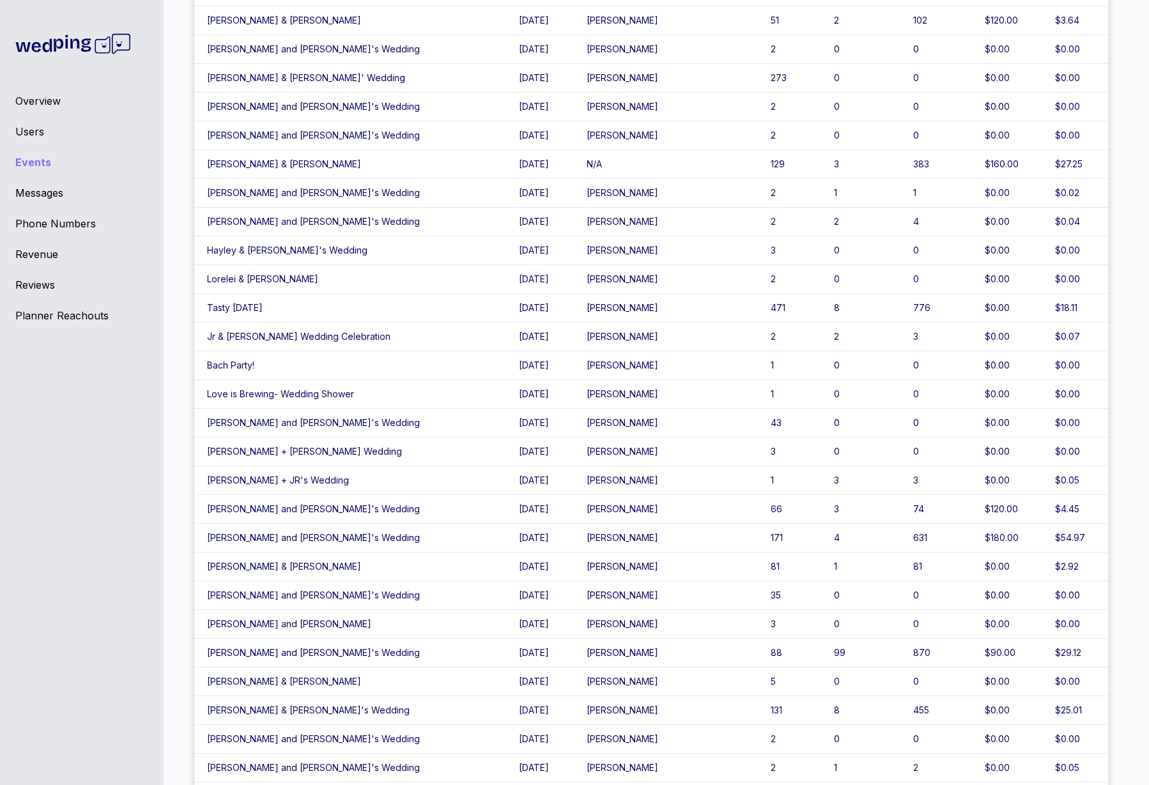
click at [574, 307] on td "Kayla Cherry" at bounding box center [666, 308] width 184 height 29
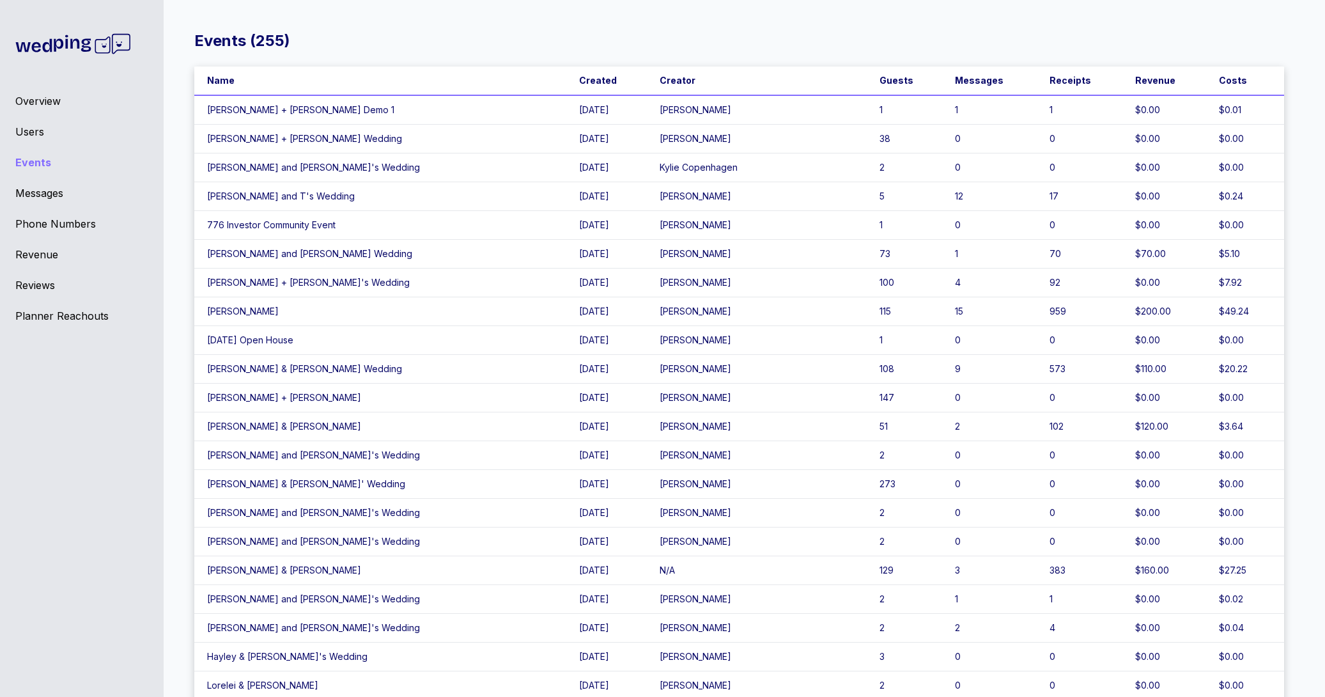
click at [36, 193] on div "Messages" at bounding box center [81, 192] width 133 height 15
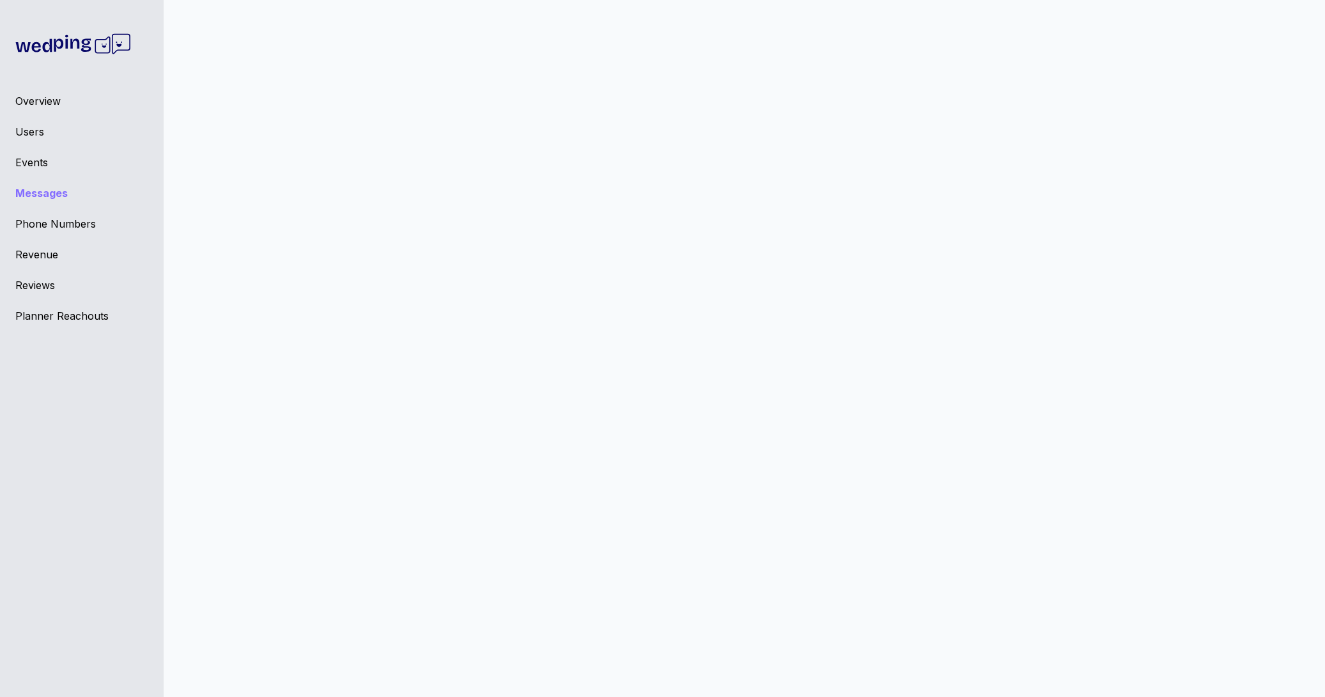
click at [40, 161] on div "Events" at bounding box center [81, 162] width 133 height 15
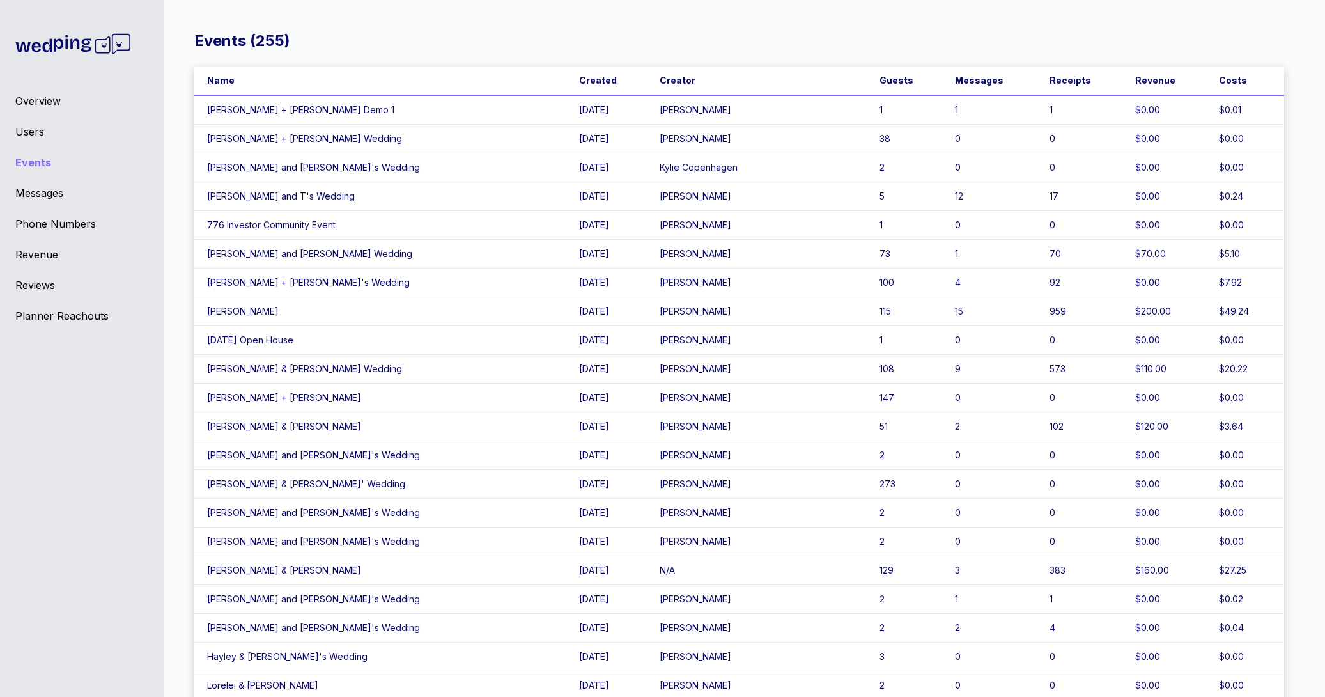
click at [31, 132] on div "Users" at bounding box center [81, 131] width 133 height 15
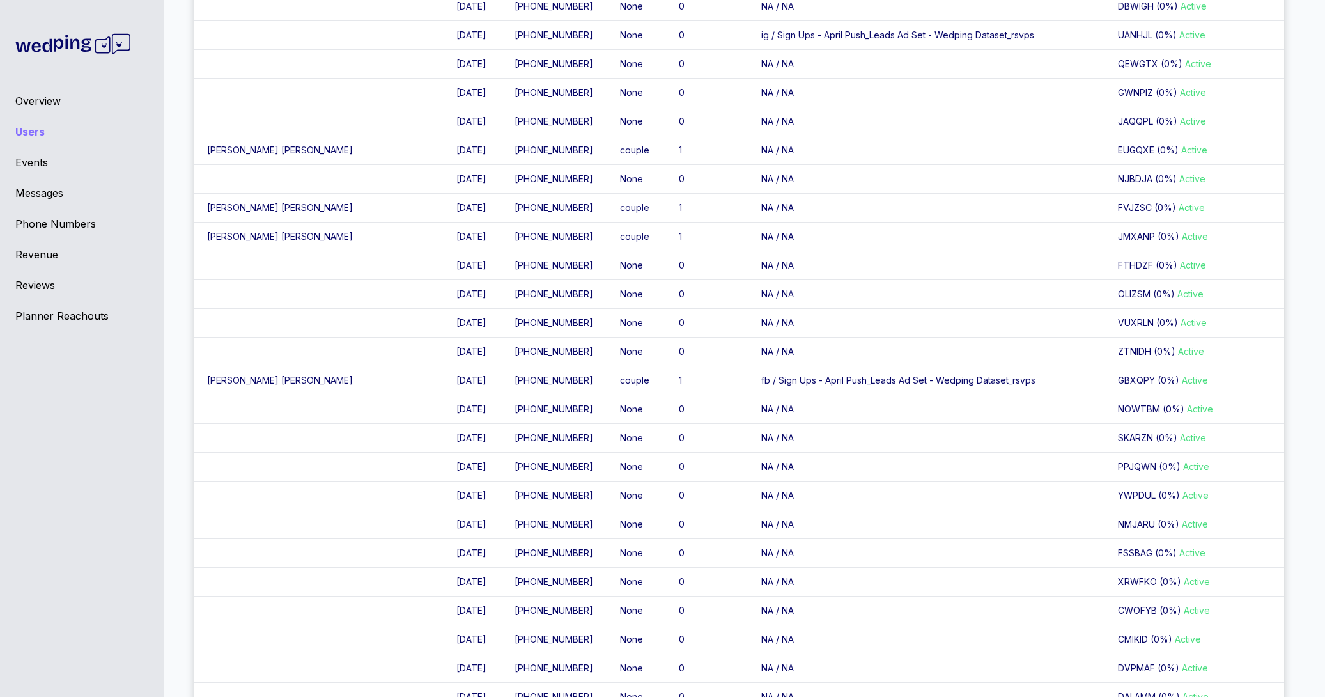
scroll to position [6113, 0]
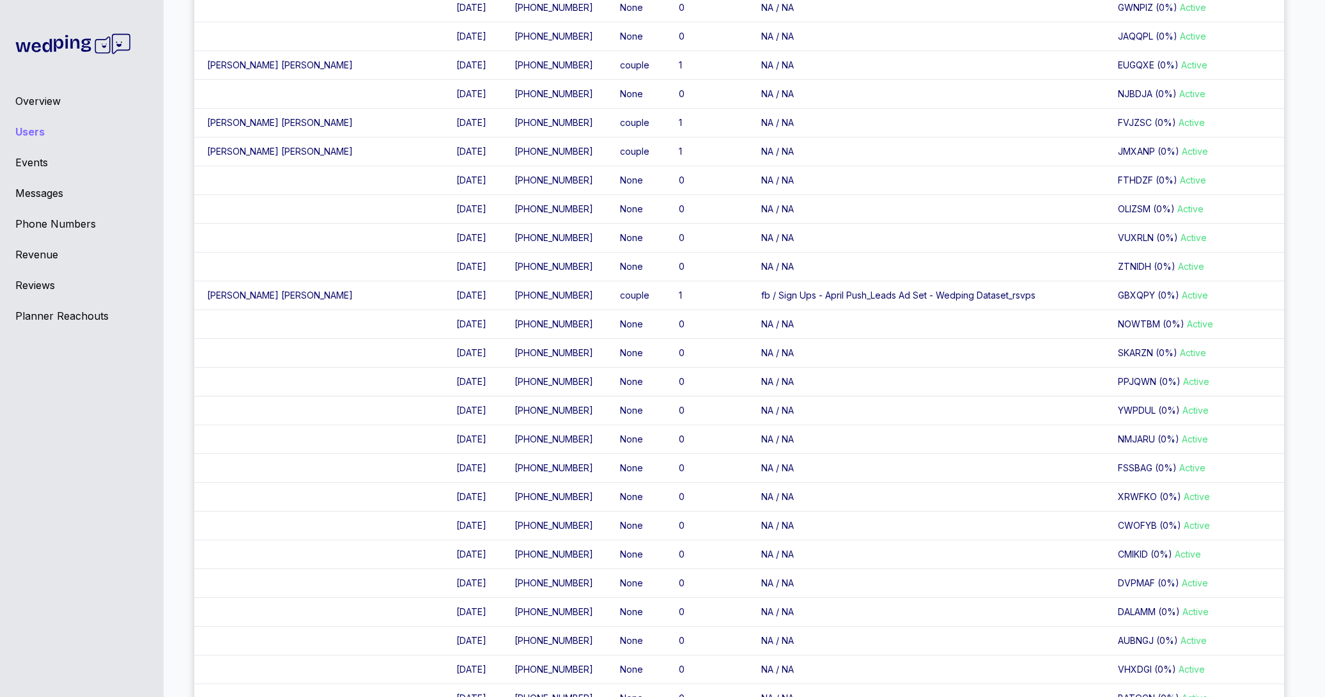
click at [244, 295] on td "Jessica Soares" at bounding box center [318, 295] width 249 height 29
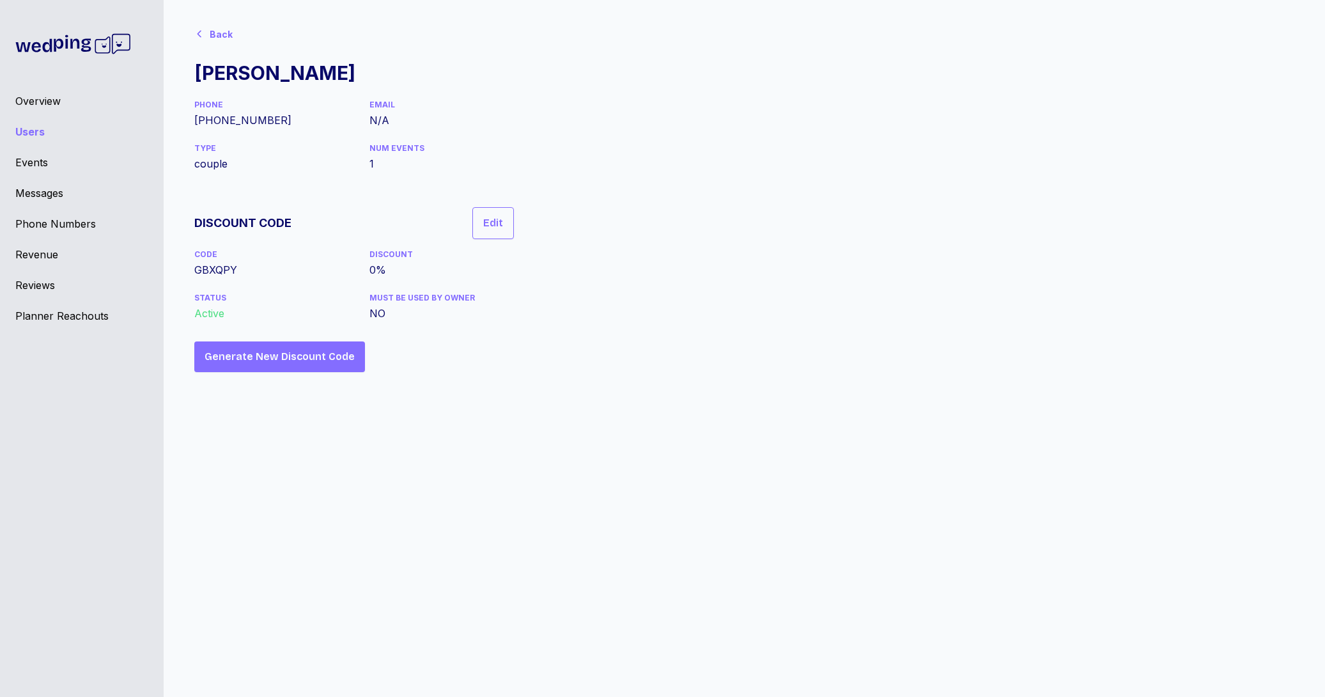
scroll to position [10, 0]
click at [31, 164] on div "Events" at bounding box center [81, 162] width 133 height 15
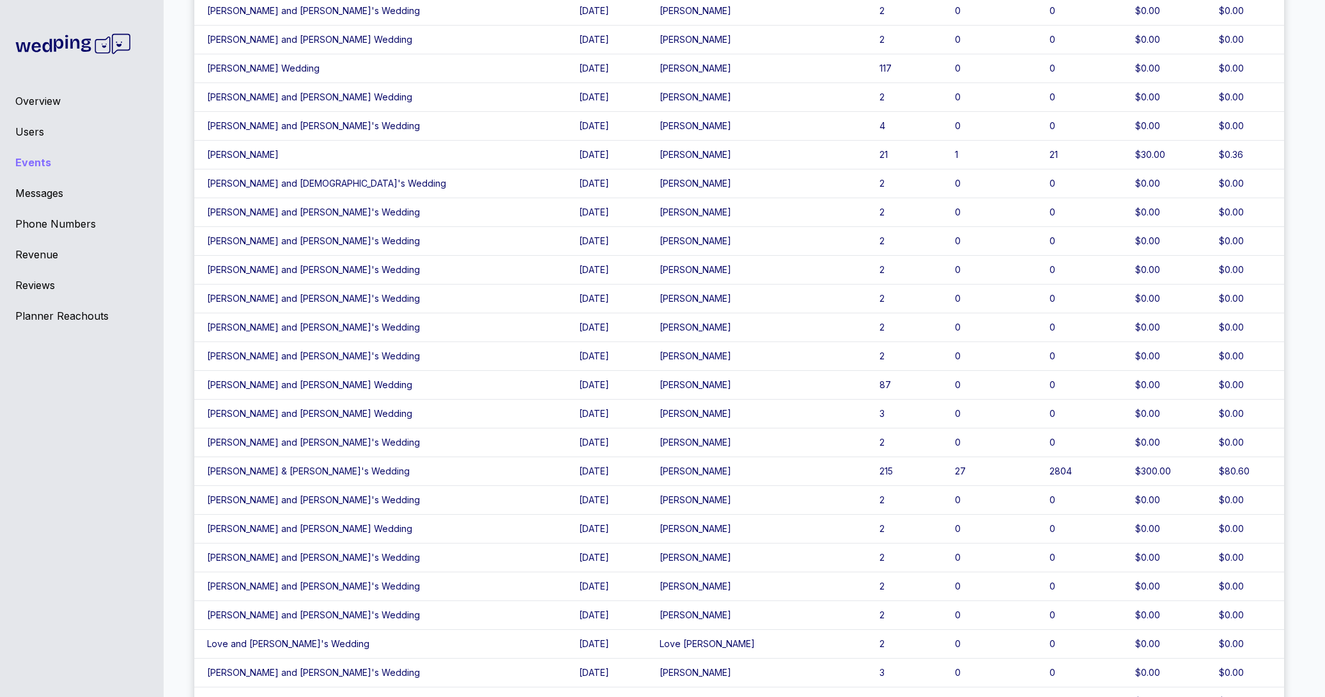
scroll to position [1245, 0]
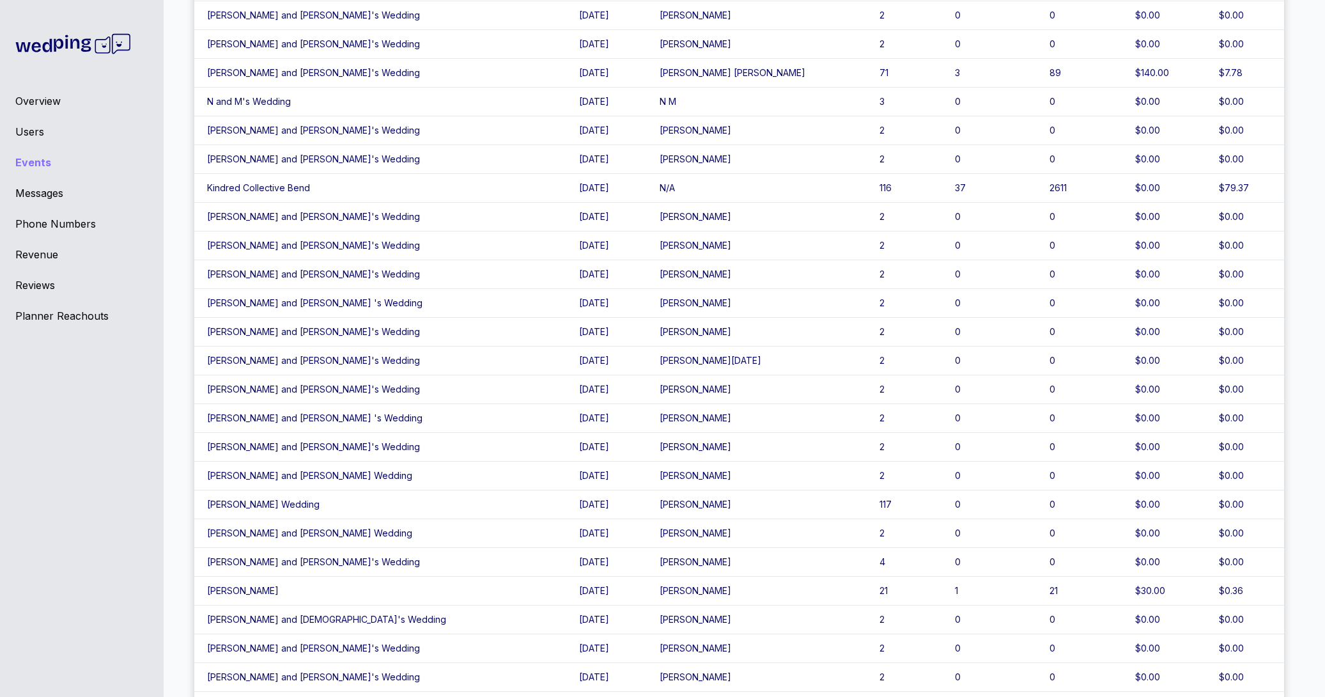
click at [40, 103] on div "Overview" at bounding box center [81, 100] width 133 height 15
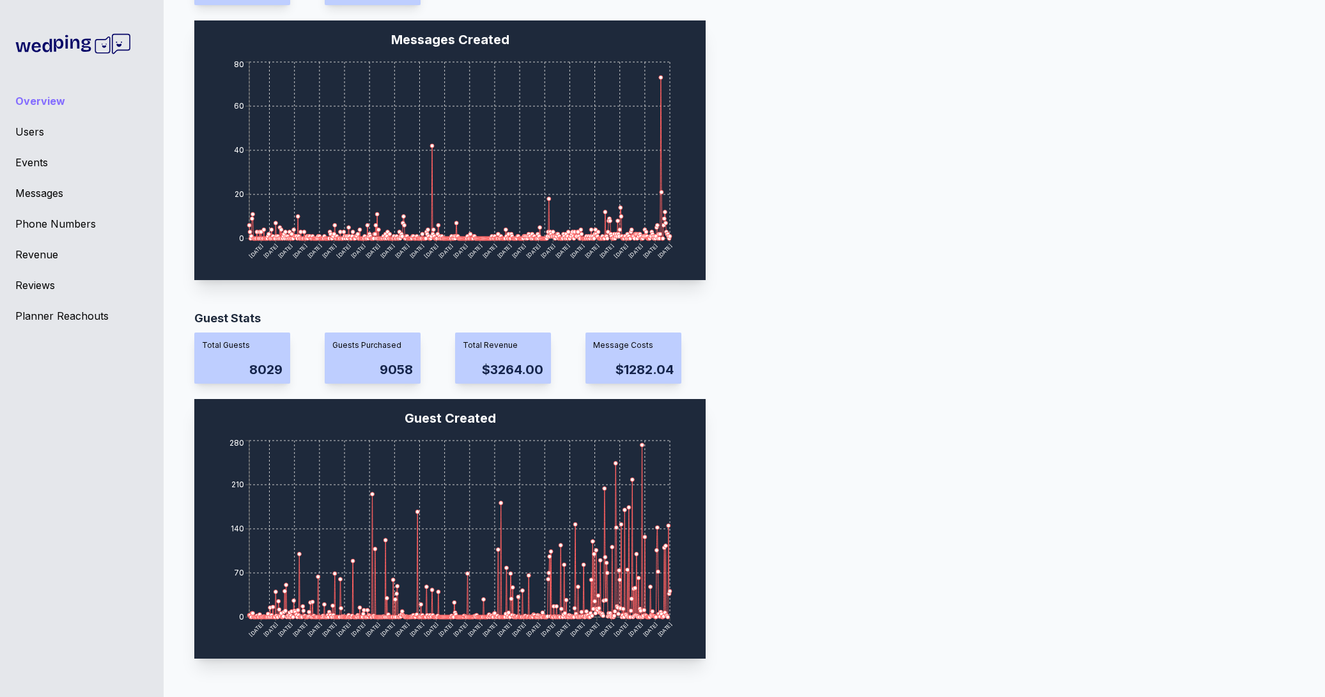
scroll to position [960, 0]
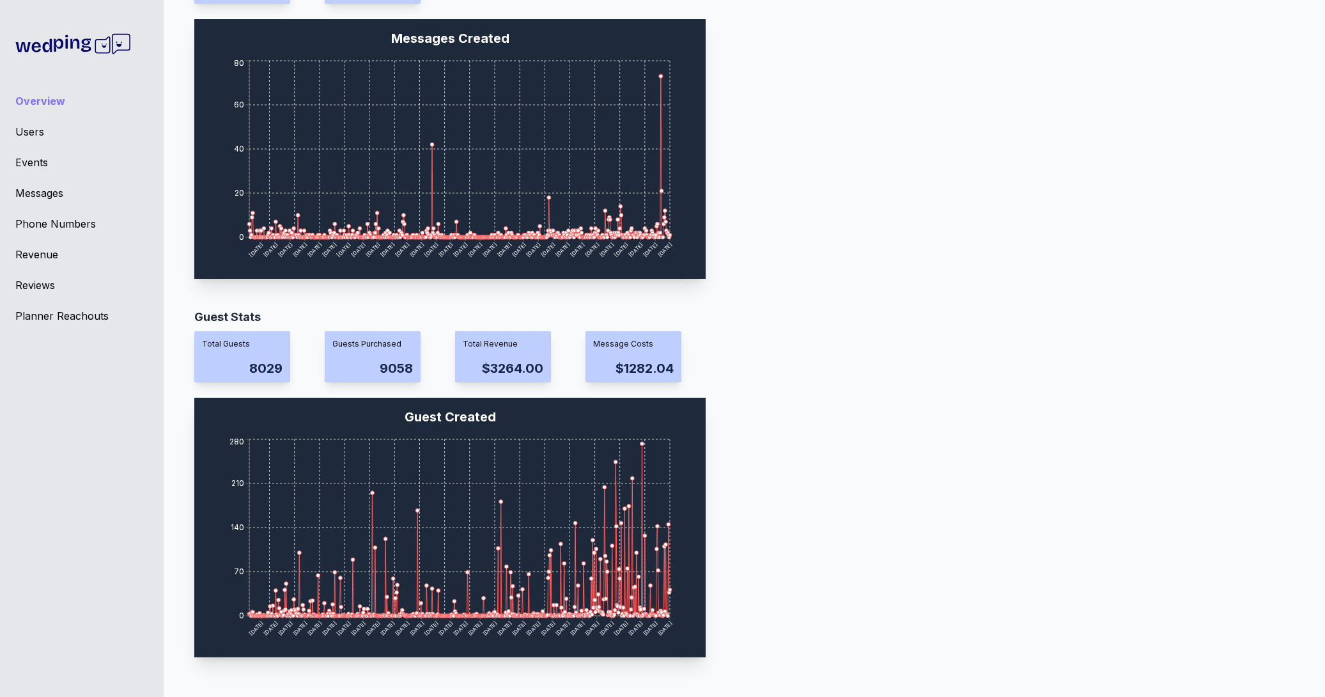
click at [326, 321] on div "Guest Stats" at bounding box center [739, 317] width 1090 height 18
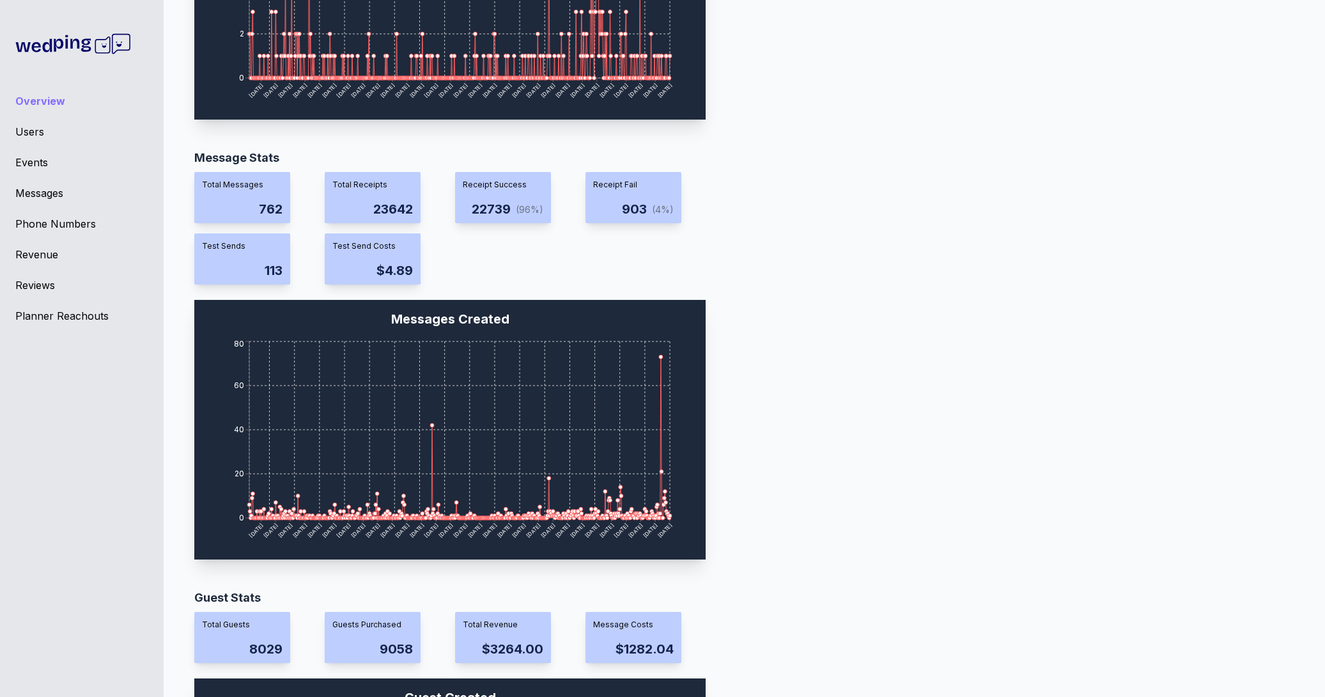
scroll to position [540, 0]
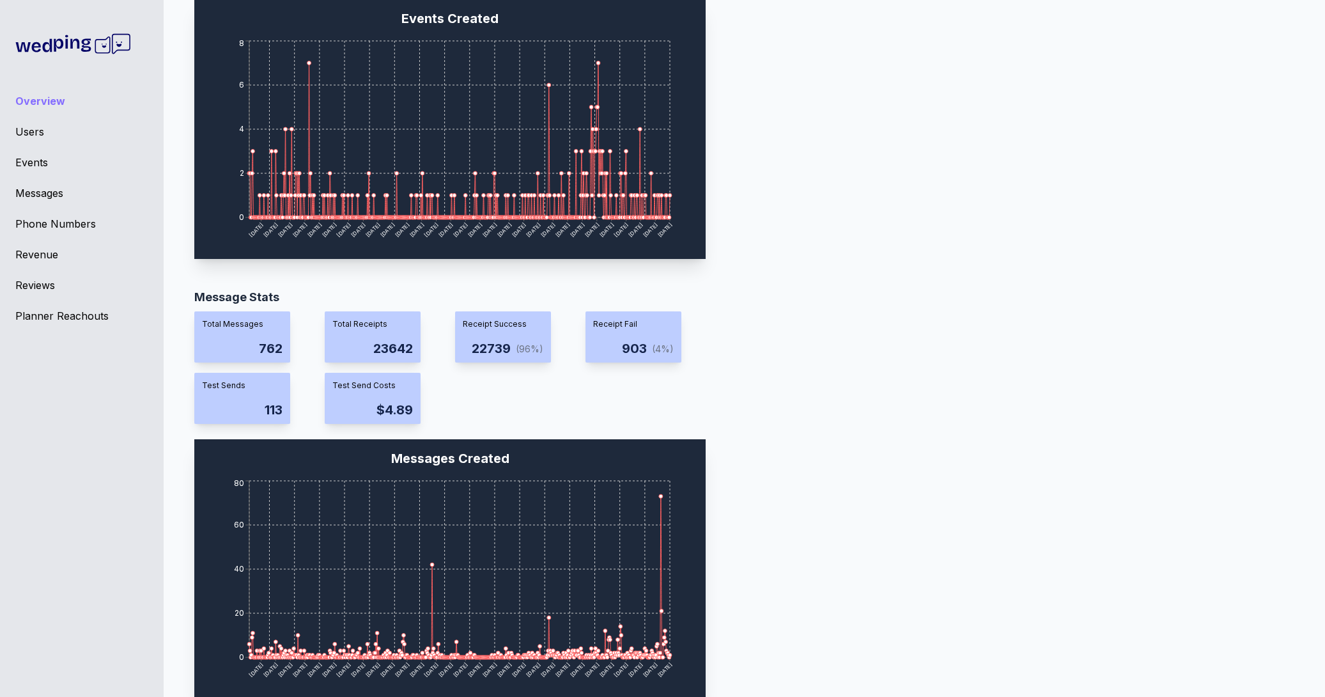
click at [29, 311] on div "Planner Reachouts" at bounding box center [81, 315] width 133 height 15
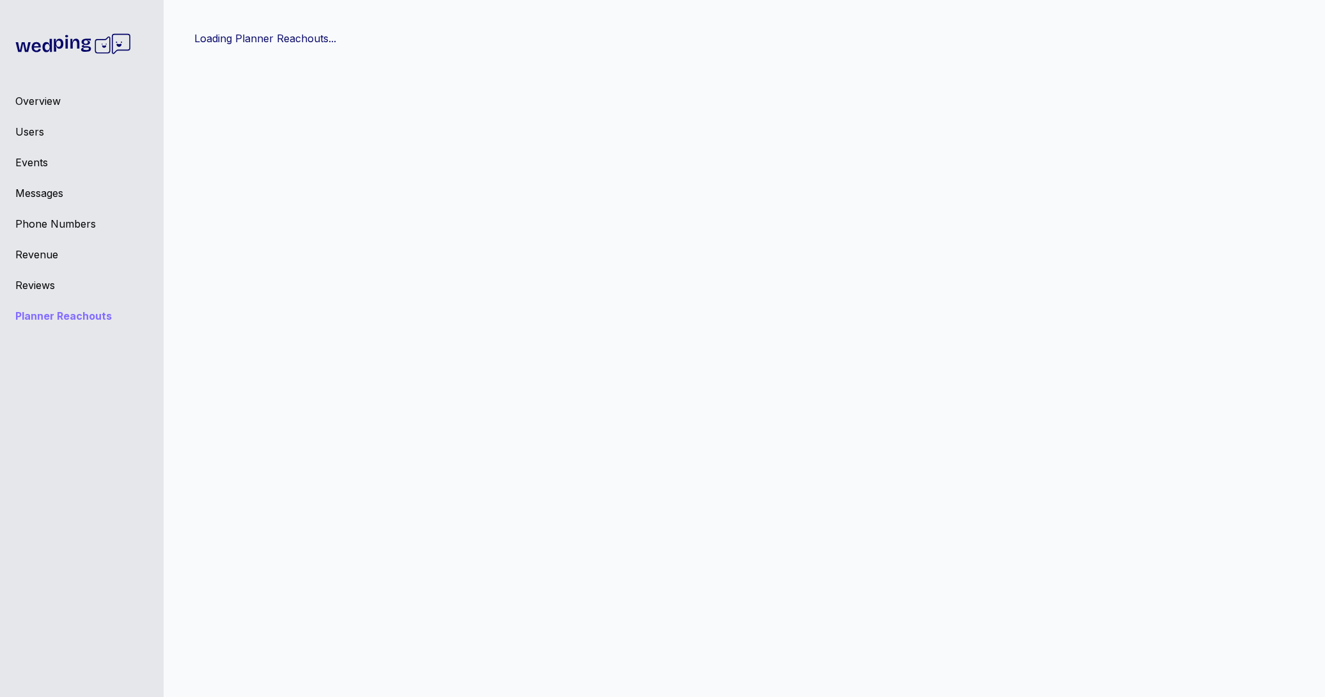
click at [35, 284] on div "Reviews" at bounding box center [81, 284] width 133 height 15
